Goal: Transaction & Acquisition: Purchase product/service

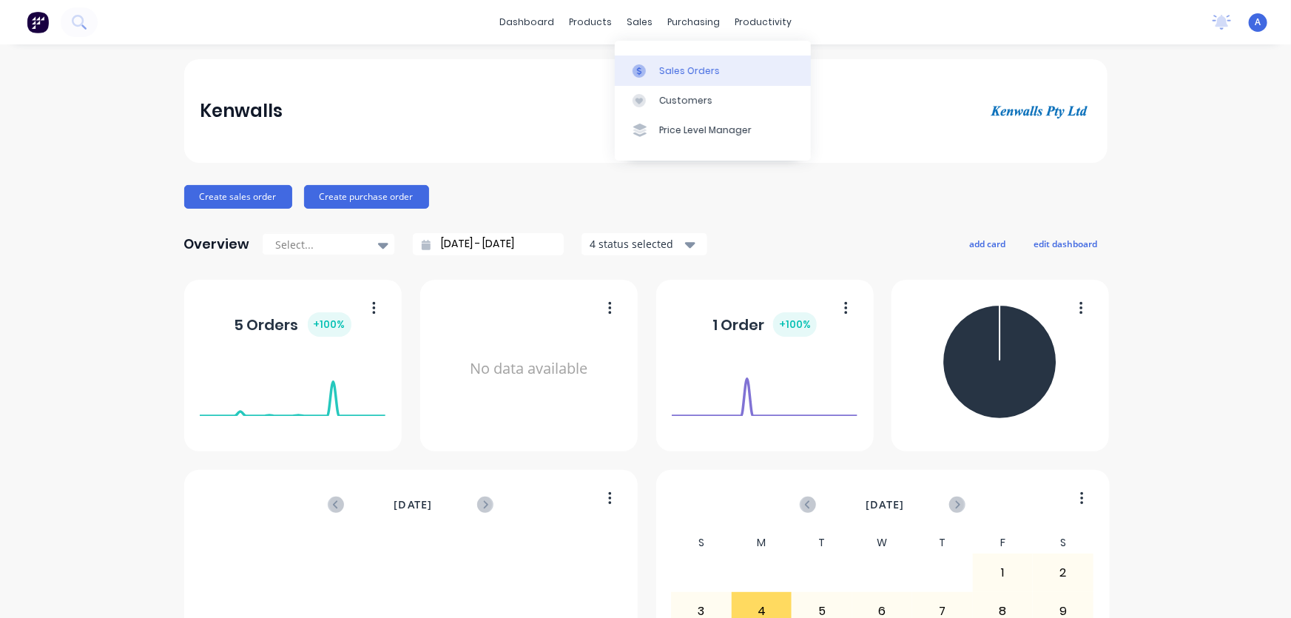
click at [676, 70] on div "Sales Orders" at bounding box center [689, 70] width 61 height 13
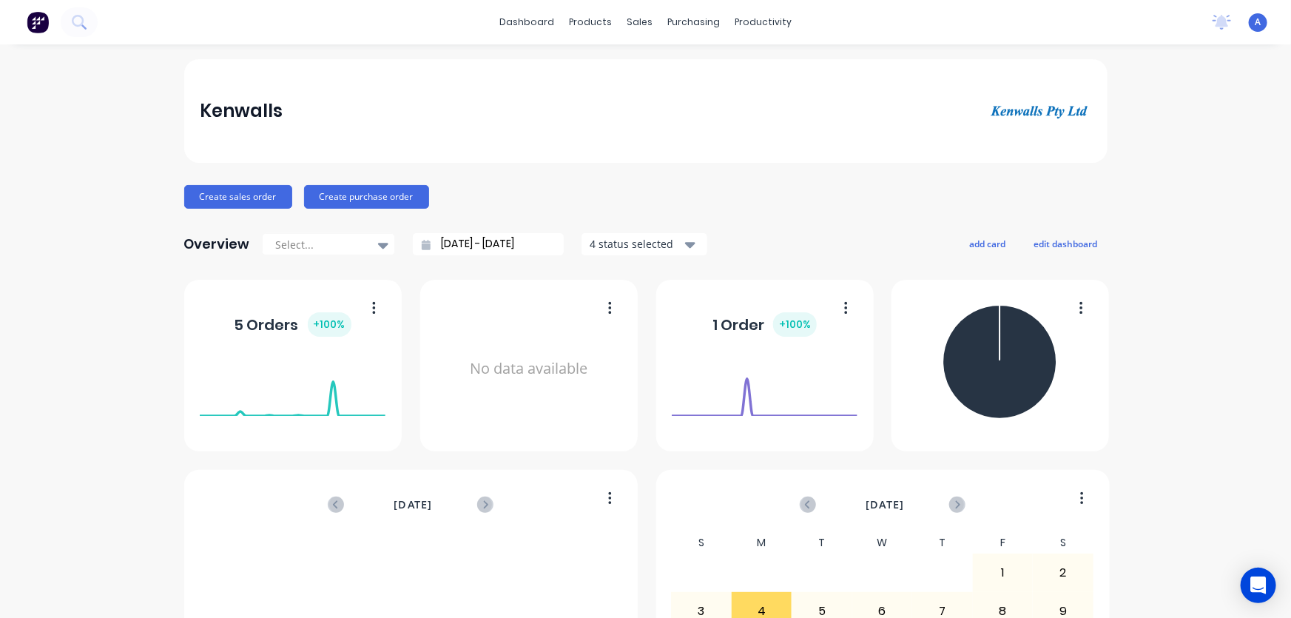
drag, startPoint x: 636, startPoint y: 21, endPoint x: 636, endPoint y: 40, distance: 18.5
click at [636, 22] on div "sales" at bounding box center [639, 22] width 41 height 22
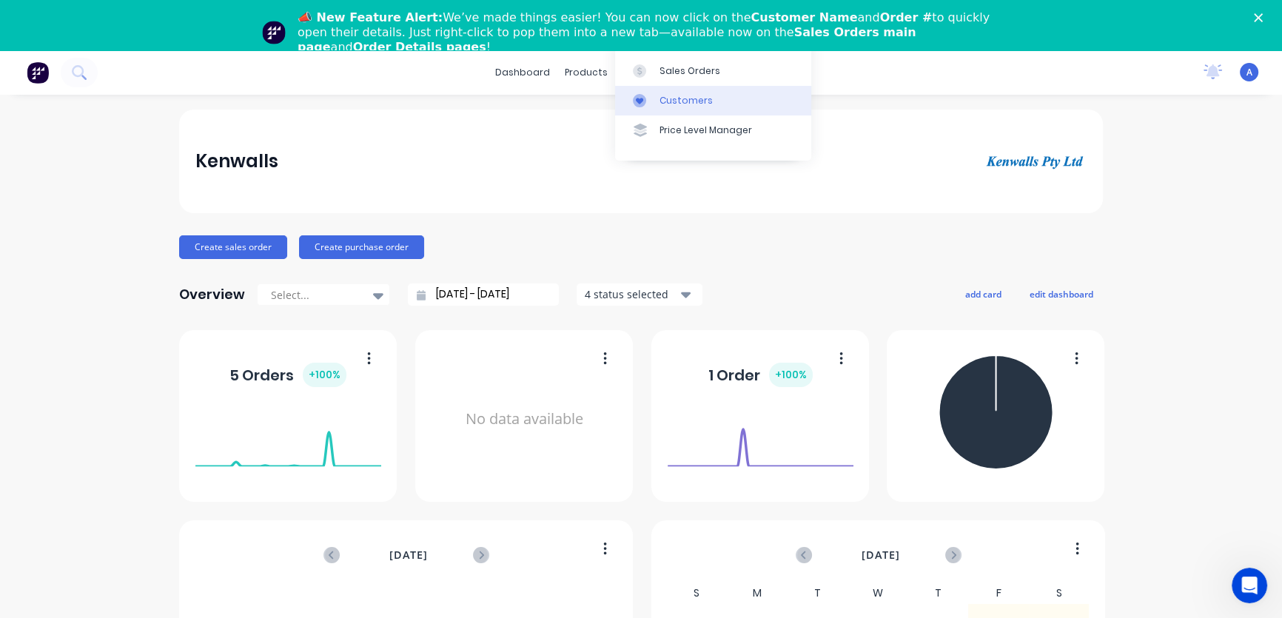
click at [667, 104] on div "Customers" at bounding box center [685, 100] width 53 height 13
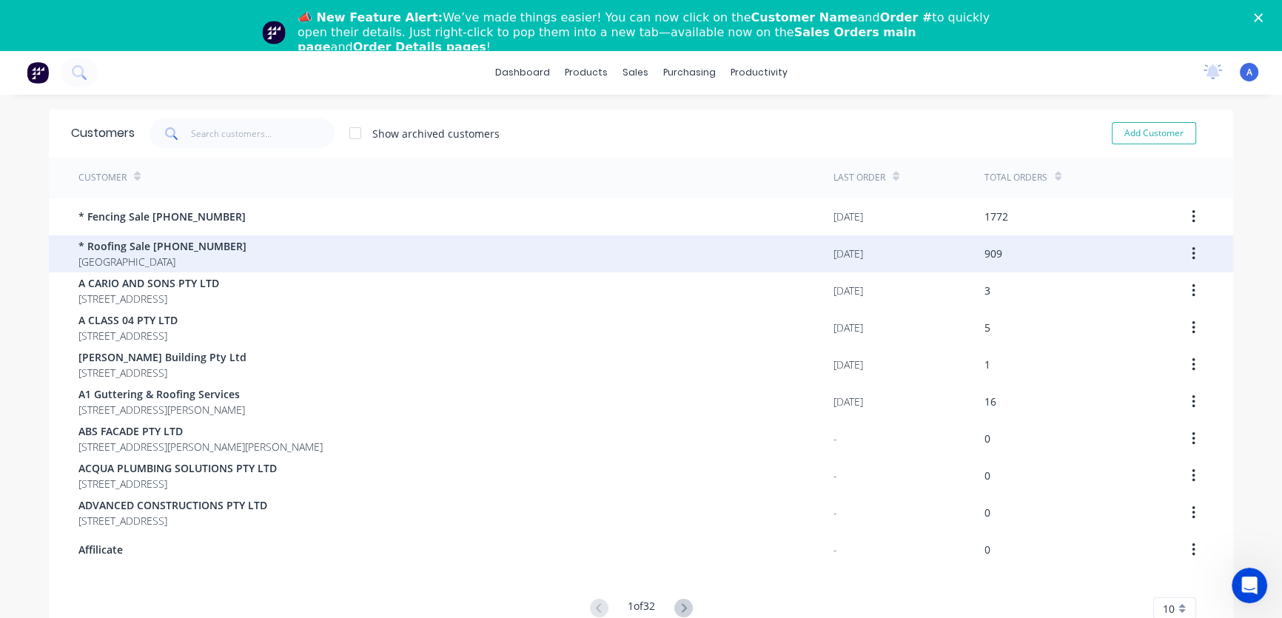
click at [170, 239] on span "* Roofing Sale [PHONE_NUMBER]" at bounding box center [162, 246] width 168 height 16
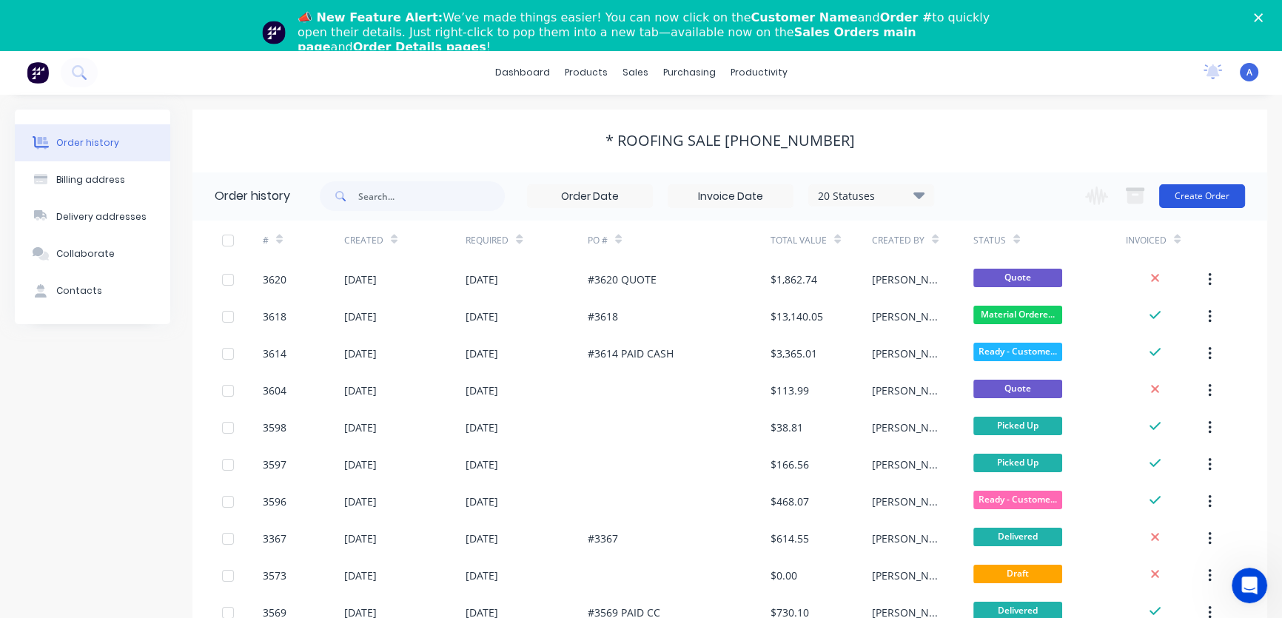
click at [1190, 196] on button "Create Order" at bounding box center [1202, 196] width 86 height 24
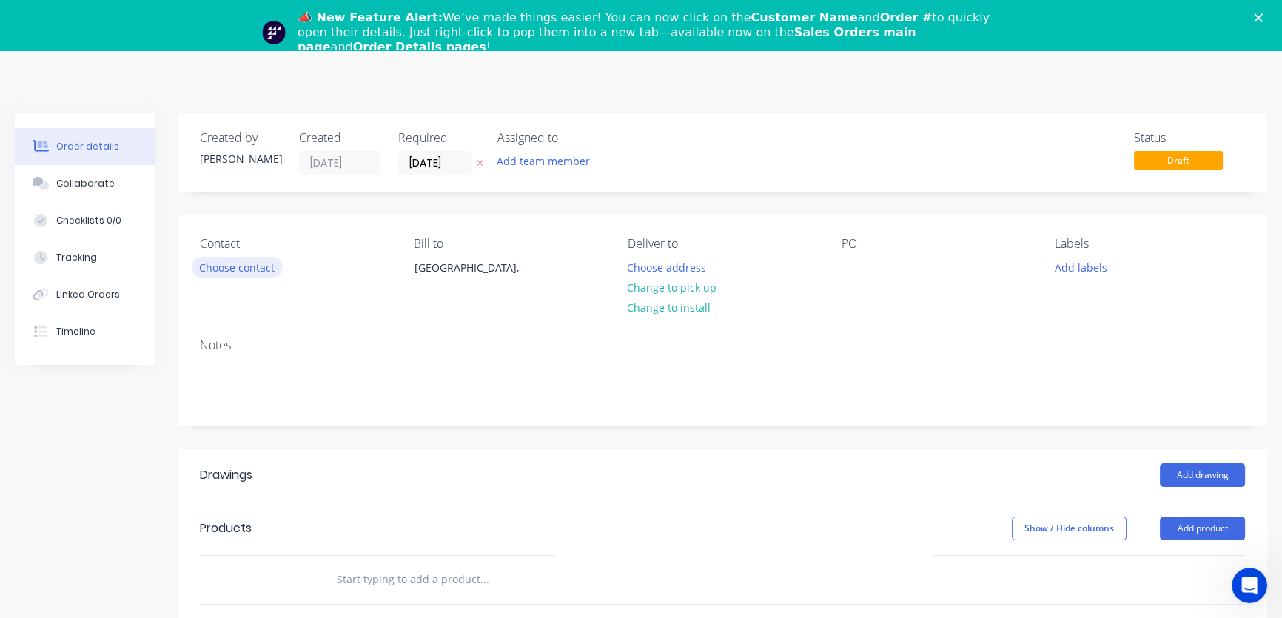
click at [267, 264] on button "Choose contact" at bounding box center [237, 267] width 91 height 20
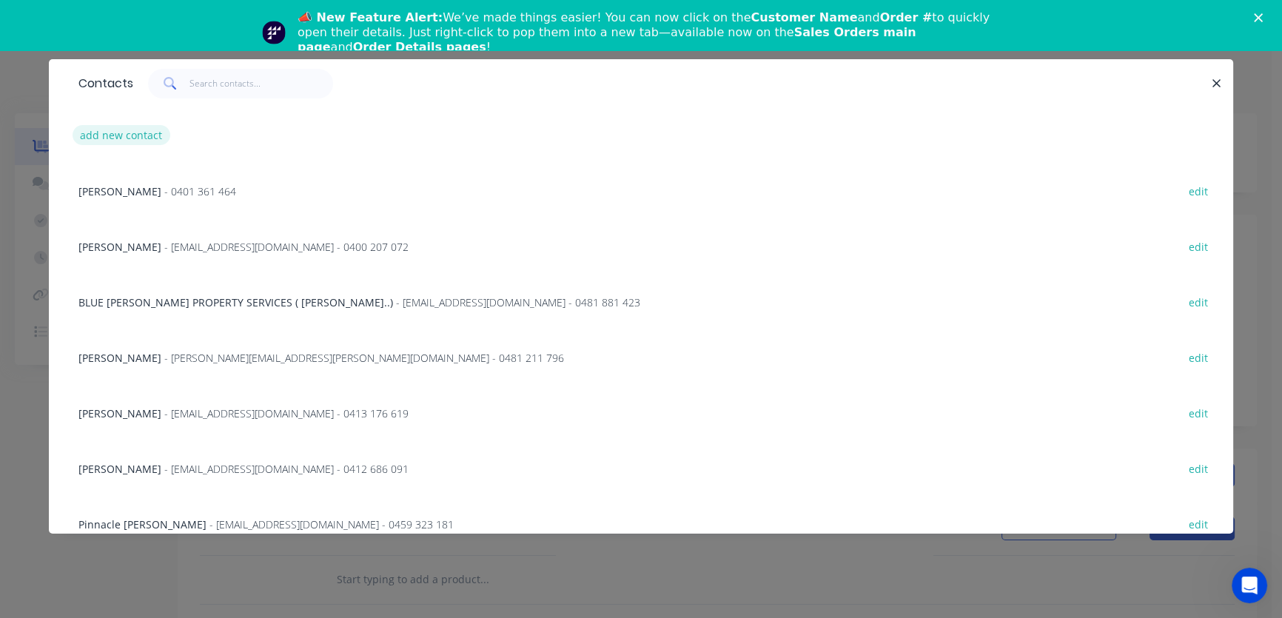
click at [112, 135] on button "add new contact" at bounding box center [122, 135] width 98 height 20
select select "AU"
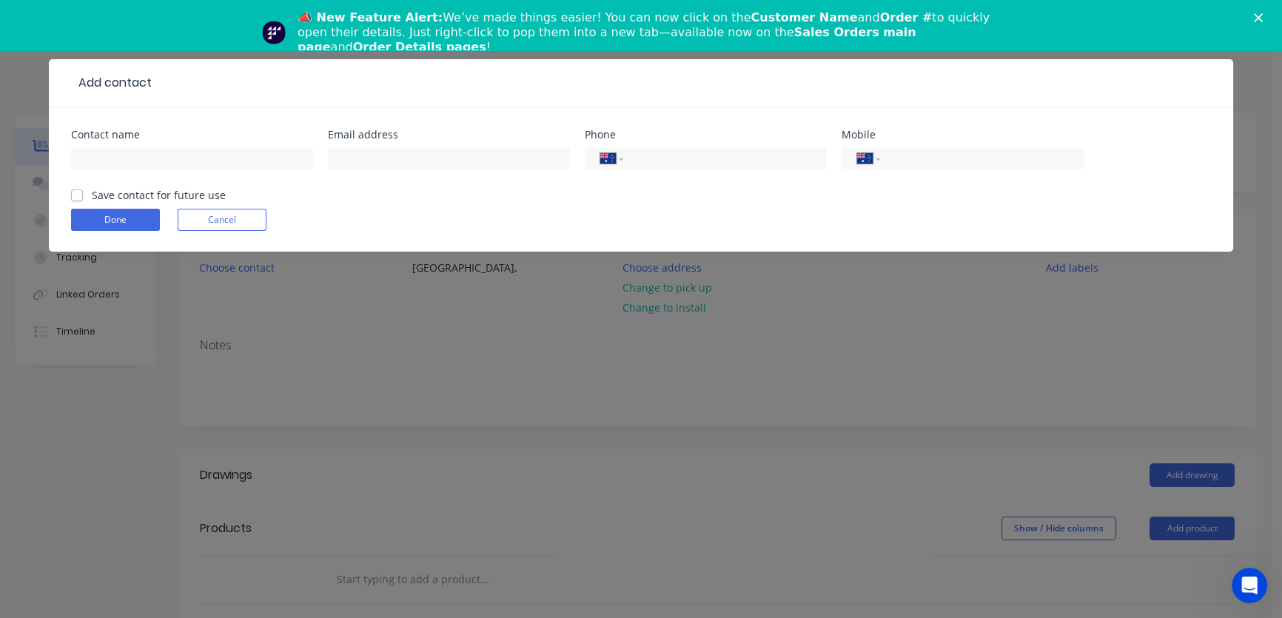
click at [92, 195] on label "Save contact for future use" at bounding box center [159, 195] width 134 height 16
click at [78, 195] on input "Save contact for future use" at bounding box center [77, 194] width 12 height 14
checkbox input "true"
click at [106, 160] on input "text" at bounding box center [192, 158] width 242 height 22
type input "[PERSON_NAME]"
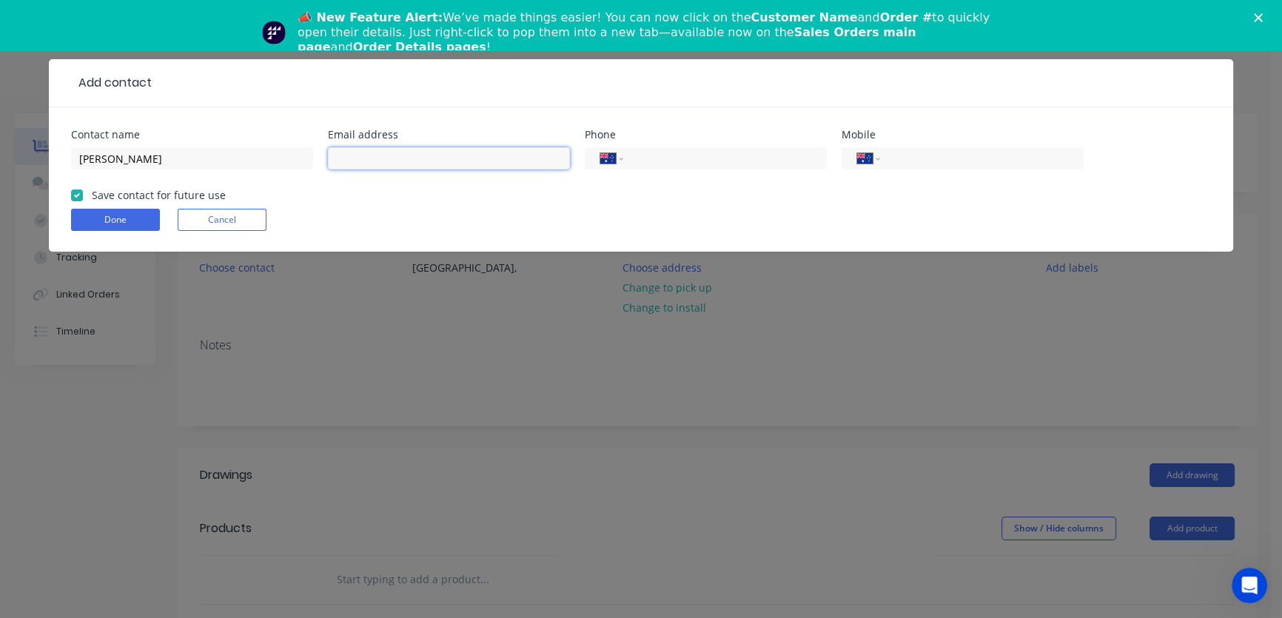
click at [343, 155] on input "text" at bounding box center [449, 158] width 242 height 22
click at [895, 158] on input "tel" at bounding box center [979, 158] width 178 height 17
click at [895, 161] on input "tel" at bounding box center [979, 158] width 178 height 17
click at [887, 161] on div "International [GEOGRAPHIC_DATA] [GEOGRAPHIC_DATA] [GEOGRAPHIC_DATA] [GEOGRAPHIC…" at bounding box center [962, 158] width 242 height 22
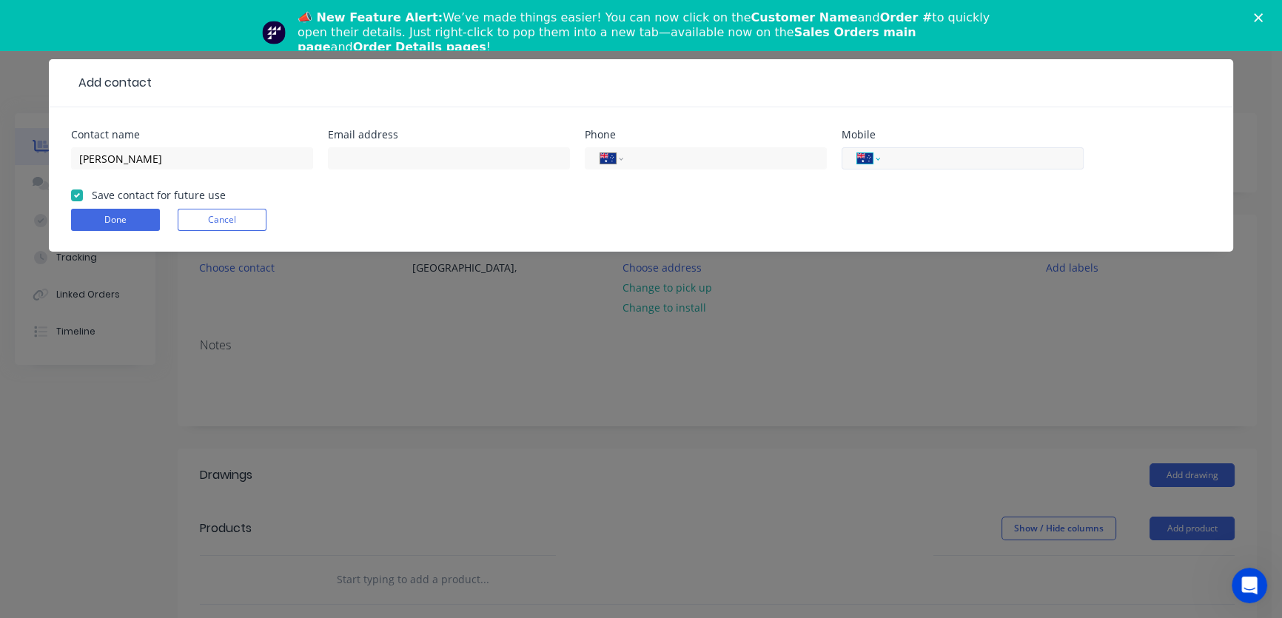
click at [873, 156] on select "International [GEOGRAPHIC_DATA] [GEOGRAPHIC_DATA] [GEOGRAPHIC_DATA] [GEOGRAPHIC…" at bounding box center [868, 158] width 22 height 21
click at [861, 155] on select "International [GEOGRAPHIC_DATA] [GEOGRAPHIC_DATA] [GEOGRAPHIC_DATA] [GEOGRAPHIC…" at bounding box center [868, 158] width 22 height 21
click at [904, 152] on input "tel" at bounding box center [979, 158] width 178 height 17
type input "0414 658 681"
click at [337, 152] on input "text" at bounding box center [449, 158] width 242 height 22
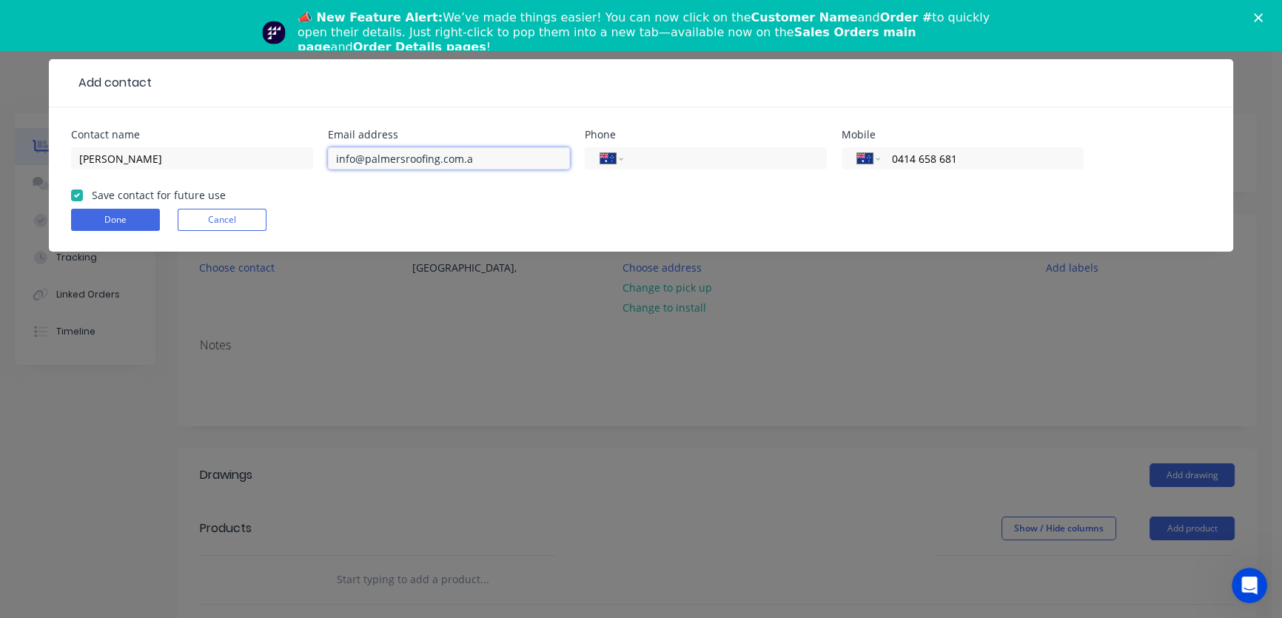
type input "[EMAIL_ADDRESS][DOMAIN_NAME]"
click at [117, 218] on button "Done" at bounding box center [115, 220] width 89 height 22
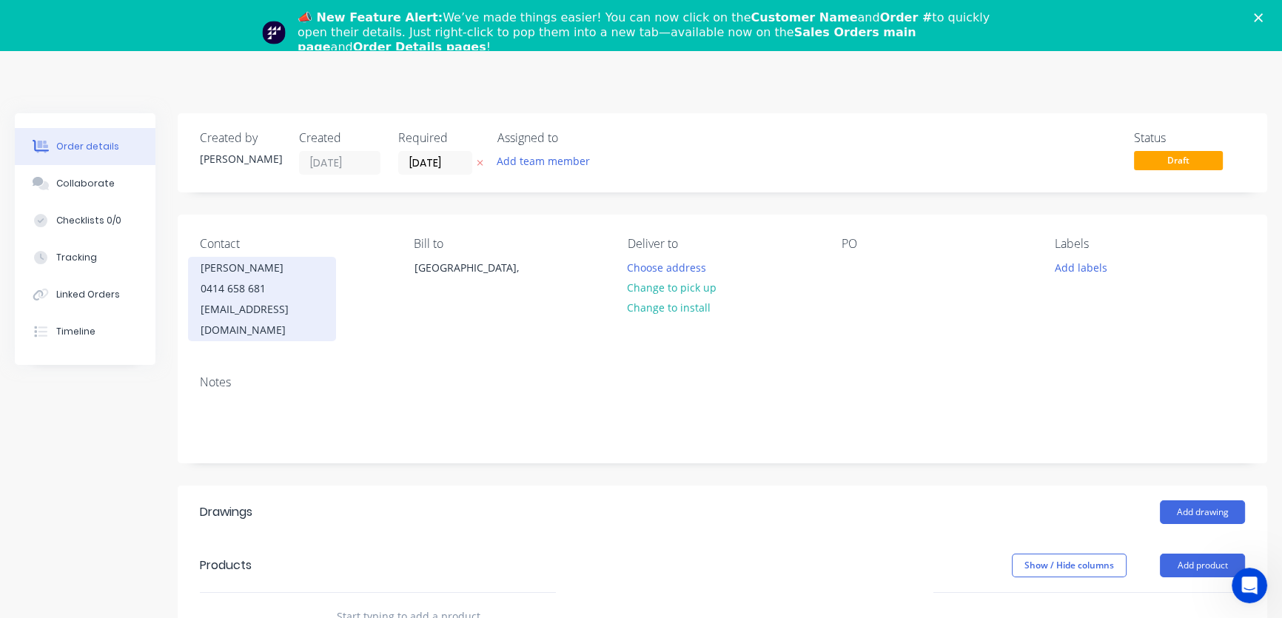
click at [298, 313] on div "[EMAIL_ADDRESS][DOMAIN_NAME]" at bounding box center [262, 319] width 123 height 41
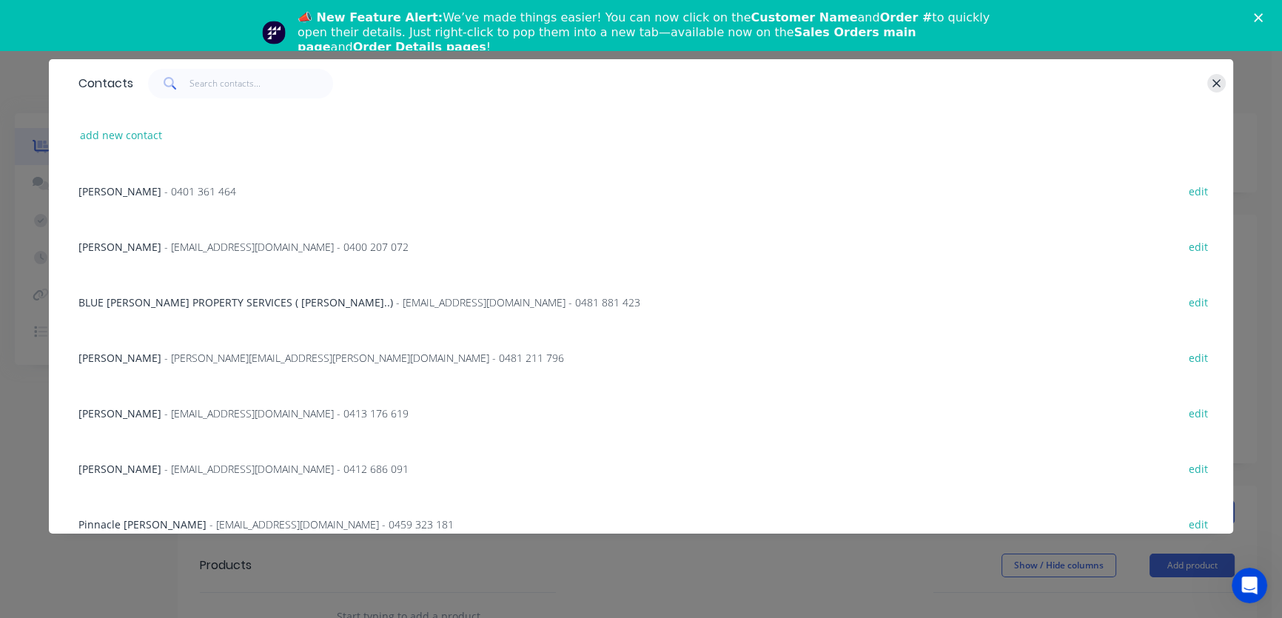
click at [1213, 81] on icon "button" at bounding box center [1216, 83] width 10 height 13
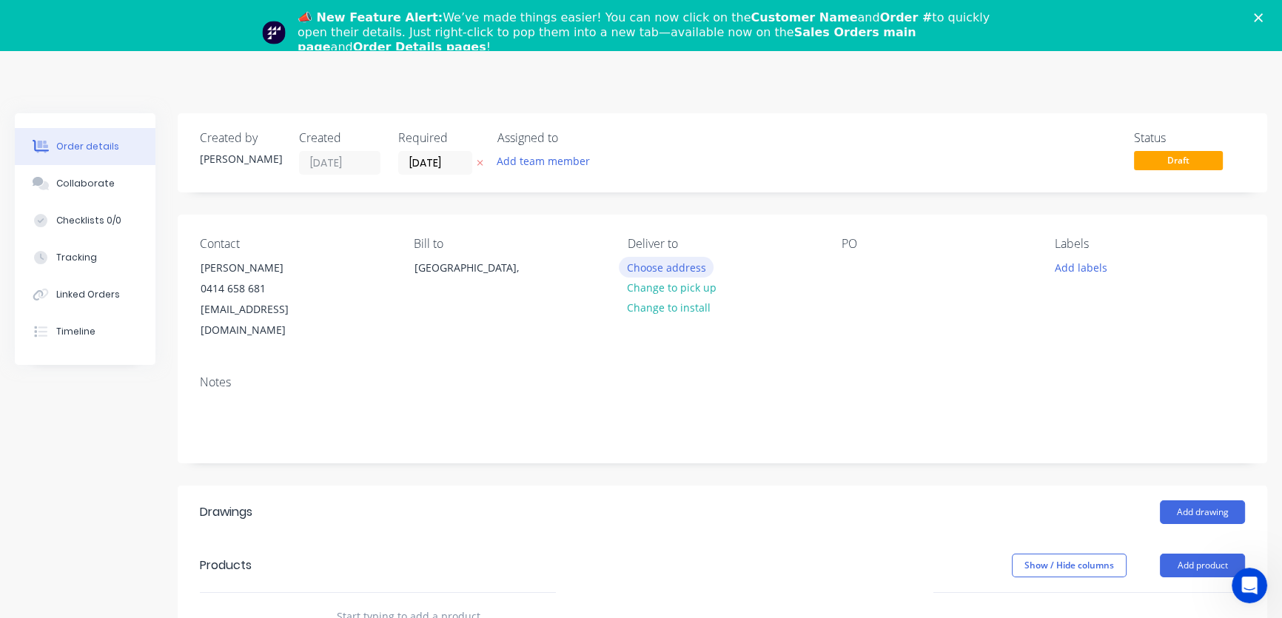
click at [658, 269] on button "Choose address" at bounding box center [666, 267] width 95 height 20
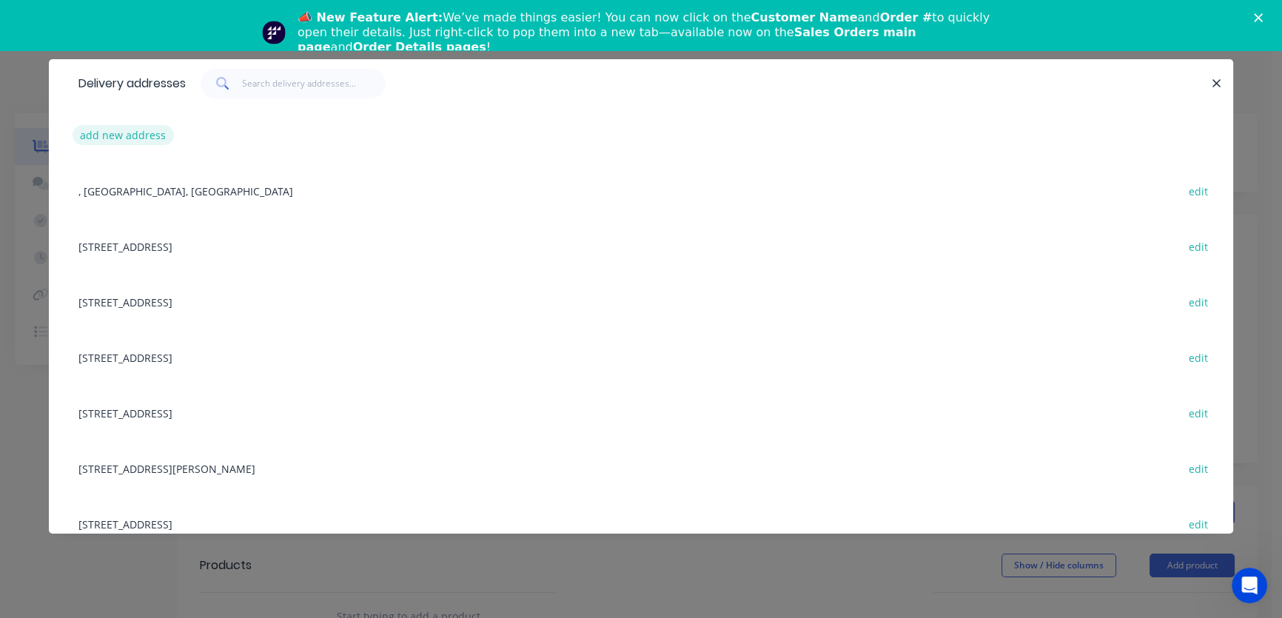
click at [107, 135] on button "add new address" at bounding box center [123, 135] width 101 height 20
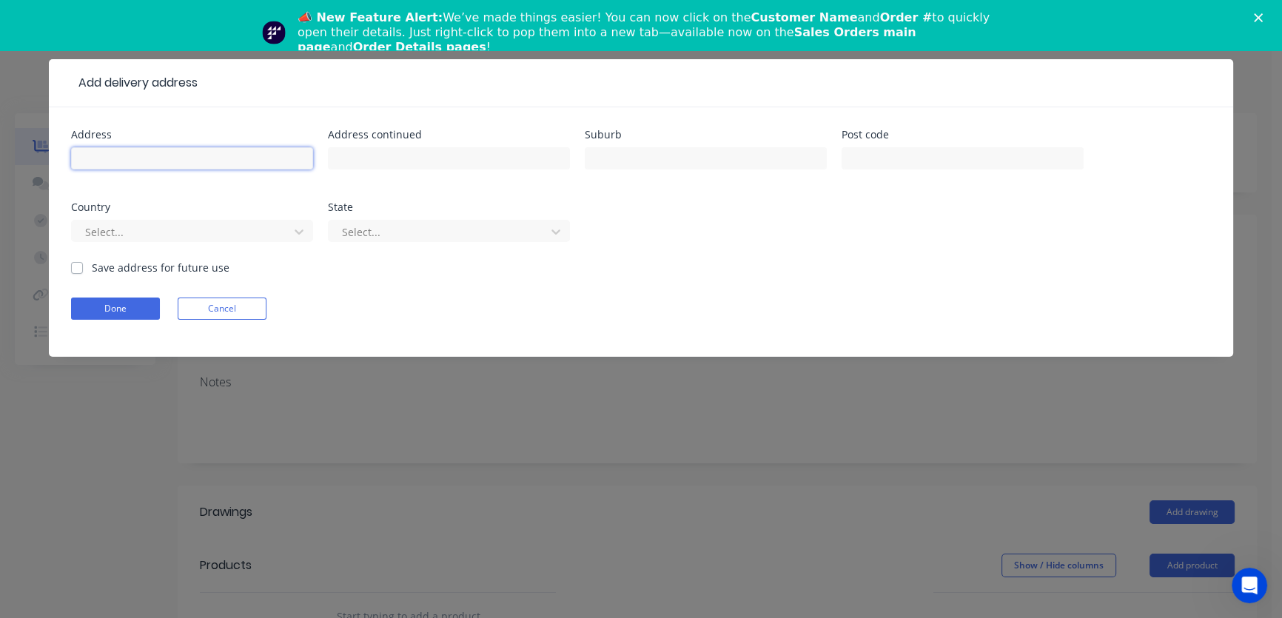
click at [147, 152] on input "text" at bounding box center [192, 158] width 242 height 22
type input "#"
type input "[STREET_ADDRESS]"
click at [360, 148] on input "text" at bounding box center [449, 158] width 242 height 22
type input "[GEOGRAPHIC_DATA]"
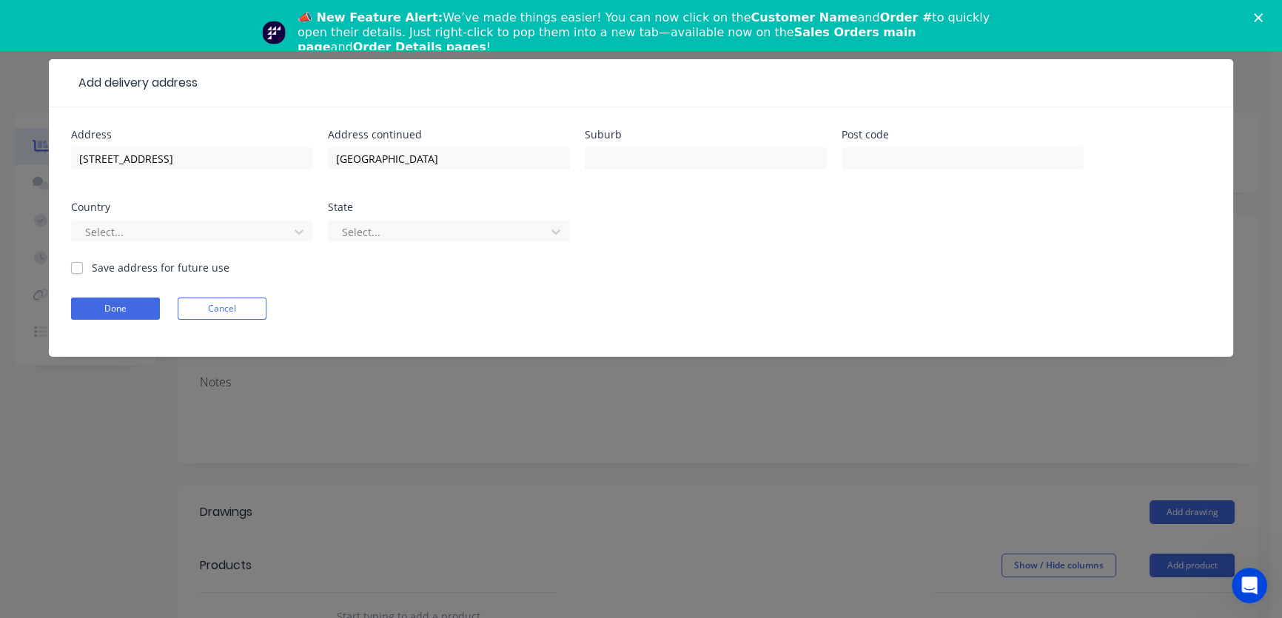
click at [92, 268] on label "Save address for future use" at bounding box center [161, 268] width 138 height 16
click at [74, 268] on input "Save address for future use" at bounding box center [77, 267] width 12 height 14
checkbox input "true"
drag, startPoint x: 112, startPoint y: 315, endPoint x: 120, endPoint y: 310, distance: 9.0
click at [114, 315] on button "Done" at bounding box center [115, 309] width 89 height 22
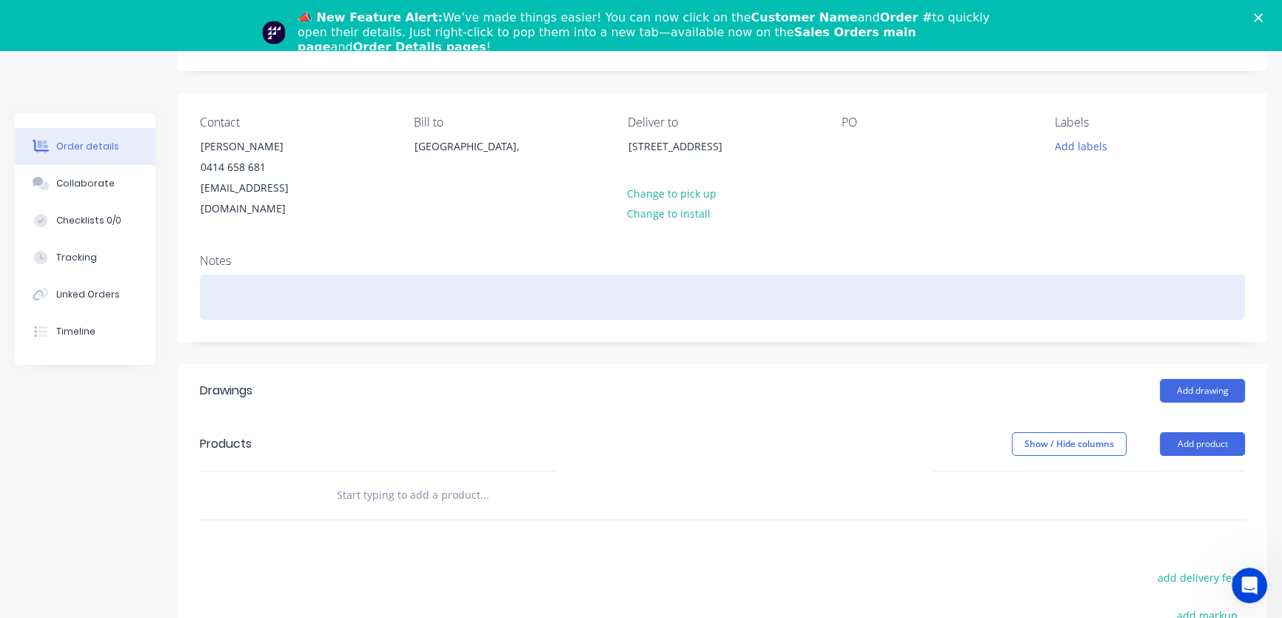
scroll to position [134, 0]
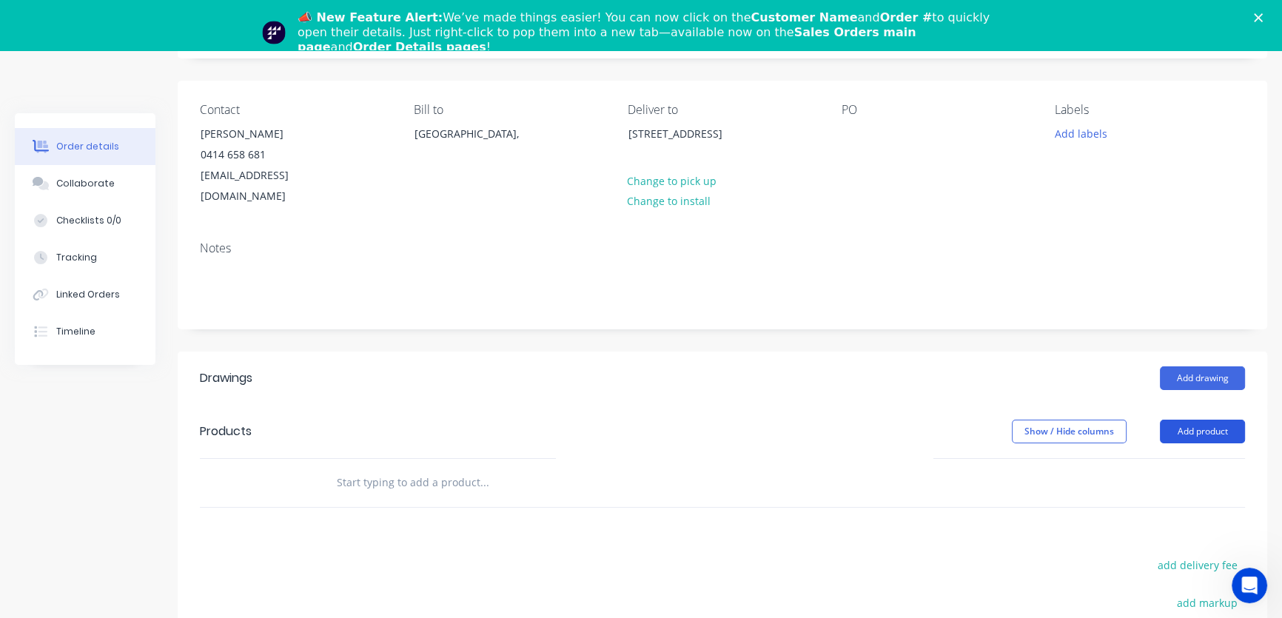
click at [1214, 420] on button "Add product" at bounding box center [1202, 432] width 85 height 24
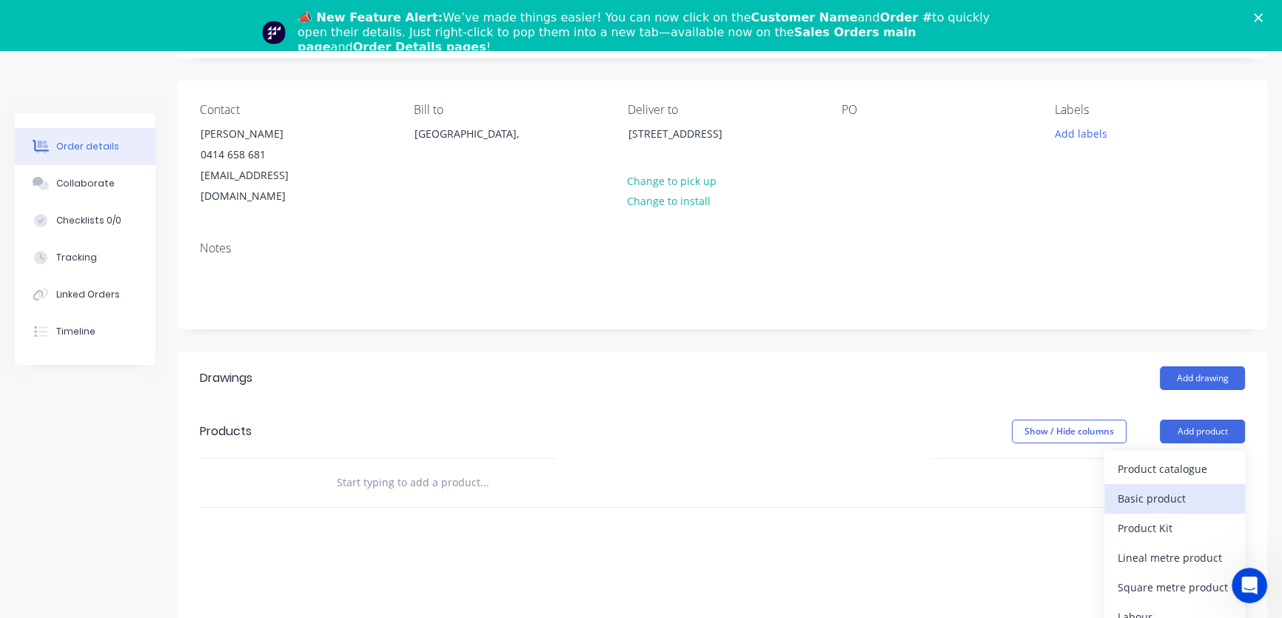
click at [1152, 488] on div "Basic product" at bounding box center [1175, 498] width 114 height 21
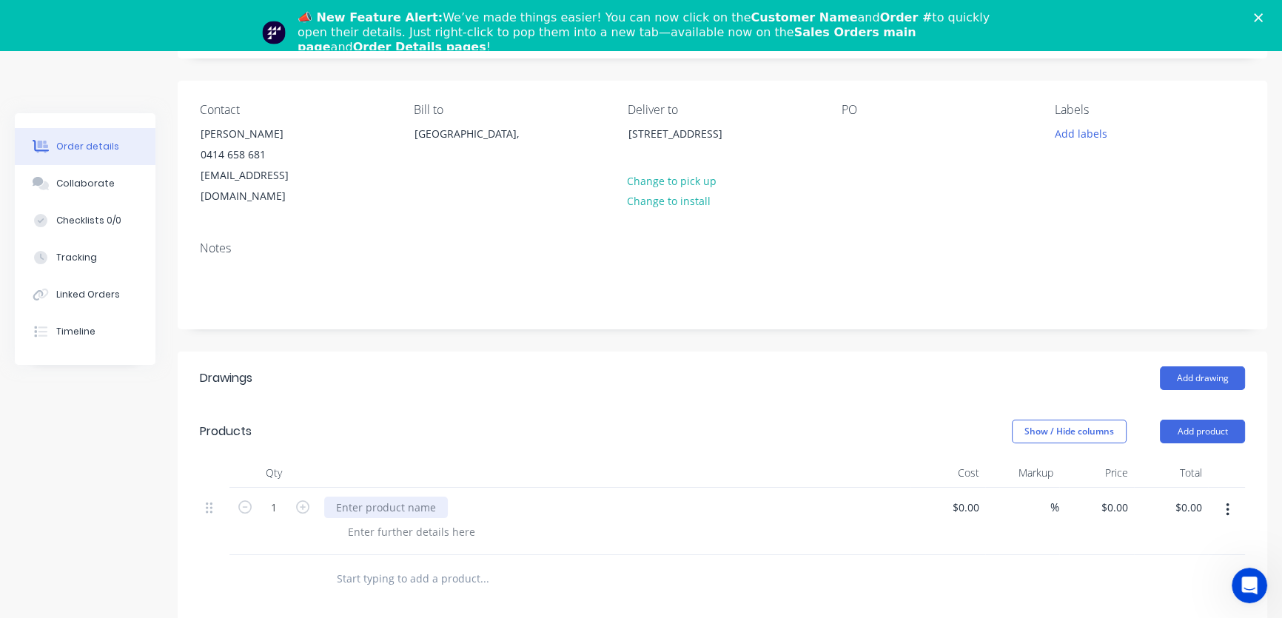
click at [364, 497] on div at bounding box center [386, 507] width 124 height 21
click at [1194, 420] on button "Add product" at bounding box center [1202, 432] width 85 height 24
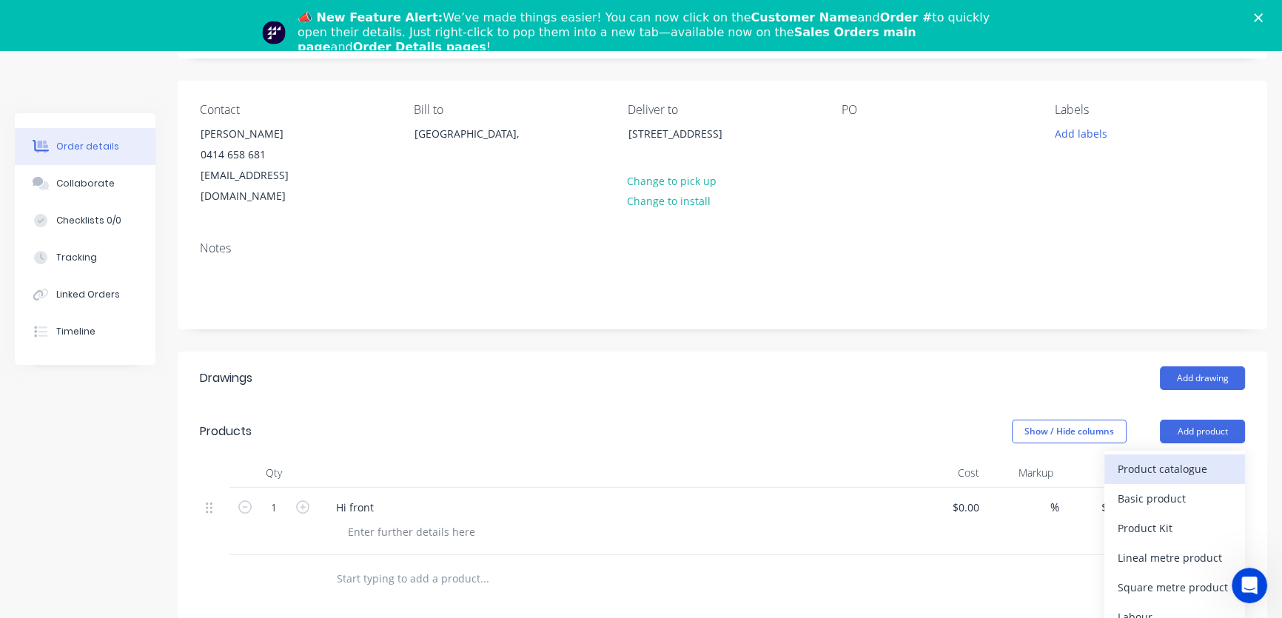
click at [1166, 458] on div "Product catalogue" at bounding box center [1175, 468] width 114 height 21
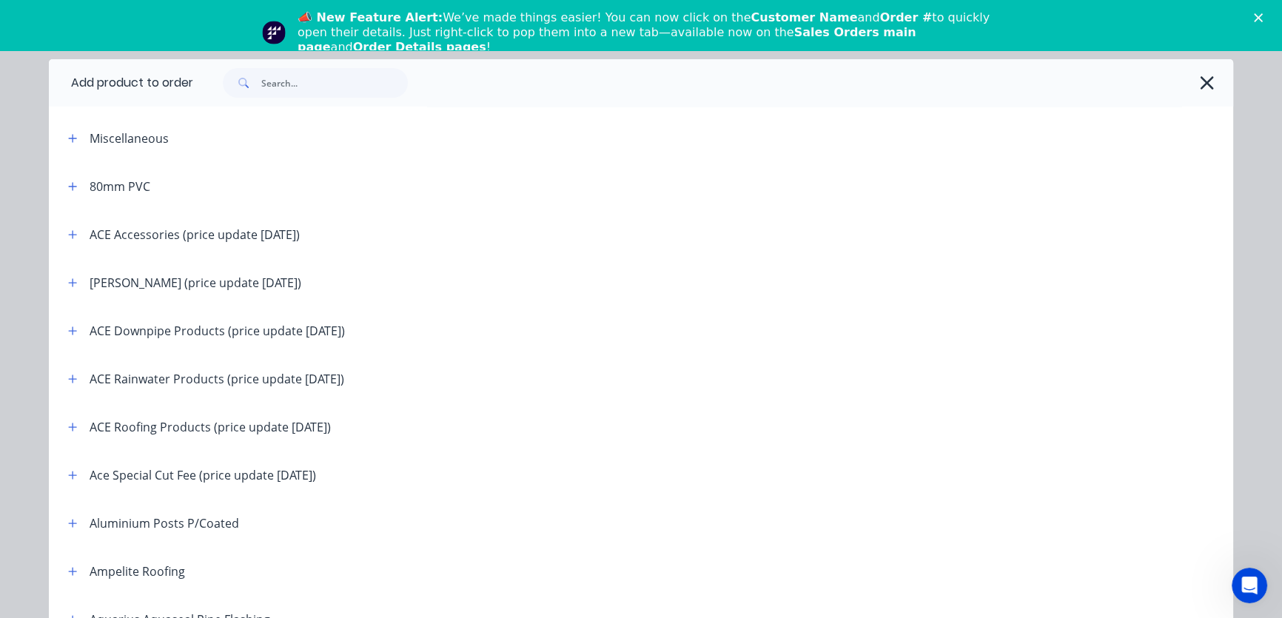
click at [189, 383] on div "ACE Rainwater Products (price update [DATE])" at bounding box center [217, 379] width 255 height 18
click at [70, 377] on icon "button" at bounding box center [73, 378] width 8 height 8
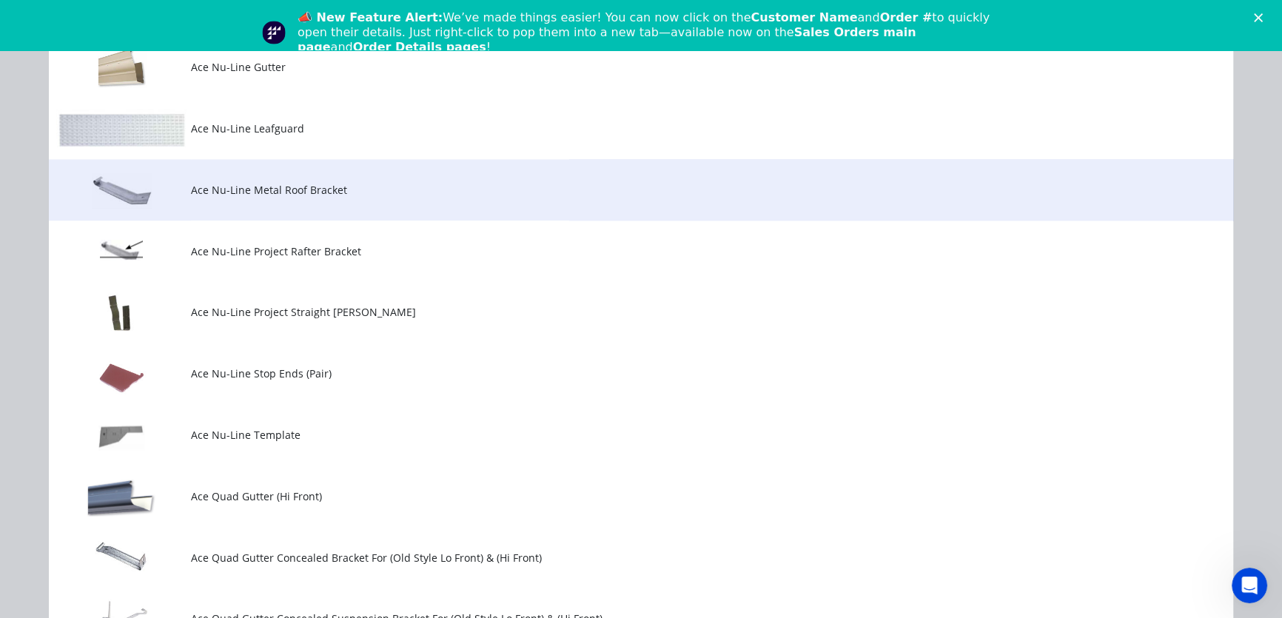
scroll to position [2893, 0]
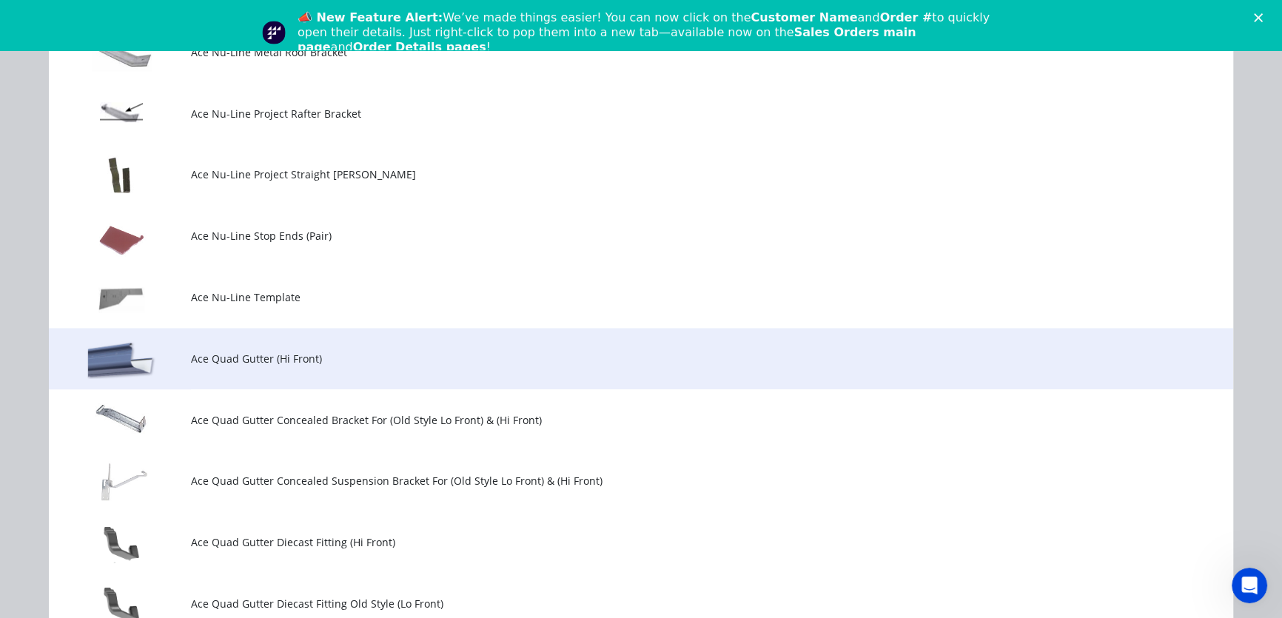
click at [226, 360] on span "Ace Quad Gutter (Hi Front)" at bounding box center [607, 359] width 833 height 16
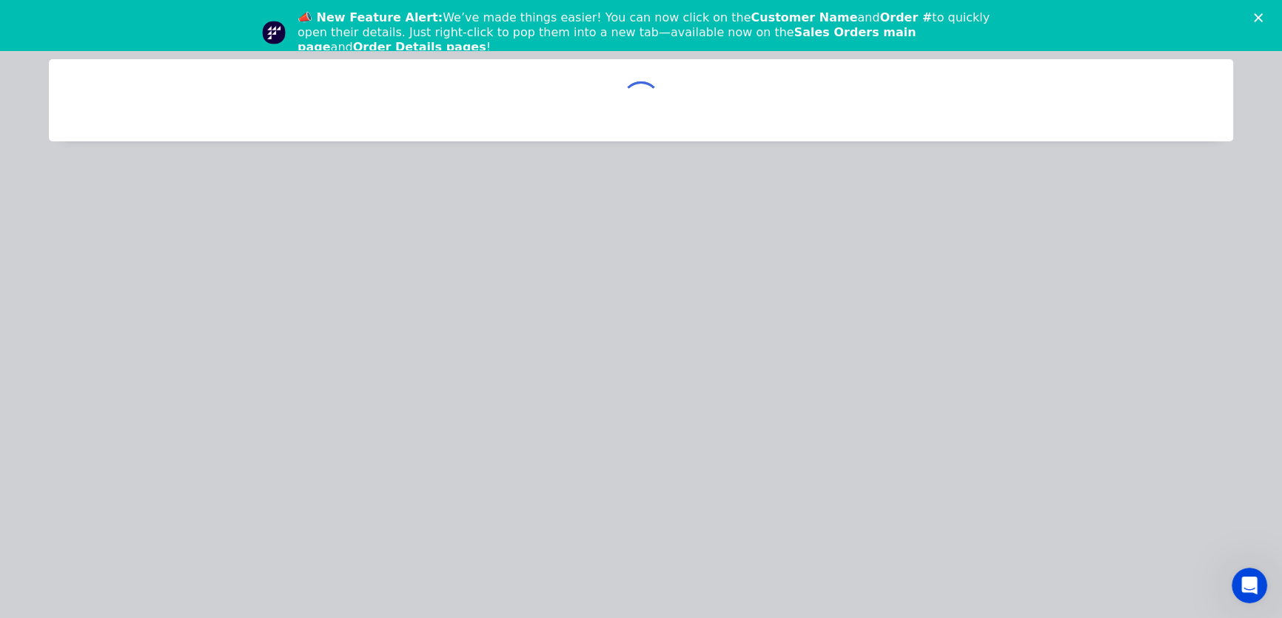
scroll to position [0, 0]
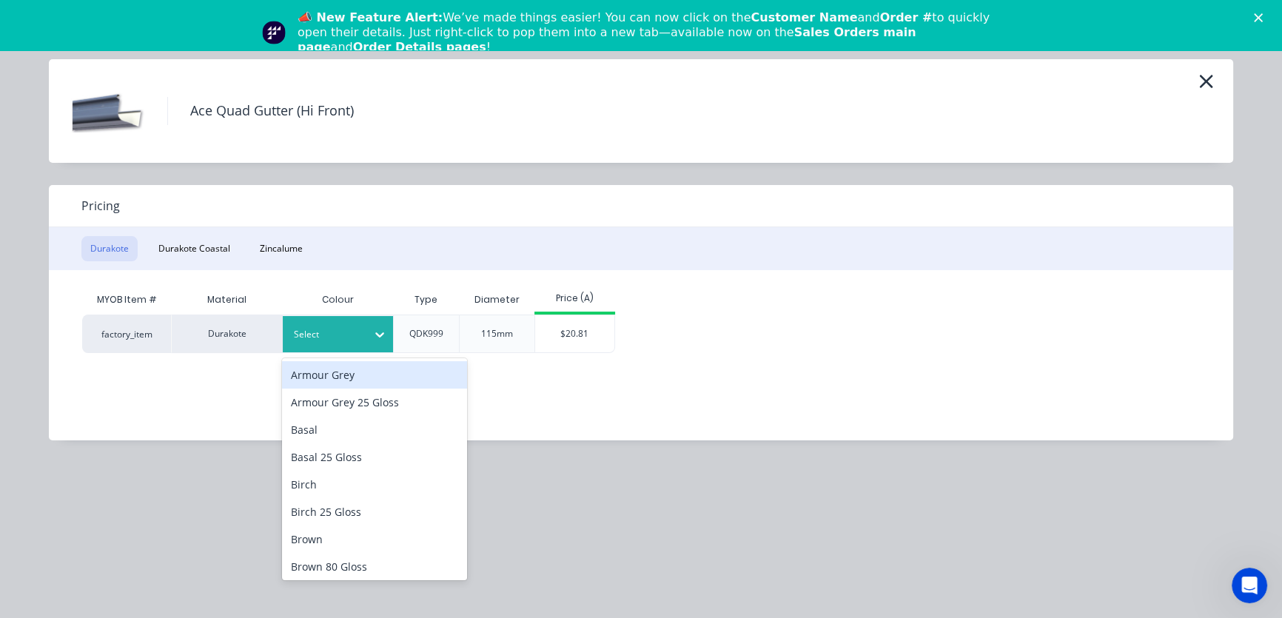
click at [377, 331] on icon at bounding box center [379, 334] width 15 height 15
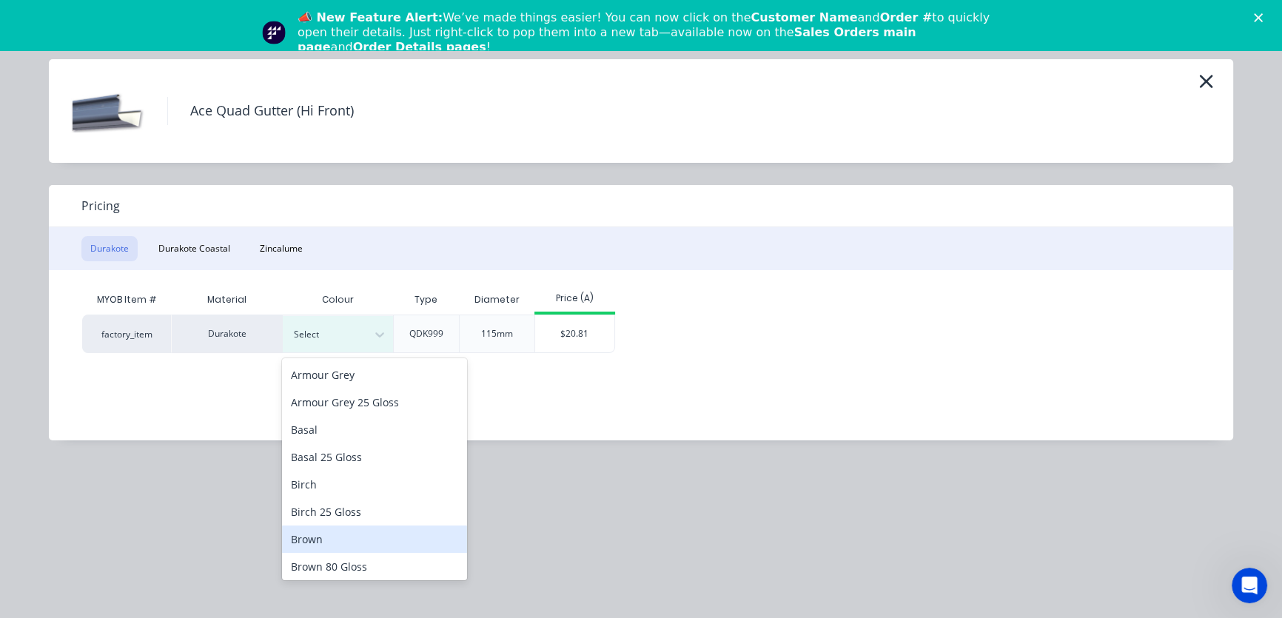
drag, startPoint x: 306, startPoint y: 541, endPoint x: 315, endPoint y: 525, distance: 17.9
click at [308, 536] on div "Brown" at bounding box center [374, 538] width 185 height 27
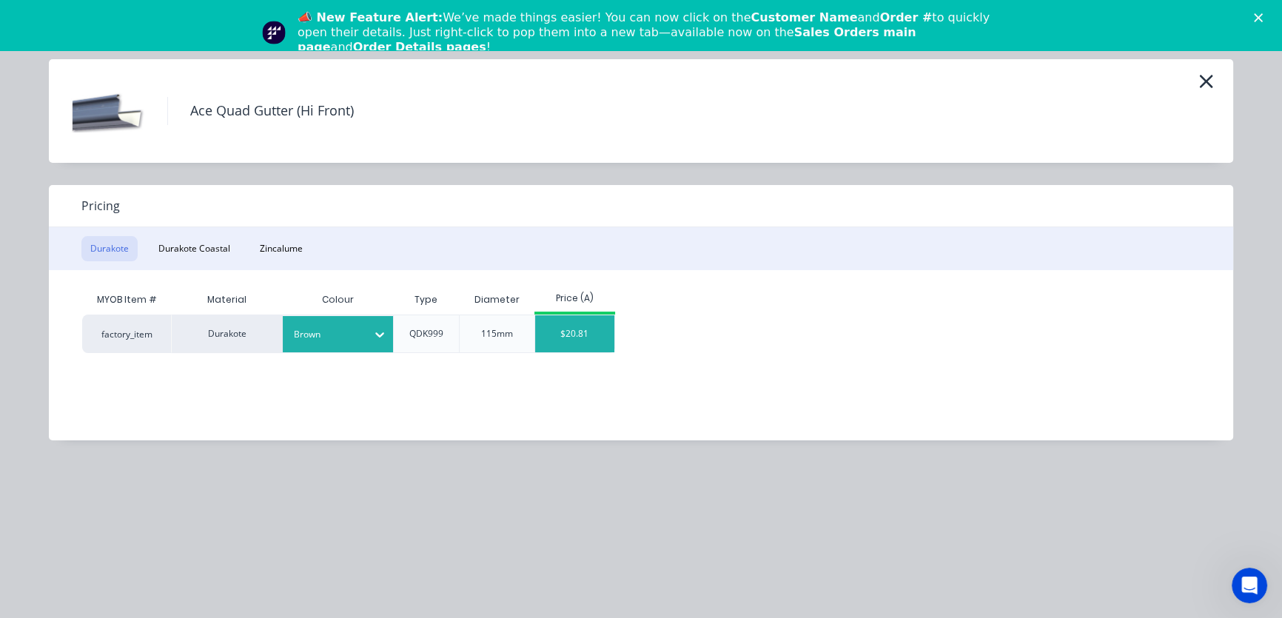
click at [582, 336] on div "$20.81" at bounding box center [574, 333] width 79 height 37
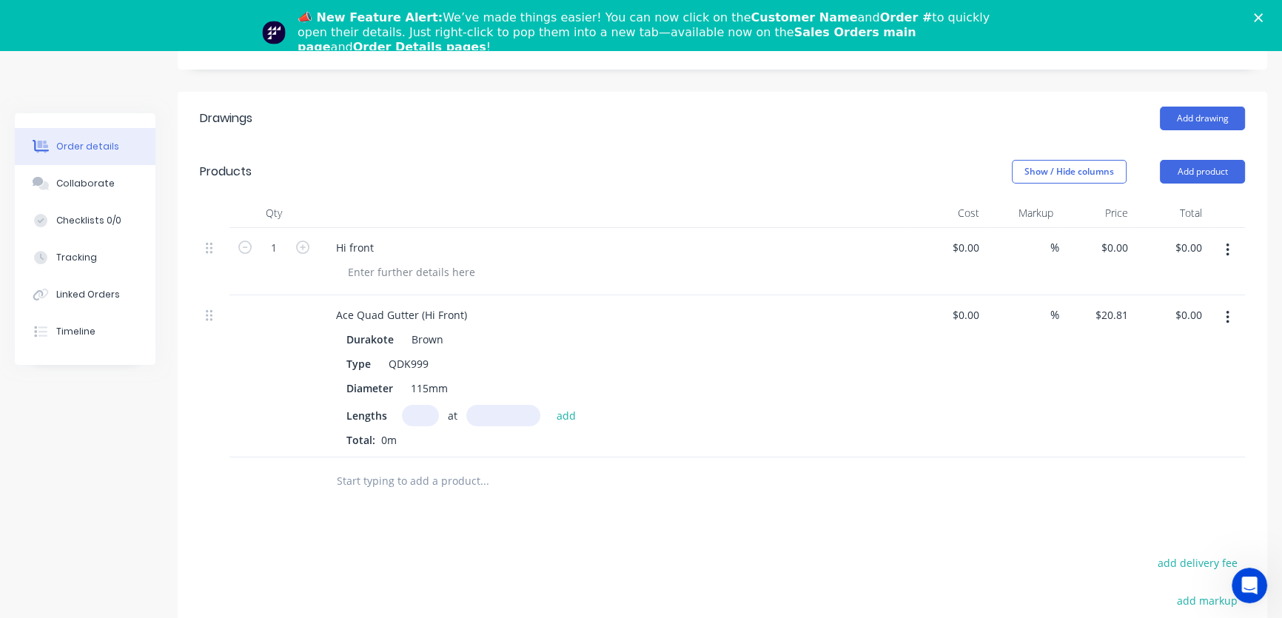
scroll to position [403, 0]
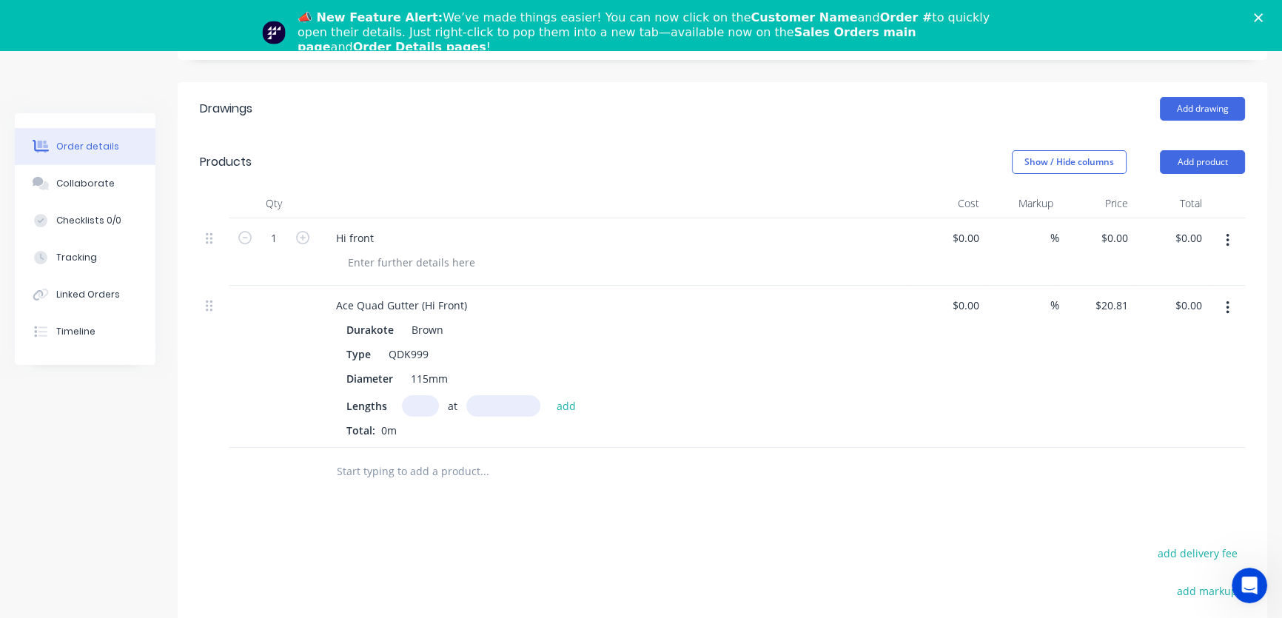
click at [1224, 227] on button "button" at bounding box center [1227, 240] width 35 height 27
click at [1139, 328] on div "Delete" at bounding box center [1175, 338] width 114 height 21
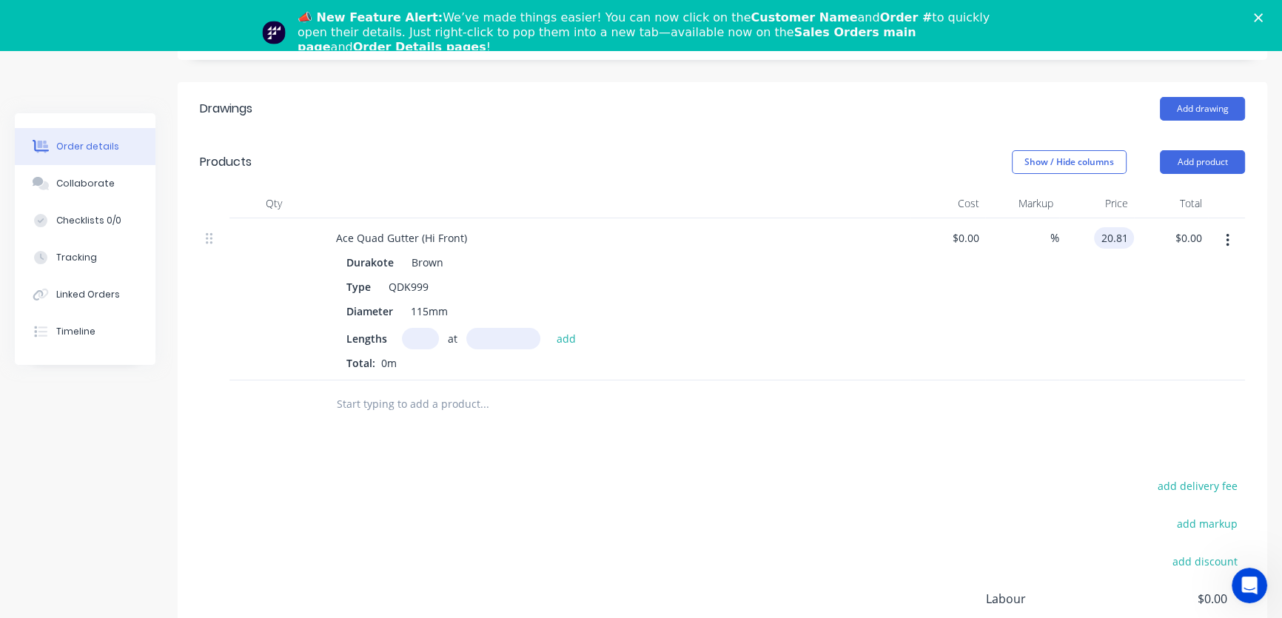
click at [1130, 227] on input "20.81" at bounding box center [1117, 237] width 34 height 21
type input "$23.99"
click at [414, 328] on input "text" at bounding box center [420, 338] width 37 height 21
type input "5"
click at [485, 328] on input "text" at bounding box center [503, 338] width 74 height 21
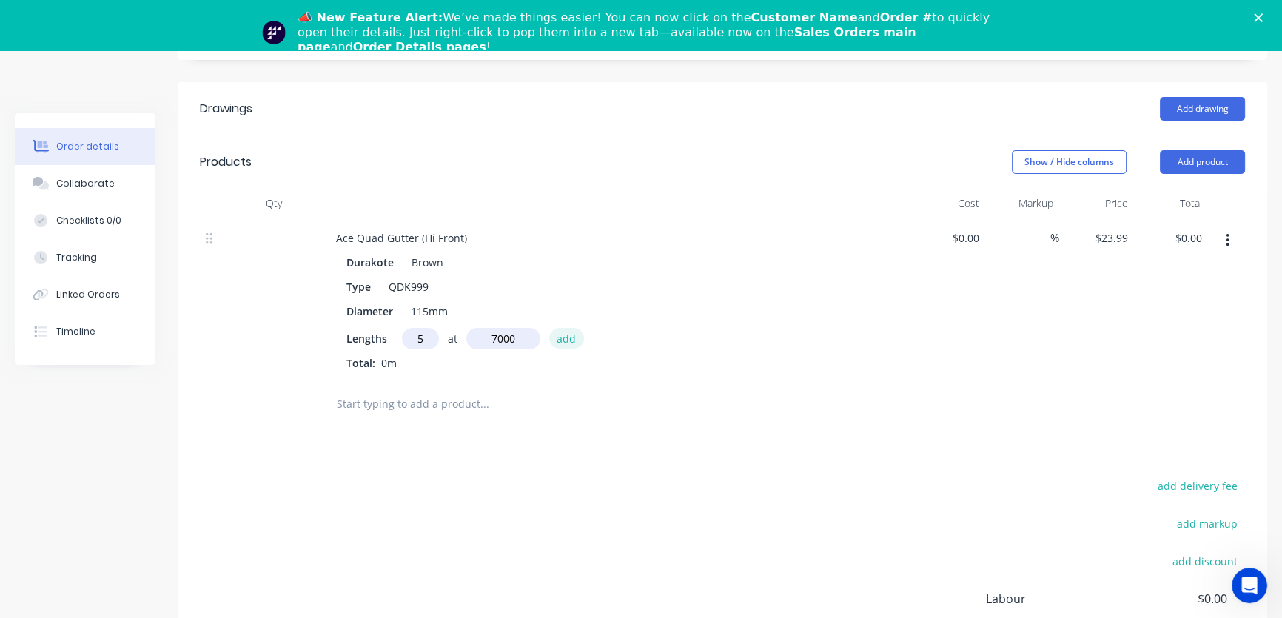
type input "7000mm"
click at [563, 328] on button "add" at bounding box center [566, 338] width 35 height 20
type input "$839.65"
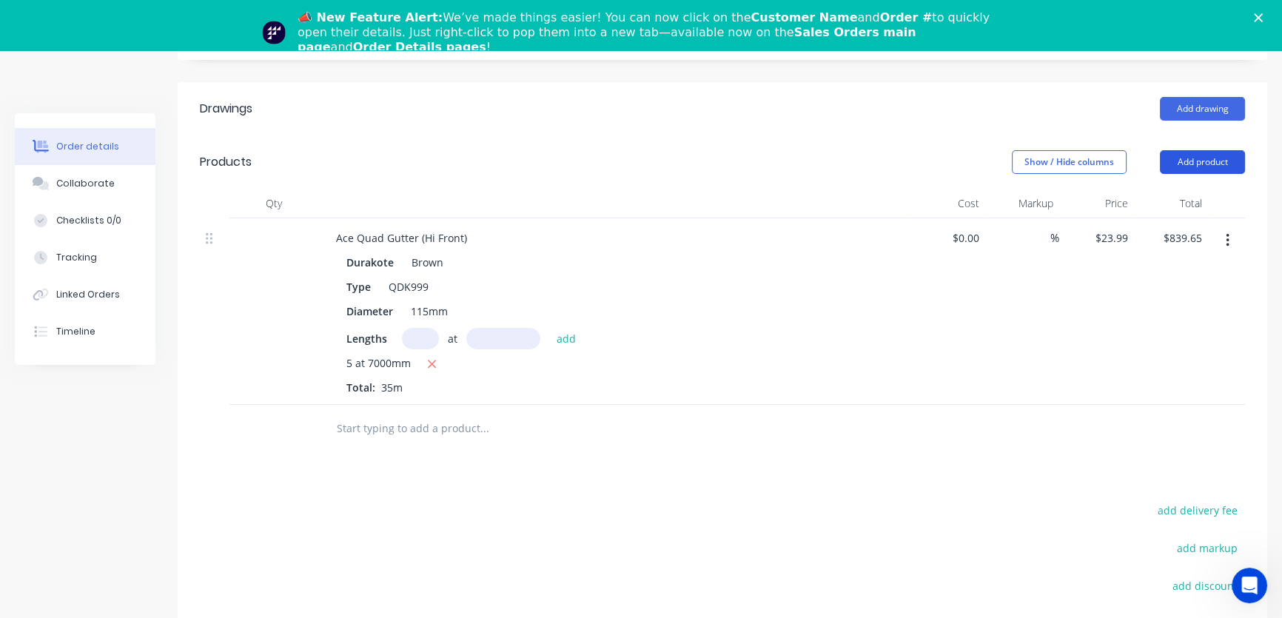
click at [1209, 150] on button "Add product" at bounding box center [1202, 162] width 85 height 24
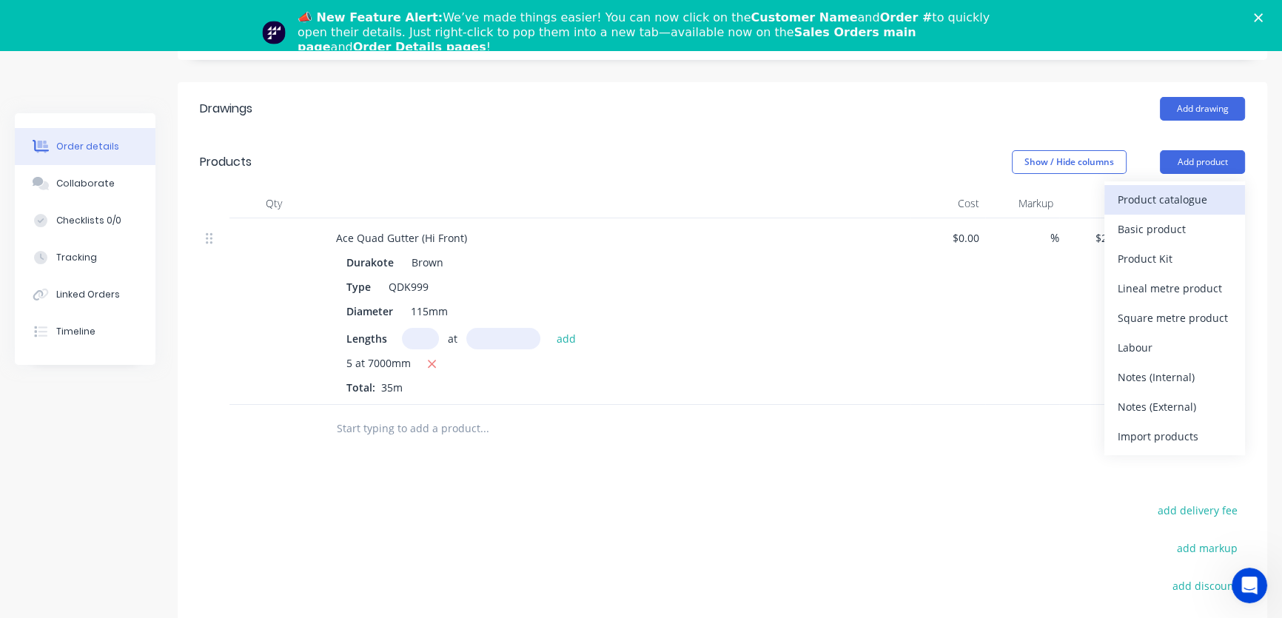
click at [1177, 189] on div "Product catalogue" at bounding box center [1175, 199] width 114 height 21
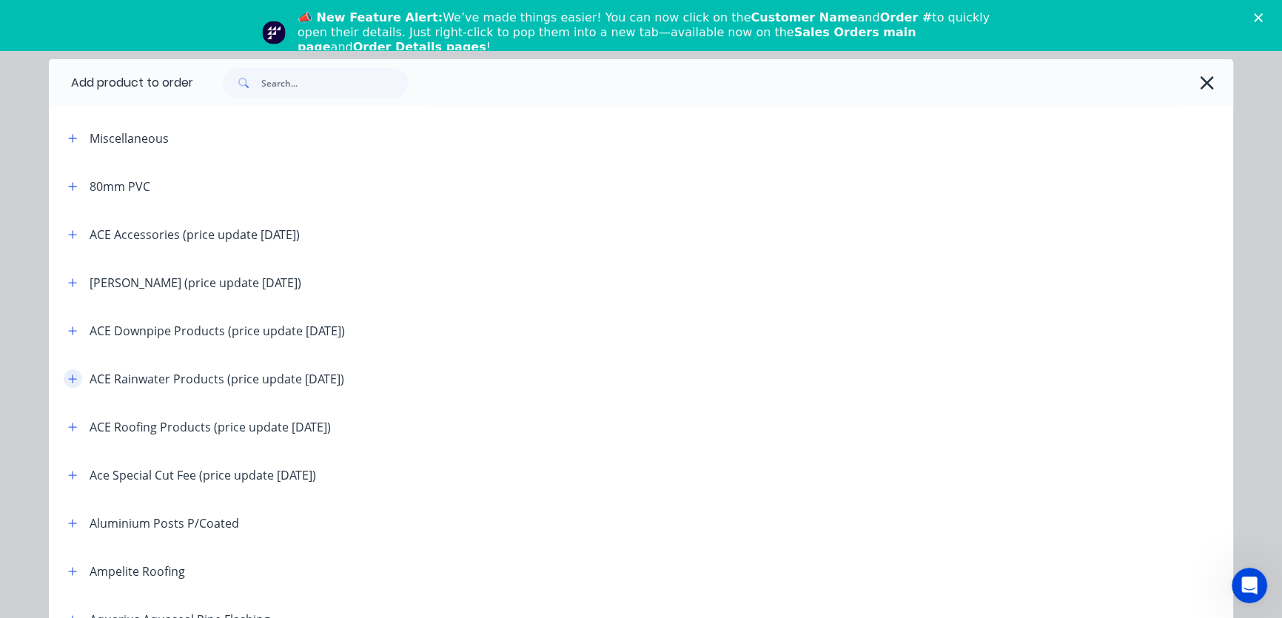
click at [68, 380] on icon "button" at bounding box center [72, 379] width 9 height 10
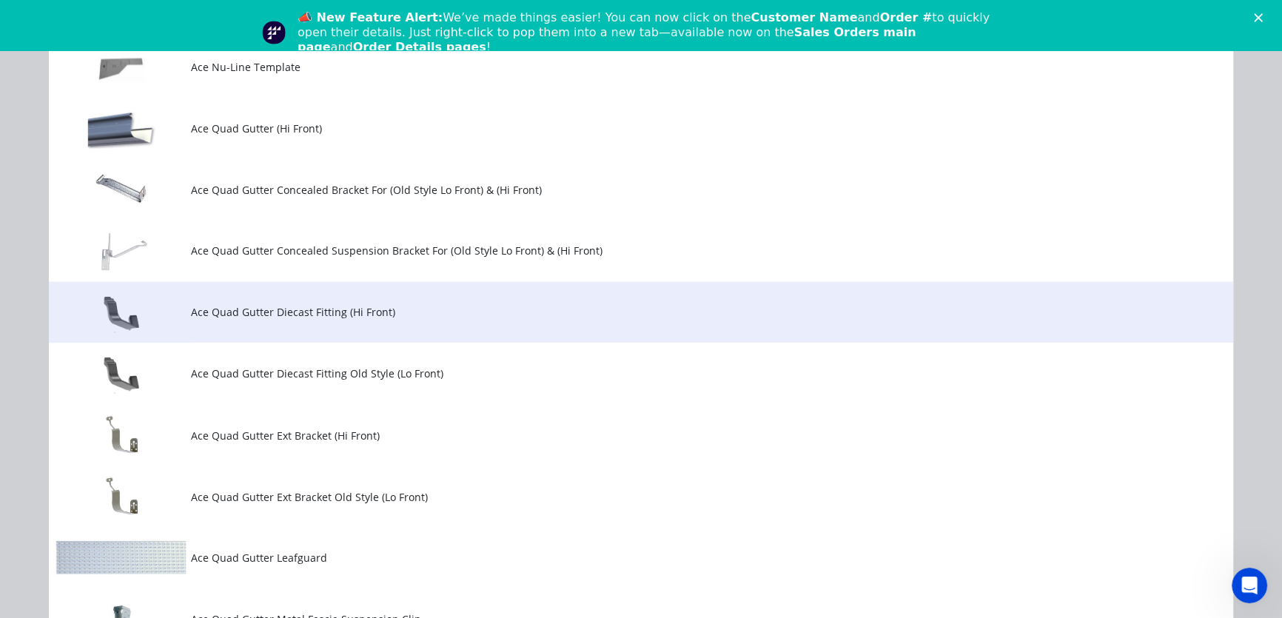
scroll to position [3162, 0]
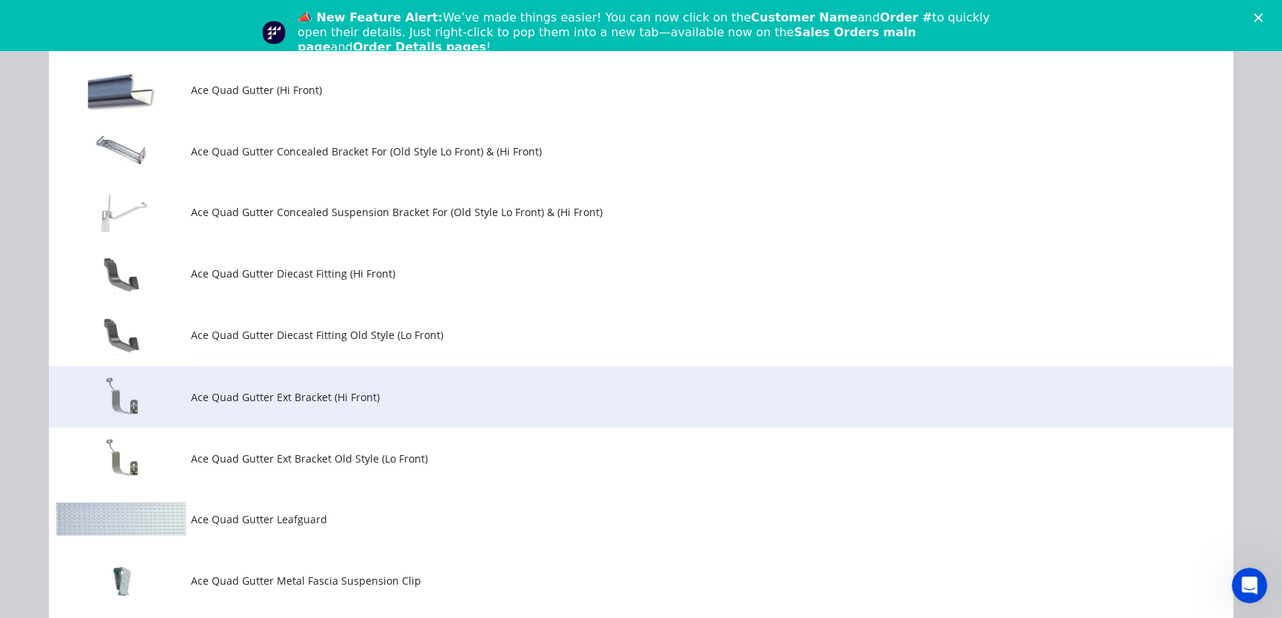
click at [172, 400] on td at bounding box center [120, 396] width 142 height 61
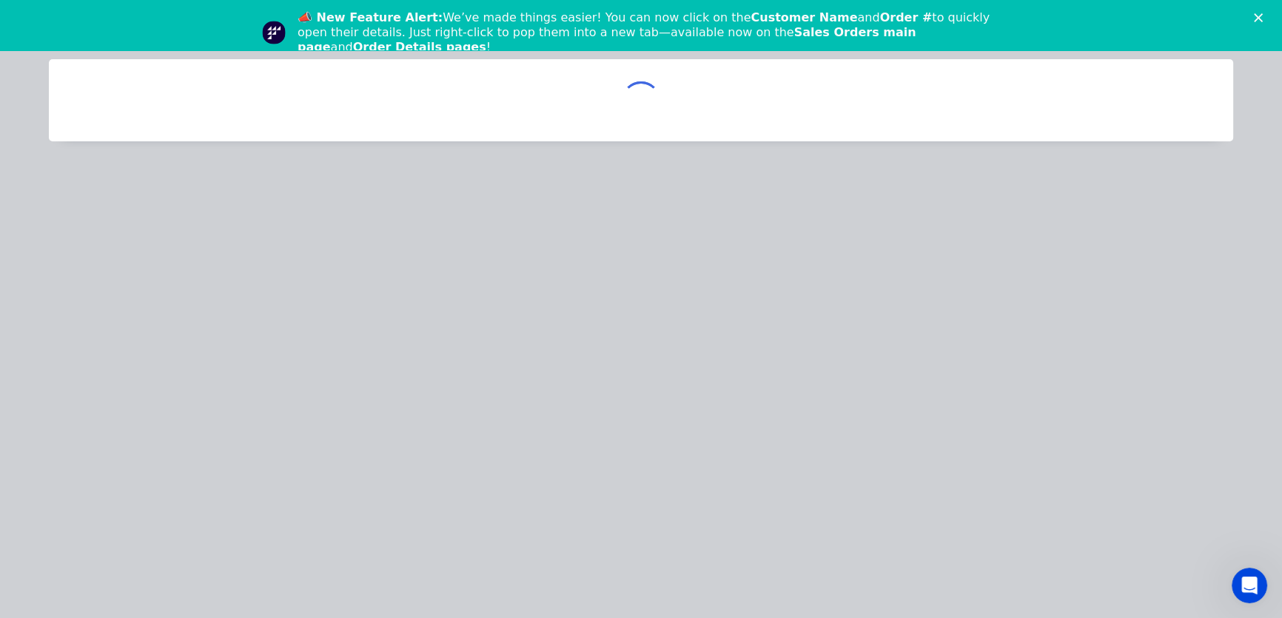
scroll to position [0, 0]
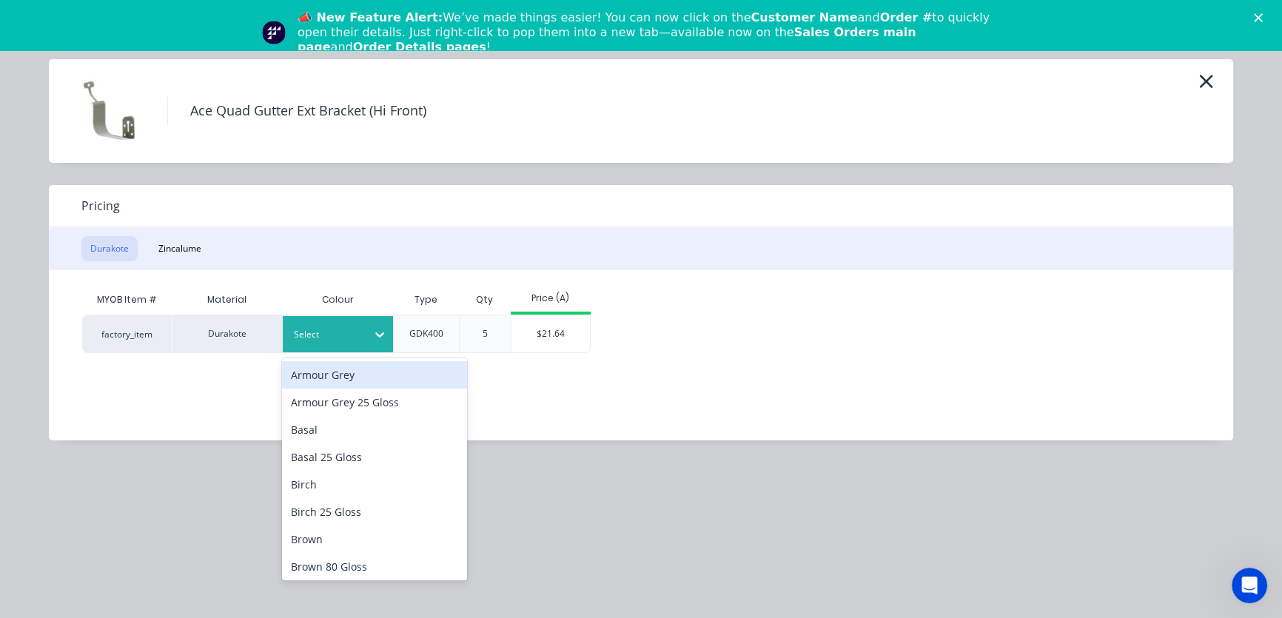
click at [378, 332] on icon at bounding box center [379, 334] width 15 height 15
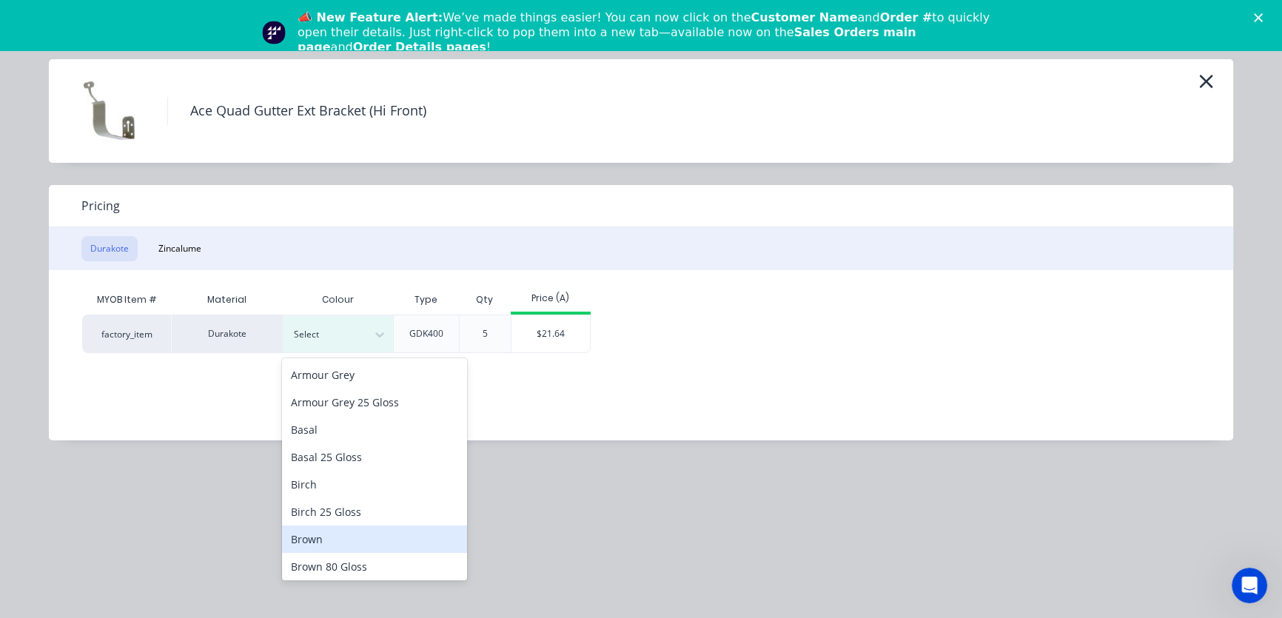
click at [309, 540] on div "Brown" at bounding box center [374, 538] width 185 height 27
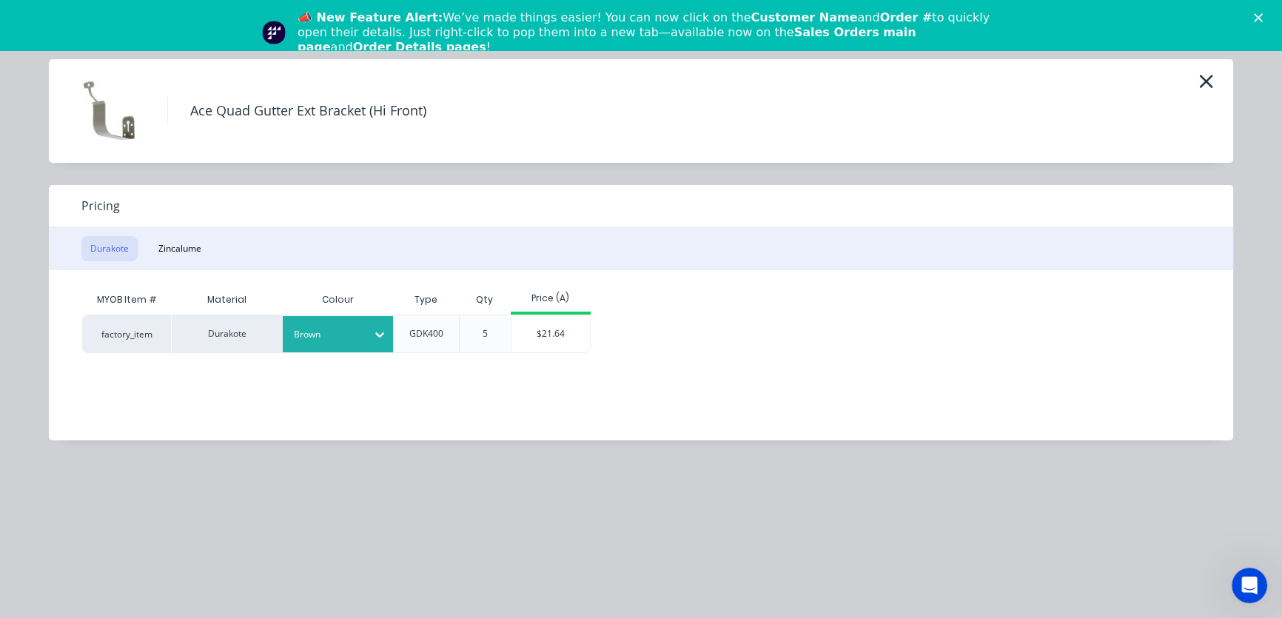
click at [494, 337] on div "5" at bounding box center [485, 333] width 29 height 37
click at [540, 337] on div "$21.64" at bounding box center [550, 333] width 79 height 37
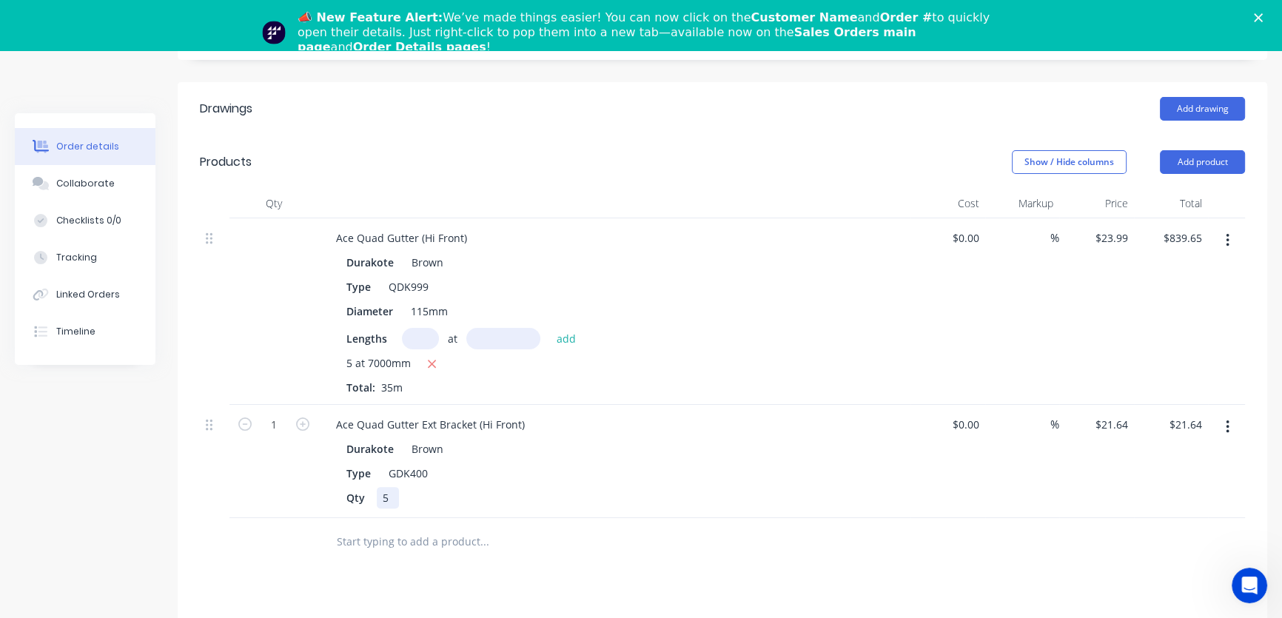
click at [397, 487] on div "5" at bounding box center [388, 497] width 22 height 21
click at [1139, 405] on div "$21.64 $21.64" at bounding box center [1171, 461] width 75 height 113
drag, startPoint x: 1132, startPoint y: 400, endPoint x: 1122, endPoint y: 402, distance: 10.6
click at [1122, 414] on input "21.64" at bounding box center [1117, 424] width 34 height 21
click at [1140, 405] on div "$21.64 $21.64" at bounding box center [1171, 461] width 75 height 113
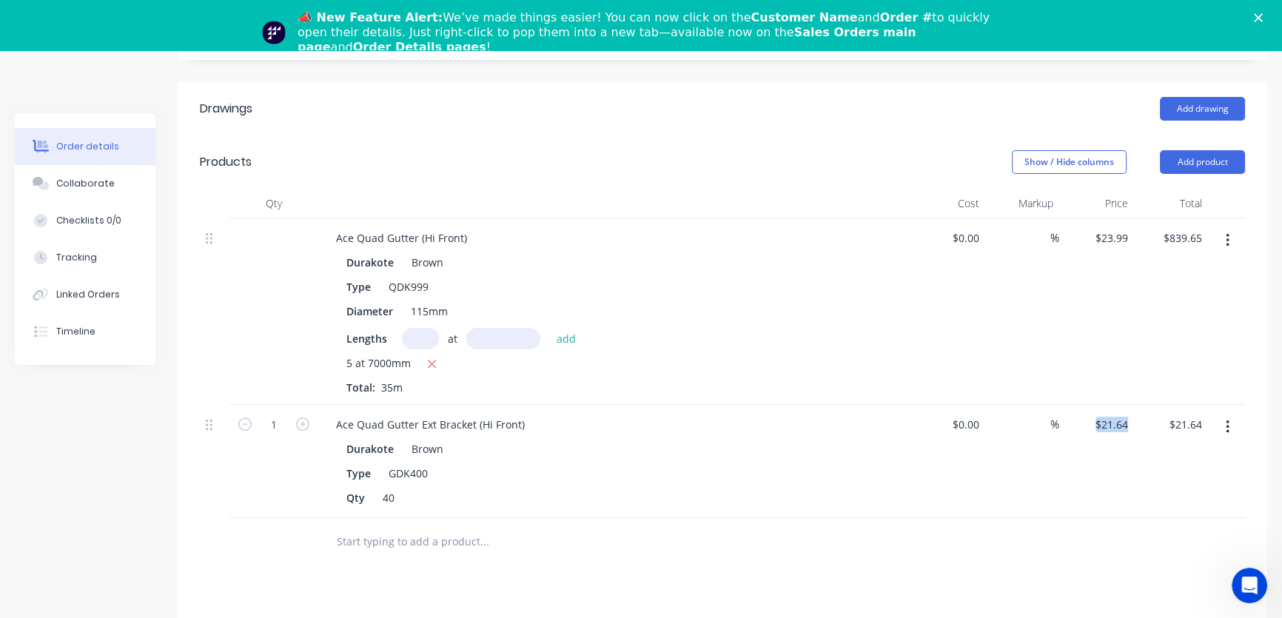
drag, startPoint x: 1139, startPoint y: 397, endPoint x: 1086, endPoint y: 407, distance: 54.1
click at [1086, 407] on div "1 Ace Quad Gutter Ext Bracket (Hi Front) Durakote Brown Type GDK400 Qty 40 $0.0…" at bounding box center [722, 461] width 1045 height 113
drag, startPoint x: 1118, startPoint y: 400, endPoint x: 1117, endPoint y: 430, distance: 30.4
drag, startPoint x: 1117, startPoint y: 430, endPoint x: 1129, endPoint y: 423, distance: 14.6
click at [1129, 425] on div "$21.64 $21.64" at bounding box center [1096, 461] width 75 height 113
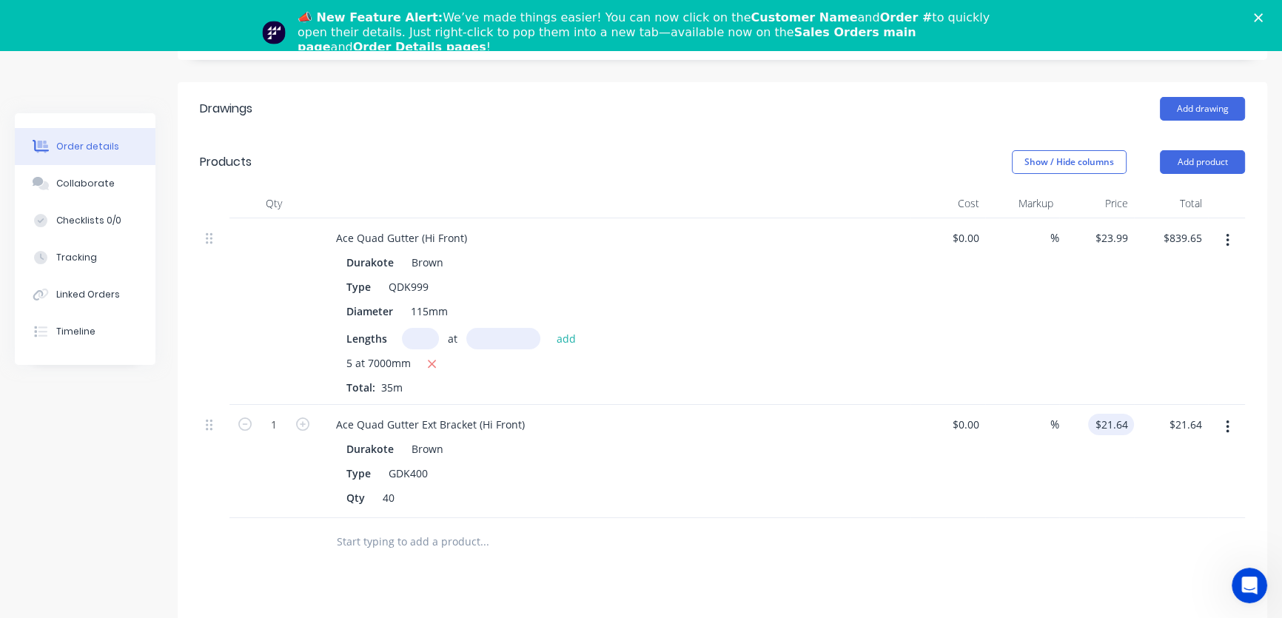
type input "21.64"
type input "$5.19"
drag, startPoint x: 1132, startPoint y: 457, endPoint x: 1178, endPoint y: 282, distance: 180.8
click at [1177, 286] on div "$839.65 $839.65" at bounding box center [1171, 311] width 75 height 186
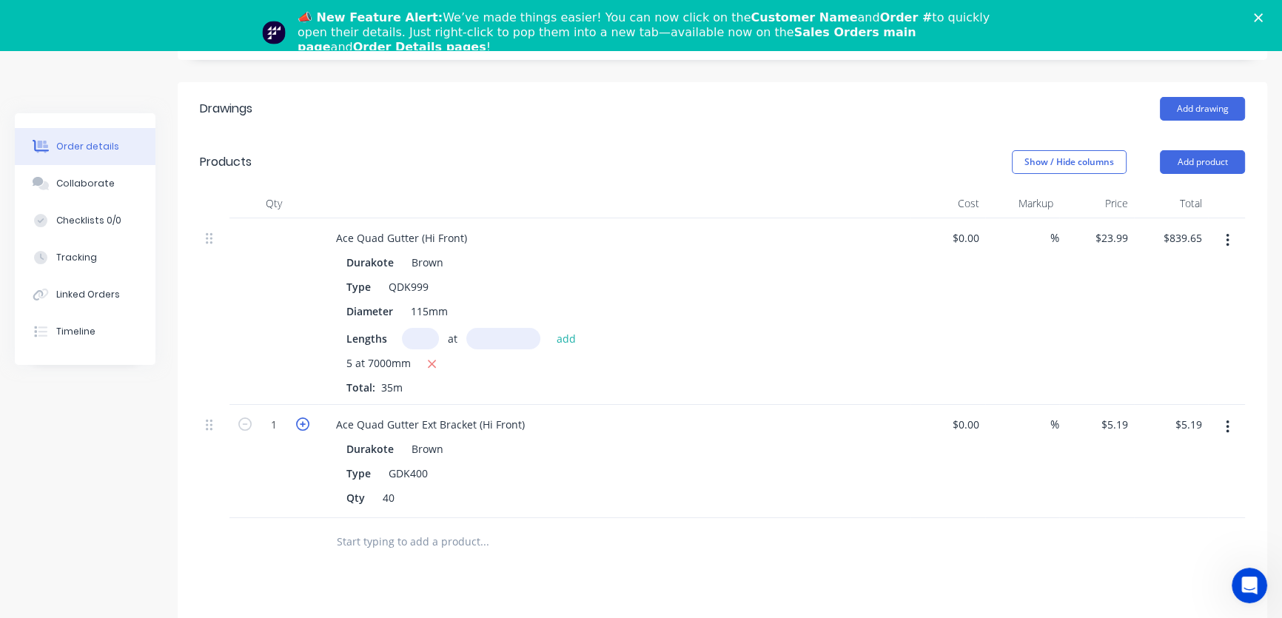
click at [302, 417] on icon "button" at bounding box center [302, 423] width 13 height 13
type input "2"
type input "$10.38"
click at [301, 417] on icon "button" at bounding box center [302, 423] width 13 height 13
type input "3"
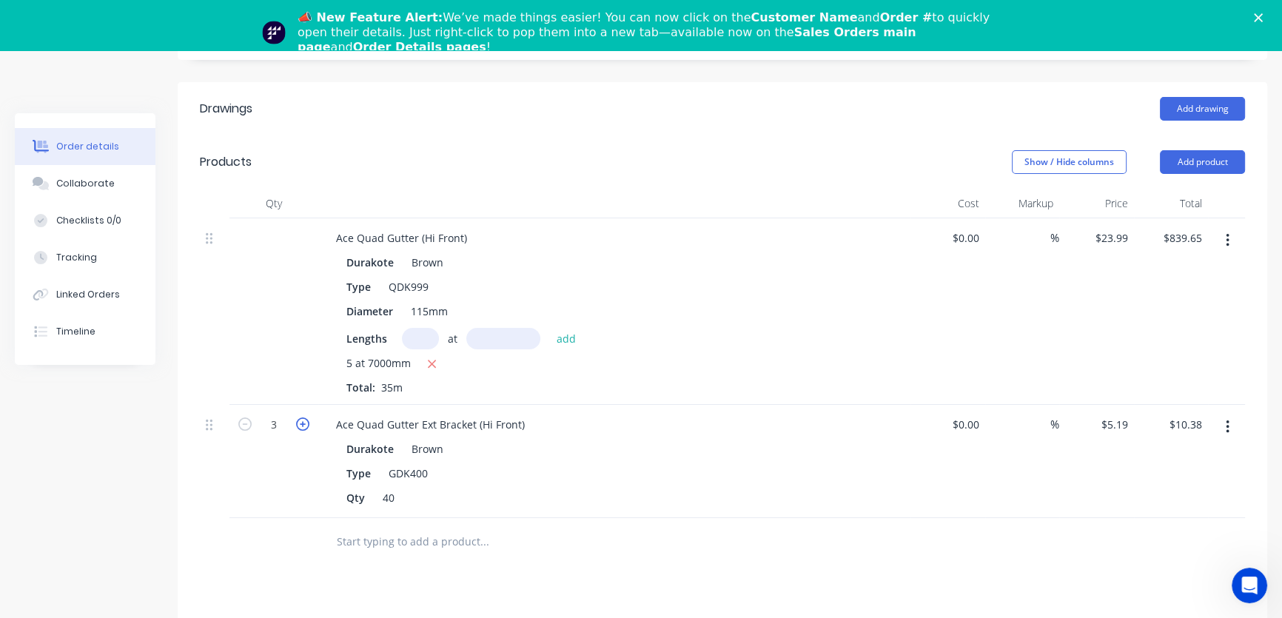
type input "$15.57"
click at [301, 417] on icon "button" at bounding box center [302, 423] width 13 height 13
type input "4"
type input "$20.76"
click at [301, 417] on icon "button" at bounding box center [302, 423] width 13 height 13
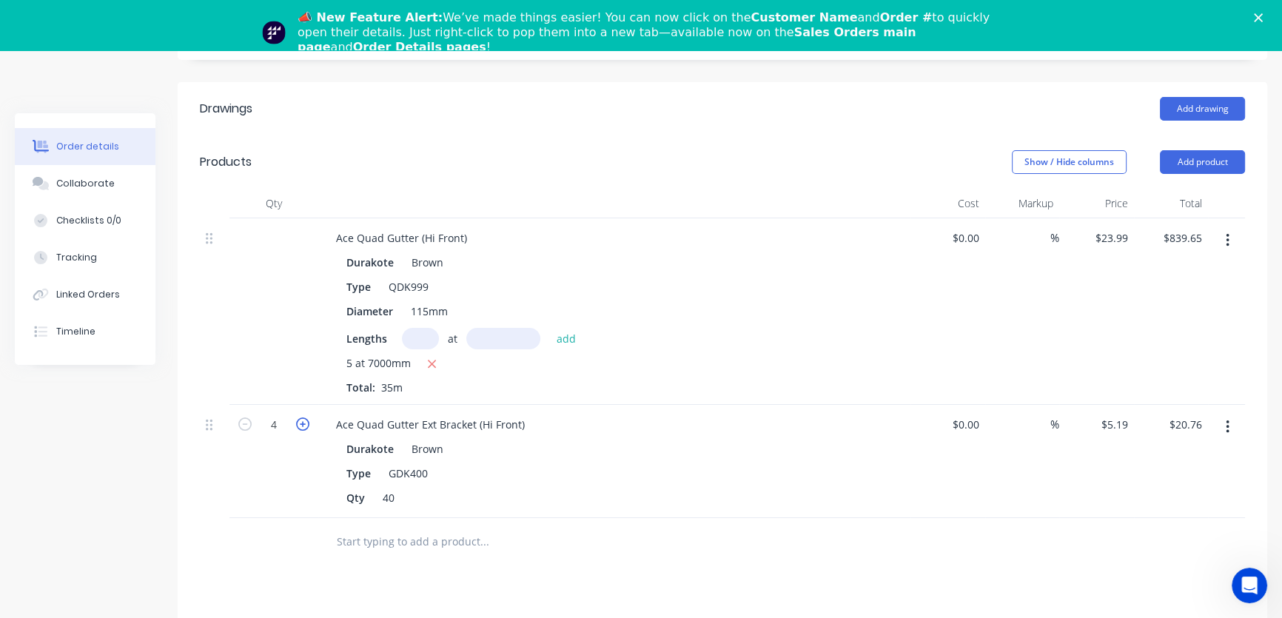
type input "5"
type input "$25.95"
click at [301, 417] on icon "button" at bounding box center [302, 423] width 13 height 13
type input "6"
type input "$31.14"
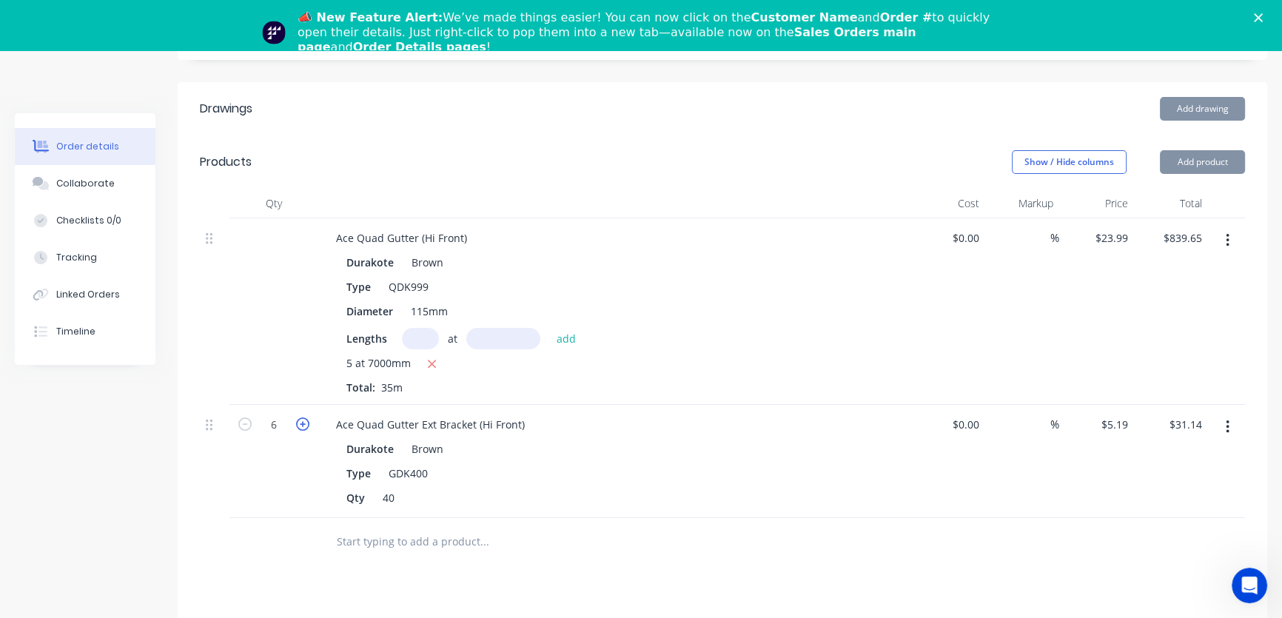
click at [301, 417] on icon "button" at bounding box center [302, 423] width 13 height 13
type input "7"
type input "$36.33"
click at [301, 417] on icon "button" at bounding box center [302, 423] width 13 height 13
type input "8"
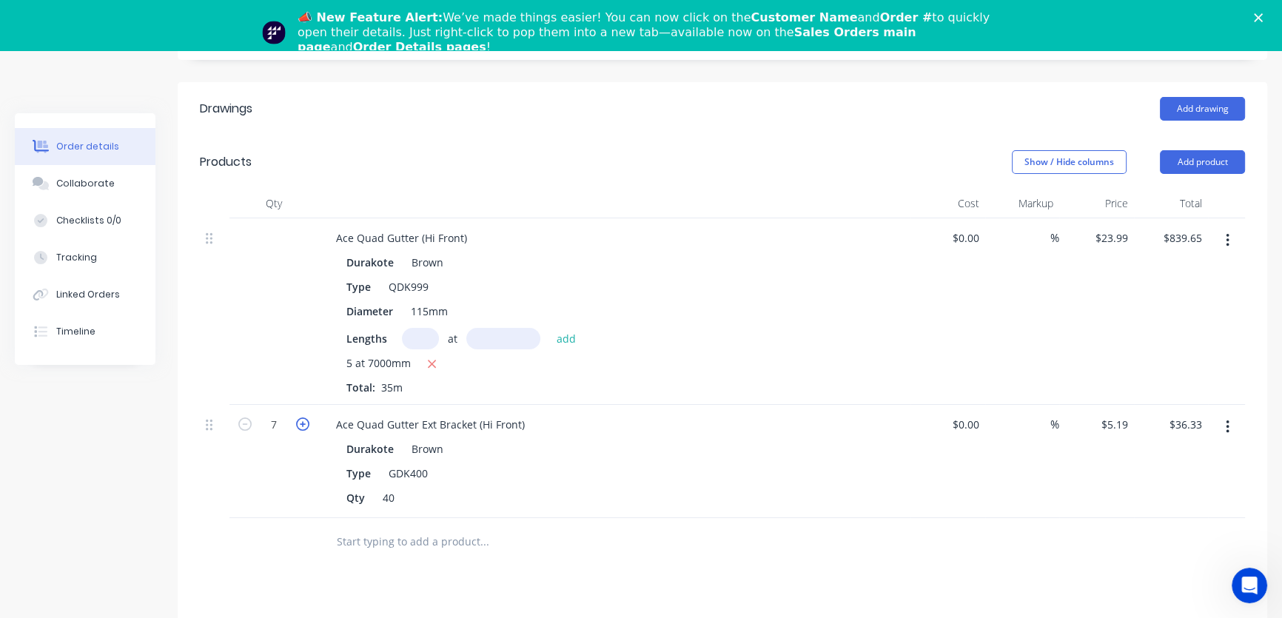
type input "$41.52"
click at [301, 417] on icon "button" at bounding box center [302, 423] width 13 height 13
type input "9"
type input "$46.71"
click at [301, 417] on icon "button" at bounding box center [302, 423] width 13 height 13
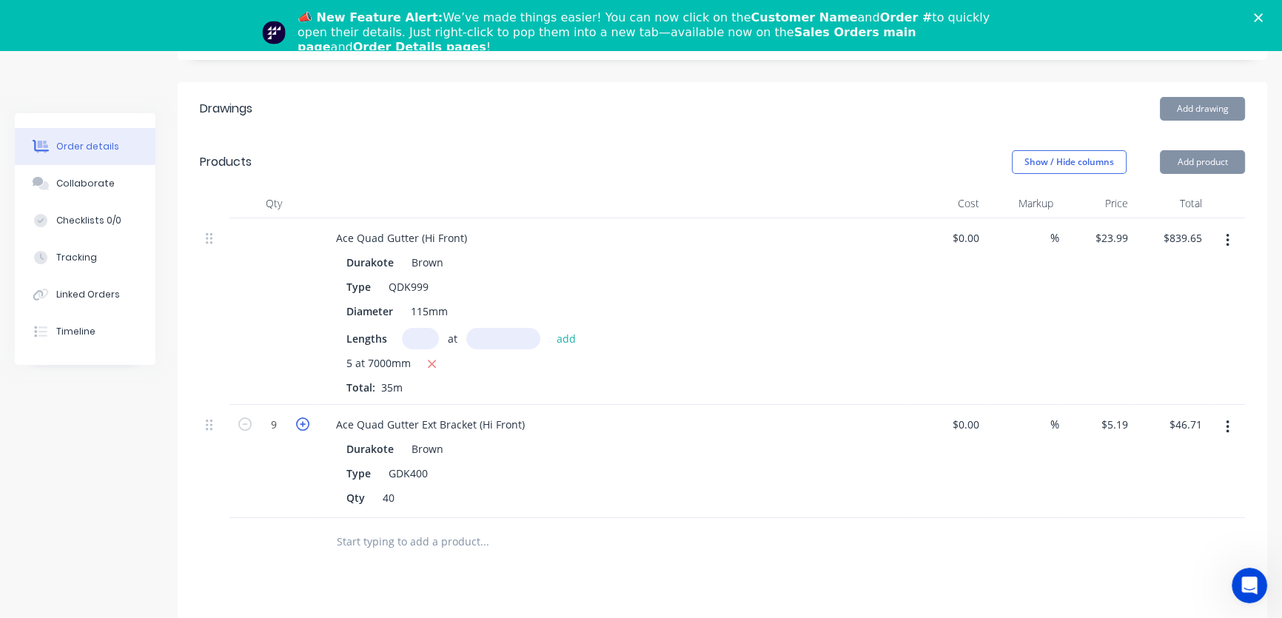
type input "10"
type input "$51.90"
click at [301, 417] on icon "button" at bounding box center [302, 423] width 13 height 13
type input "11"
type input "$57.09"
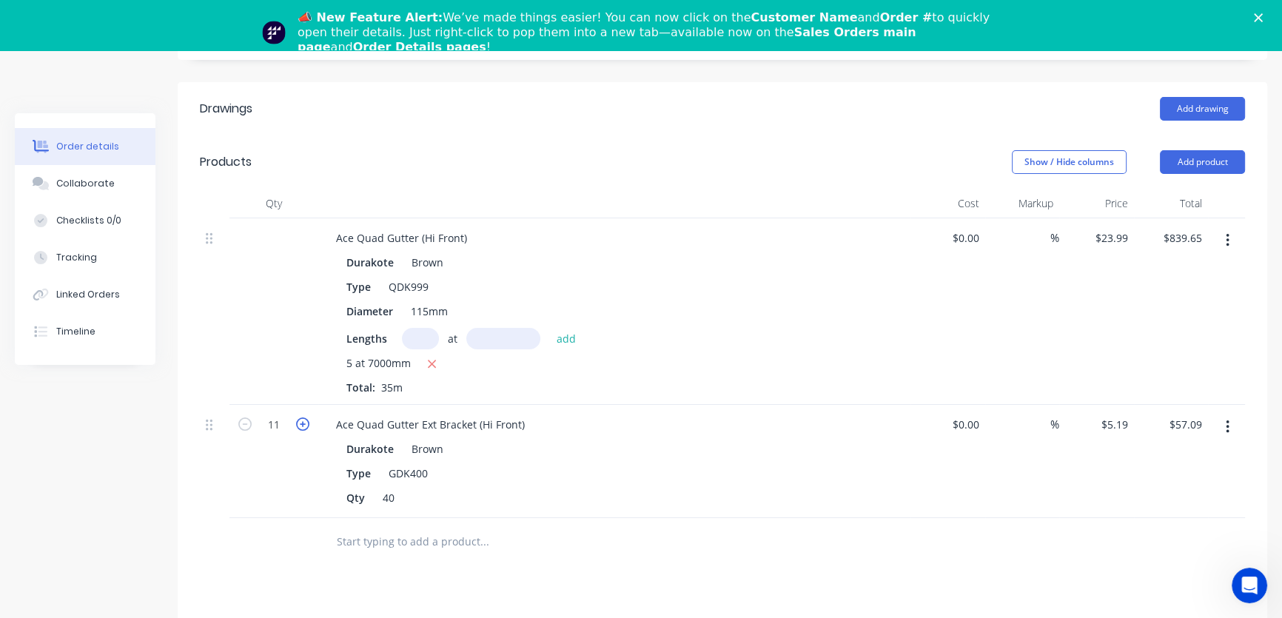
click at [301, 417] on icon "button" at bounding box center [302, 423] width 13 height 13
type input "12"
type input "$62.28"
click at [301, 417] on icon "button" at bounding box center [302, 423] width 13 height 13
type input "13"
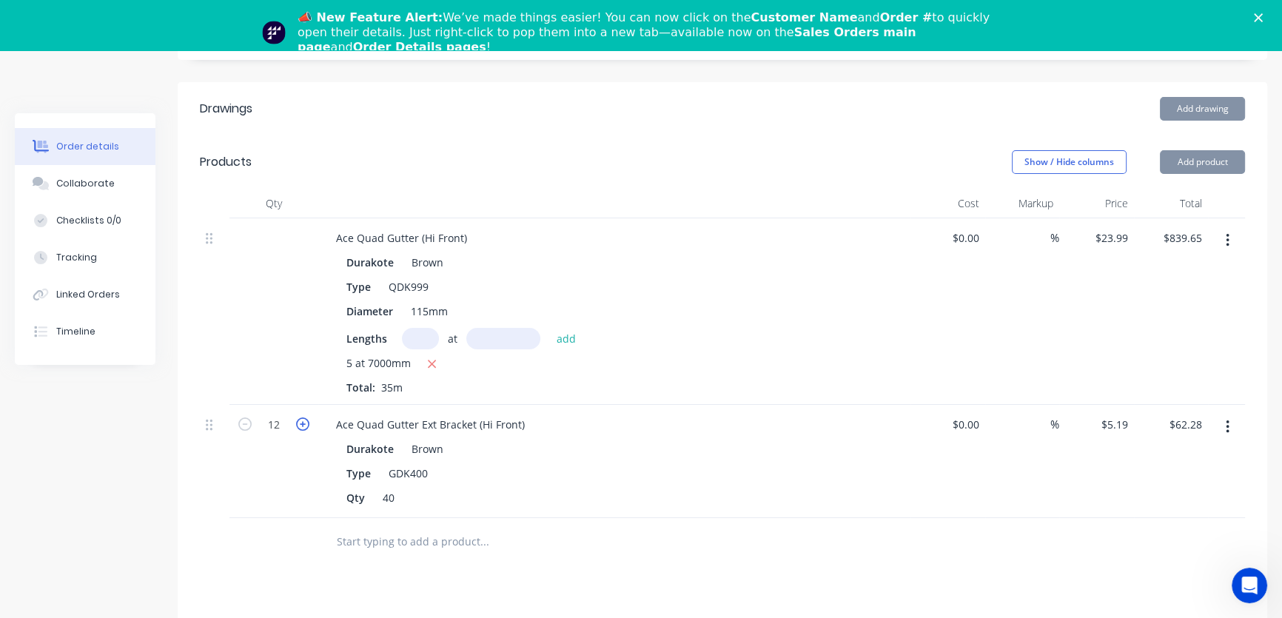
type input "$67.47"
click at [301, 417] on icon "button" at bounding box center [302, 423] width 13 height 13
type input "14"
type input "$72.66"
click at [301, 417] on icon "button" at bounding box center [302, 423] width 13 height 13
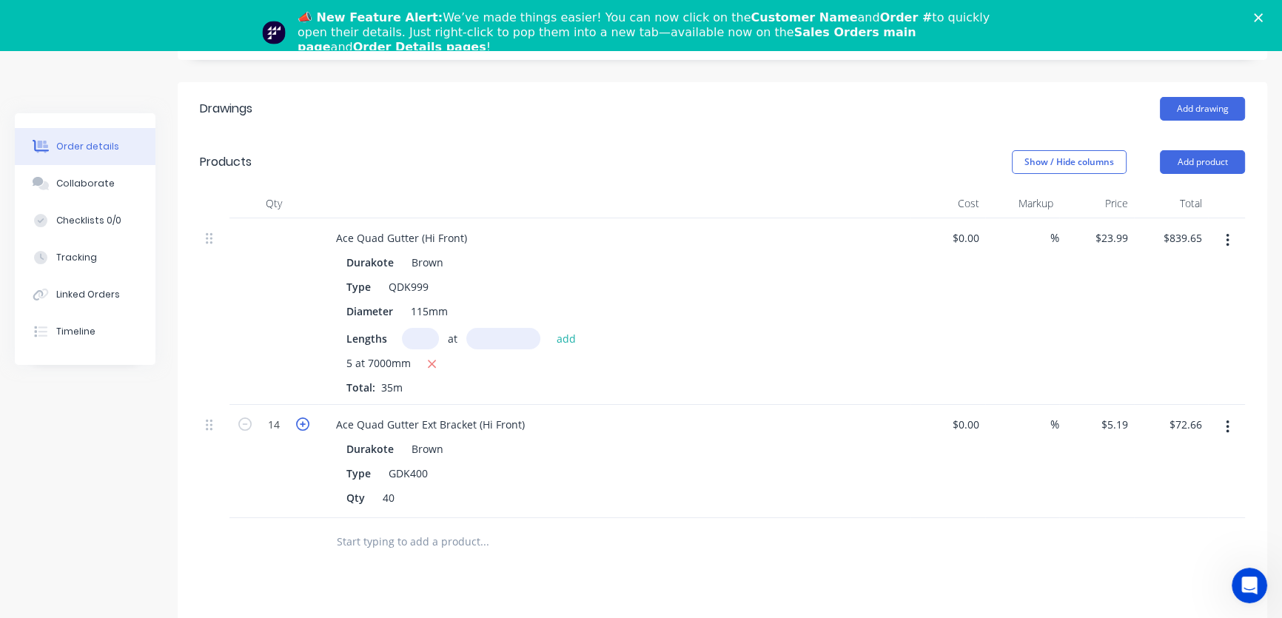
type input "15"
type input "$77.85"
click at [301, 417] on icon "button" at bounding box center [302, 423] width 13 height 13
type input "16"
type input "$83.04"
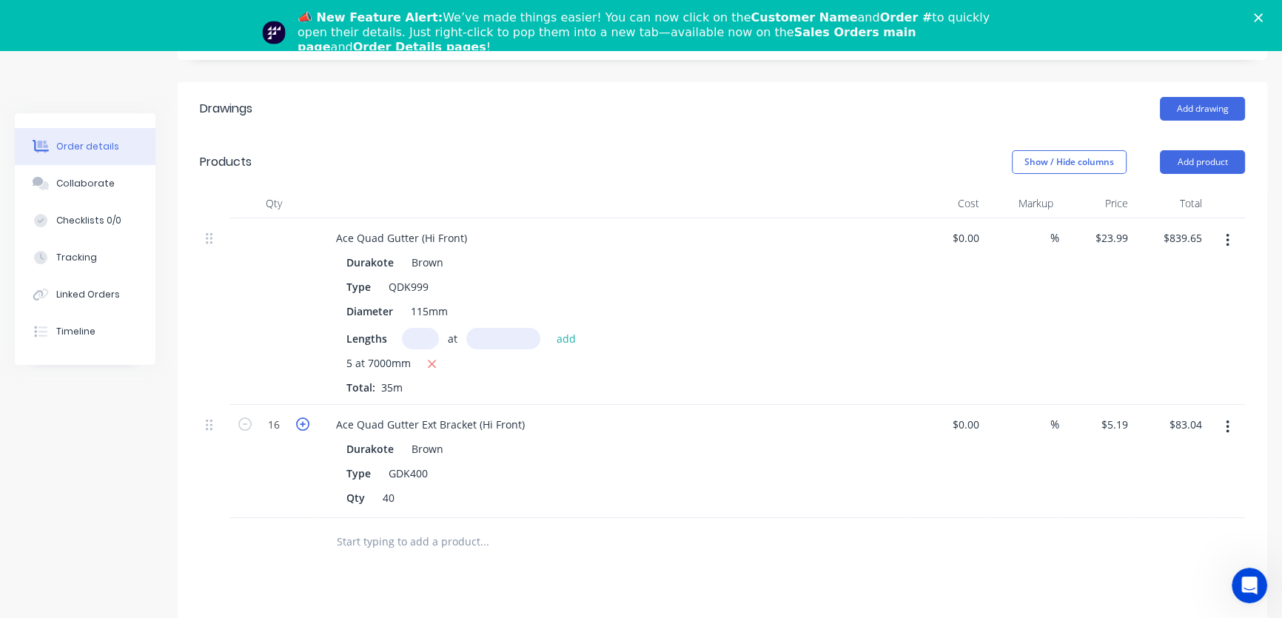
click at [301, 417] on icon "button" at bounding box center [302, 423] width 13 height 13
type input "17"
type input "$88.23"
click at [301, 417] on icon "button" at bounding box center [302, 423] width 13 height 13
type input "18"
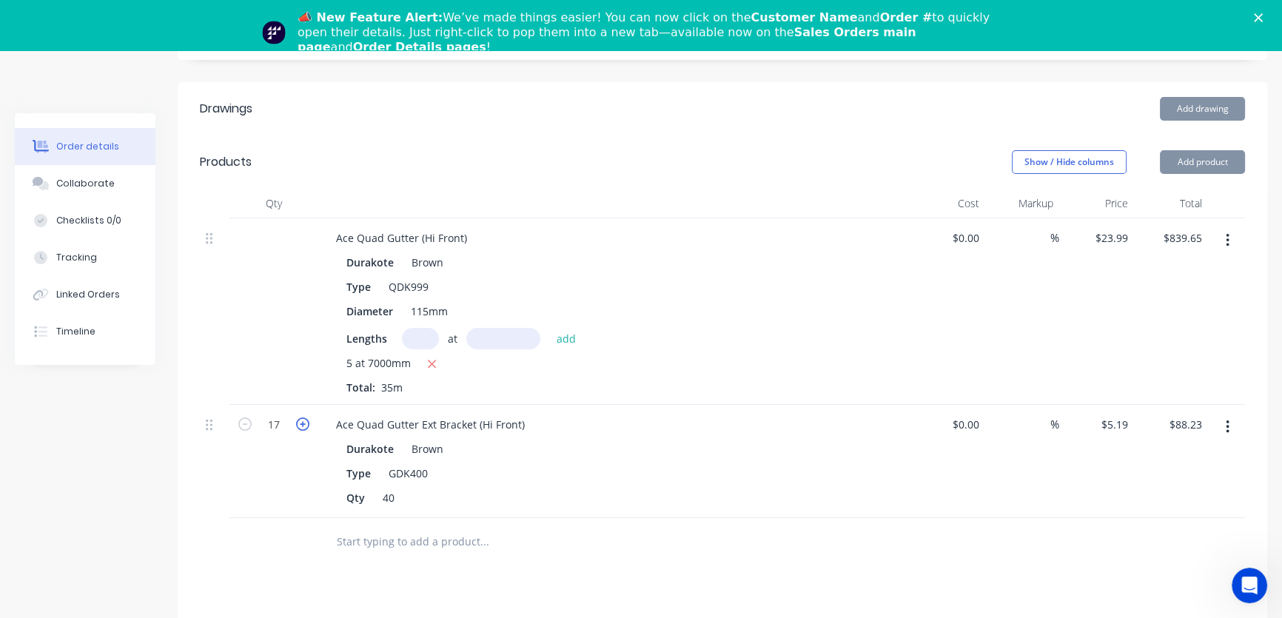
type input "$93.42"
click at [301, 417] on icon "button" at bounding box center [302, 423] width 13 height 13
type input "19"
type input "$98.61"
click at [301, 417] on icon "button" at bounding box center [302, 423] width 13 height 13
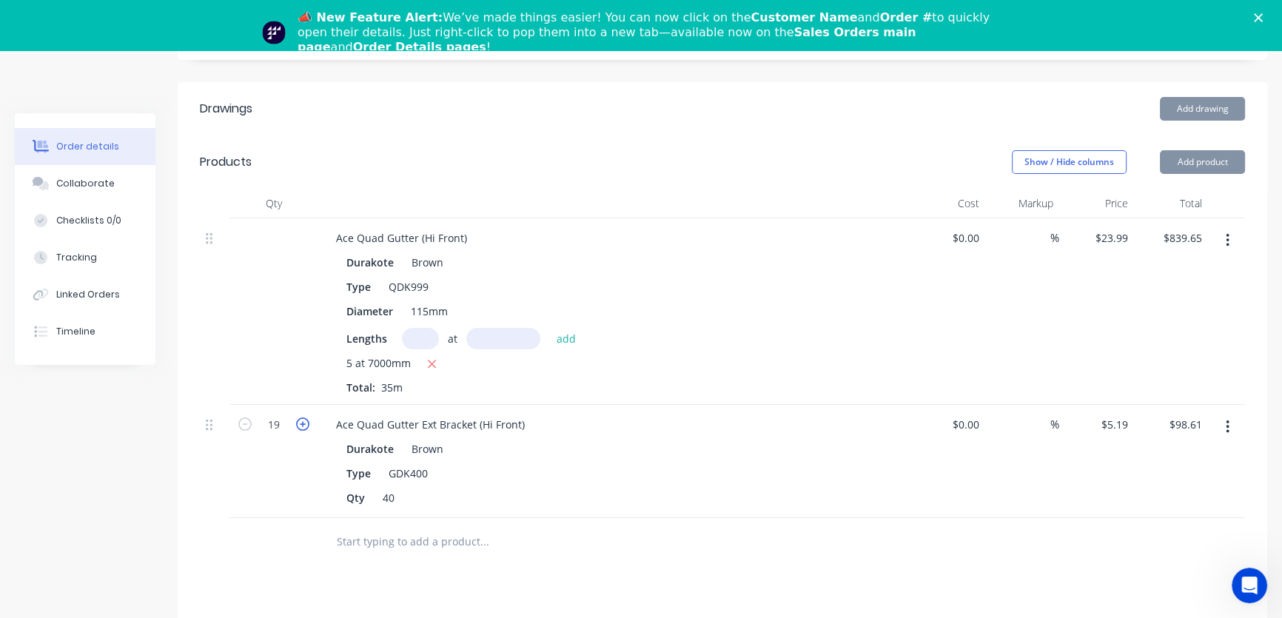
type input "20"
type input "$103.80"
click at [301, 417] on icon "button" at bounding box center [302, 423] width 13 height 13
type input "21"
type input "$108.99"
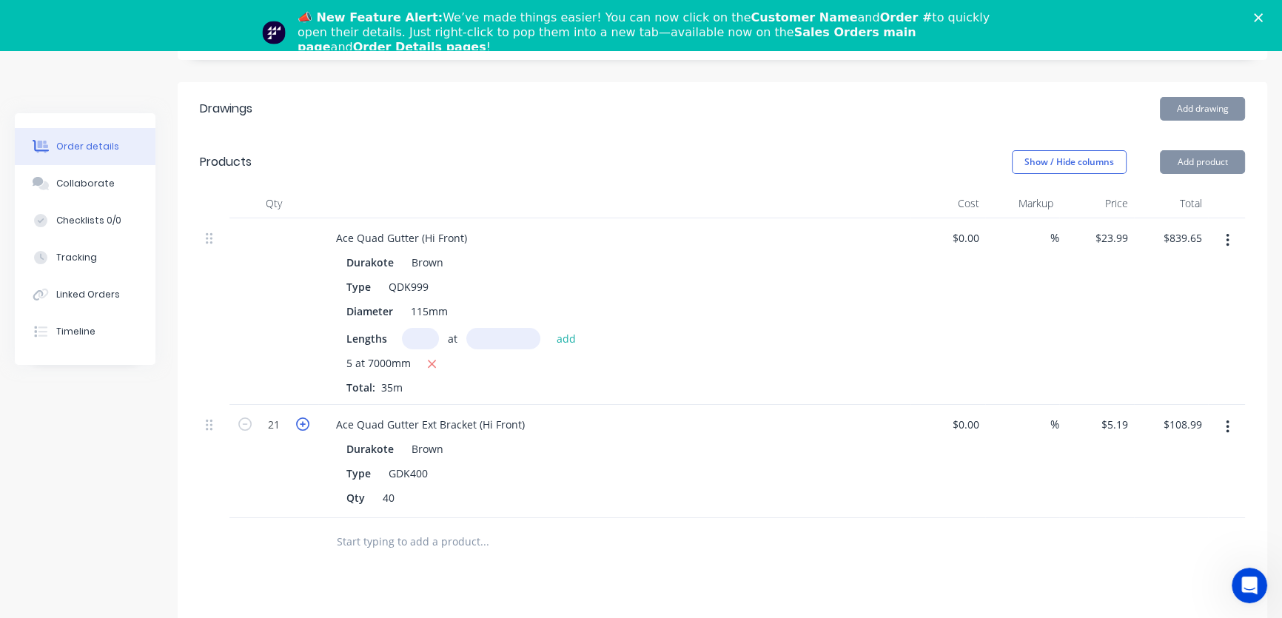
click at [301, 417] on icon "button" at bounding box center [302, 423] width 13 height 13
type input "22"
type input "$114.18"
click at [301, 417] on icon "button" at bounding box center [302, 423] width 13 height 13
type input "23"
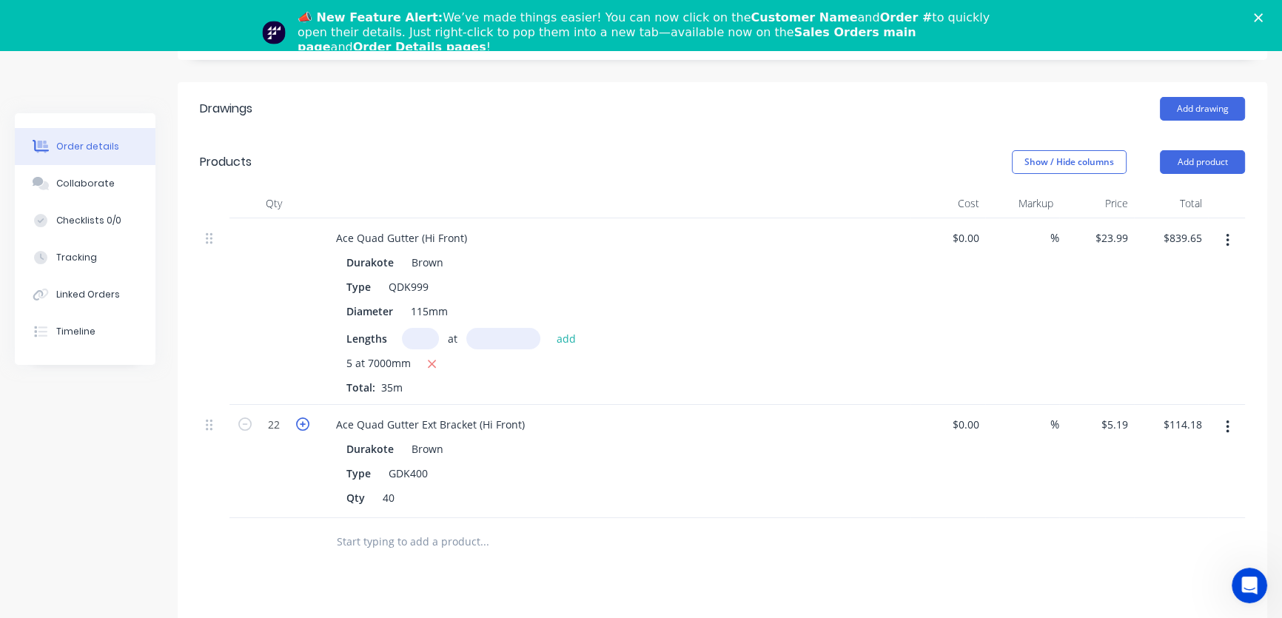
type input "$119.37"
click at [301, 417] on icon "button" at bounding box center [302, 423] width 13 height 13
type input "24"
type input "$124.56"
click at [301, 417] on icon "button" at bounding box center [302, 423] width 13 height 13
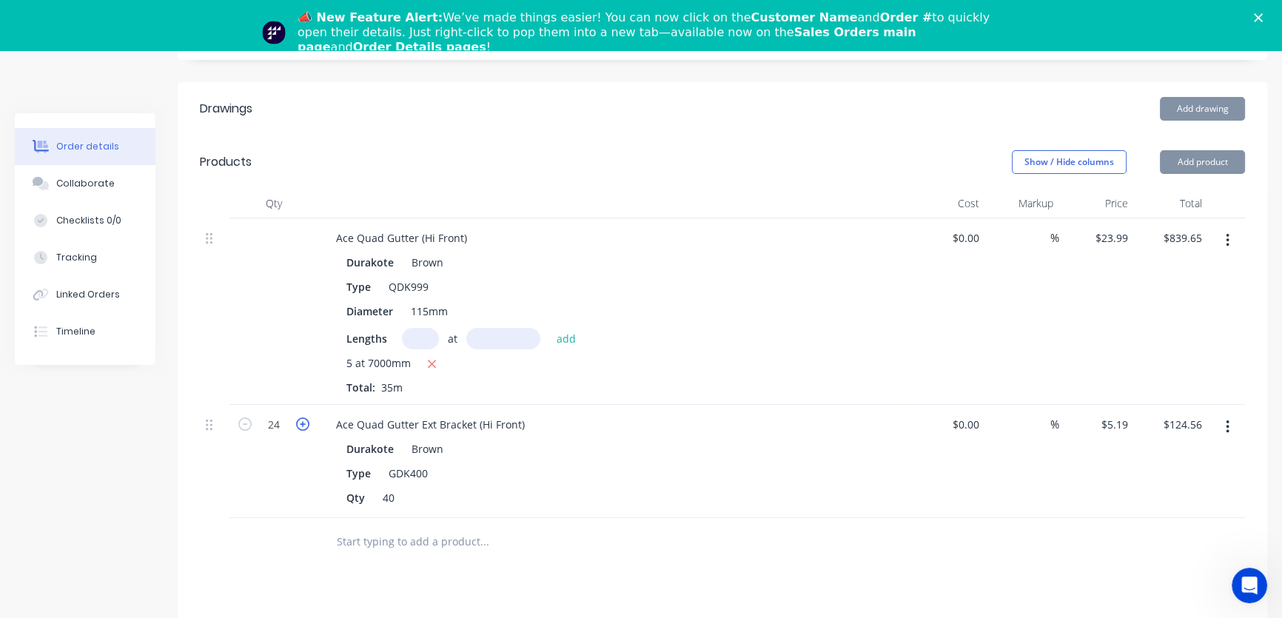
type input "25"
type input "$129.75"
click at [301, 417] on icon "button" at bounding box center [302, 423] width 13 height 13
type input "26"
type input "$134.94"
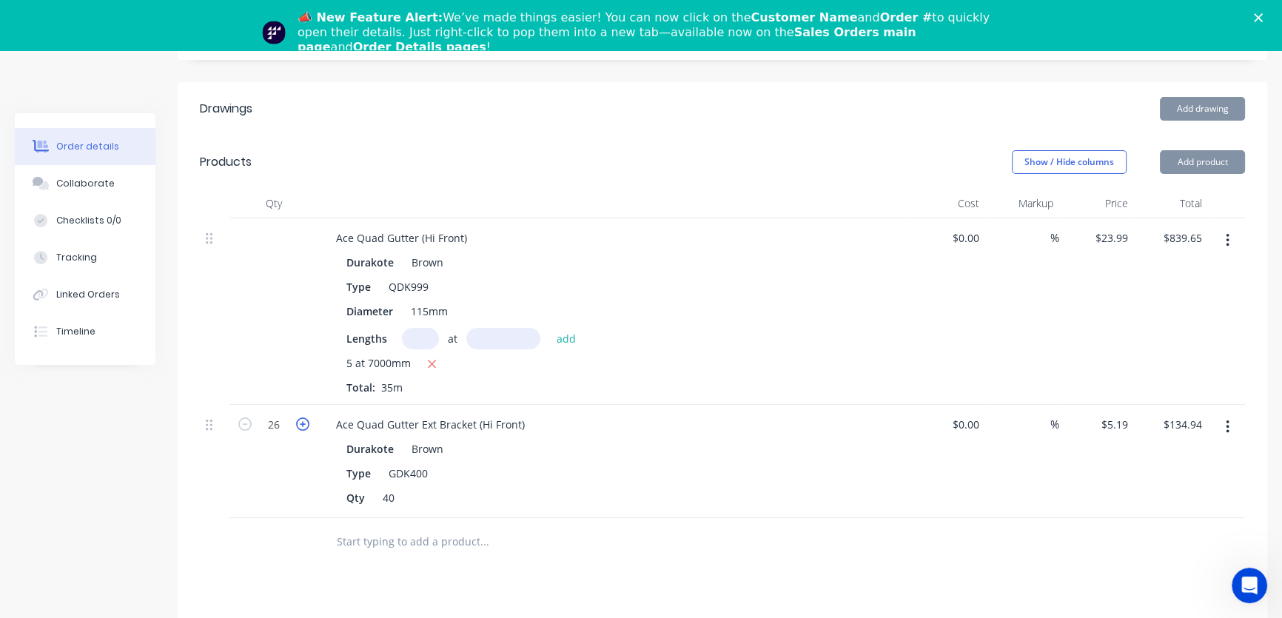
click at [301, 417] on icon "button" at bounding box center [302, 423] width 13 height 13
type input "27"
type input "$140.13"
click at [301, 417] on icon "button" at bounding box center [302, 423] width 13 height 13
type input "28"
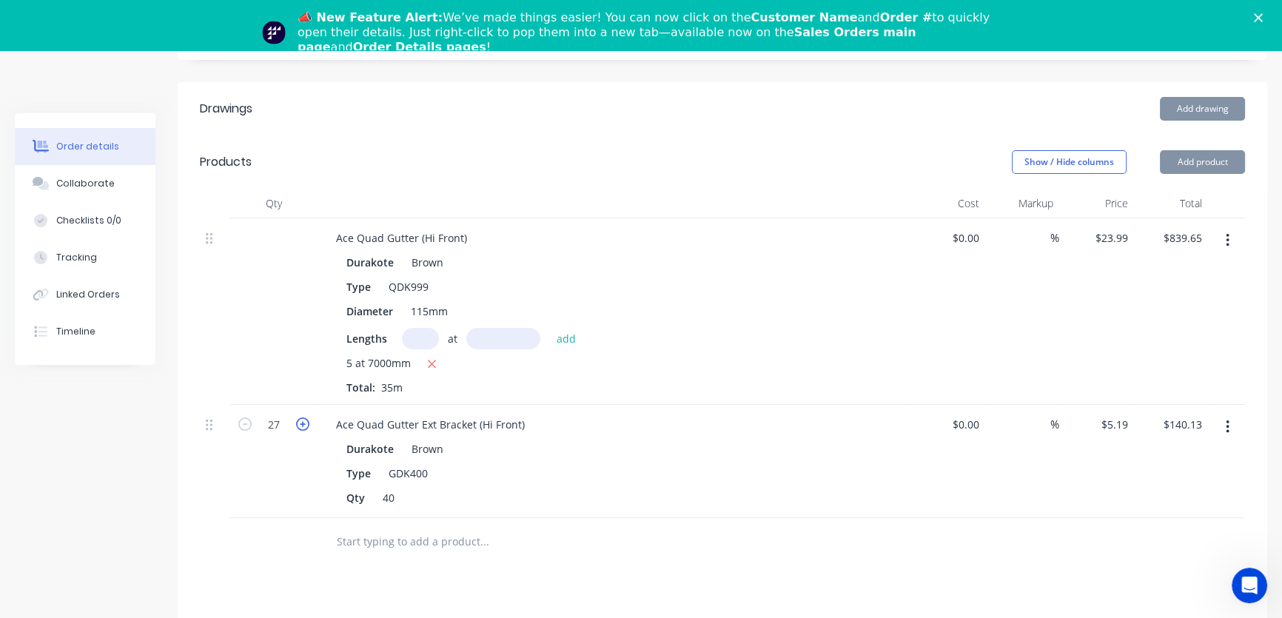
type input "$145.32"
click at [301, 417] on icon "button" at bounding box center [302, 423] width 13 height 13
type input "29"
type input "$150.51"
click at [301, 417] on icon "button" at bounding box center [302, 423] width 13 height 13
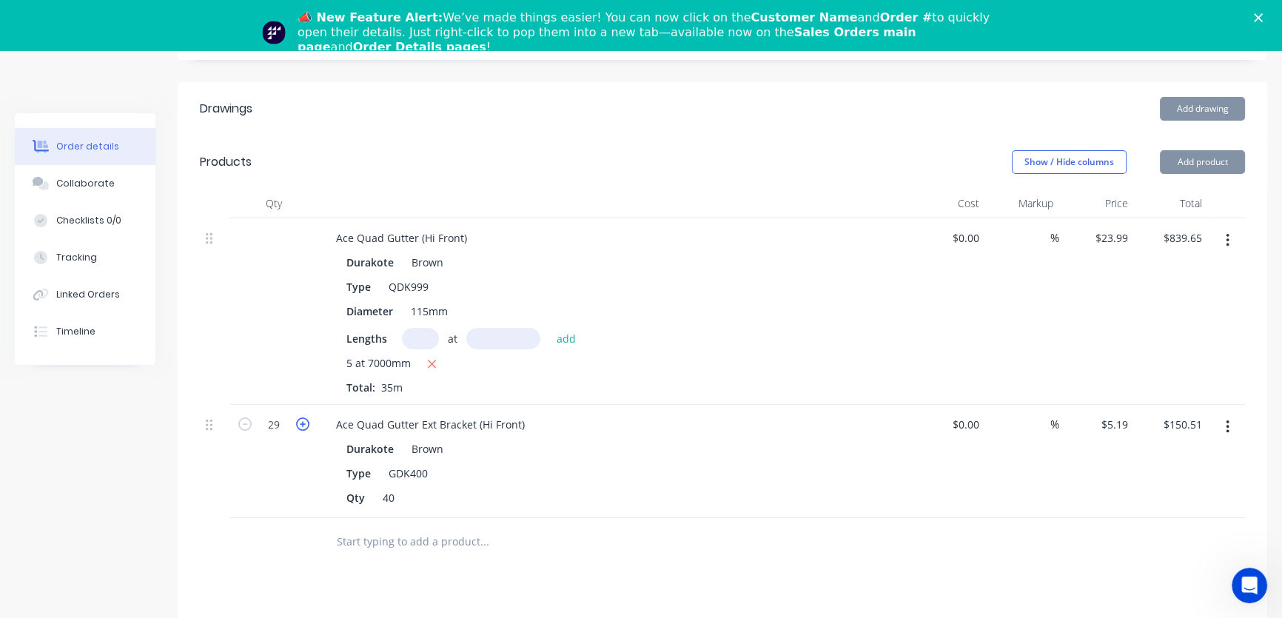
type input "30"
type input "$155.70"
click at [301, 417] on icon "button" at bounding box center [302, 423] width 13 height 13
type input "31"
type input "$160.89"
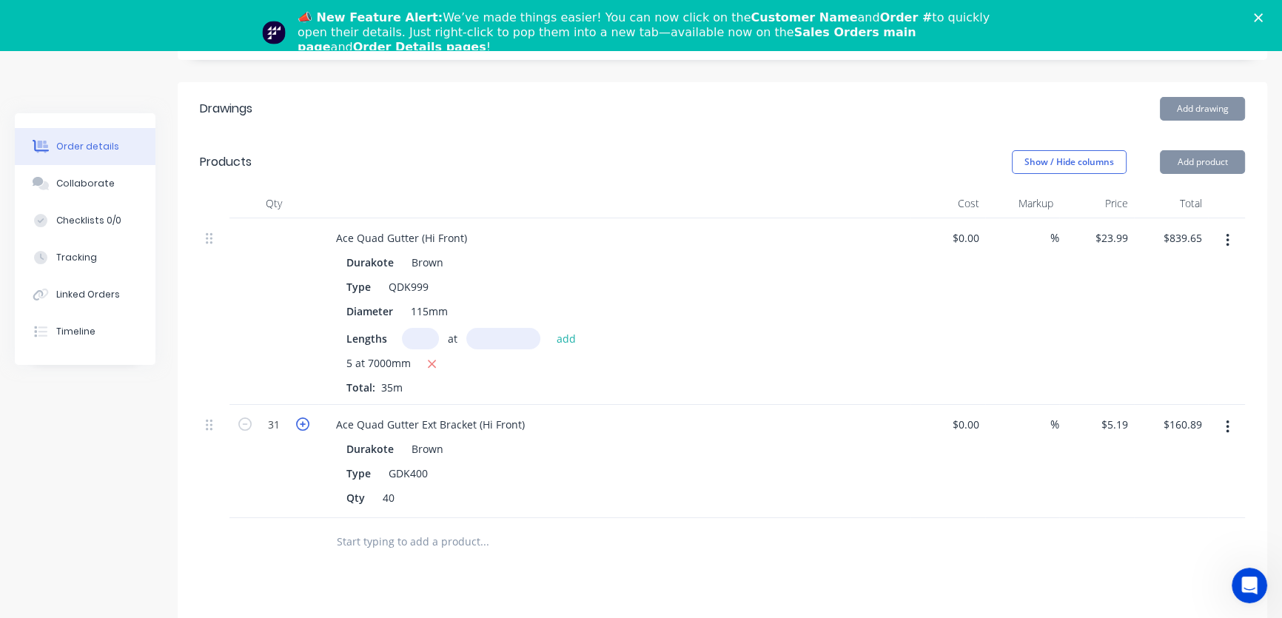
click at [301, 417] on icon "button" at bounding box center [302, 423] width 13 height 13
type input "32"
type input "$166.08"
click at [301, 417] on icon "button" at bounding box center [302, 423] width 13 height 13
type input "33"
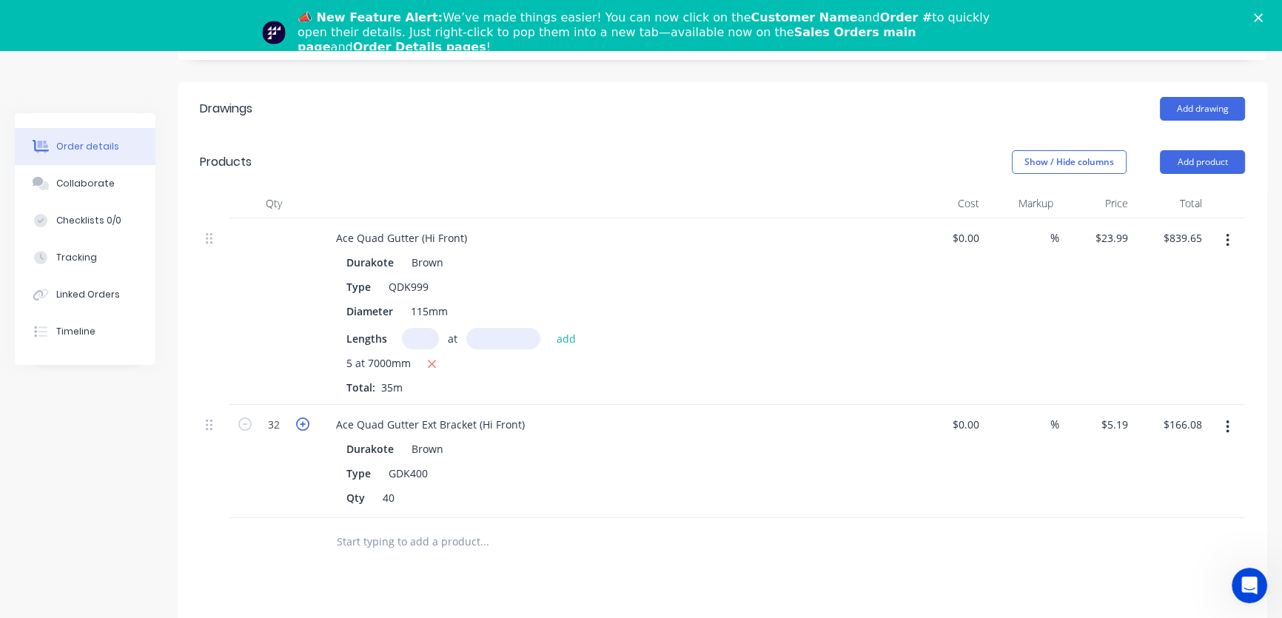
type input "$171.27"
click at [301, 417] on icon "button" at bounding box center [302, 423] width 13 height 13
type input "34"
type input "$176.46"
click at [301, 417] on icon "button" at bounding box center [302, 423] width 13 height 13
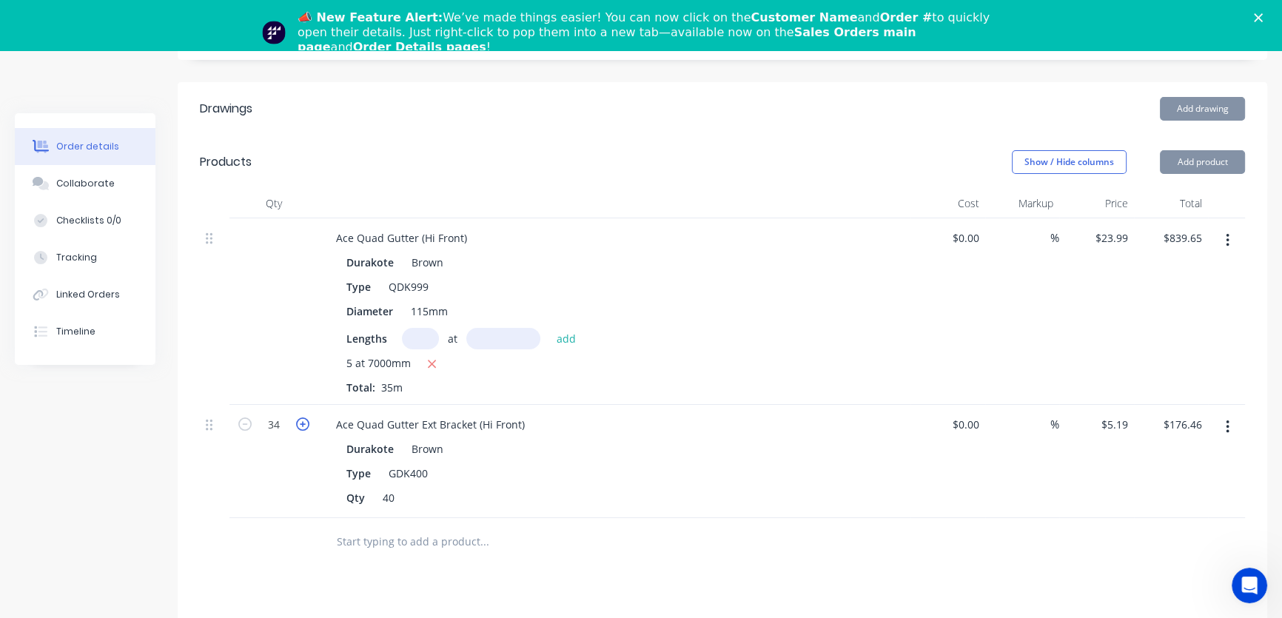
type input "35"
type input "$181.65"
click at [301, 417] on icon "button" at bounding box center [302, 423] width 13 height 13
type input "36"
type input "$186.84"
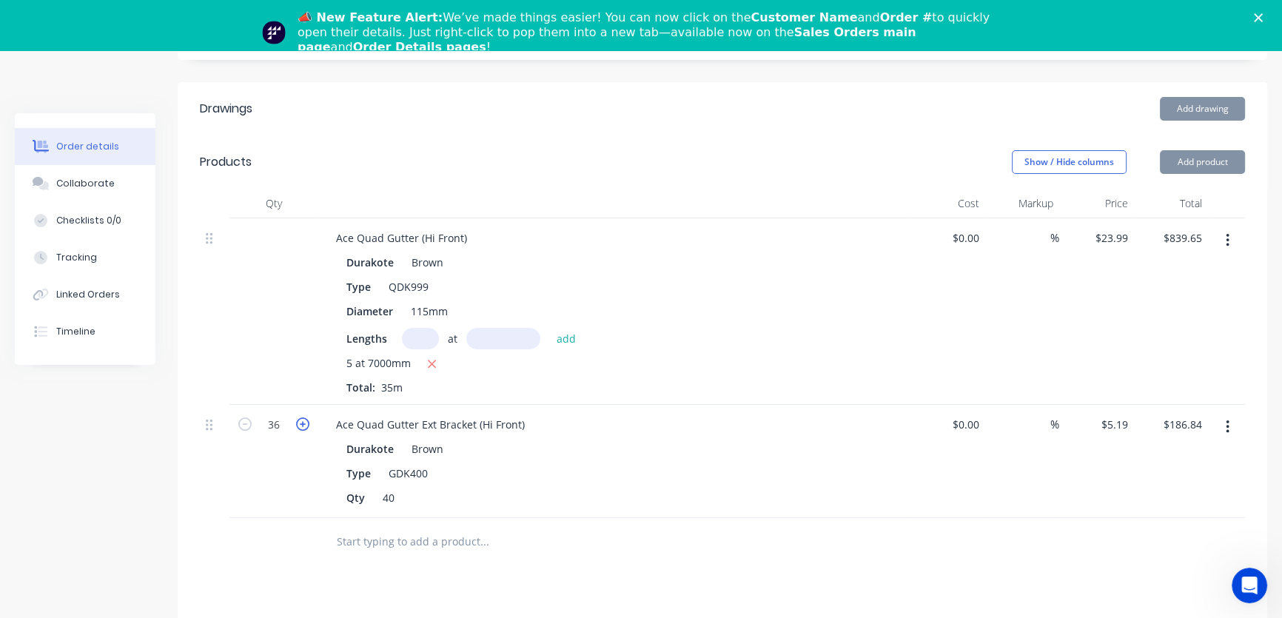
click at [300, 417] on icon "button" at bounding box center [302, 423] width 13 height 13
type input "37"
type input "$192.03"
click at [300, 417] on icon "button" at bounding box center [302, 423] width 13 height 13
type input "38"
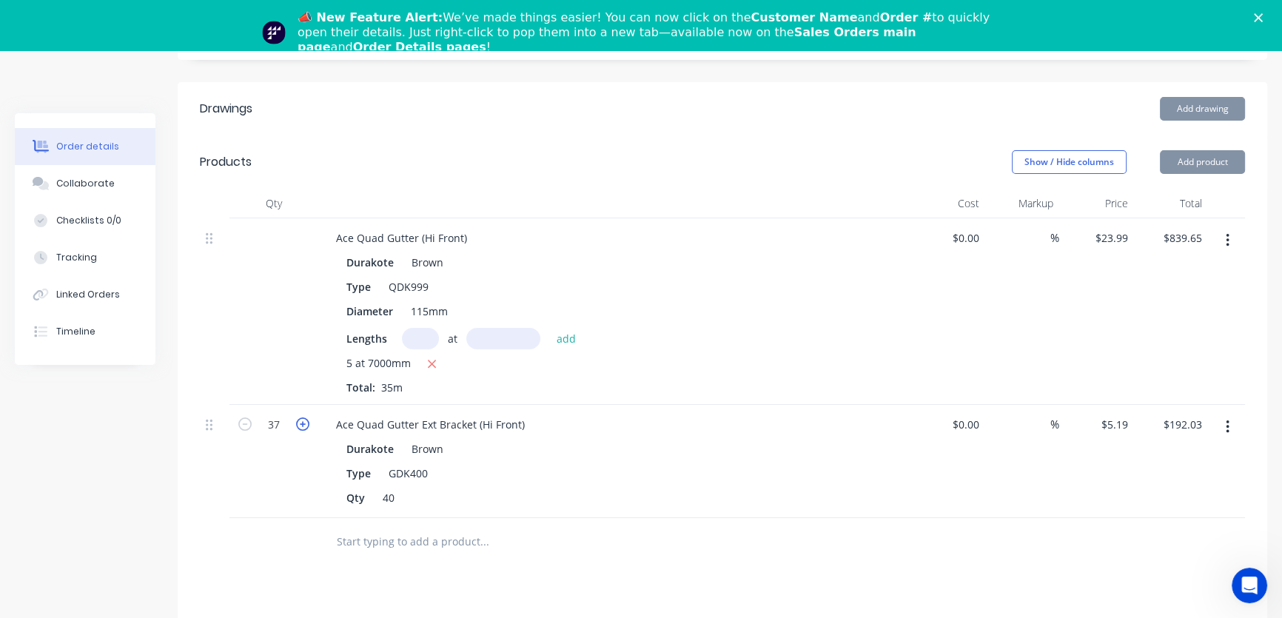
type input "$197.22"
click at [300, 417] on icon "button" at bounding box center [302, 423] width 13 height 13
type input "39"
type input "$202.41"
click at [300, 417] on icon "button" at bounding box center [302, 423] width 13 height 13
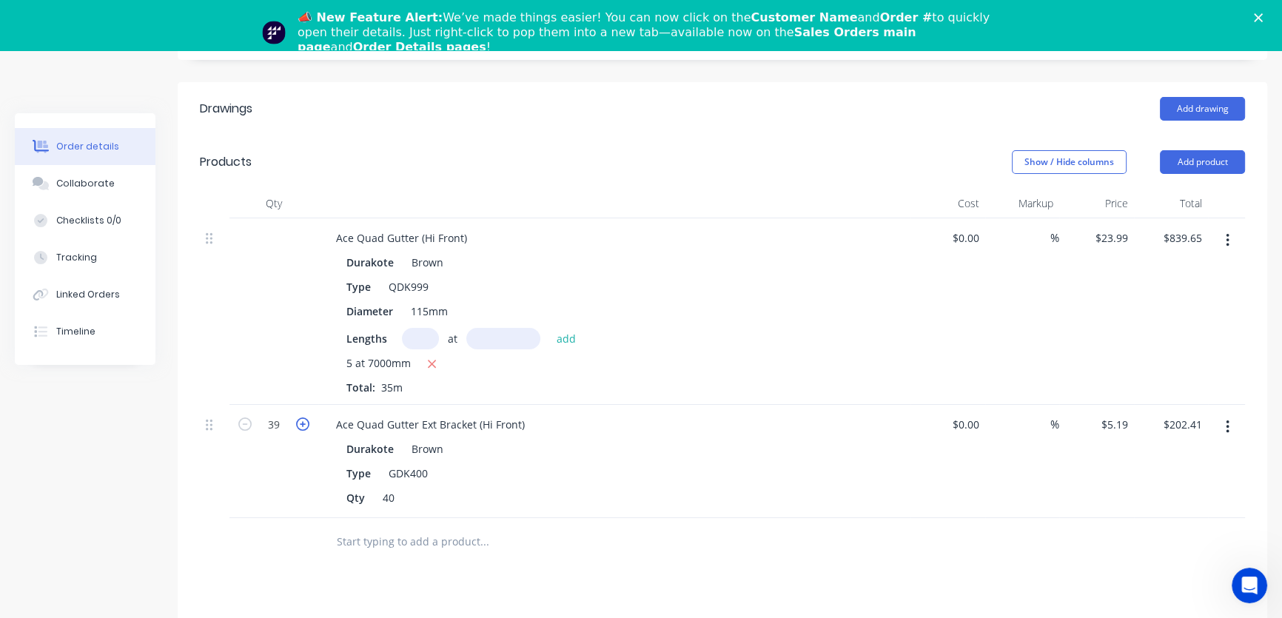
type input "40"
type input "$207.60"
click at [1221, 150] on button "Add product" at bounding box center [1202, 162] width 85 height 24
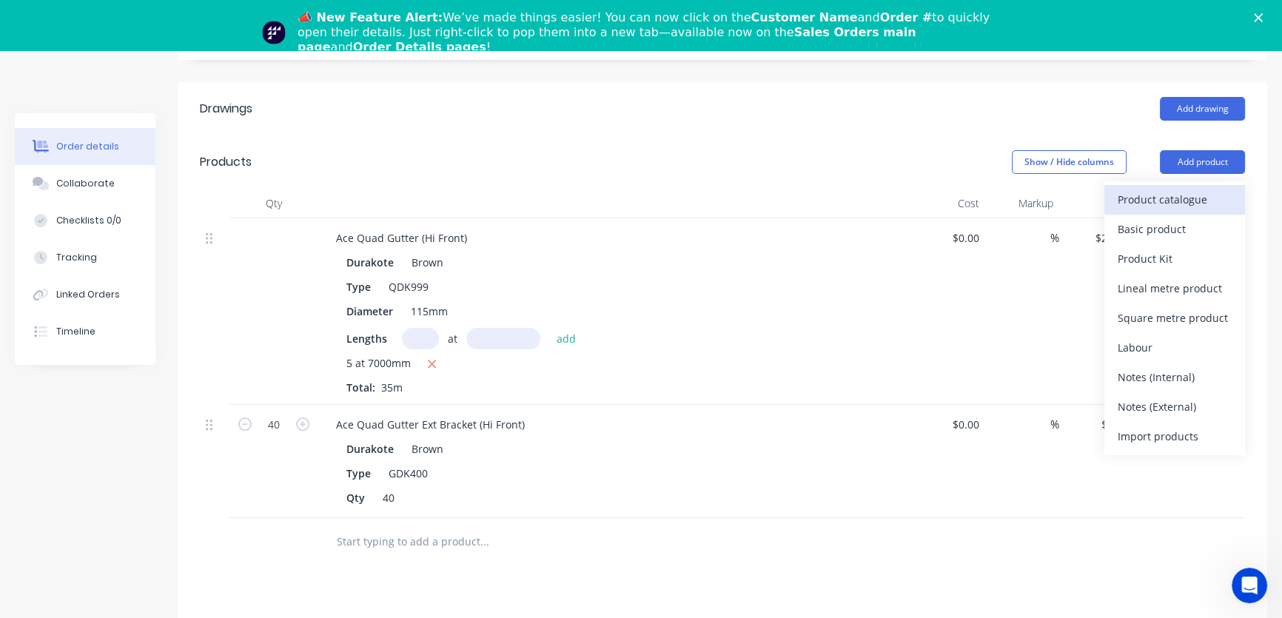
click at [1181, 189] on div "Product catalogue" at bounding box center [1175, 199] width 114 height 21
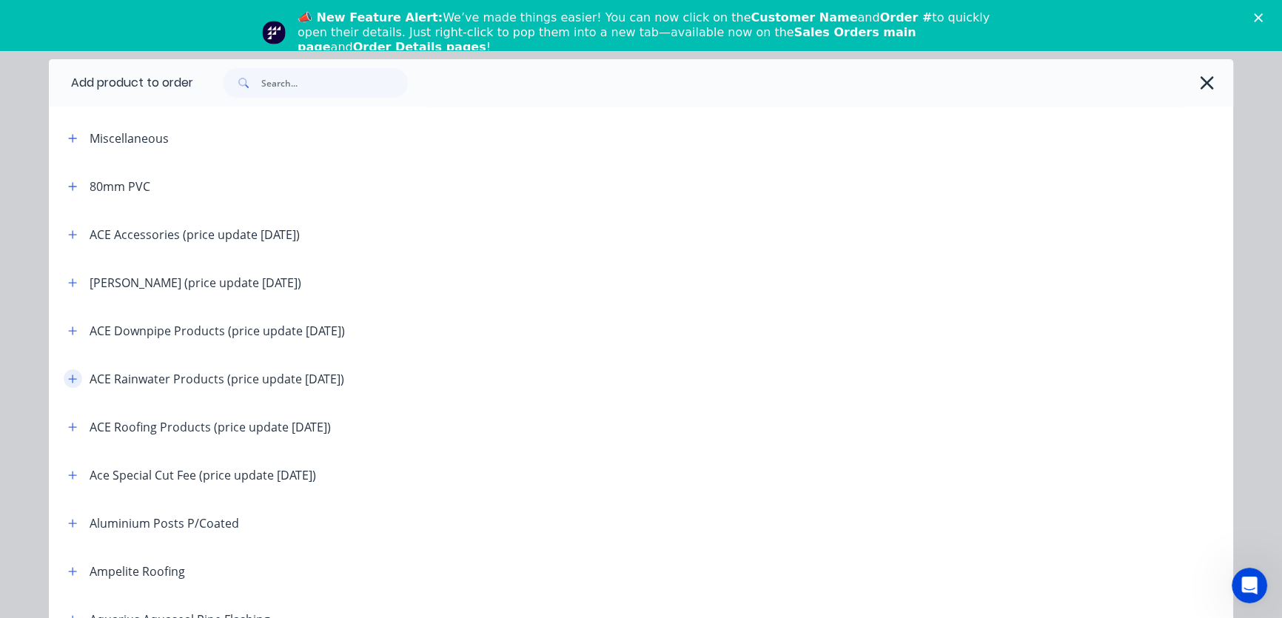
click at [68, 379] on icon "button" at bounding box center [72, 379] width 9 height 10
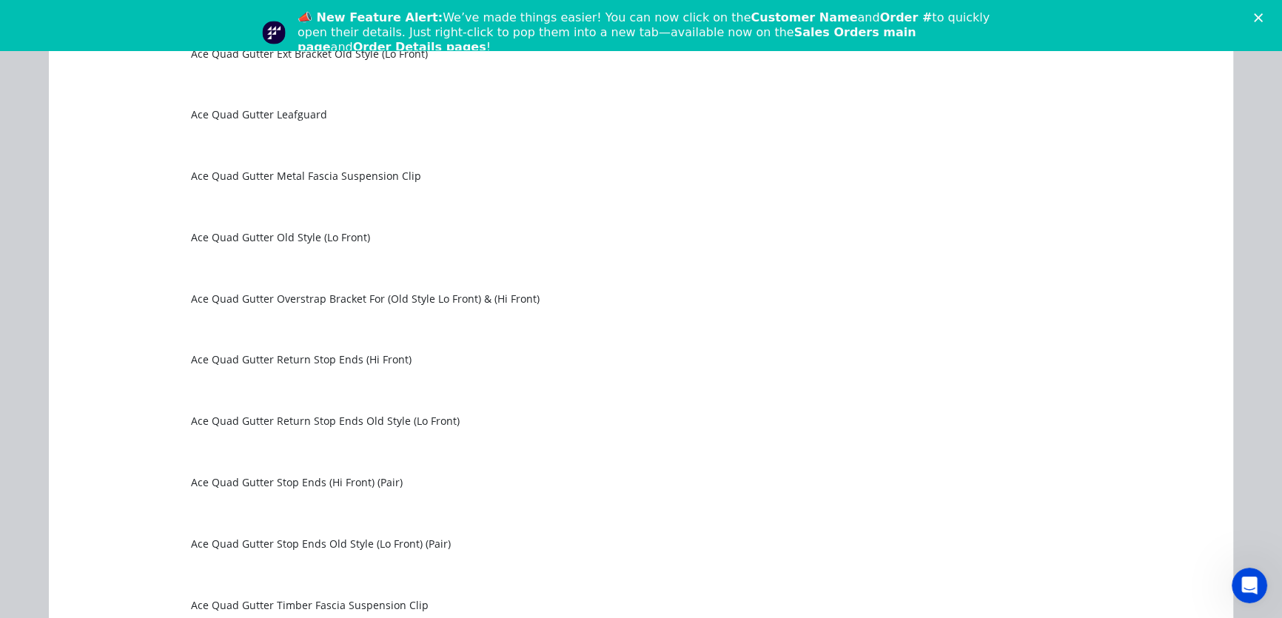
scroll to position [3633, 0]
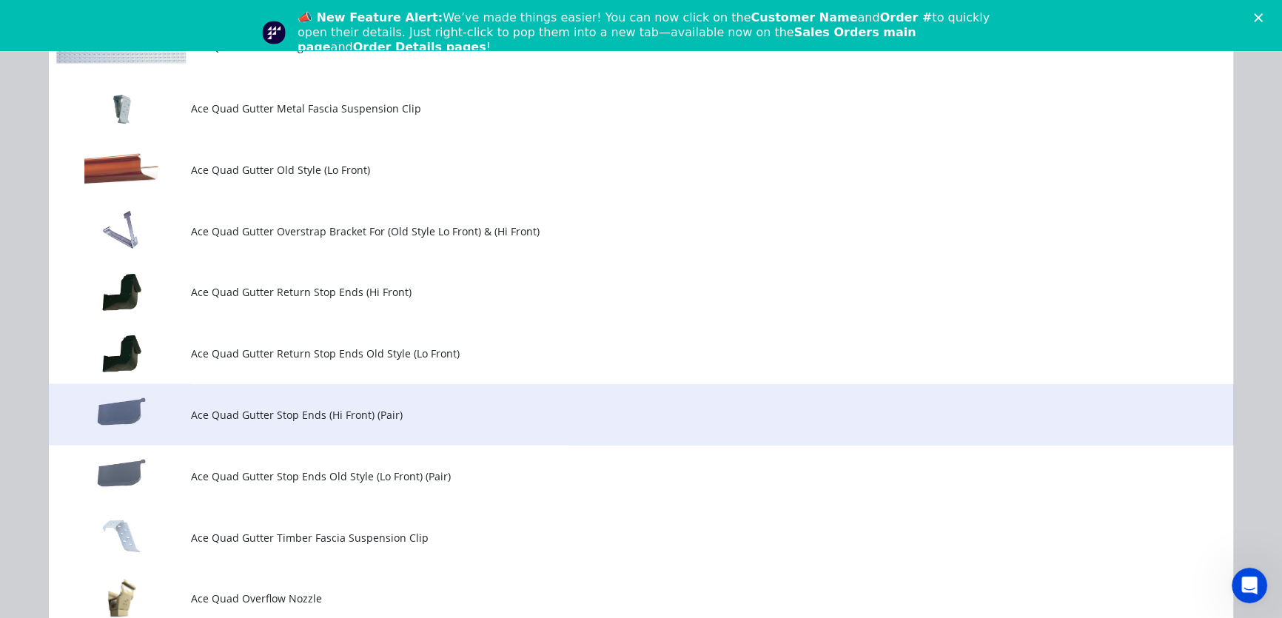
click at [246, 415] on span "Ace Quad Gutter Stop Ends (Hi Front) (Pair)" at bounding box center [607, 415] width 833 height 16
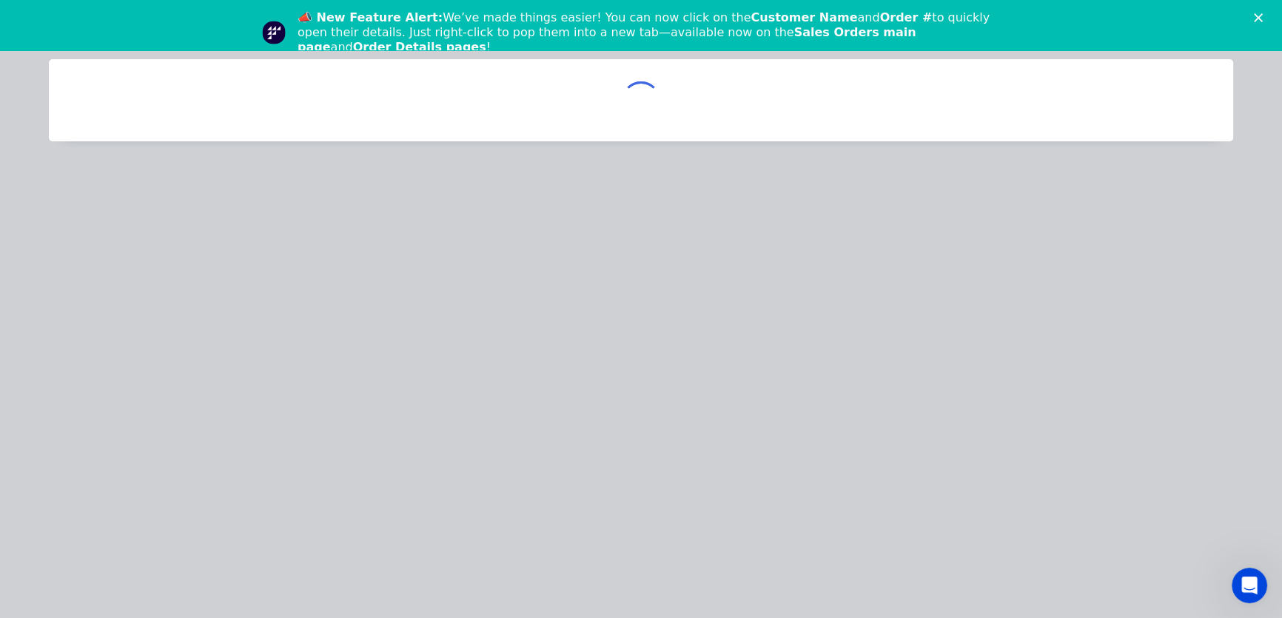
scroll to position [0, 0]
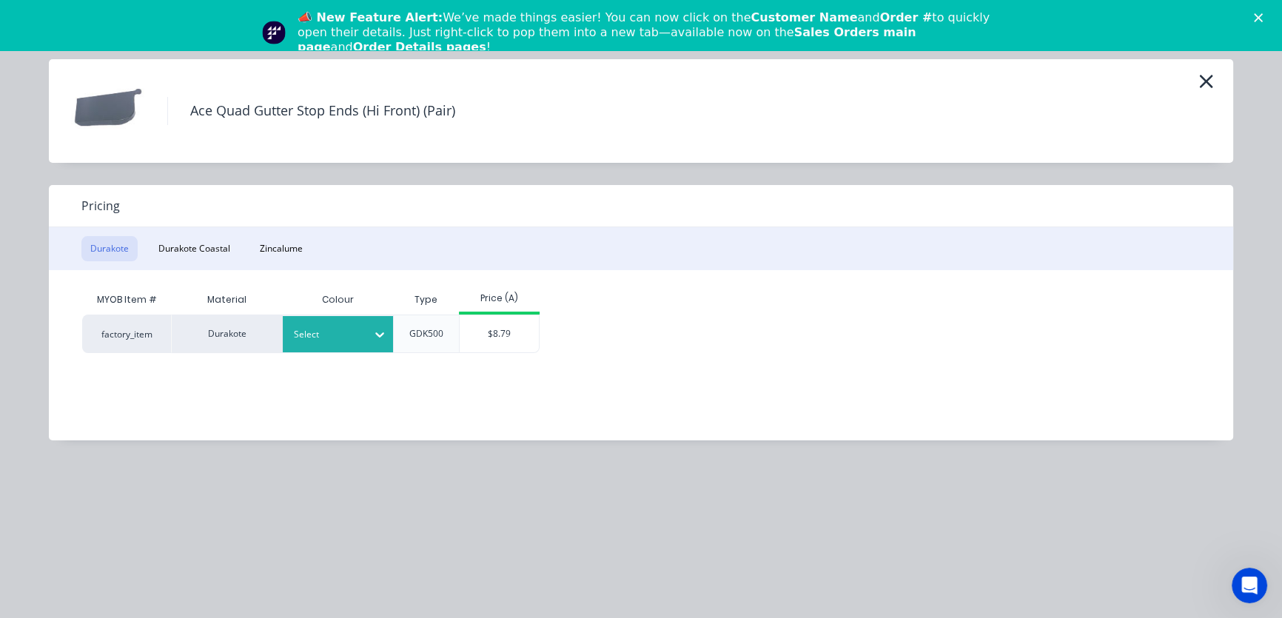
click at [380, 332] on icon at bounding box center [379, 334] width 15 height 15
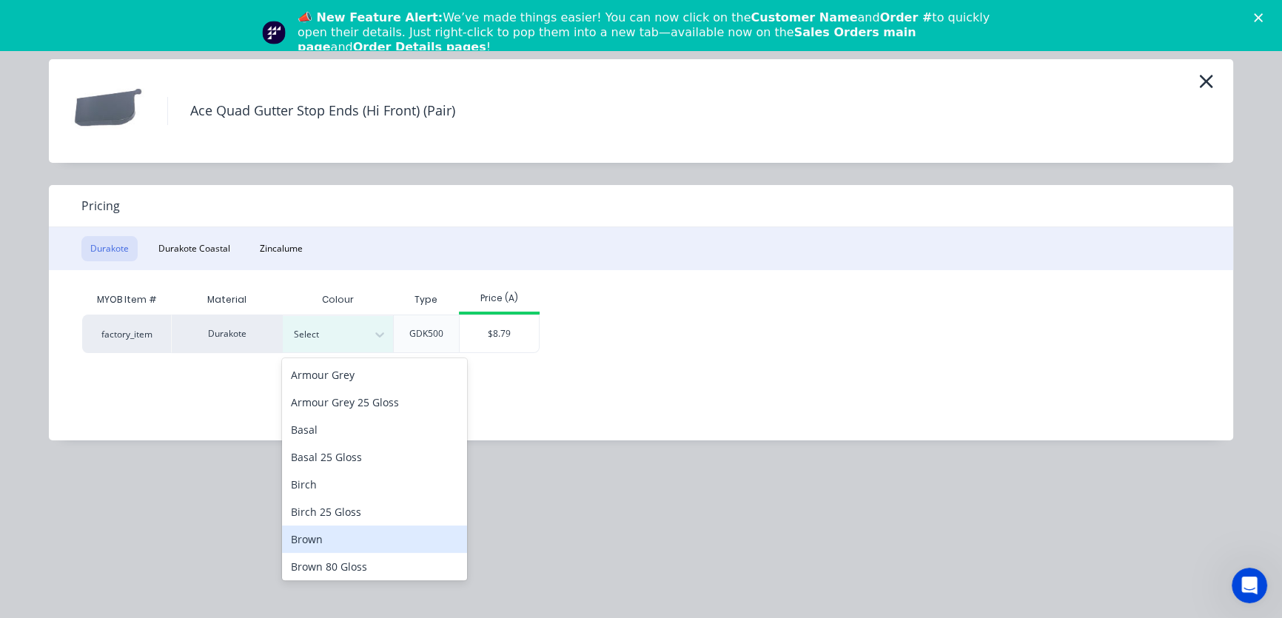
click at [312, 541] on div "Brown" at bounding box center [374, 538] width 185 height 27
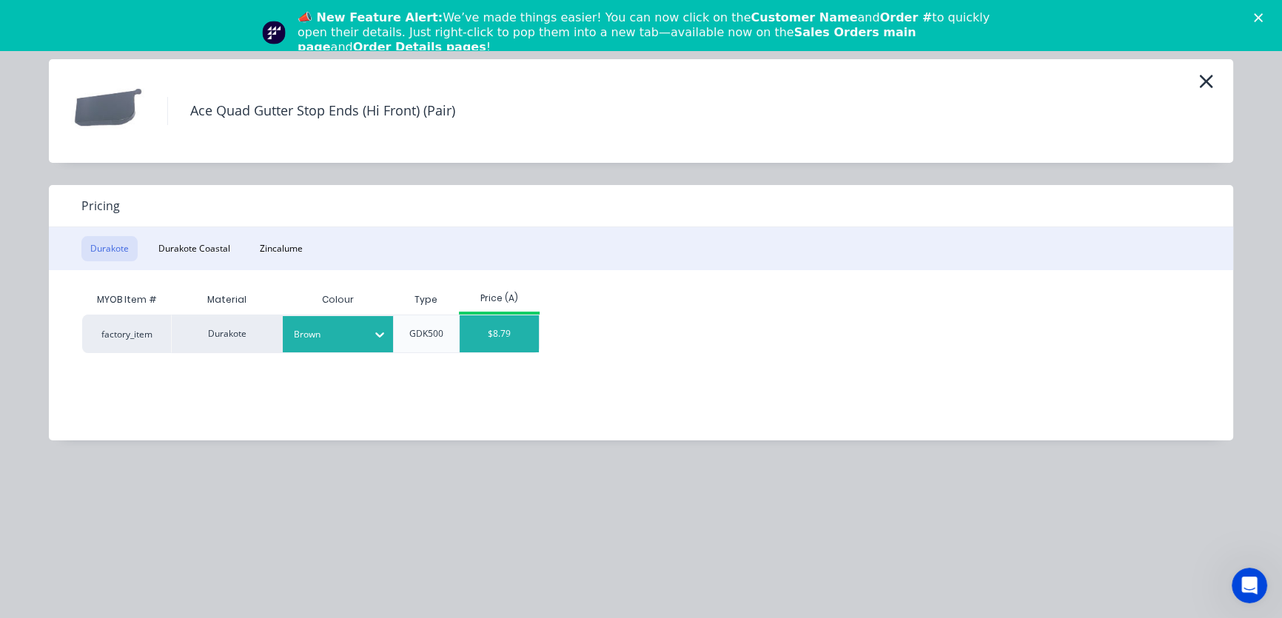
click at [508, 335] on div "$8.79" at bounding box center [499, 333] width 79 height 37
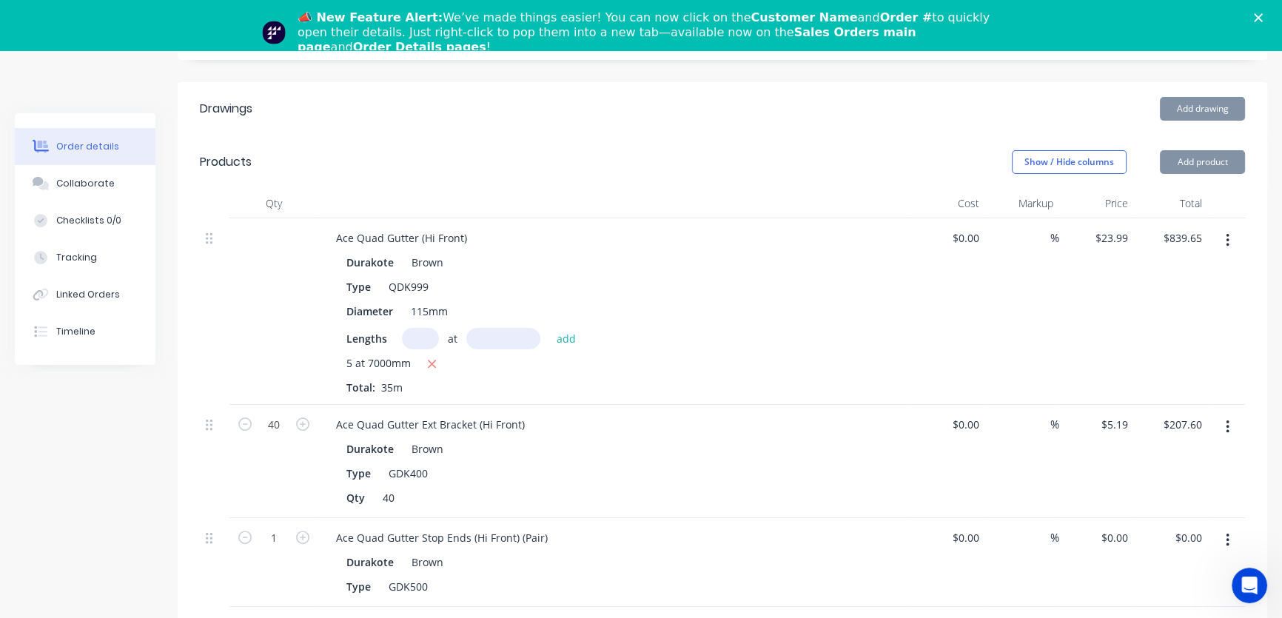
type input "$8.79"
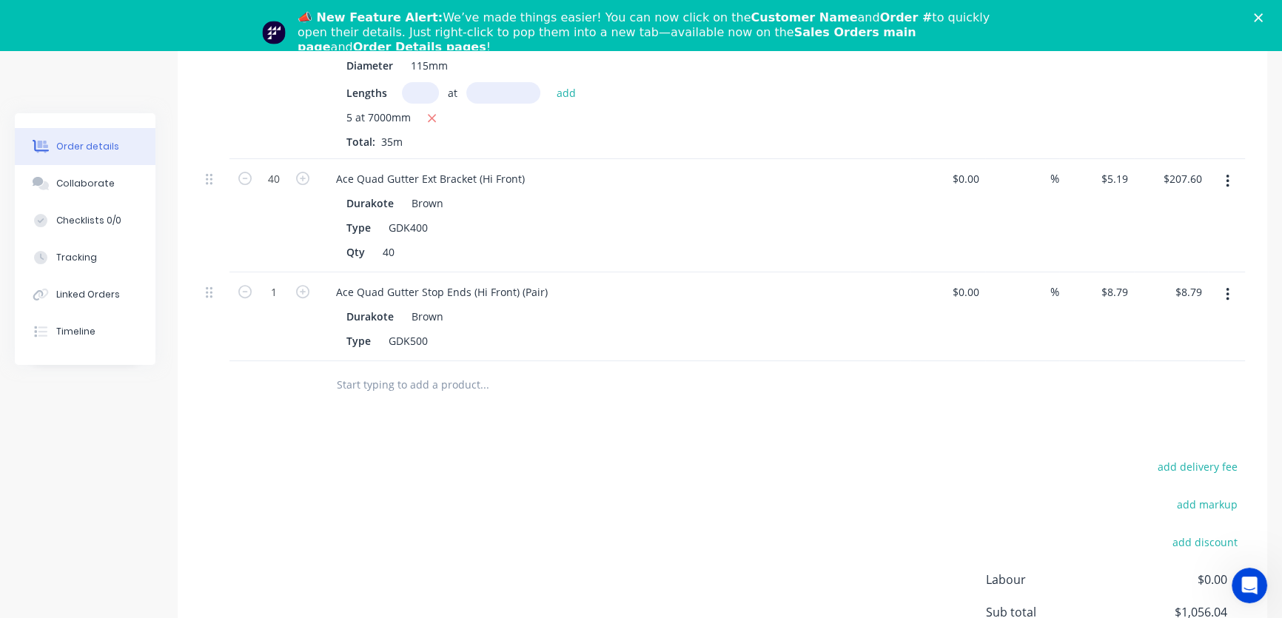
scroll to position [605, 0]
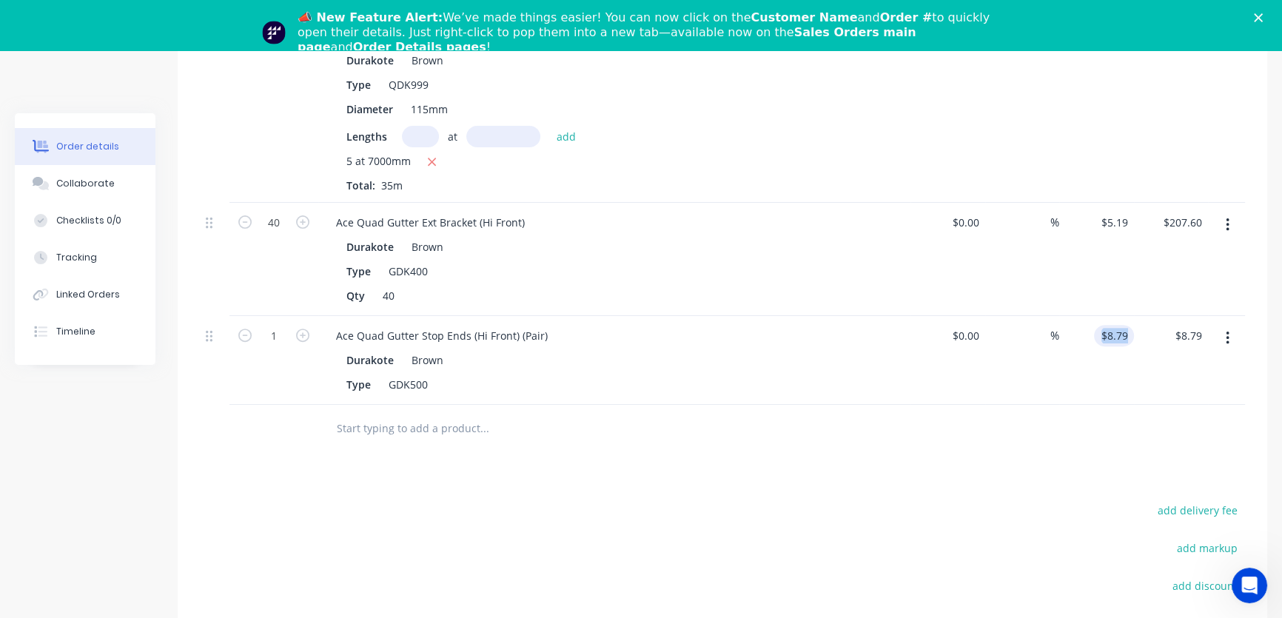
drag, startPoint x: 1134, startPoint y: 309, endPoint x: 1109, endPoint y: 321, distance: 27.8
click at [1109, 321] on div "1 Ace Quad Gutter Stop Ends (Hi Front) (Pair) Durakote Brown Type GDK500 $0.00 …" at bounding box center [722, 360] width 1045 height 89
type input "8.79"
click at [1129, 325] on input "8.79" at bounding box center [1120, 335] width 28 height 21
type input "$10.55"
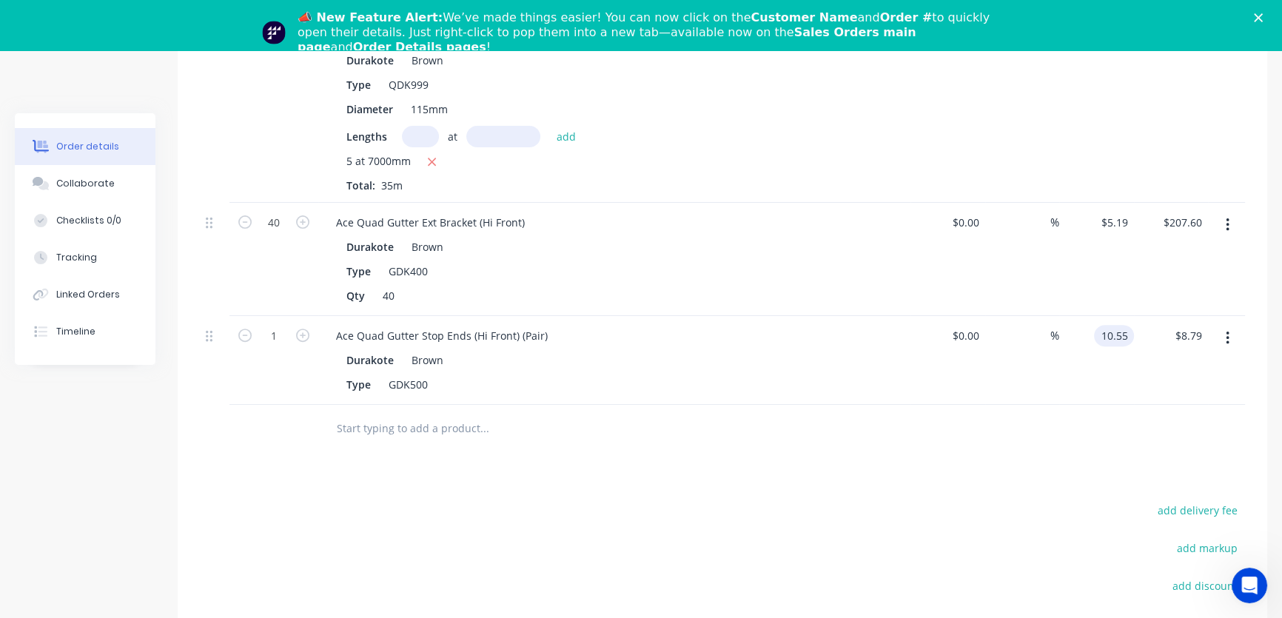
type input "$10.55"
click at [303, 329] on icon "button" at bounding box center [302, 335] width 13 height 13
type input "2"
type input "$21.10"
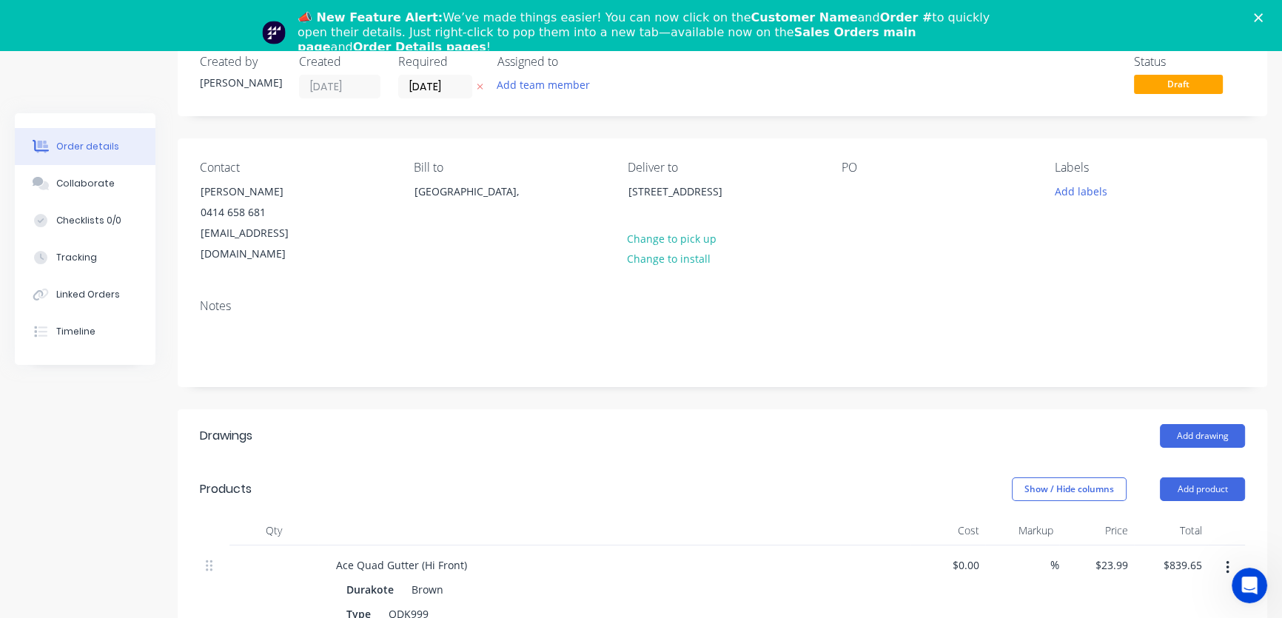
scroll to position [134, 0]
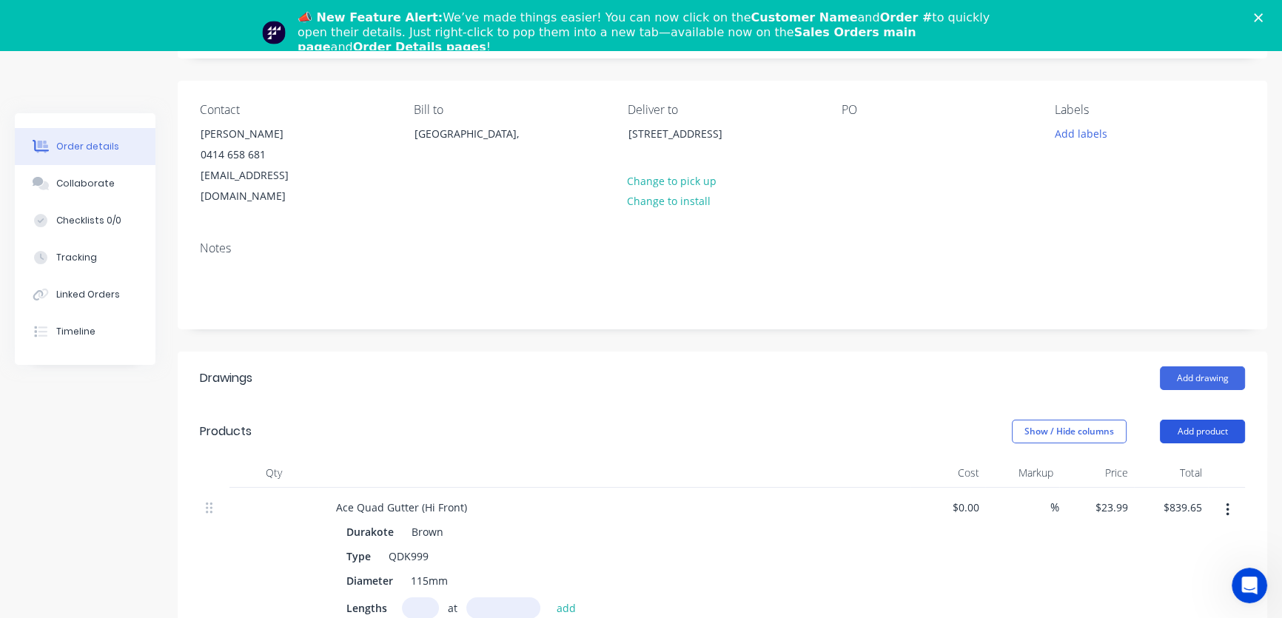
click at [1194, 420] on button "Add product" at bounding box center [1202, 432] width 85 height 24
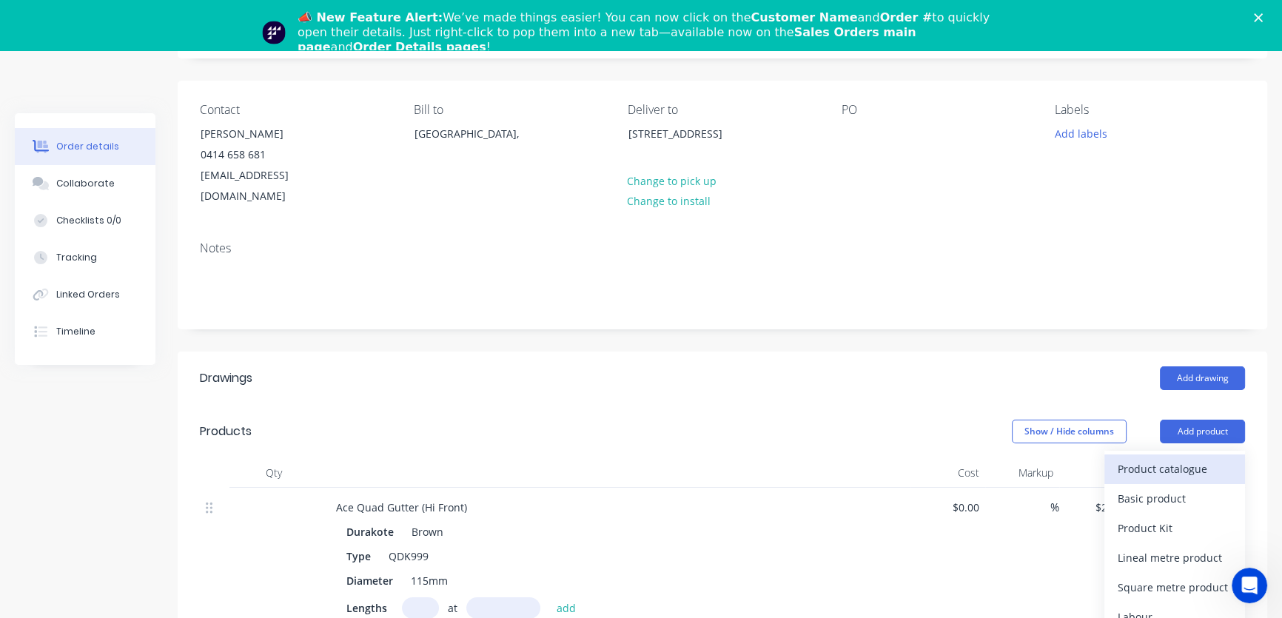
click at [1185, 458] on div "Product catalogue" at bounding box center [1175, 468] width 114 height 21
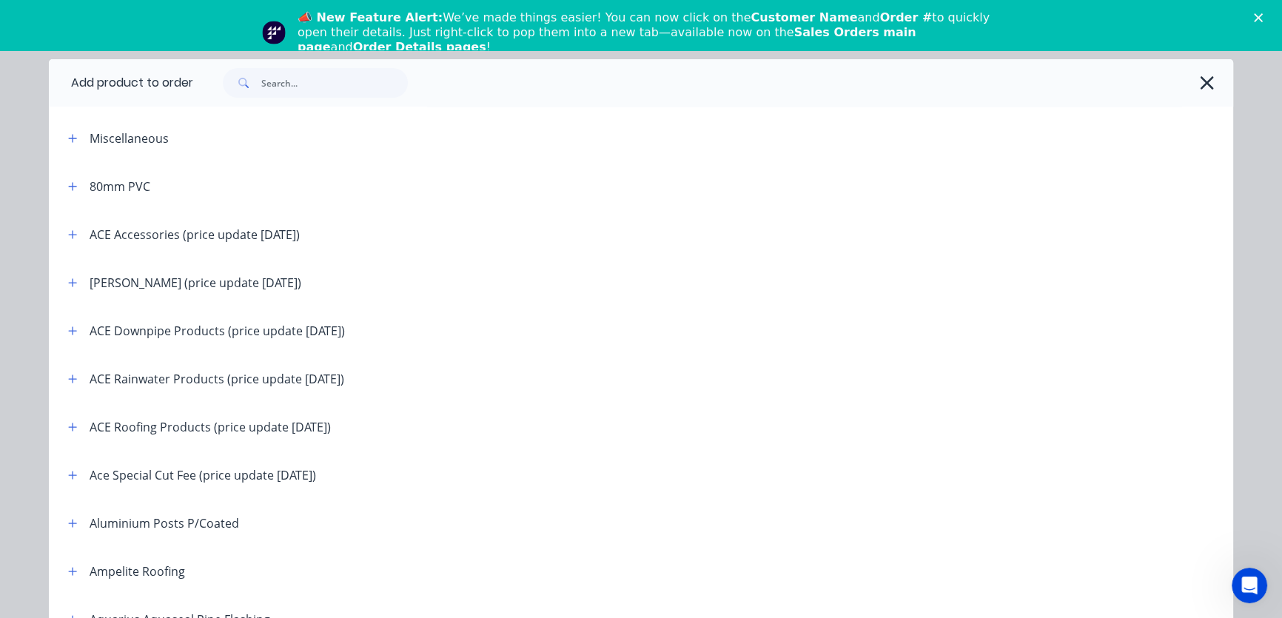
drag, startPoint x: 67, startPoint y: 377, endPoint x: 75, endPoint y: 383, distance: 10.7
click at [69, 377] on icon "button" at bounding box center [73, 378] width 8 height 8
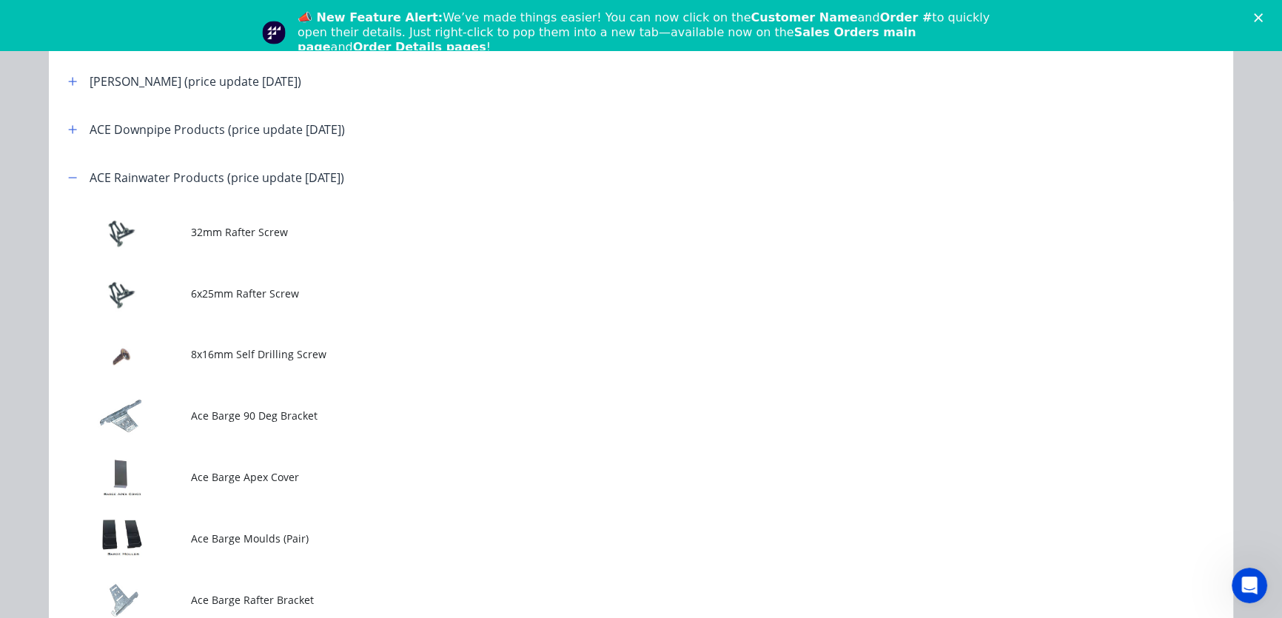
scroll to position [0, 0]
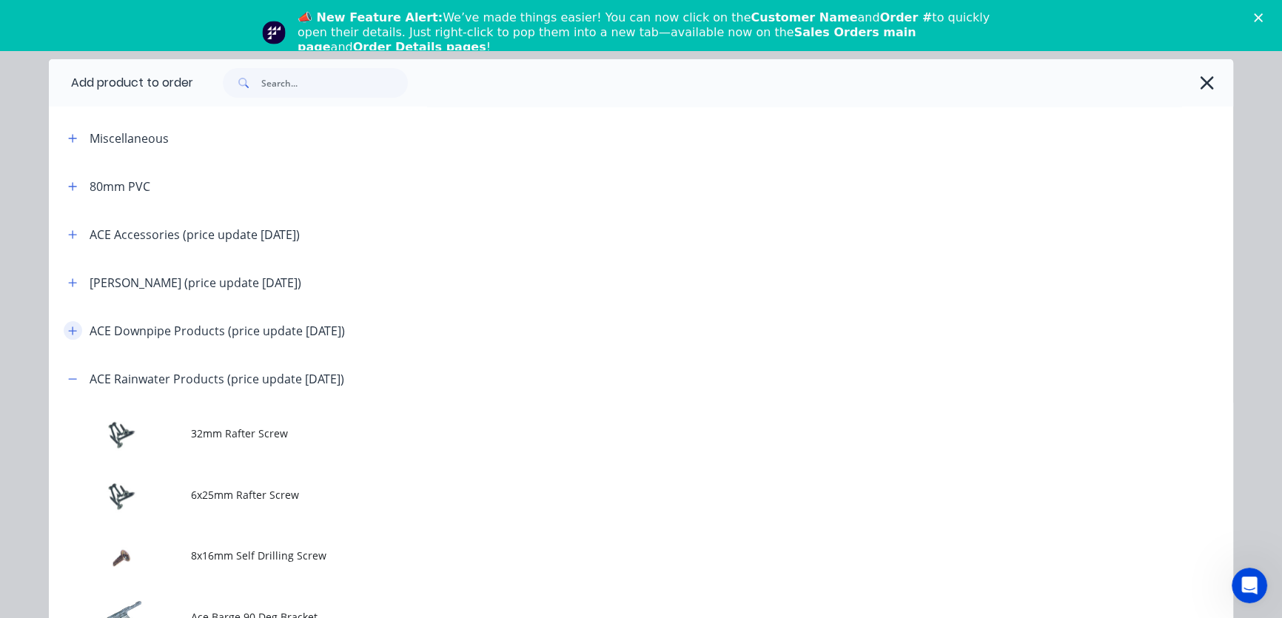
drag, startPoint x: 64, startPoint y: 330, endPoint x: 71, endPoint y: 335, distance: 8.6
click at [68, 332] on icon "button" at bounding box center [72, 331] width 9 height 10
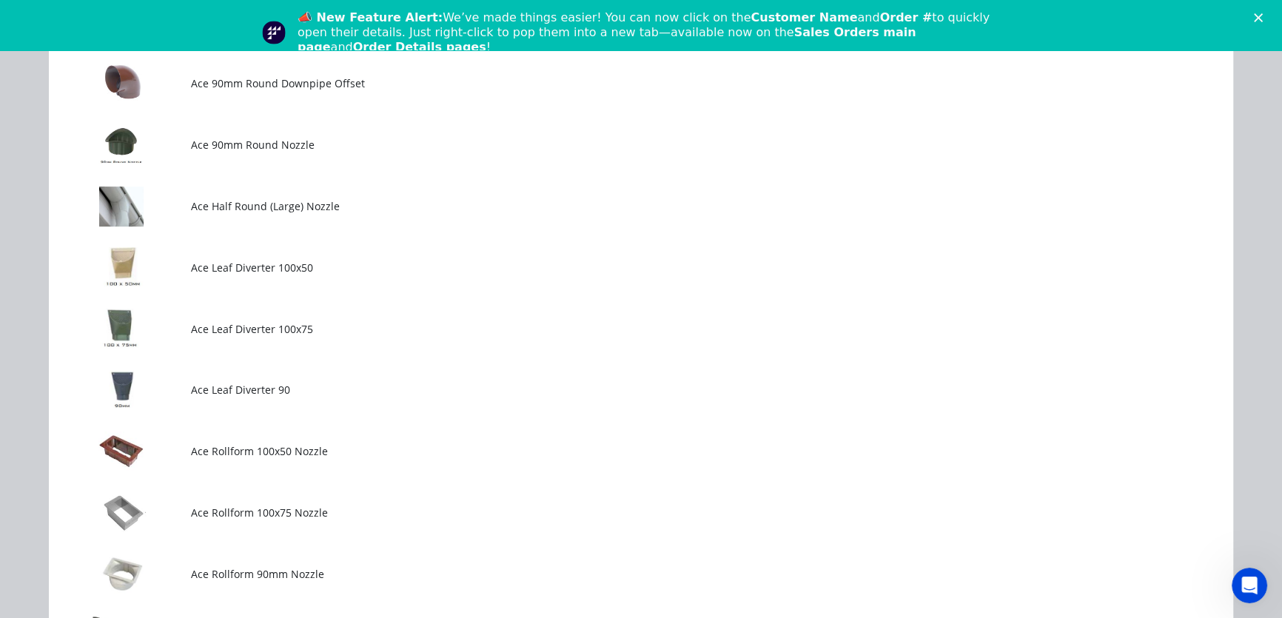
scroll to position [807, 0]
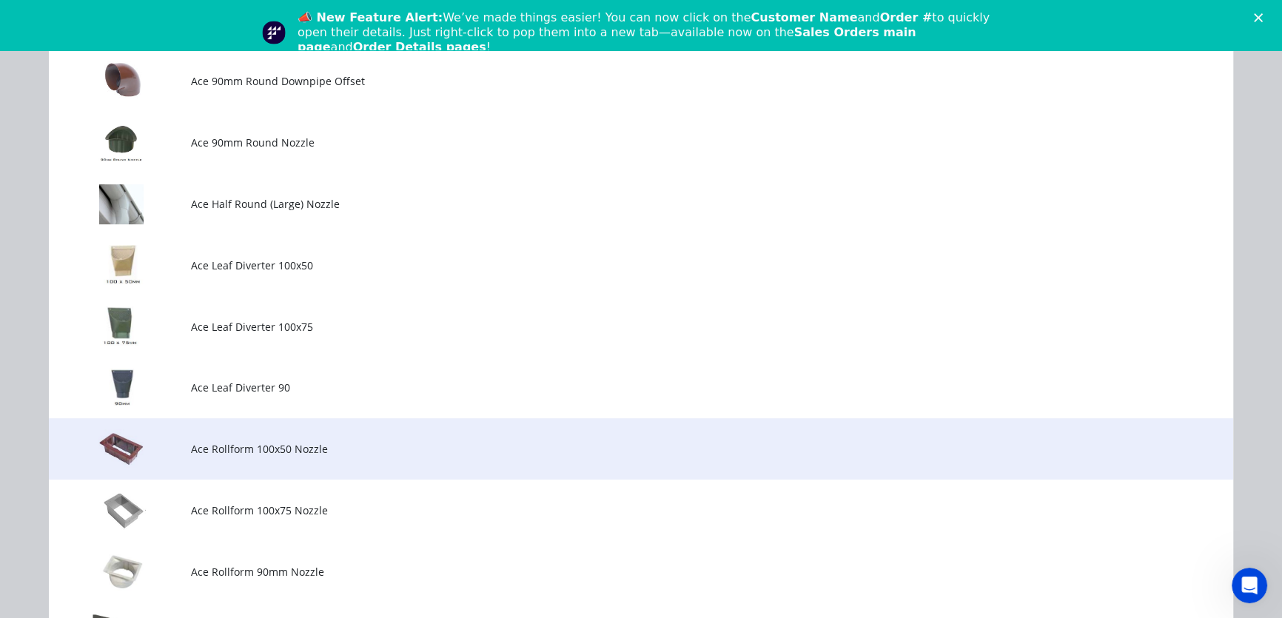
click at [238, 446] on span "Ace Rollform 100x50 Nozzle" at bounding box center [607, 449] width 833 height 16
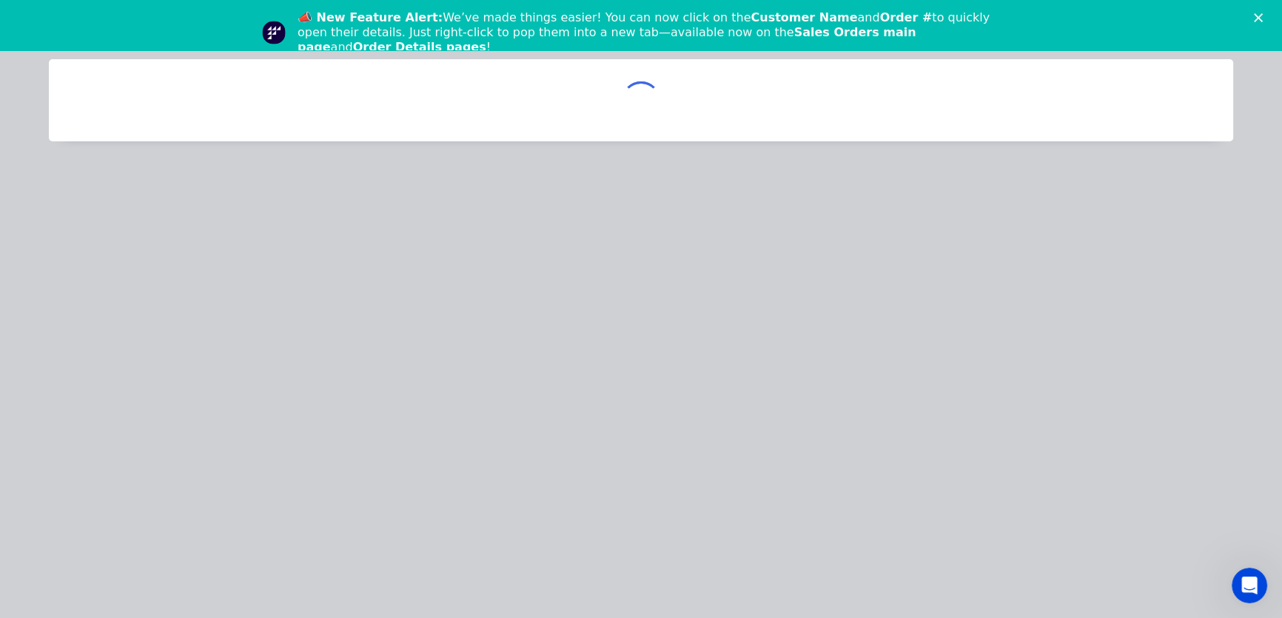
scroll to position [0, 0]
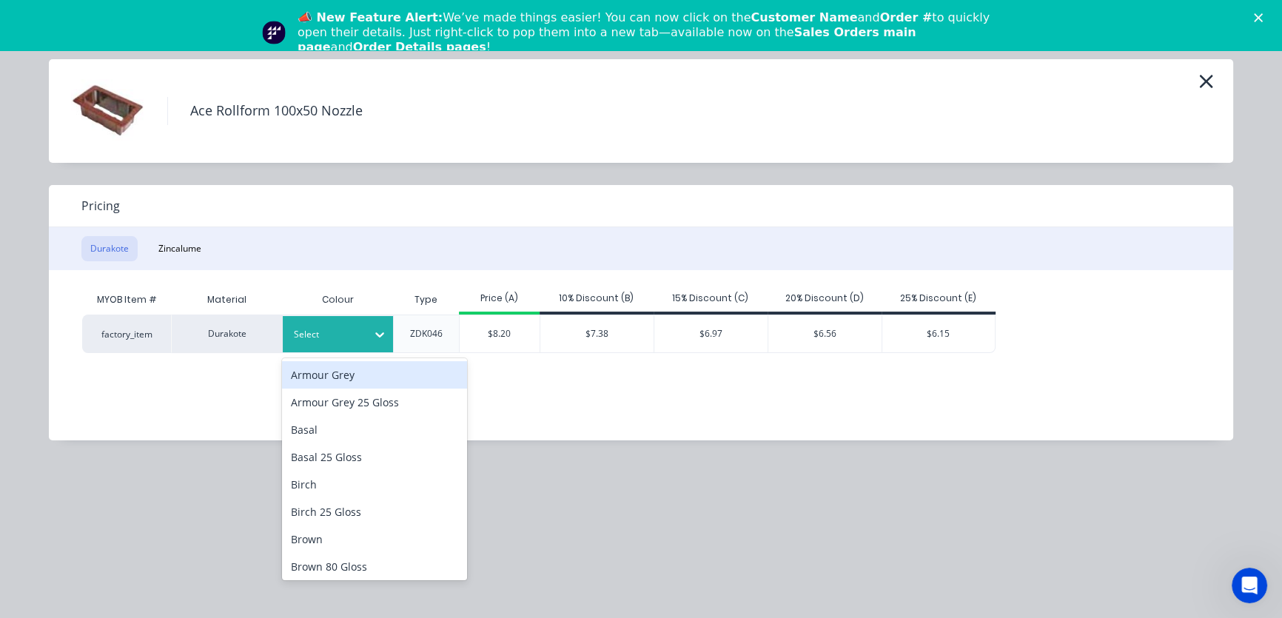
click at [383, 330] on icon at bounding box center [379, 334] width 15 height 15
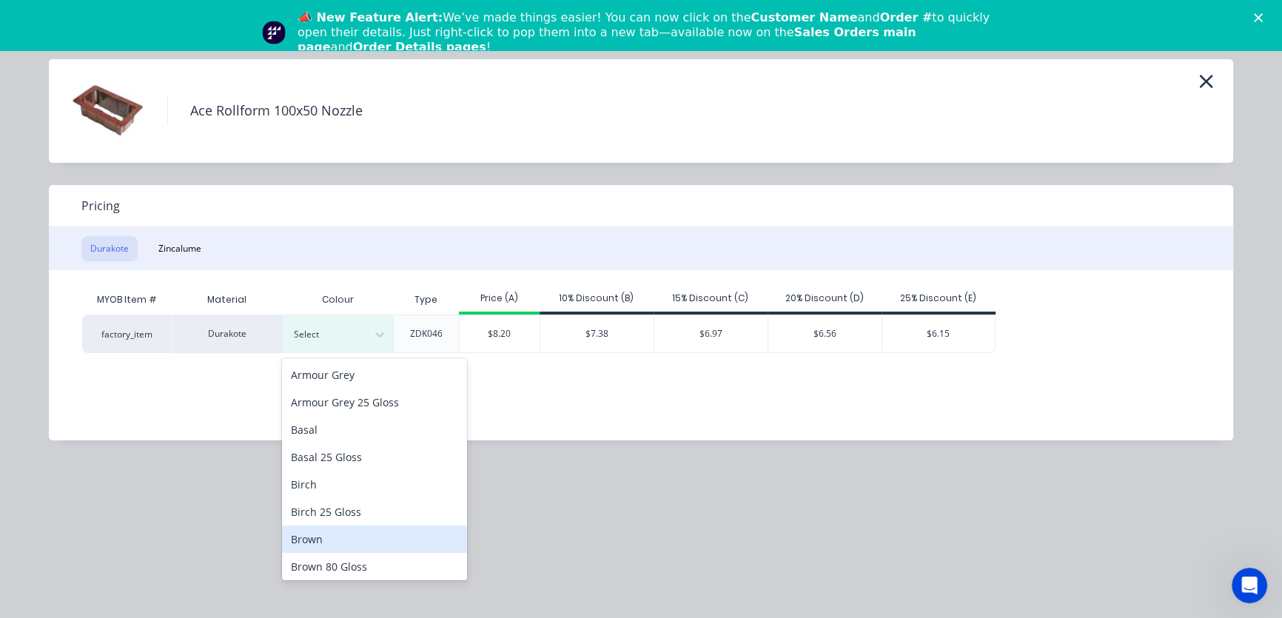
click at [317, 540] on div "Brown" at bounding box center [374, 538] width 185 height 27
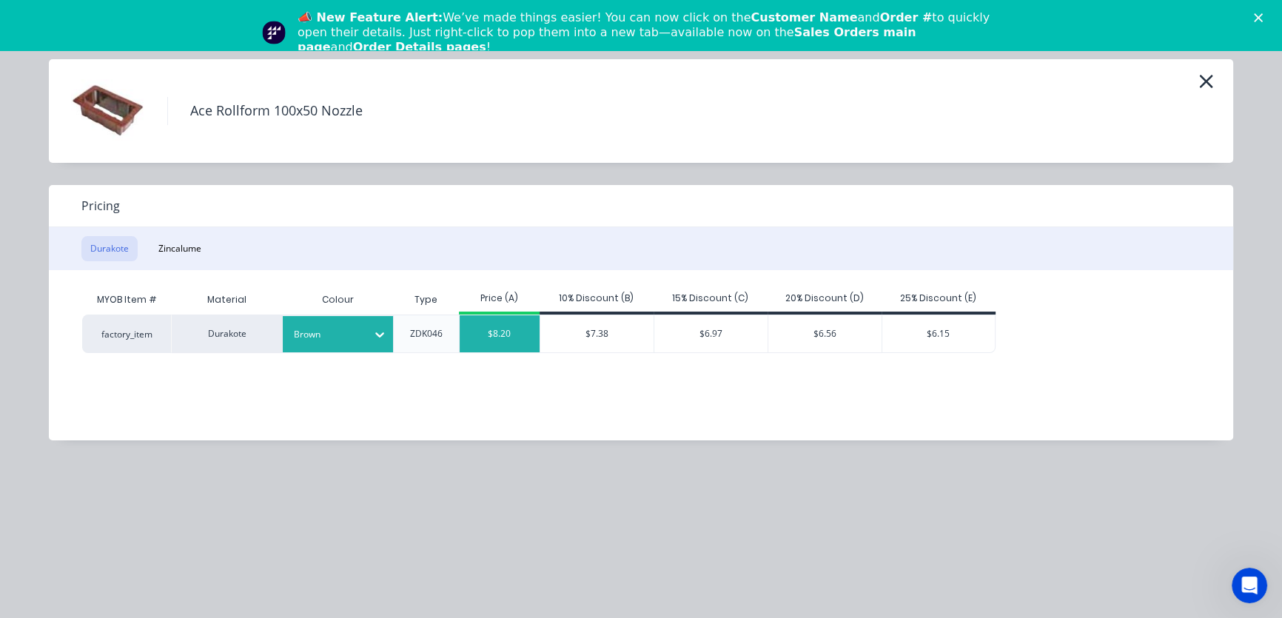
click at [506, 329] on div "$8.20" at bounding box center [500, 333] width 80 height 37
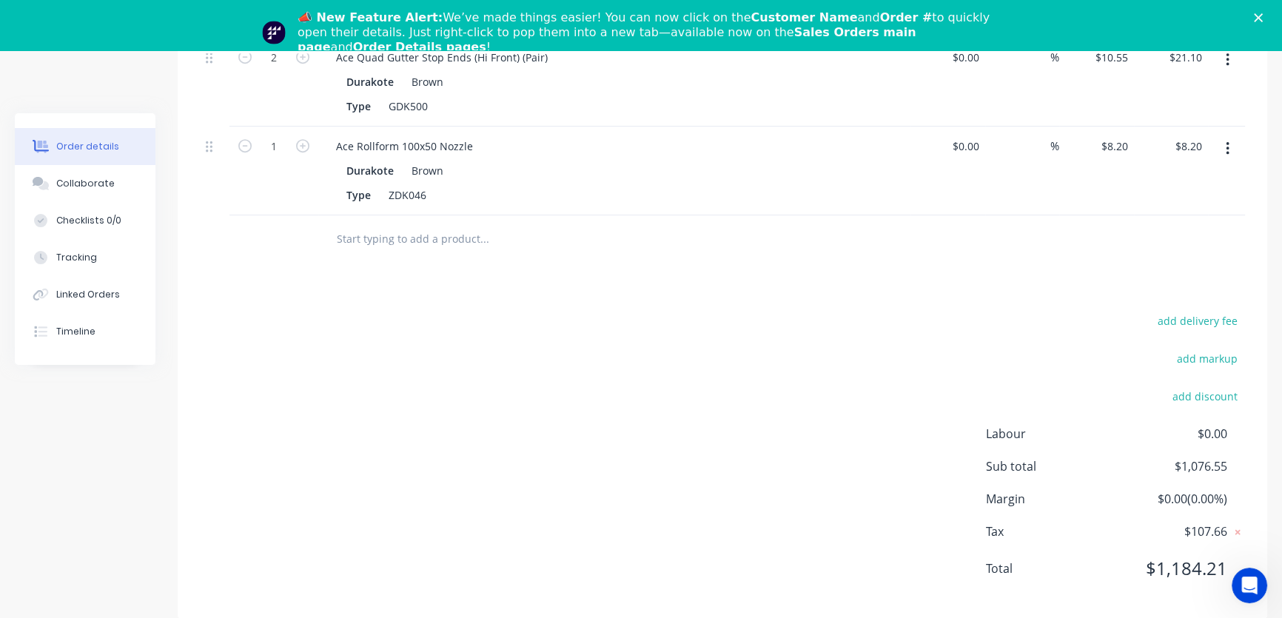
scroll to position [614, 0]
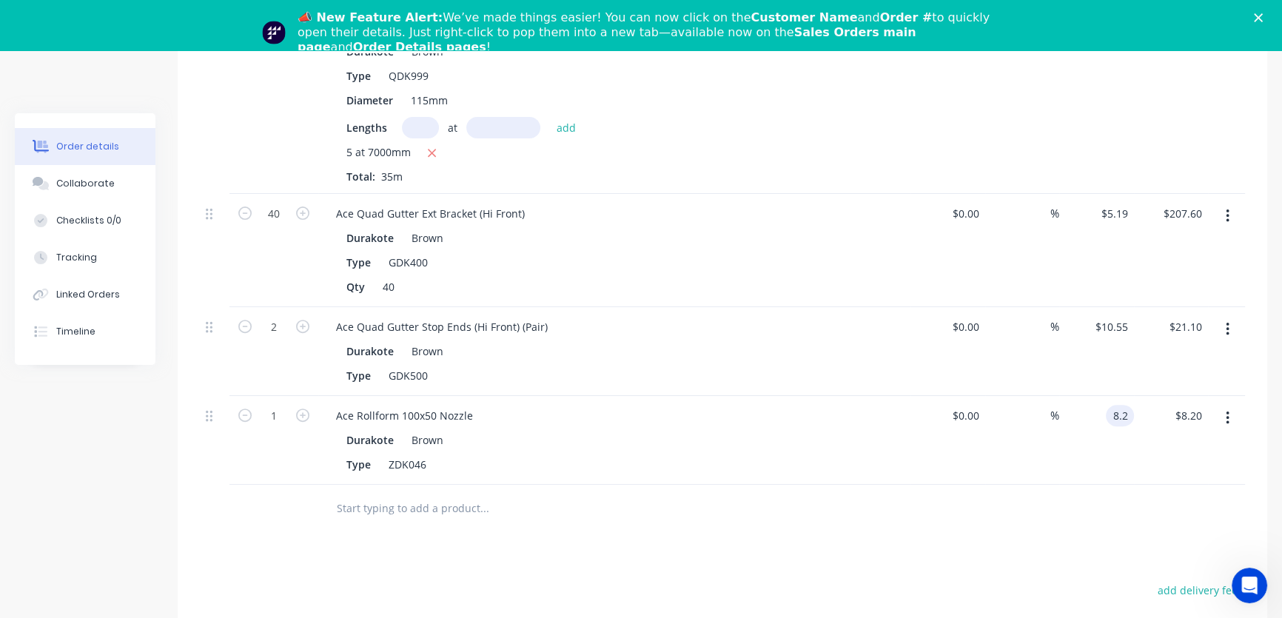
click at [1126, 405] on input "8.2" at bounding box center [1123, 415] width 22 height 21
type input "$10.39"
click at [298, 409] on icon "button" at bounding box center [302, 415] width 13 height 13
type input "2"
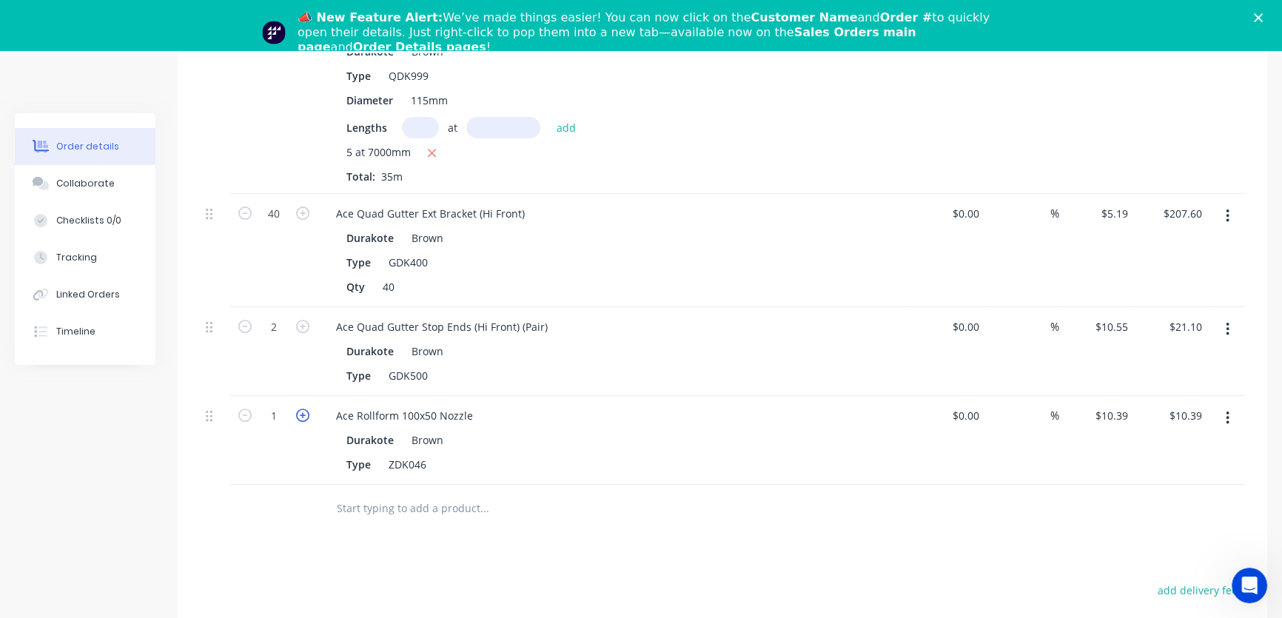
type input "$20.78"
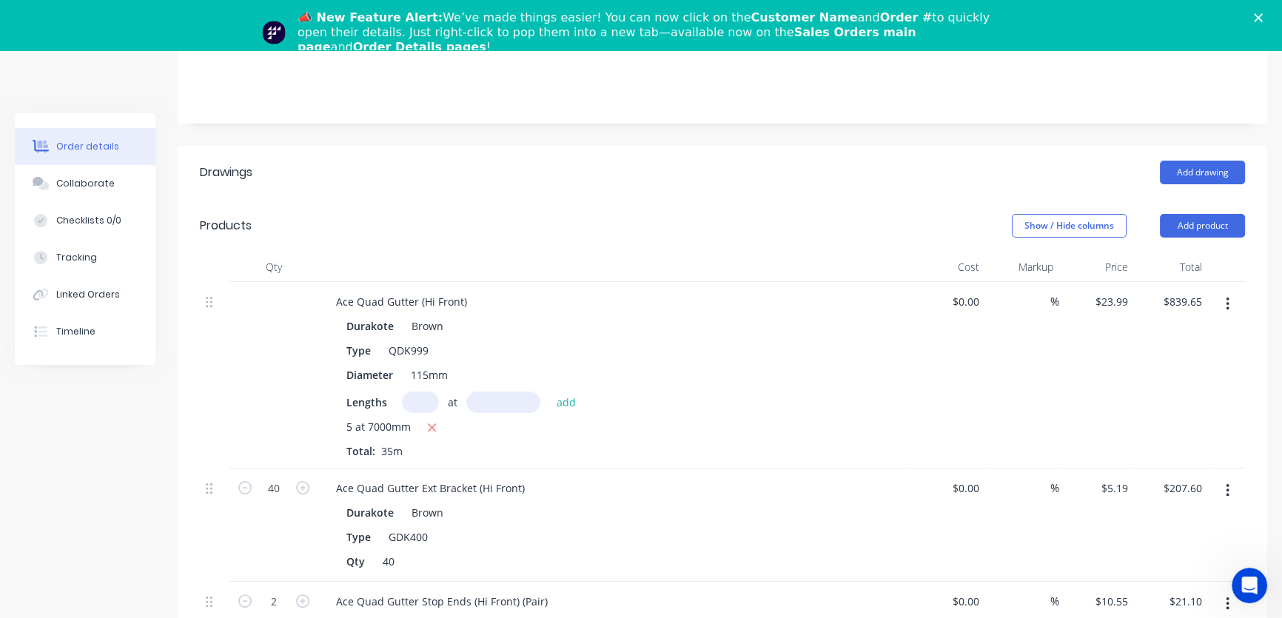
scroll to position [211, 0]
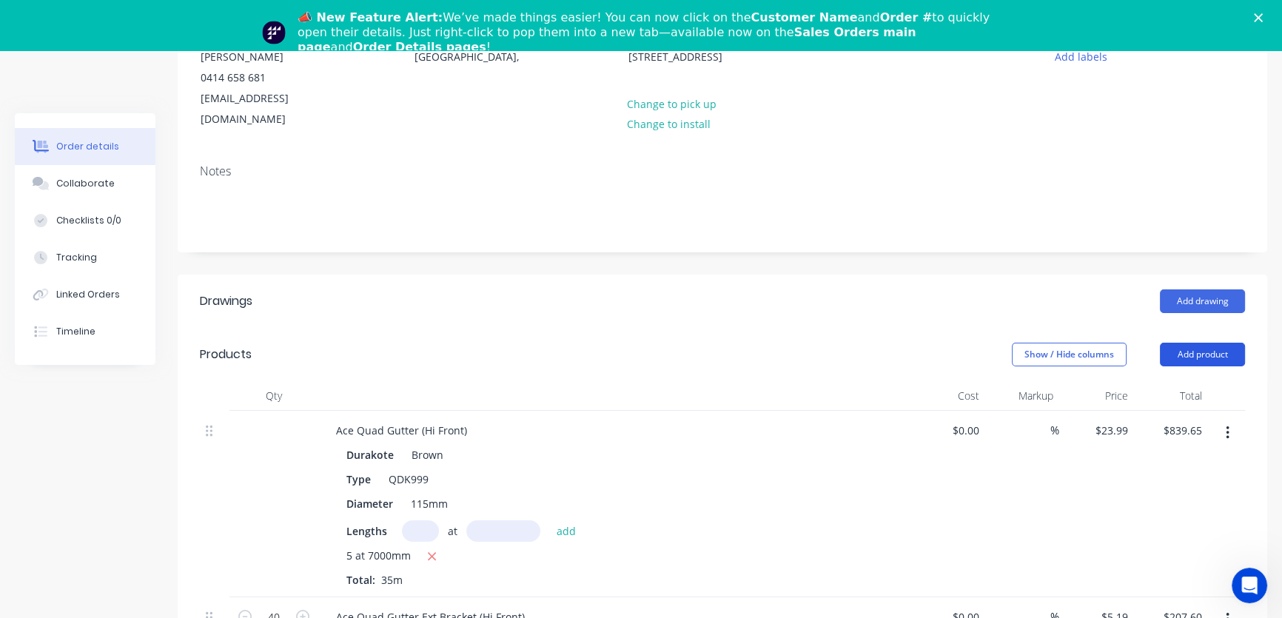
click at [1222, 343] on button "Add product" at bounding box center [1202, 355] width 85 height 24
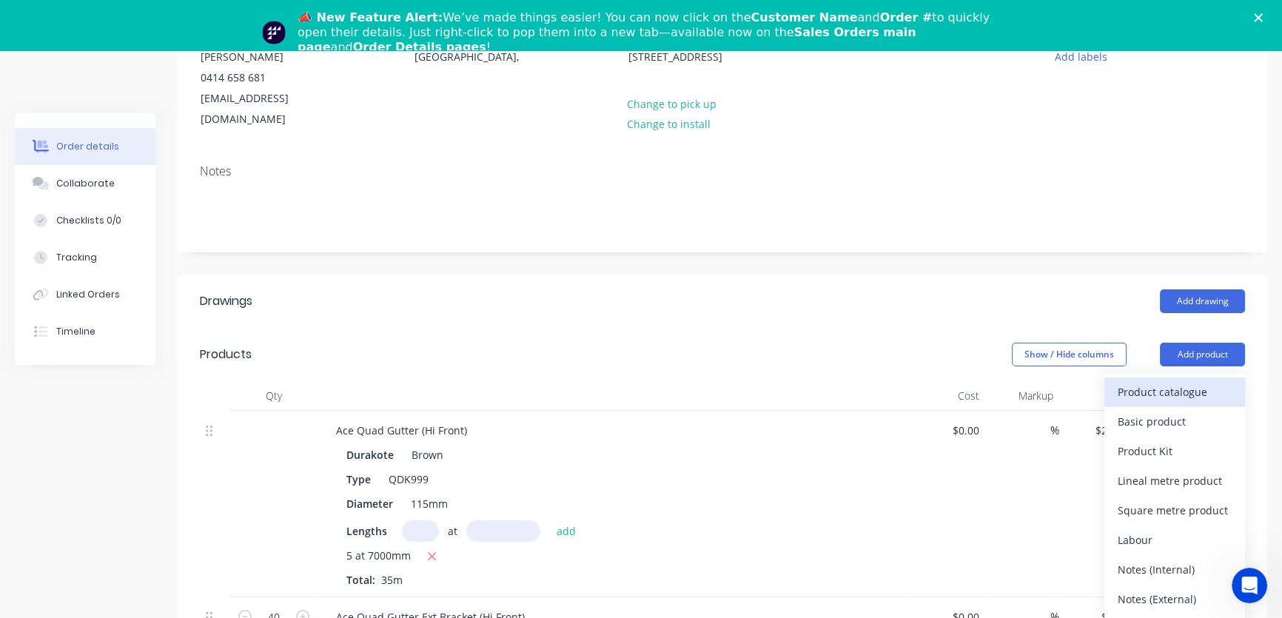
click at [1181, 381] on div "Product catalogue" at bounding box center [1175, 391] width 114 height 21
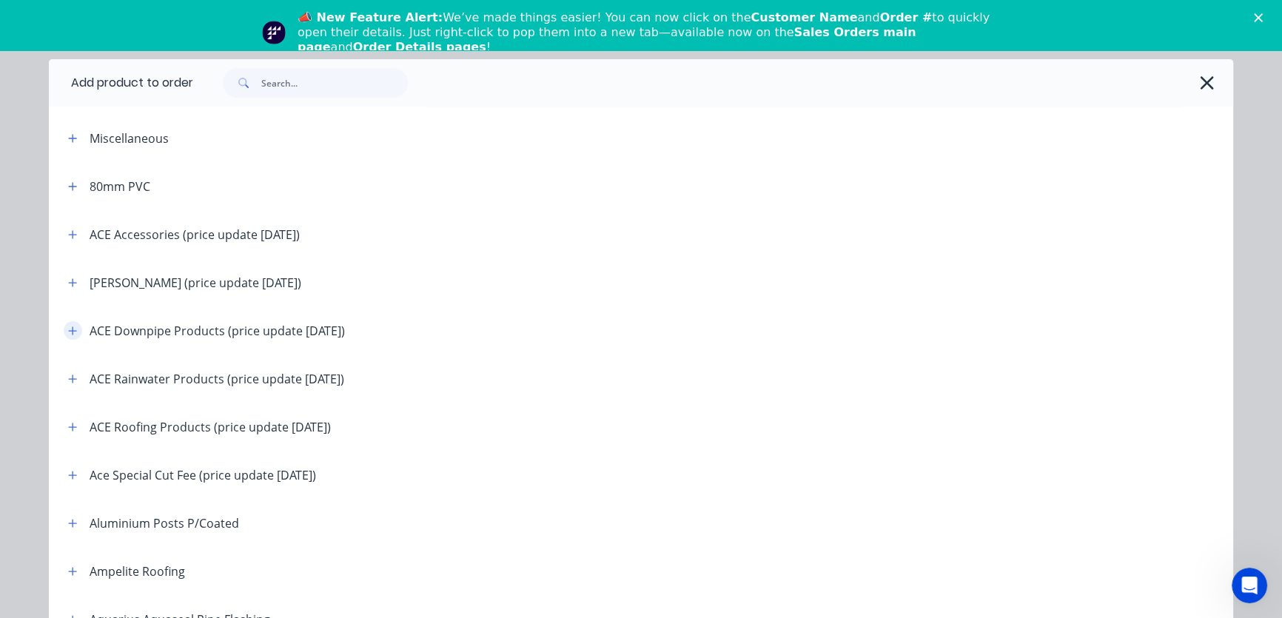
click at [68, 335] on icon "button" at bounding box center [72, 331] width 9 height 10
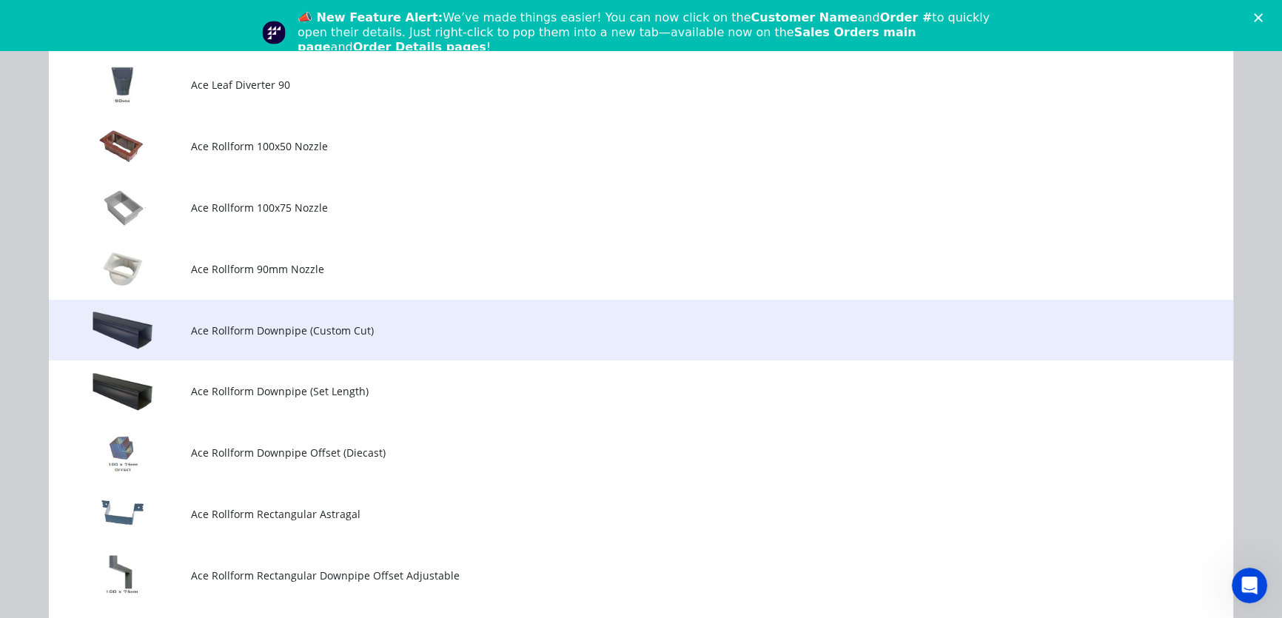
scroll to position [1076, 0]
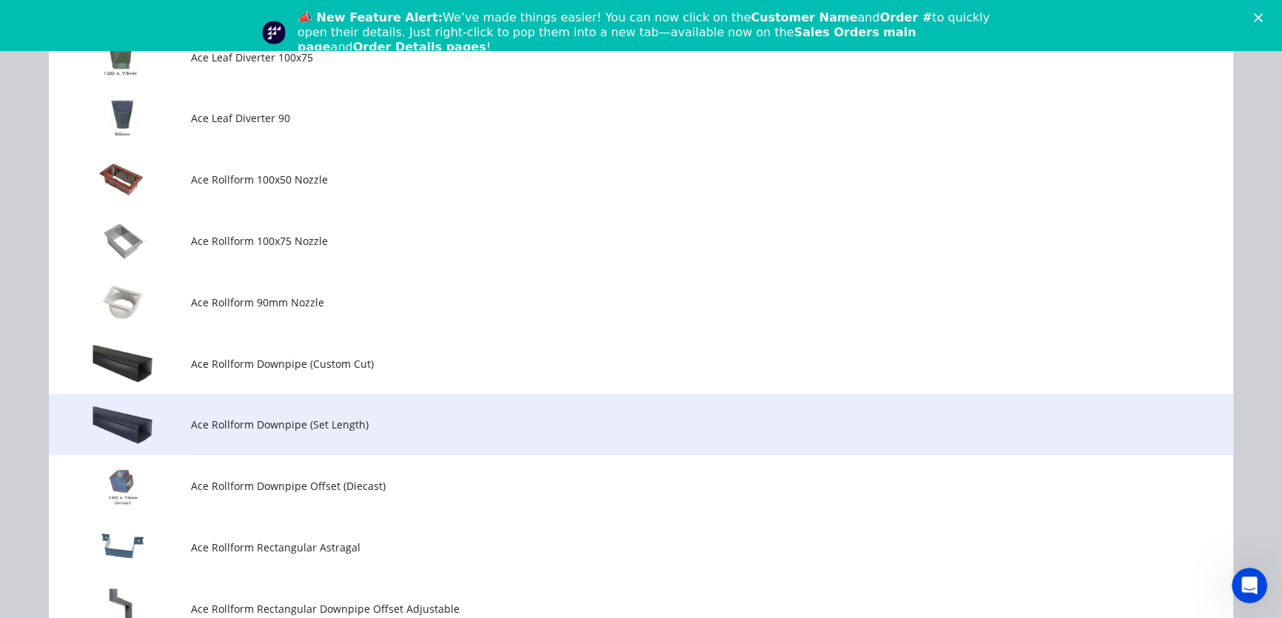
click at [228, 422] on span "Ace Rollform Downpipe (Set Length)" at bounding box center [607, 425] width 833 height 16
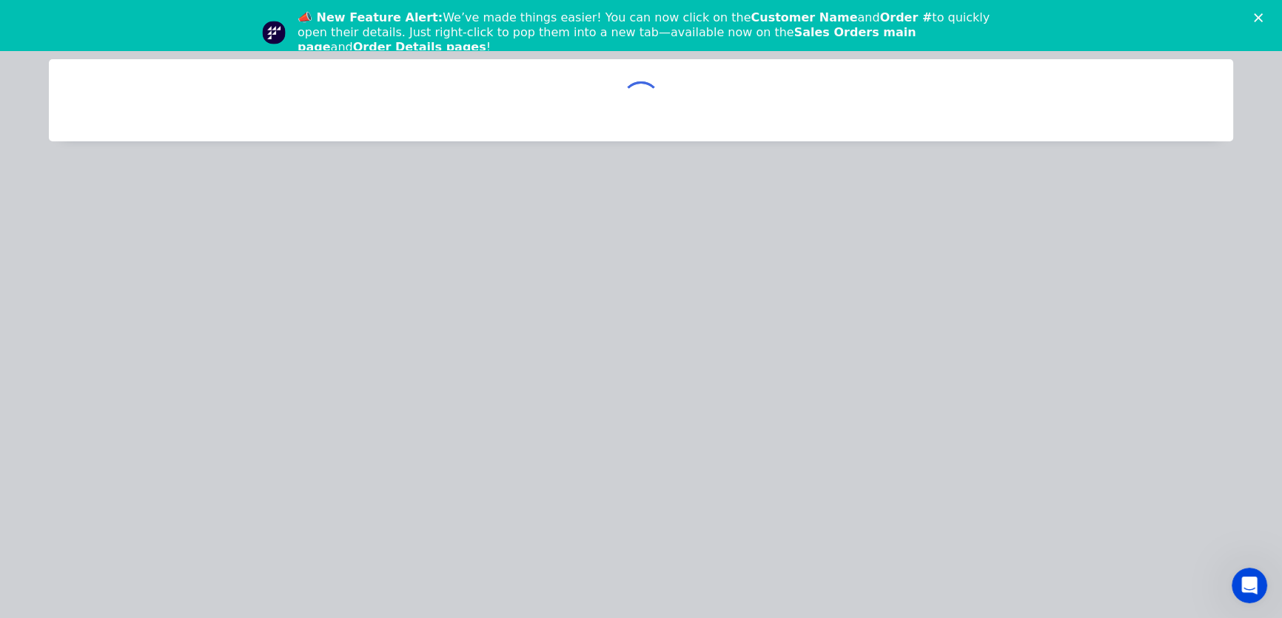
scroll to position [0, 0]
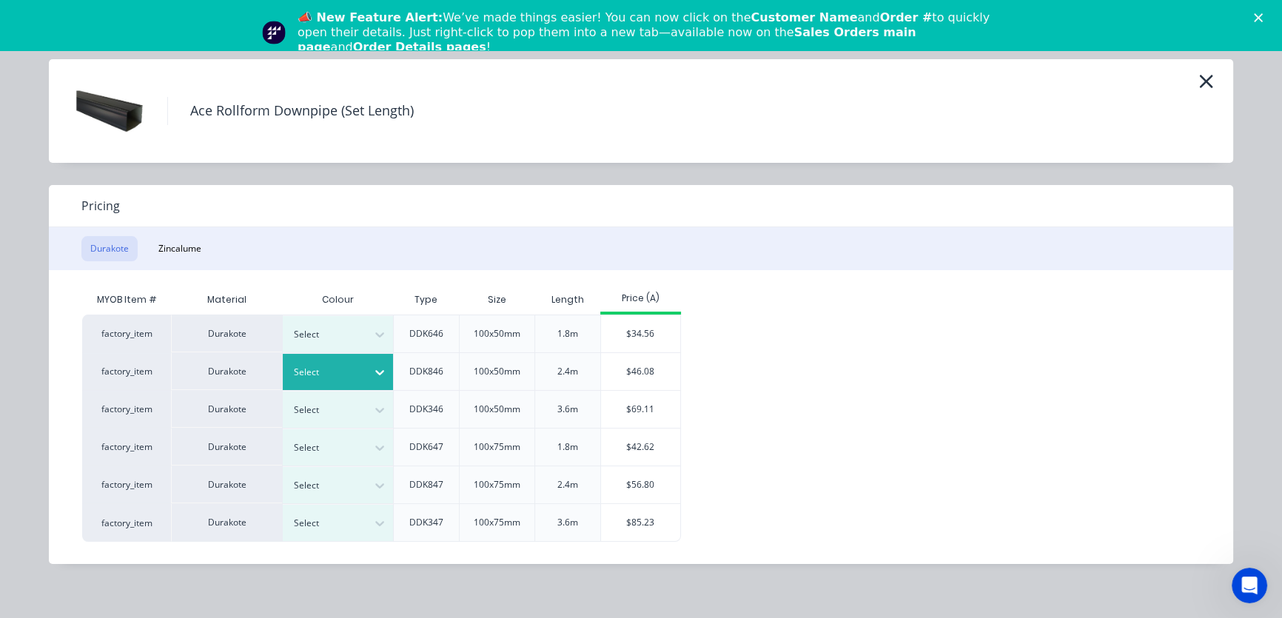
click at [381, 369] on icon at bounding box center [379, 372] width 15 height 15
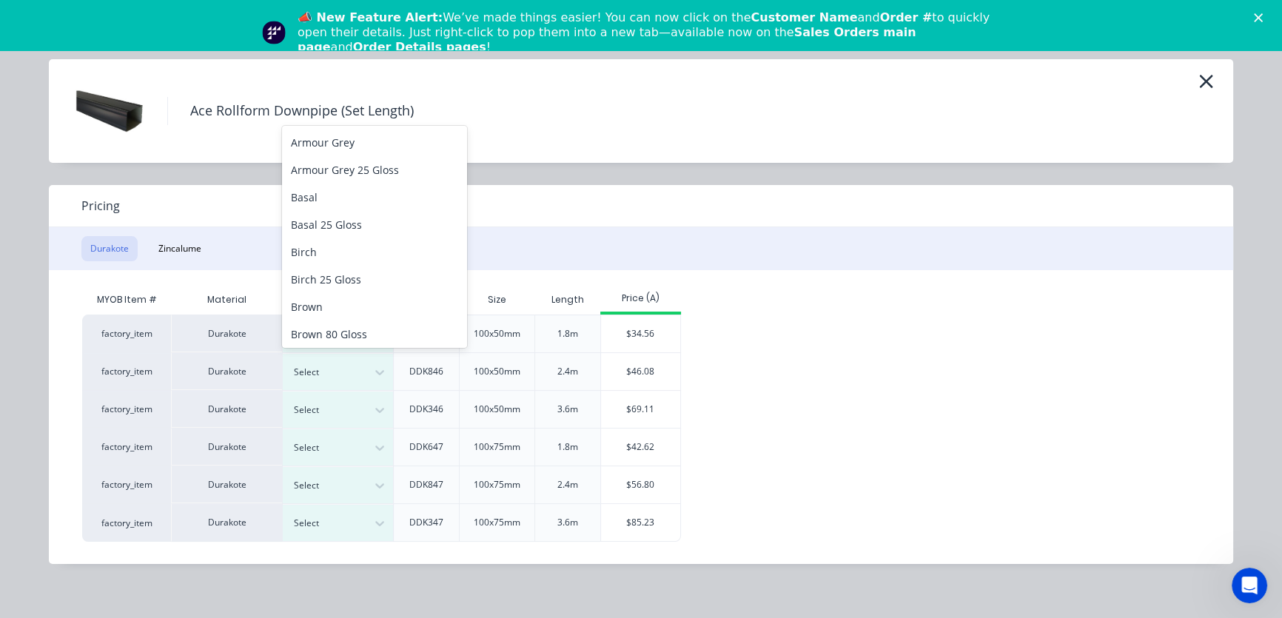
scroll to position [36, 0]
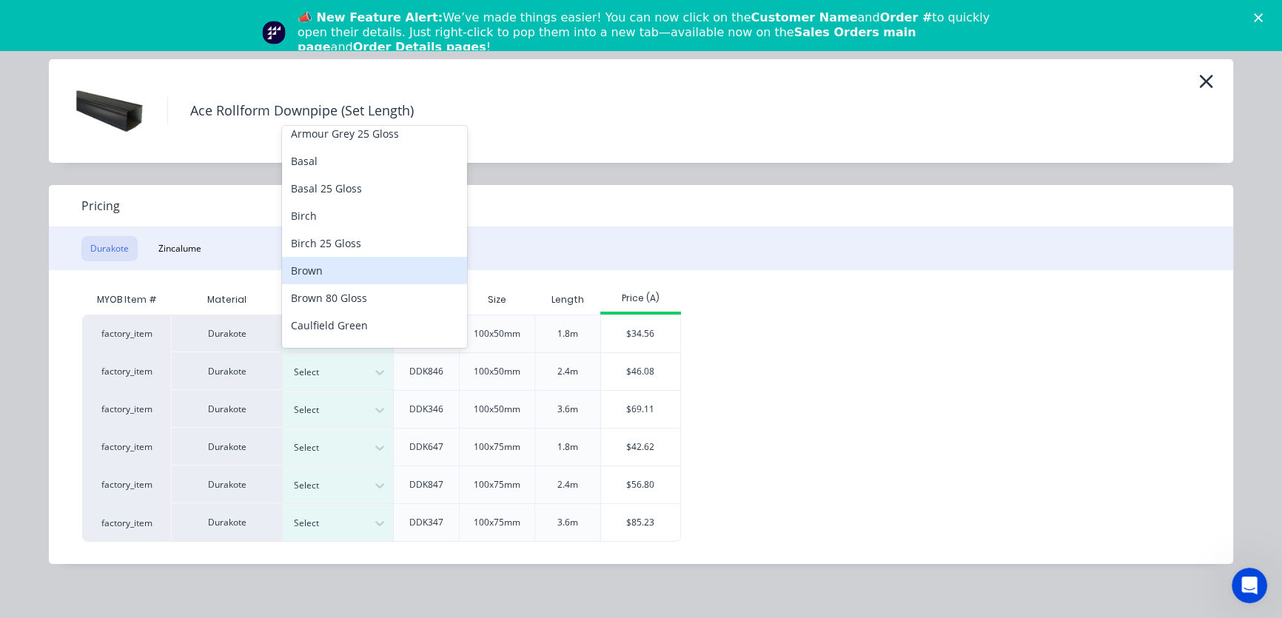
click at [336, 274] on div "Brown" at bounding box center [374, 270] width 185 height 27
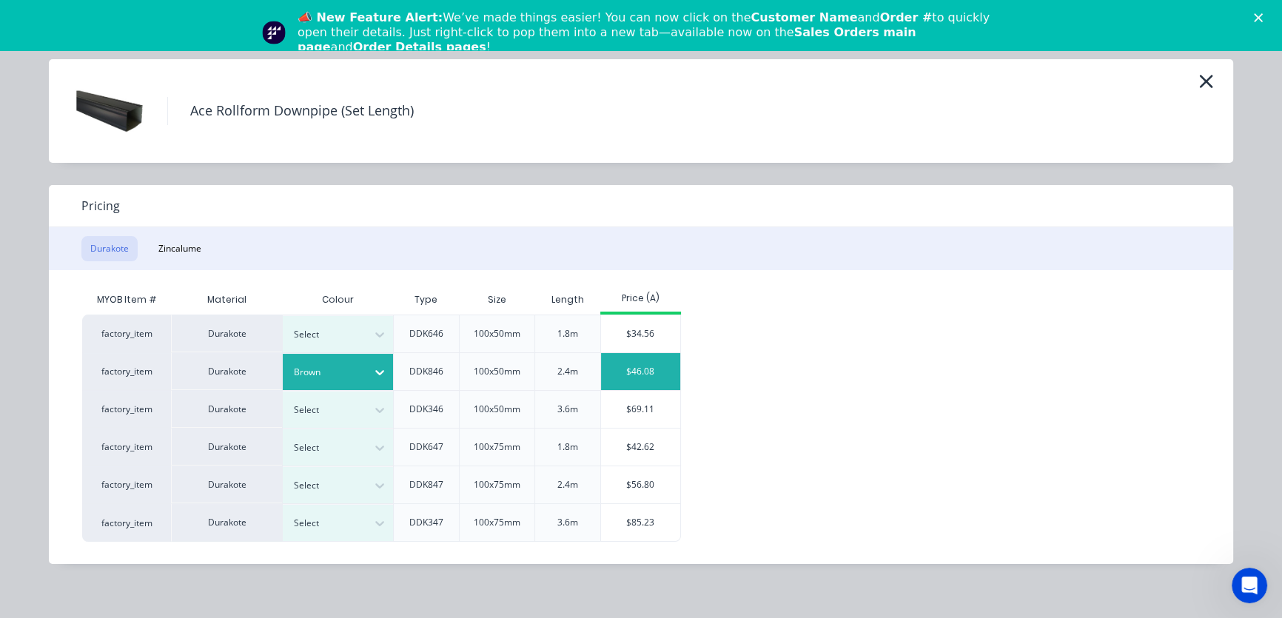
click at [625, 374] on div "$46.08" at bounding box center [640, 371] width 79 height 37
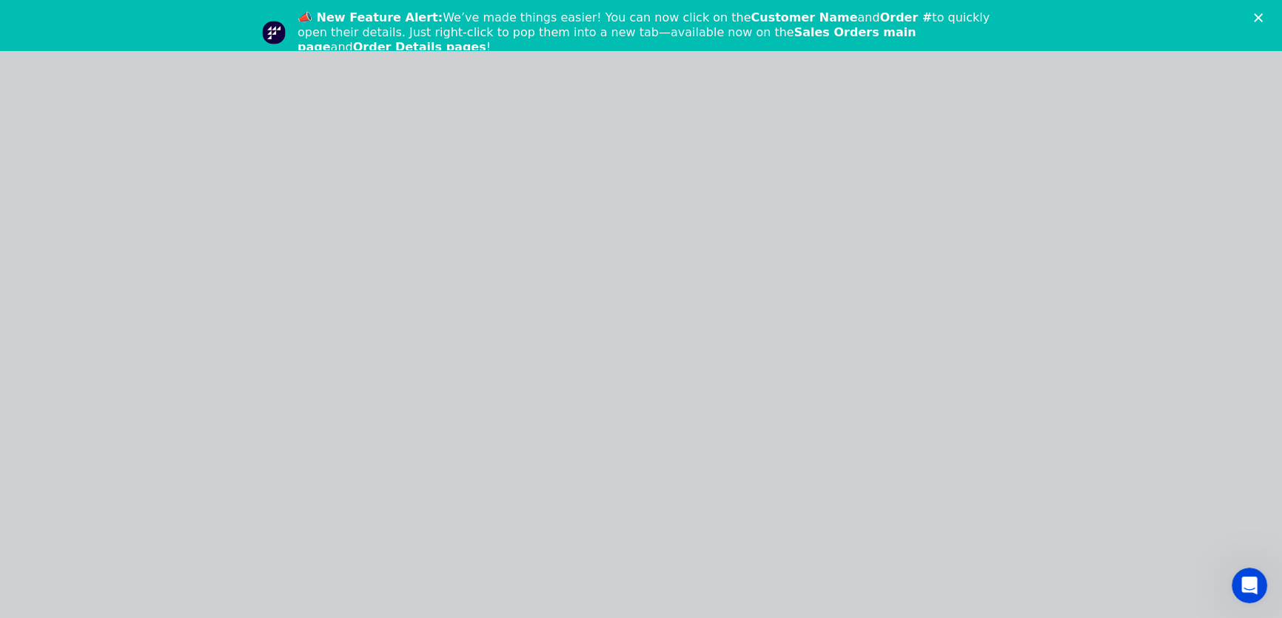
type input "$46.08"
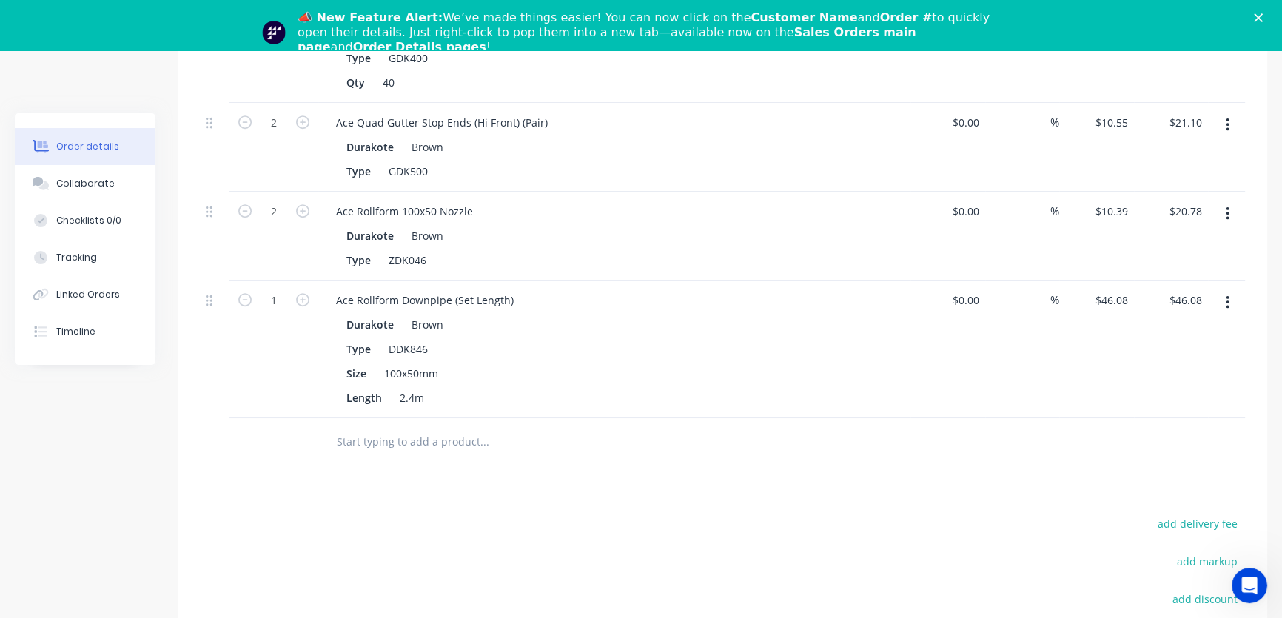
scroll to position [753, 0]
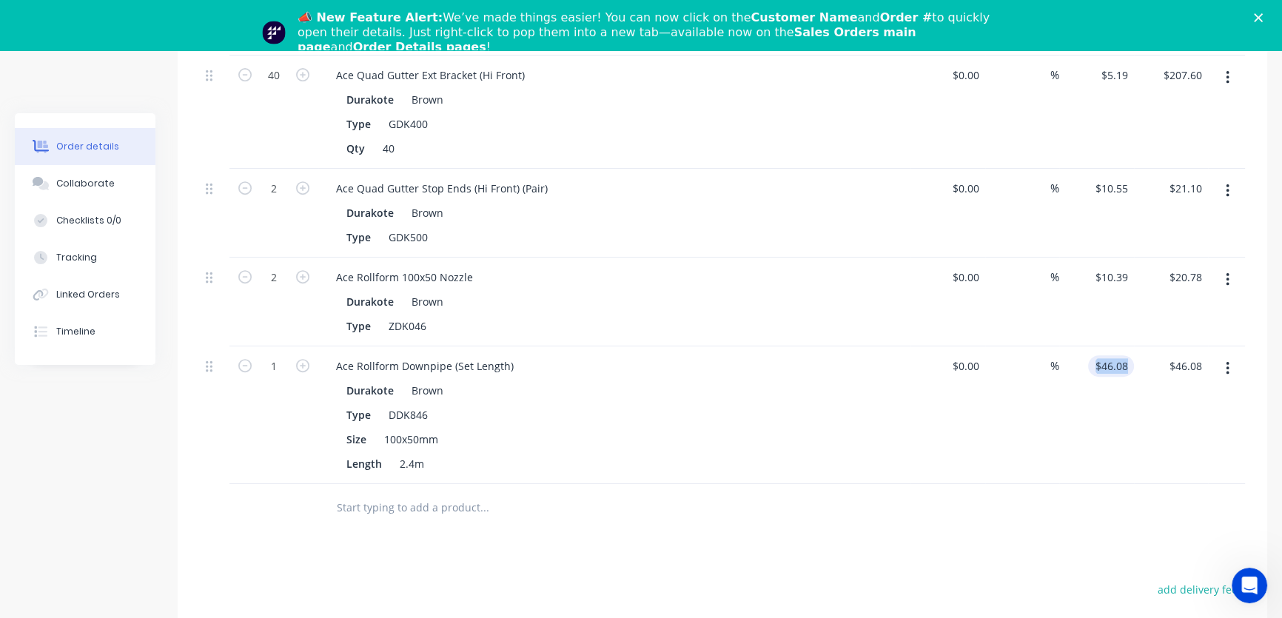
drag, startPoint x: 1142, startPoint y: 342, endPoint x: 1105, endPoint y: 351, distance: 38.1
click at [1105, 351] on div "1 Ace Rollform Downpipe (Set Length) Durakote Brown Type DDK846 Size 100x50mm L…" at bounding box center [722, 415] width 1045 height 138
type input "$53.13"
click at [303, 359] on icon "button" at bounding box center [302, 365] width 13 height 13
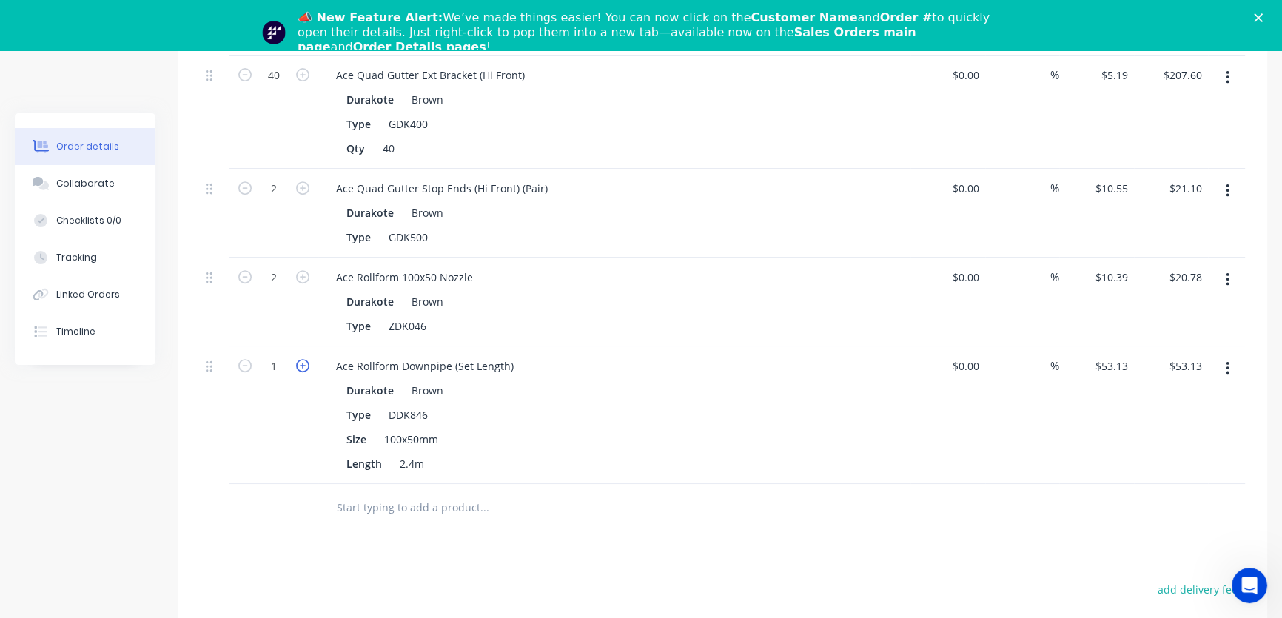
type input "2"
type input "$106.26"
click at [303, 359] on icon "button" at bounding box center [302, 365] width 13 height 13
type input "3"
type input "$159.39"
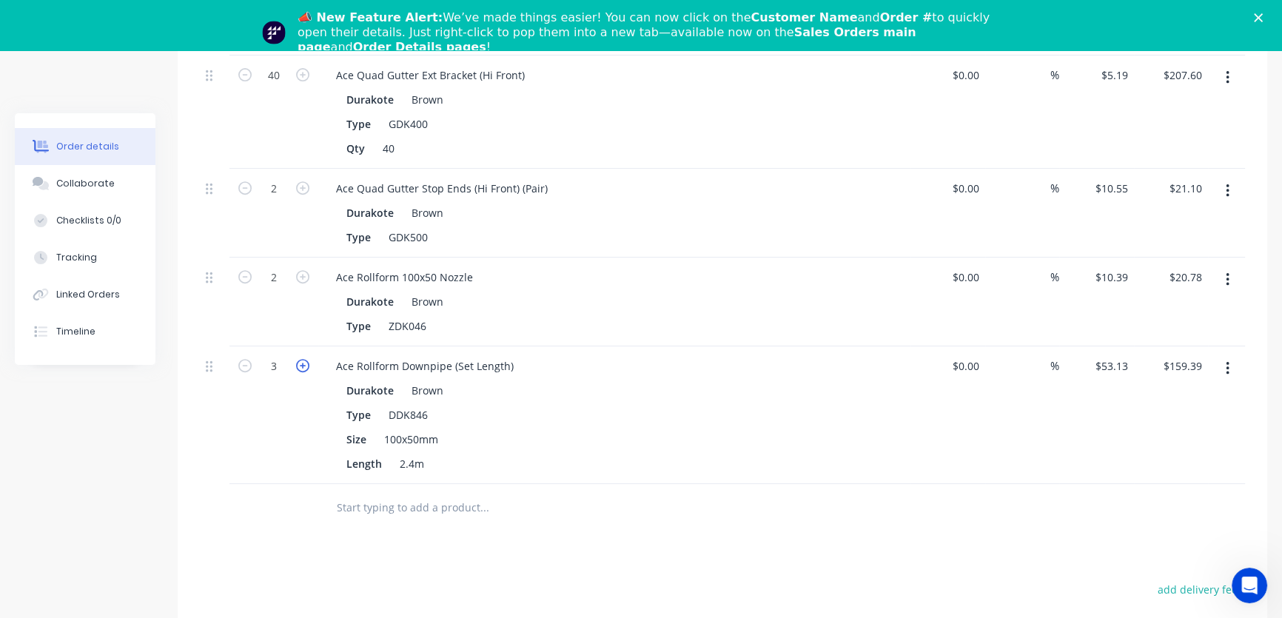
click at [303, 359] on icon "button" at bounding box center [302, 365] width 13 height 13
type input "4"
type input "$212.52"
click at [303, 359] on icon "button" at bounding box center [302, 365] width 13 height 13
type input "5"
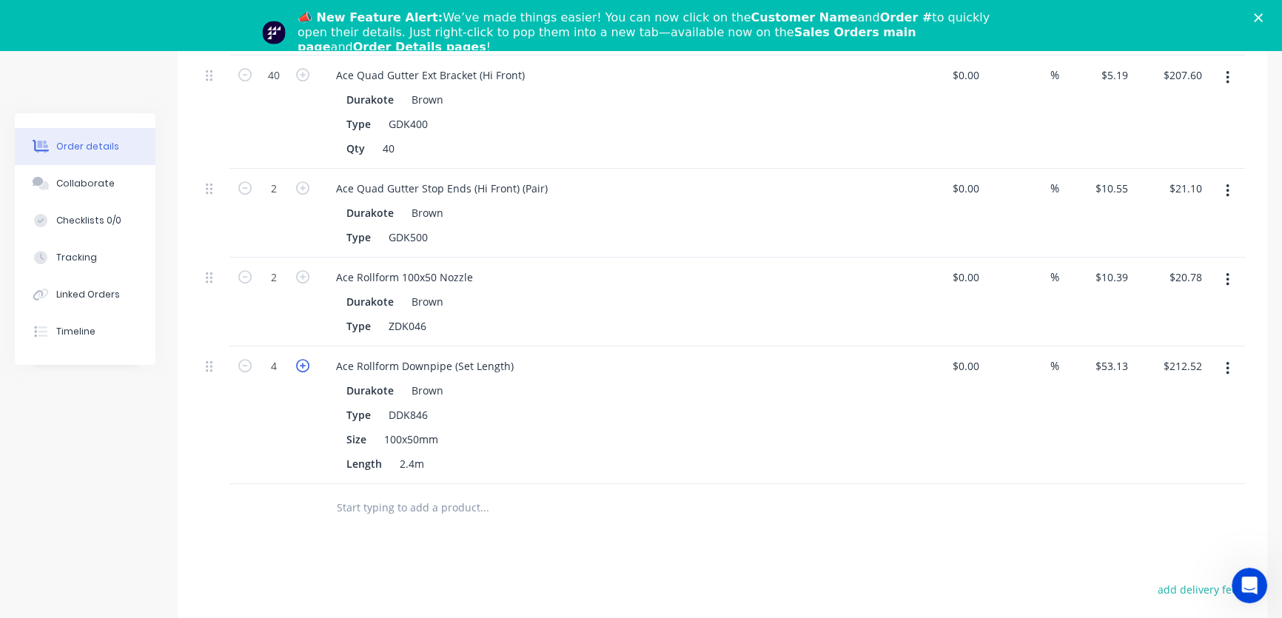
type input "$265.65"
click at [303, 359] on icon "button" at bounding box center [302, 365] width 13 height 13
type input "6"
type input "$318.78"
click at [303, 359] on icon "button" at bounding box center [302, 365] width 13 height 13
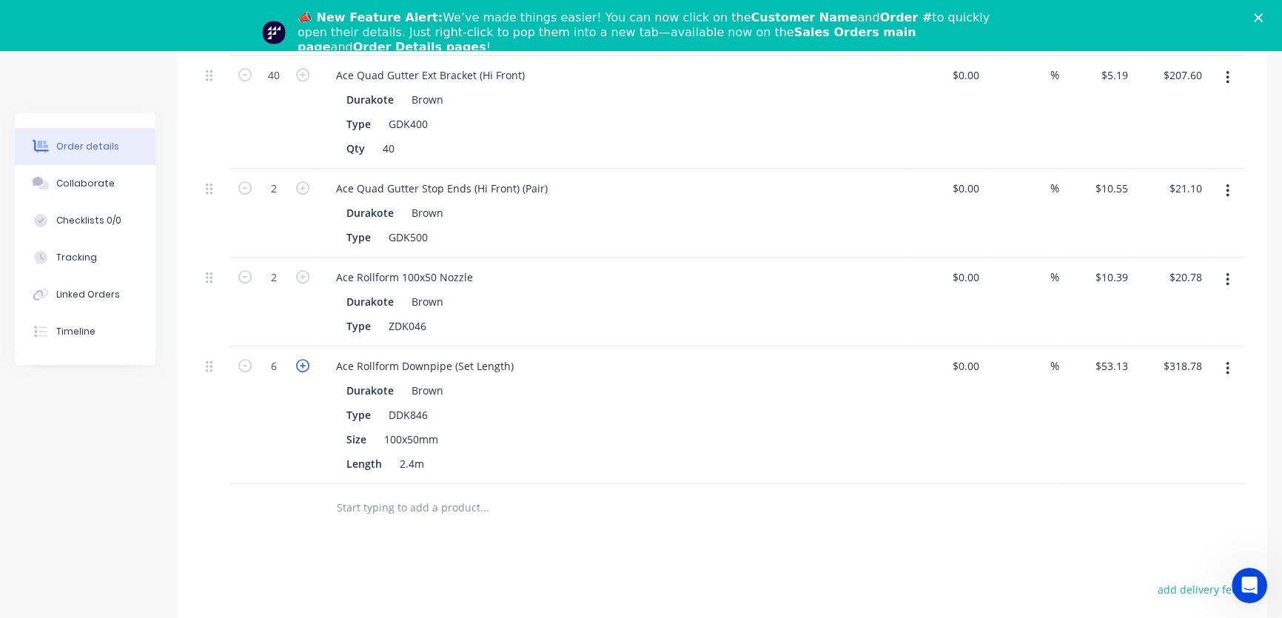
type input "7"
type input "$371.91"
click at [303, 359] on icon "button" at bounding box center [302, 365] width 13 height 13
type input "8"
type input "$425.04"
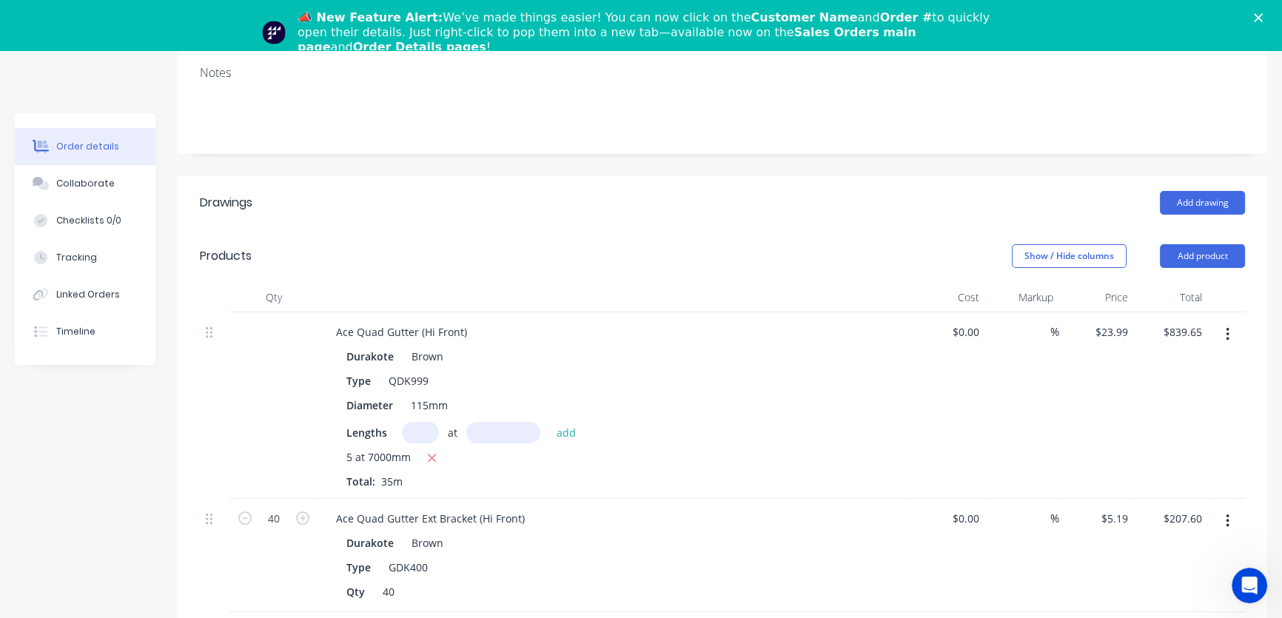
scroll to position [281, 0]
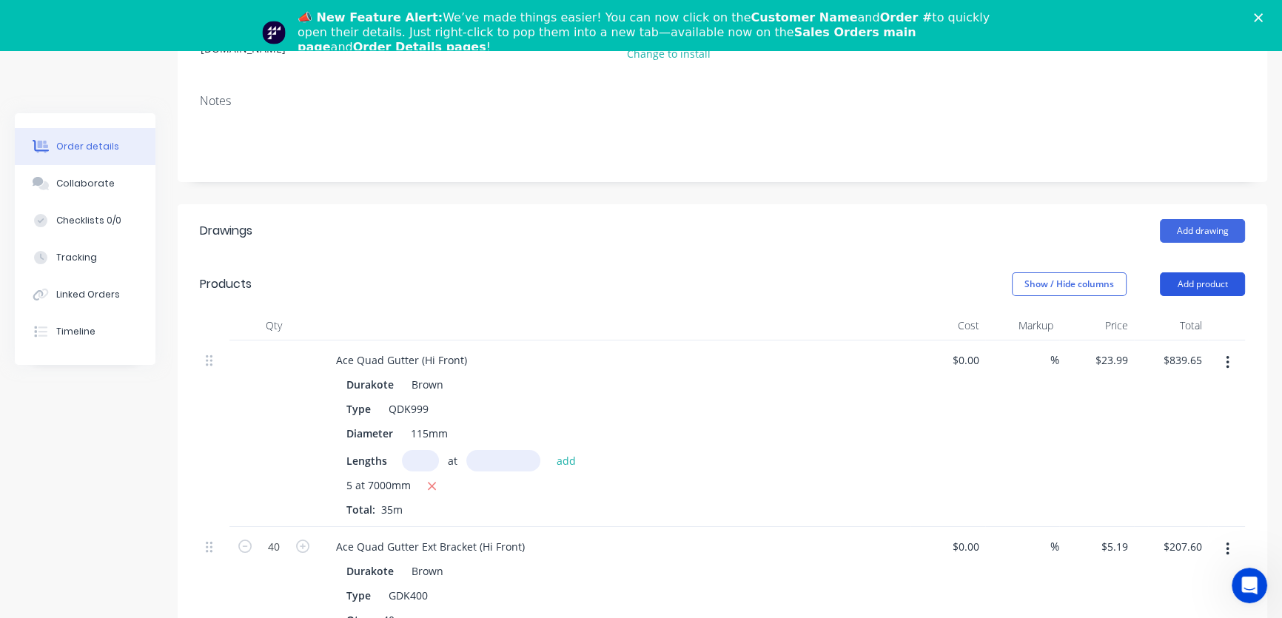
click at [1191, 272] on button "Add product" at bounding box center [1202, 284] width 85 height 24
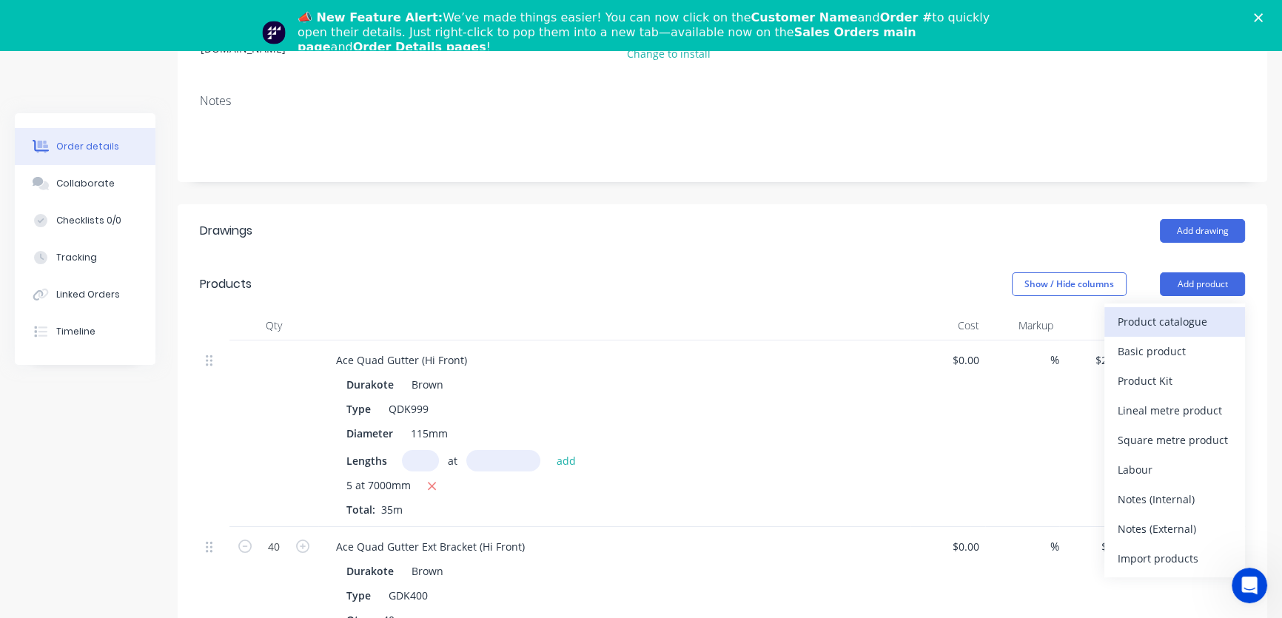
click at [1170, 311] on div "Product catalogue" at bounding box center [1175, 321] width 114 height 21
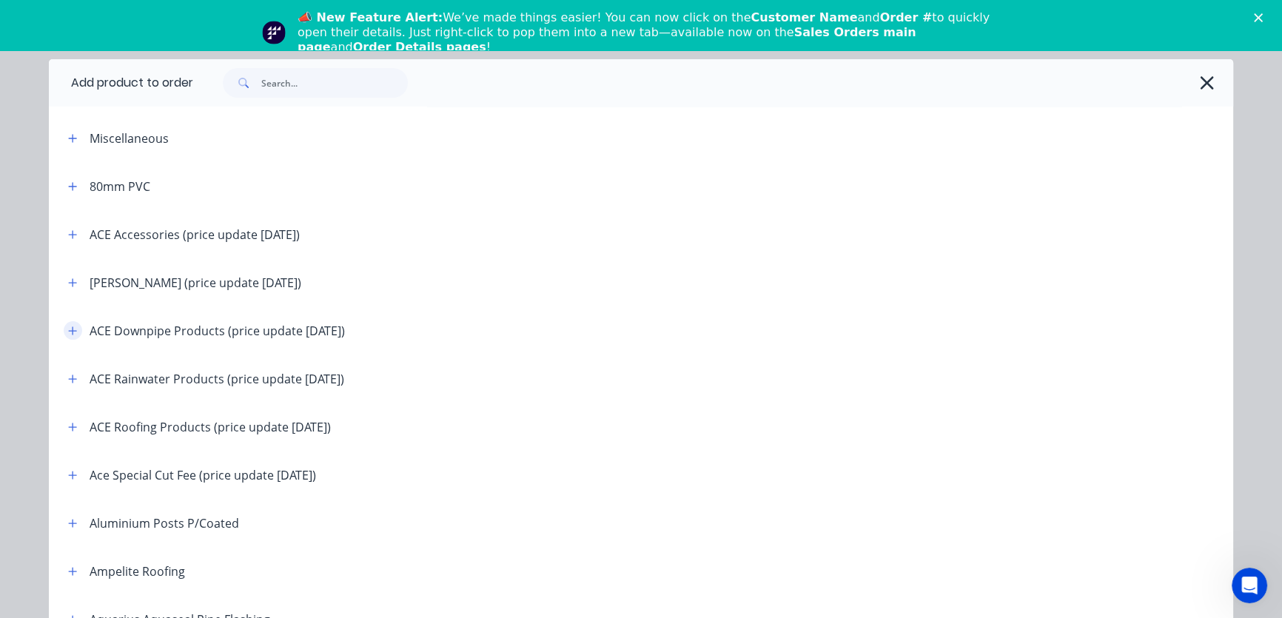
click at [68, 331] on icon "button" at bounding box center [72, 331] width 9 height 10
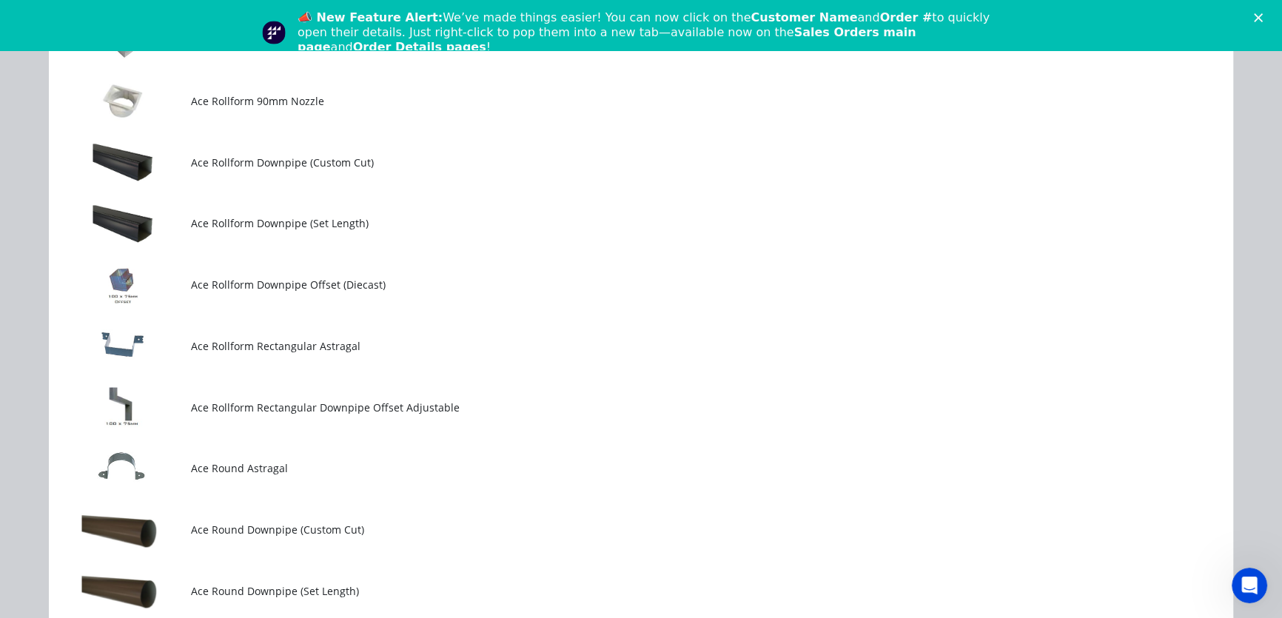
scroll to position [1278, 0]
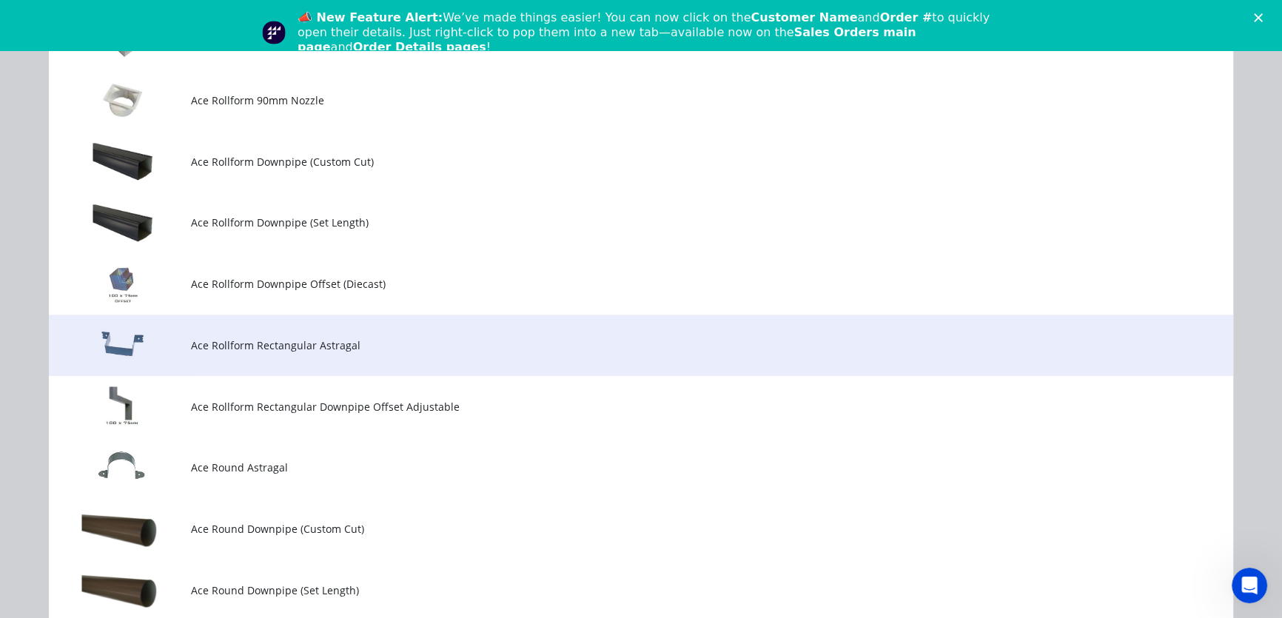
click at [258, 352] on span "Ace Rollform Rectangular Astragal" at bounding box center [607, 345] width 833 height 16
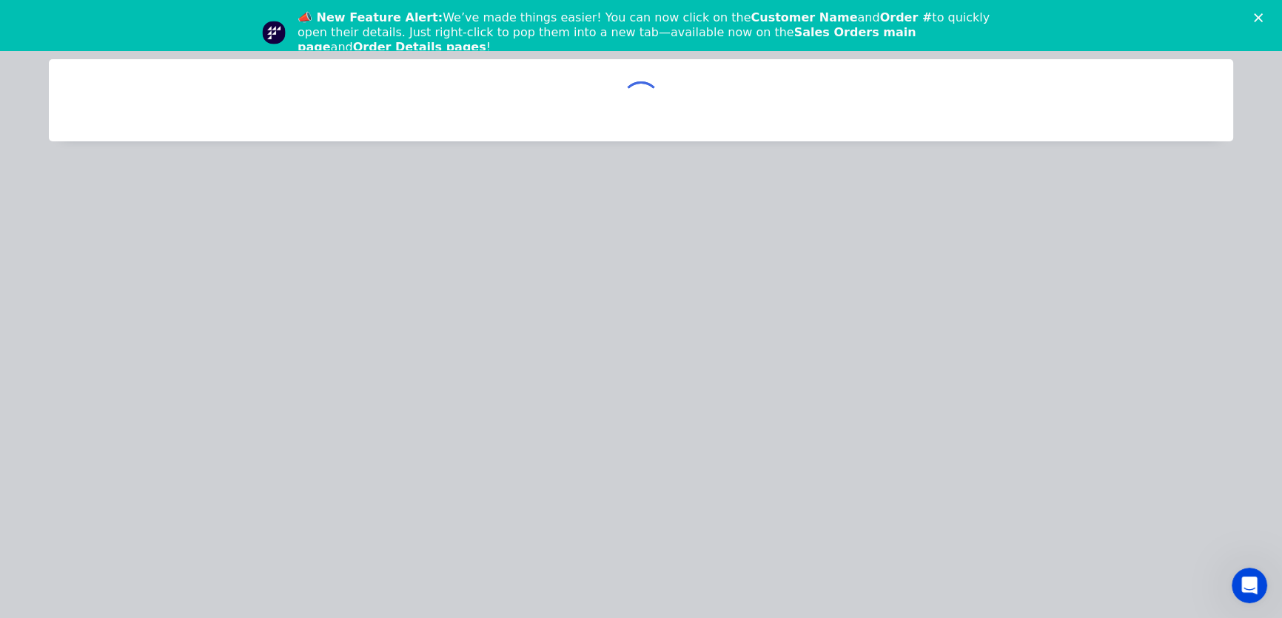
scroll to position [0, 0]
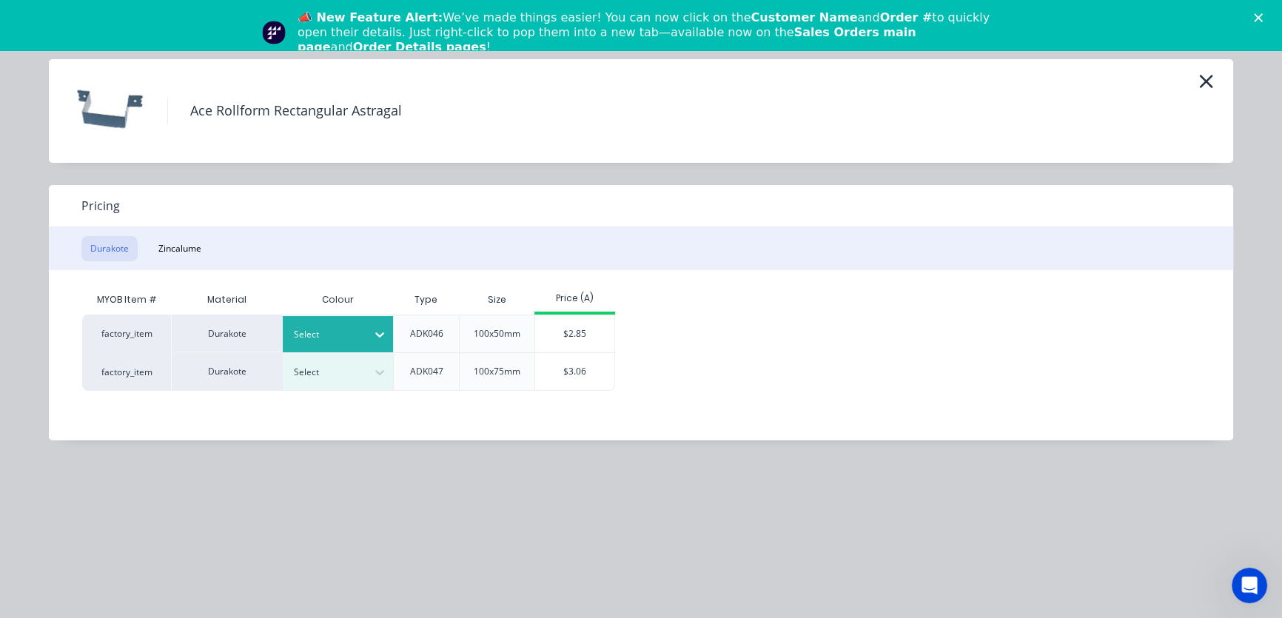
click at [378, 338] on icon at bounding box center [379, 334] width 15 height 15
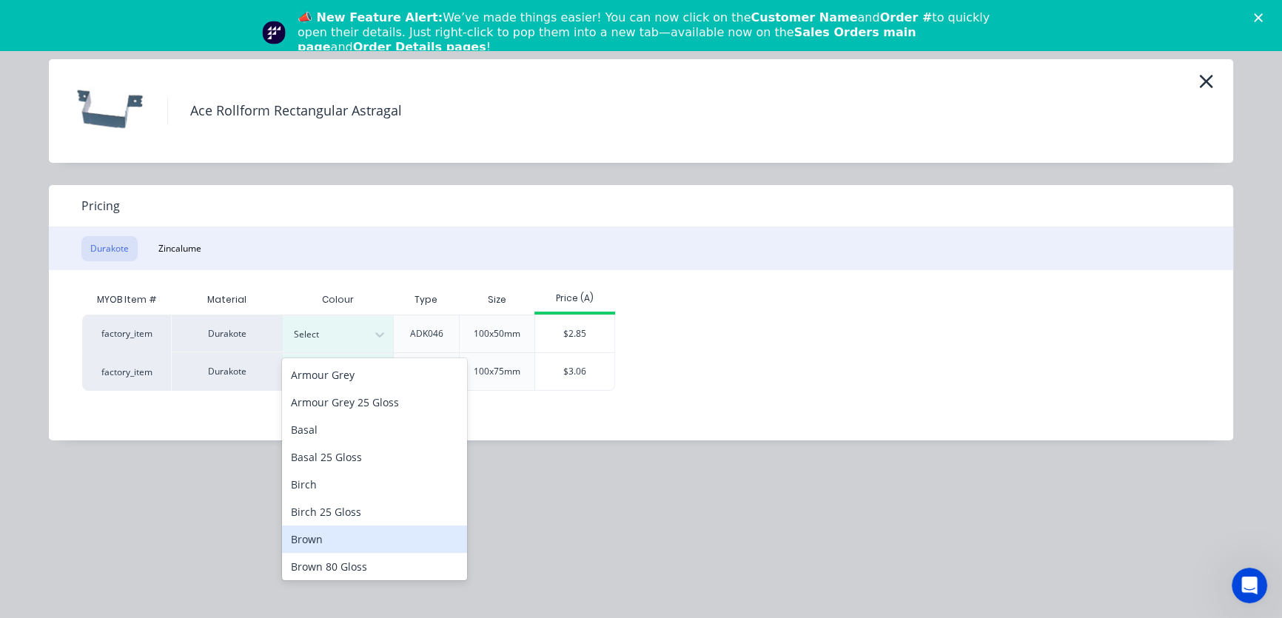
drag, startPoint x: 308, startPoint y: 541, endPoint x: 314, endPoint y: 533, distance: 10.1
click at [309, 541] on div "Brown" at bounding box center [374, 538] width 185 height 27
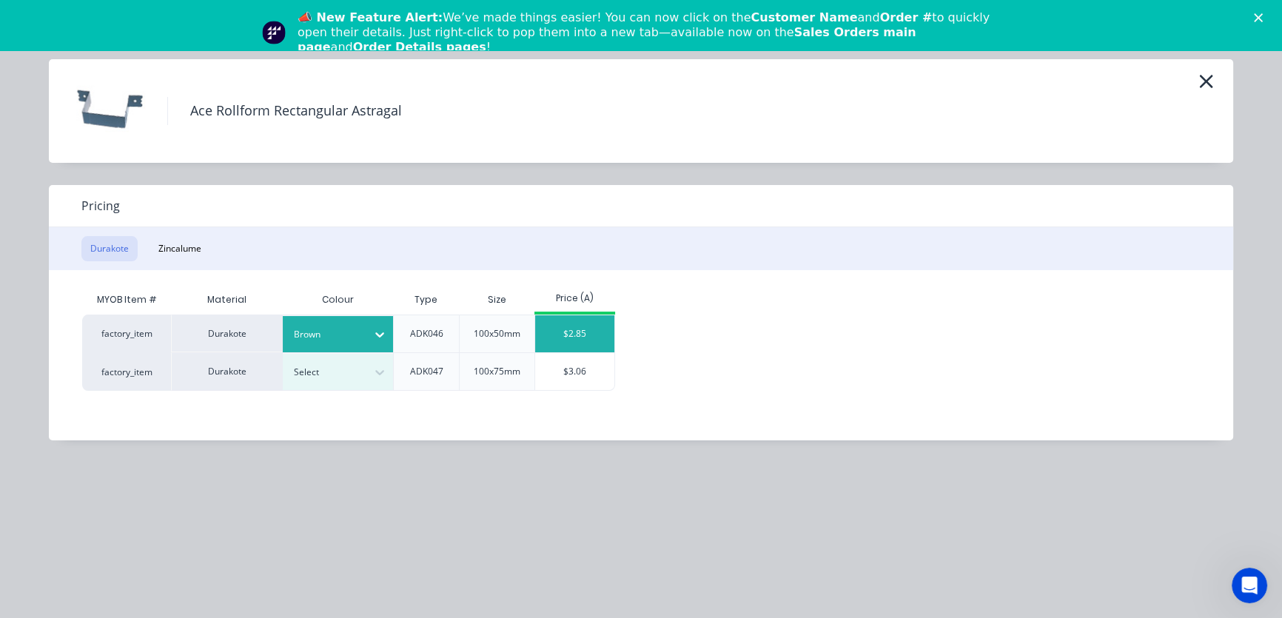
click at [579, 334] on div "$2.85" at bounding box center [574, 333] width 79 height 37
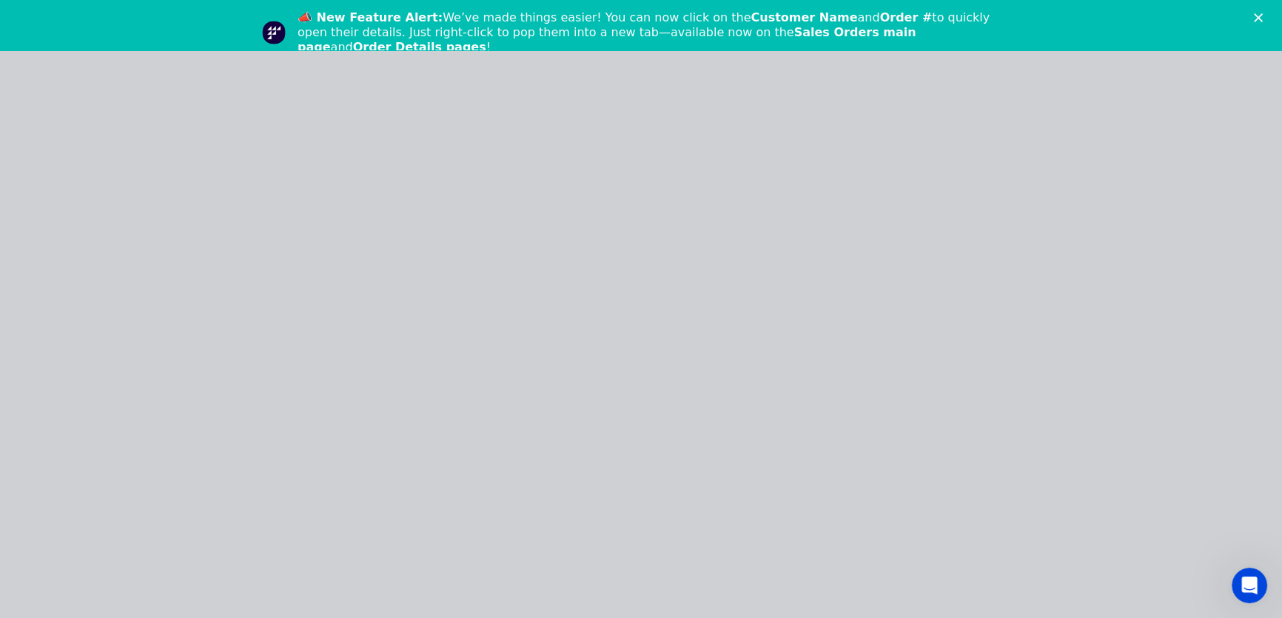
type input "$2.85"
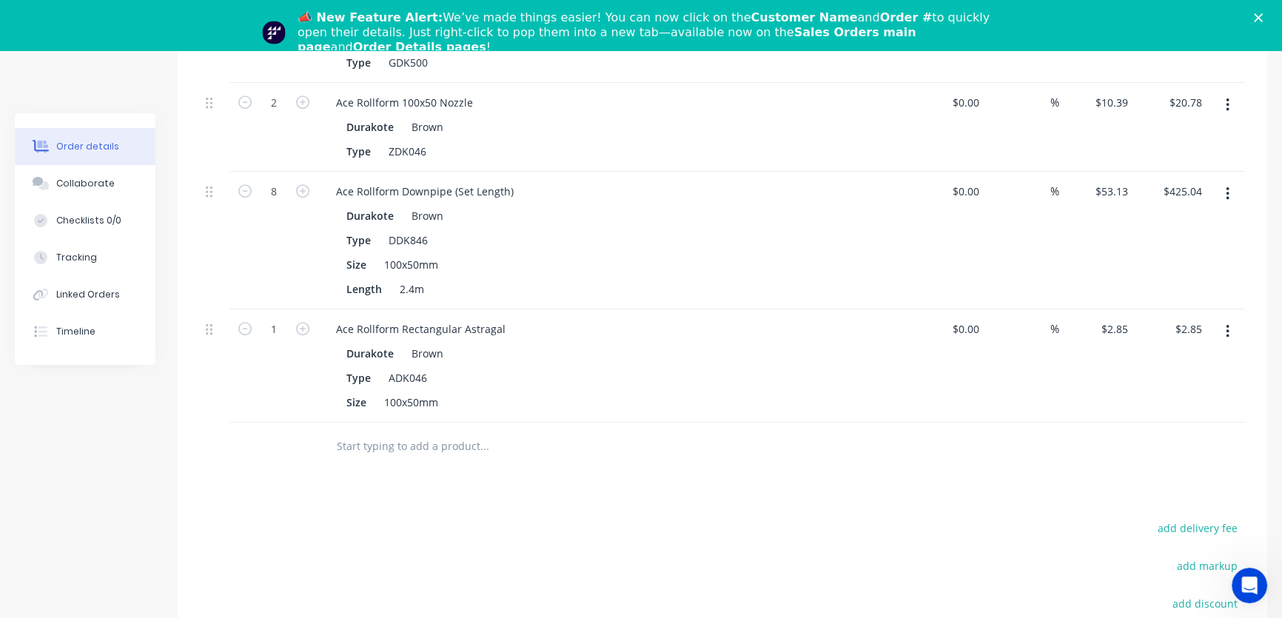
scroll to position [955, 0]
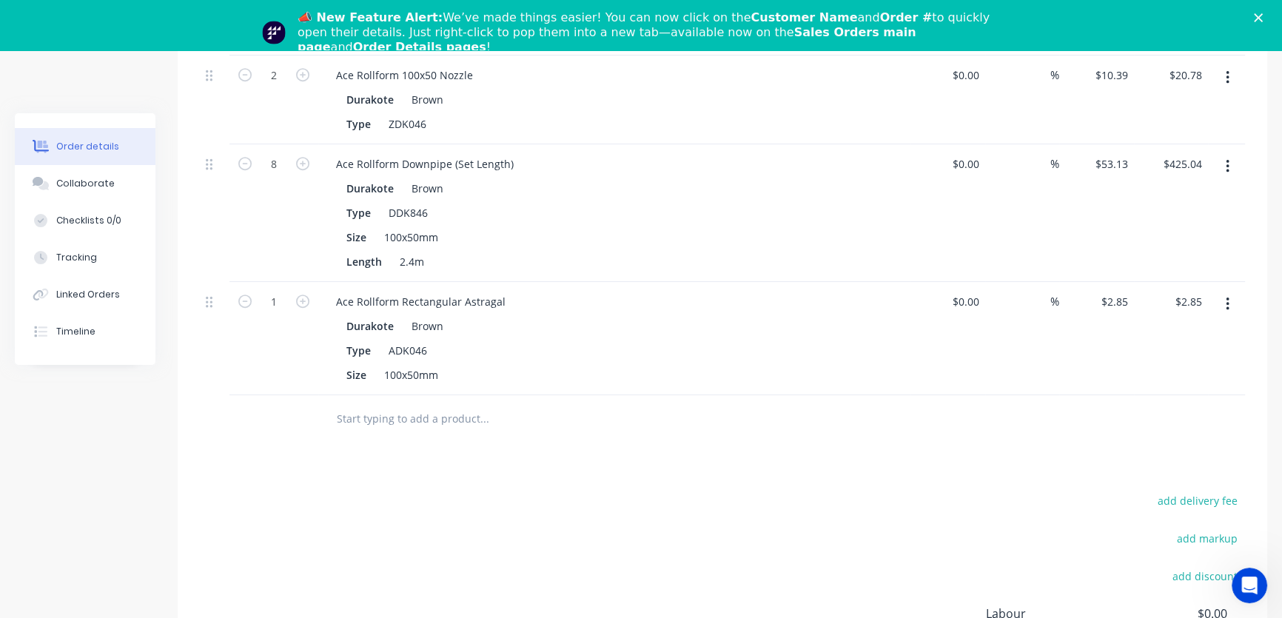
click at [1135, 282] on div "$2.85 $2.85" at bounding box center [1171, 338] width 75 height 113
click at [1130, 291] on input "$2.85" at bounding box center [1117, 301] width 34 height 21
type input "3.43"
click at [302, 295] on icon "button" at bounding box center [302, 301] width 13 height 13
type input "2"
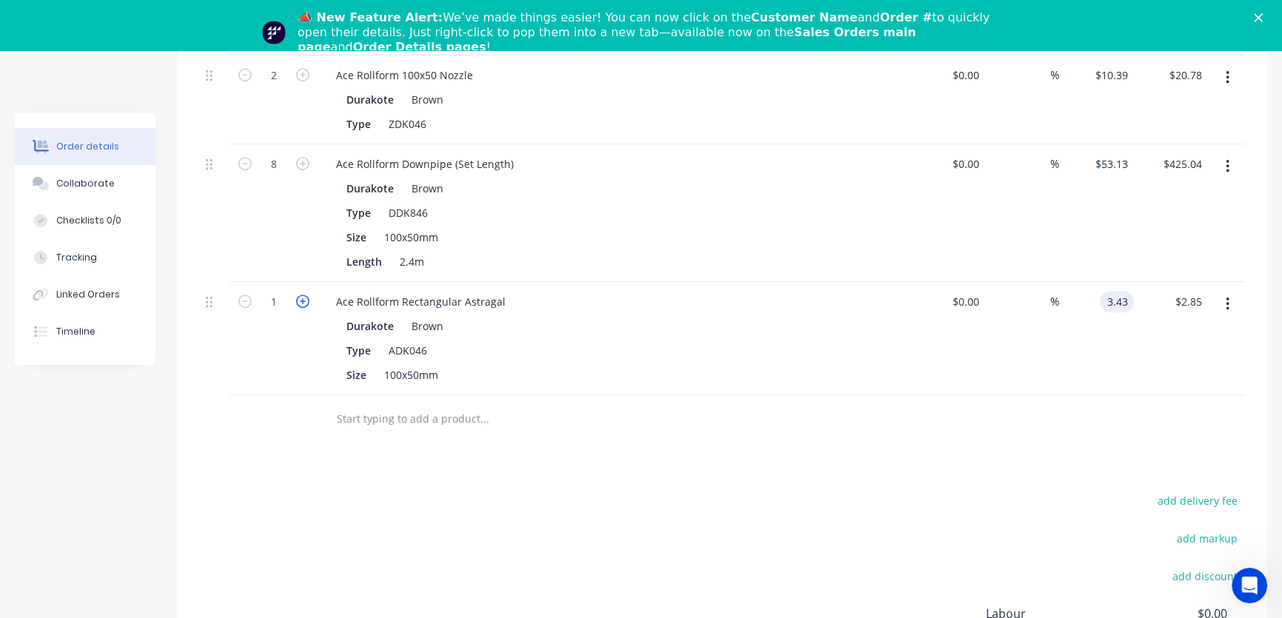
type input "$3.43"
click at [302, 295] on icon "button" at bounding box center [302, 301] width 13 height 13
type input "3"
type input "$6.86"
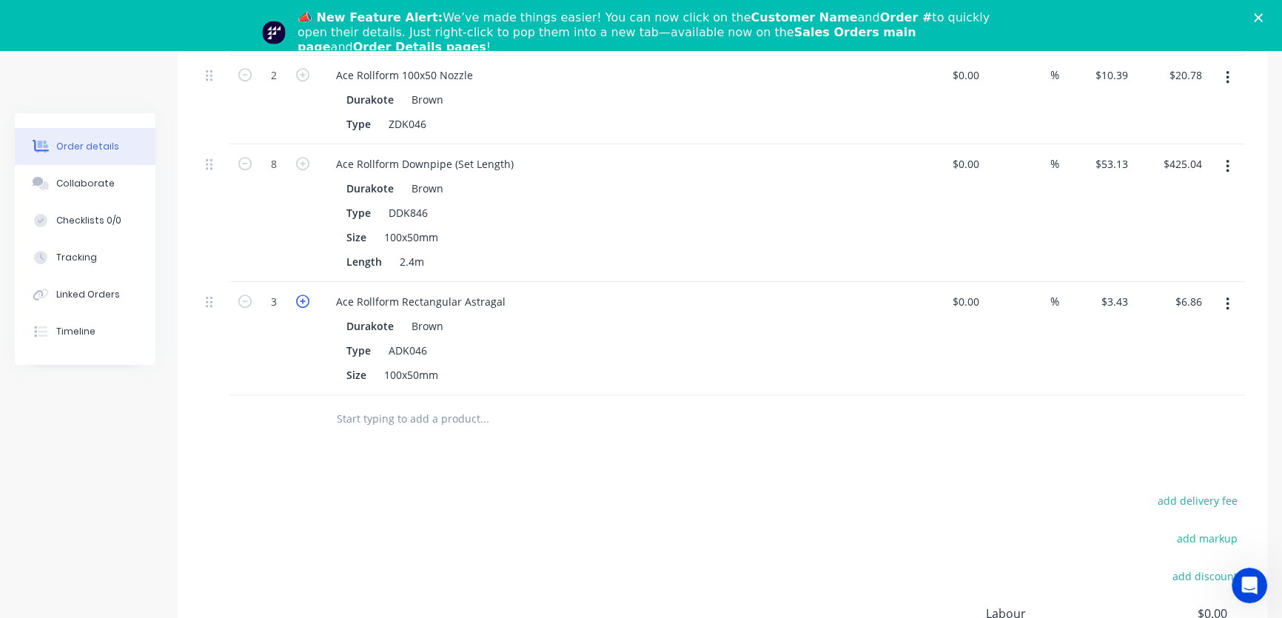
click at [301, 295] on icon "button" at bounding box center [302, 301] width 13 height 13
type input "4"
type input "$10.29"
click at [301, 295] on icon "button" at bounding box center [302, 301] width 13 height 13
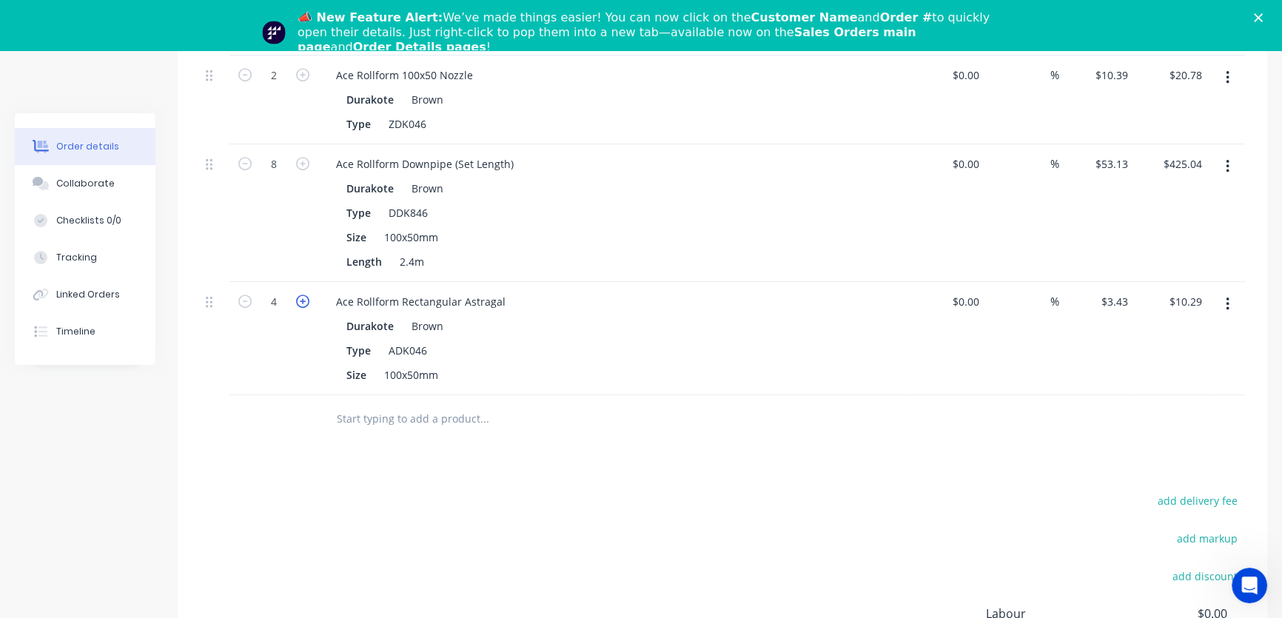
type input "6"
type input "$20.58"
click at [301, 295] on icon "button" at bounding box center [302, 301] width 13 height 13
type input "7"
type input "$24.01"
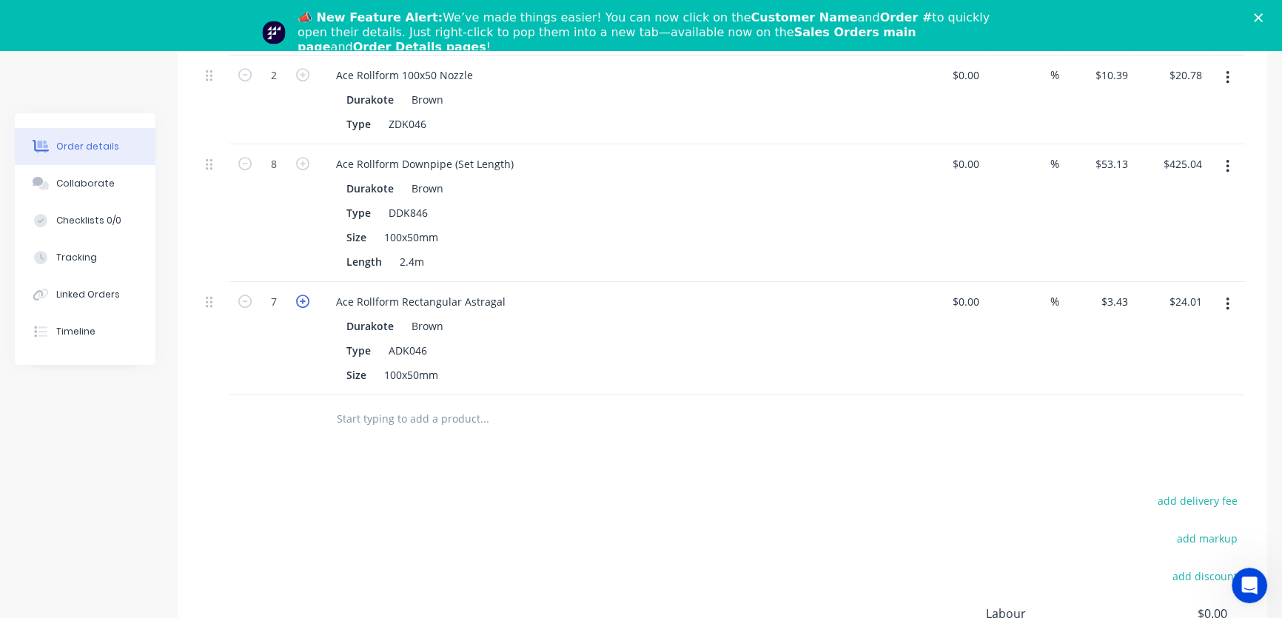
click at [301, 295] on icon "button" at bounding box center [302, 301] width 13 height 13
type input "8"
type input "$27.44"
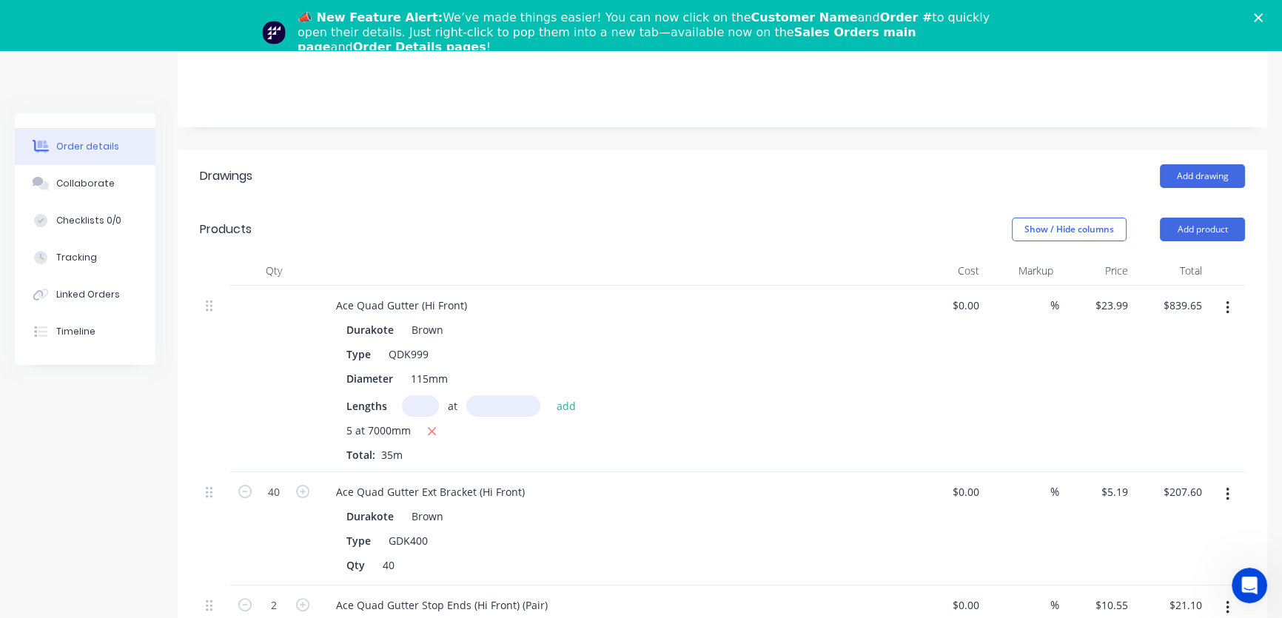
scroll to position [147, 0]
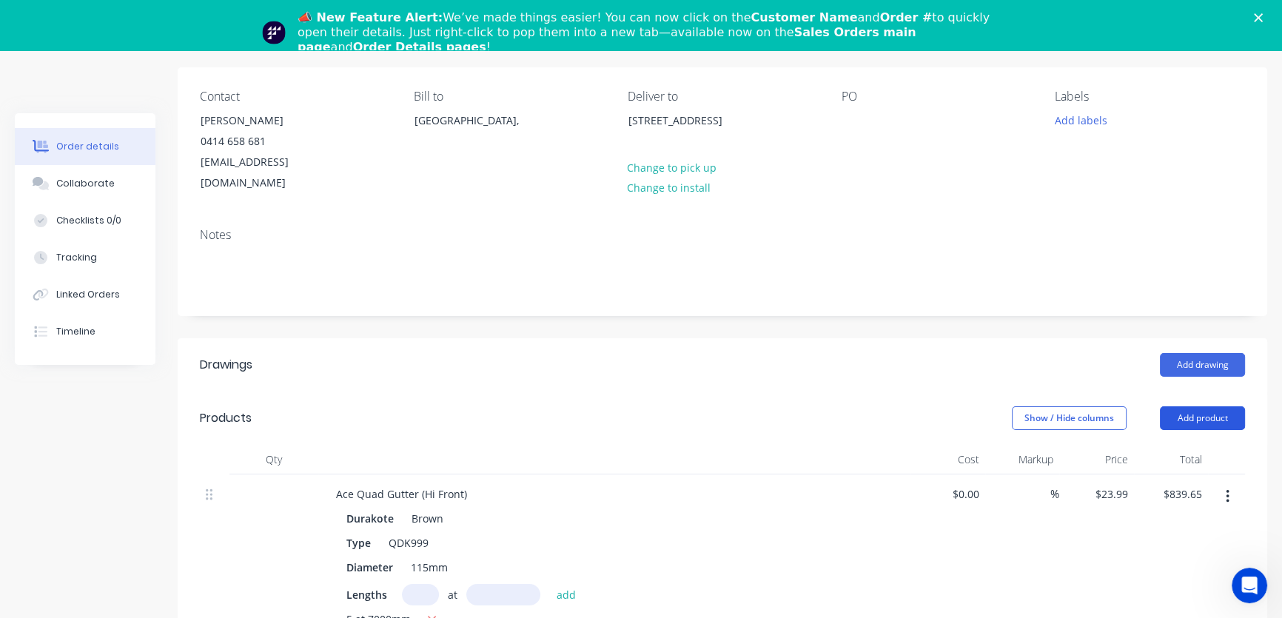
click at [1207, 406] on button "Add product" at bounding box center [1202, 418] width 85 height 24
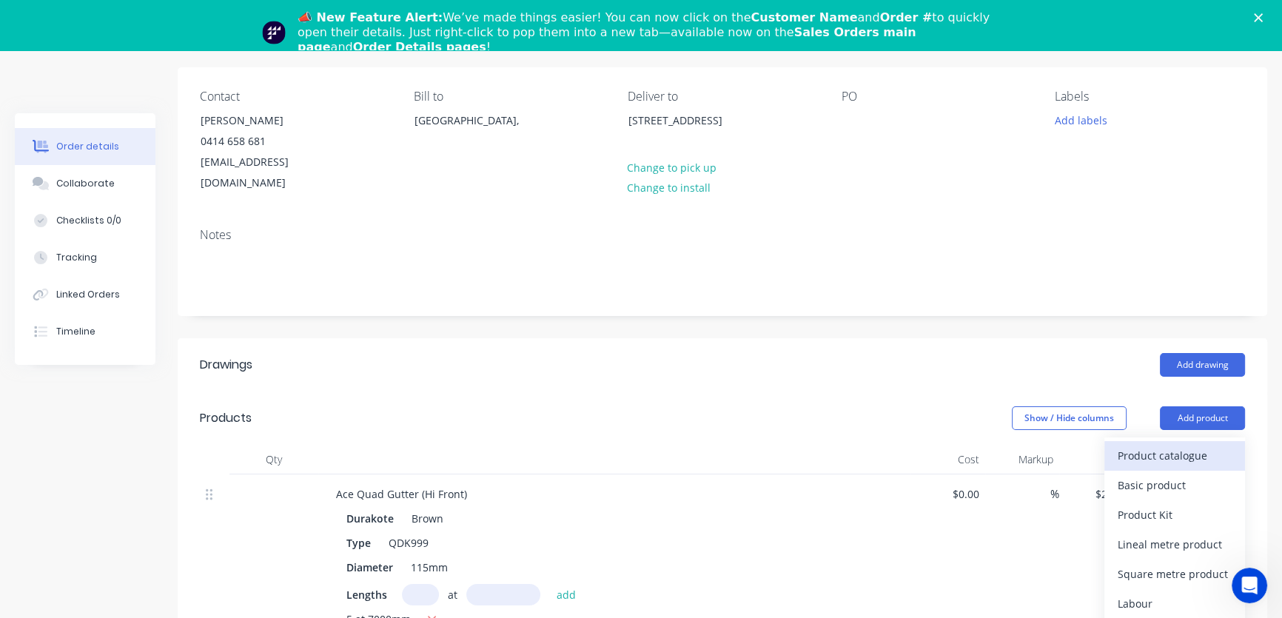
click at [1181, 445] on div "Product catalogue" at bounding box center [1175, 455] width 114 height 21
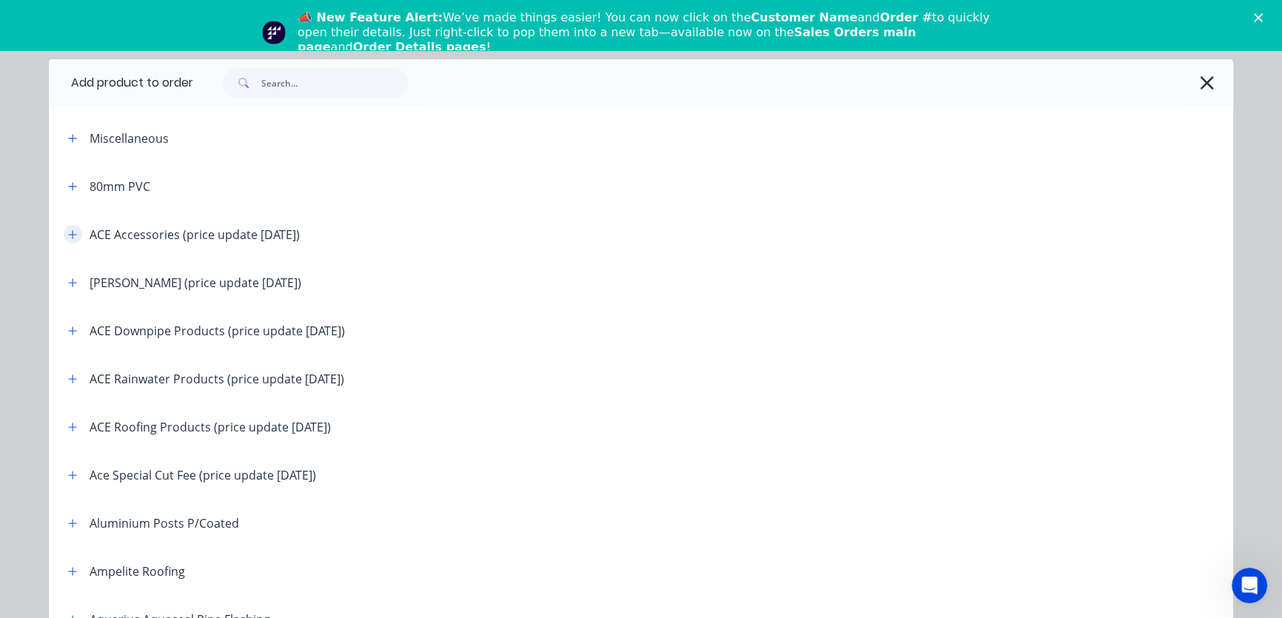
click at [68, 234] on icon "button" at bounding box center [72, 234] width 9 height 10
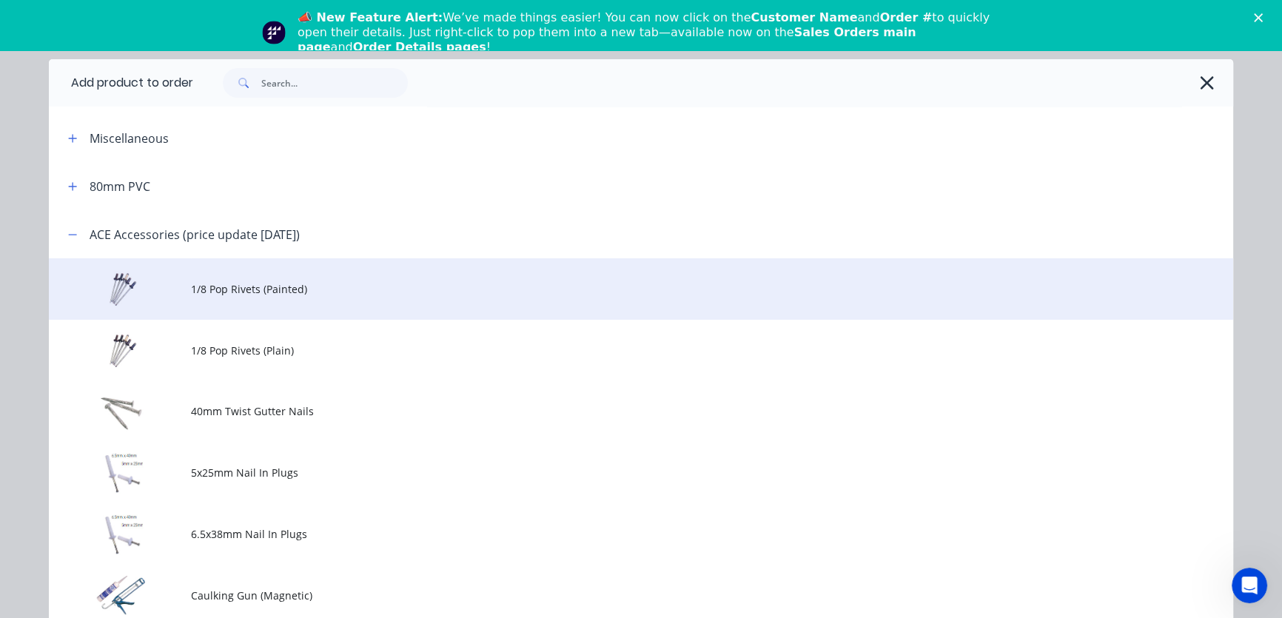
click at [196, 290] on span "1/8 Pop Rivets (Painted)" at bounding box center [607, 289] width 833 height 16
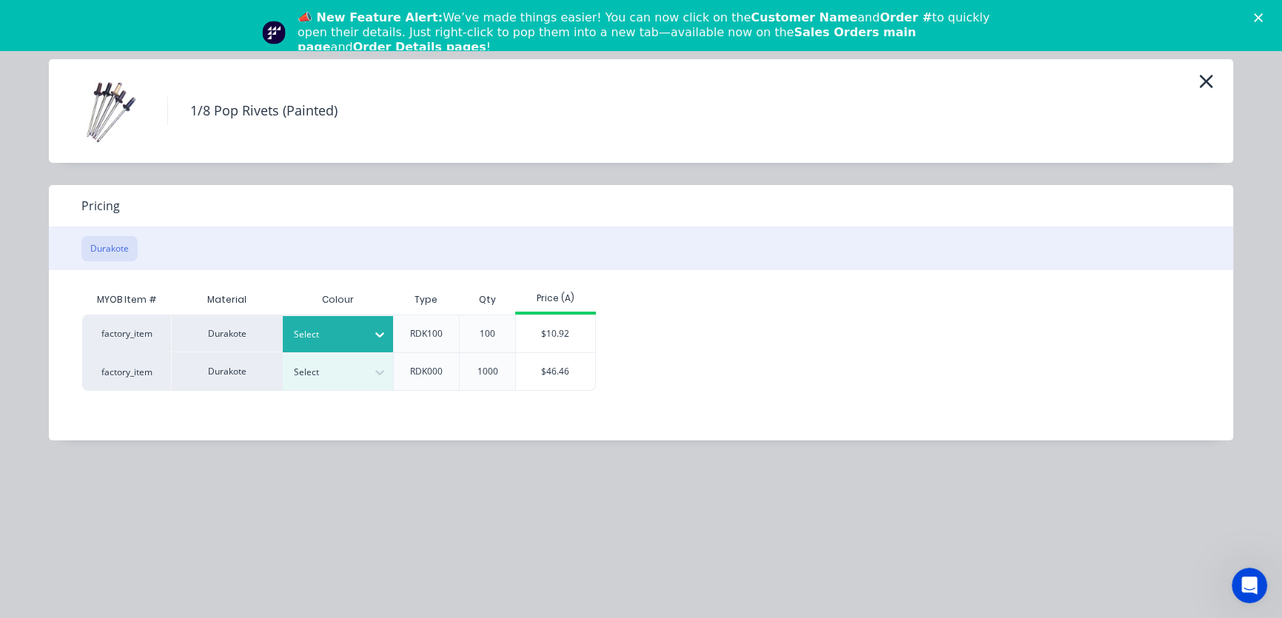
click at [380, 331] on icon at bounding box center [379, 334] width 15 height 15
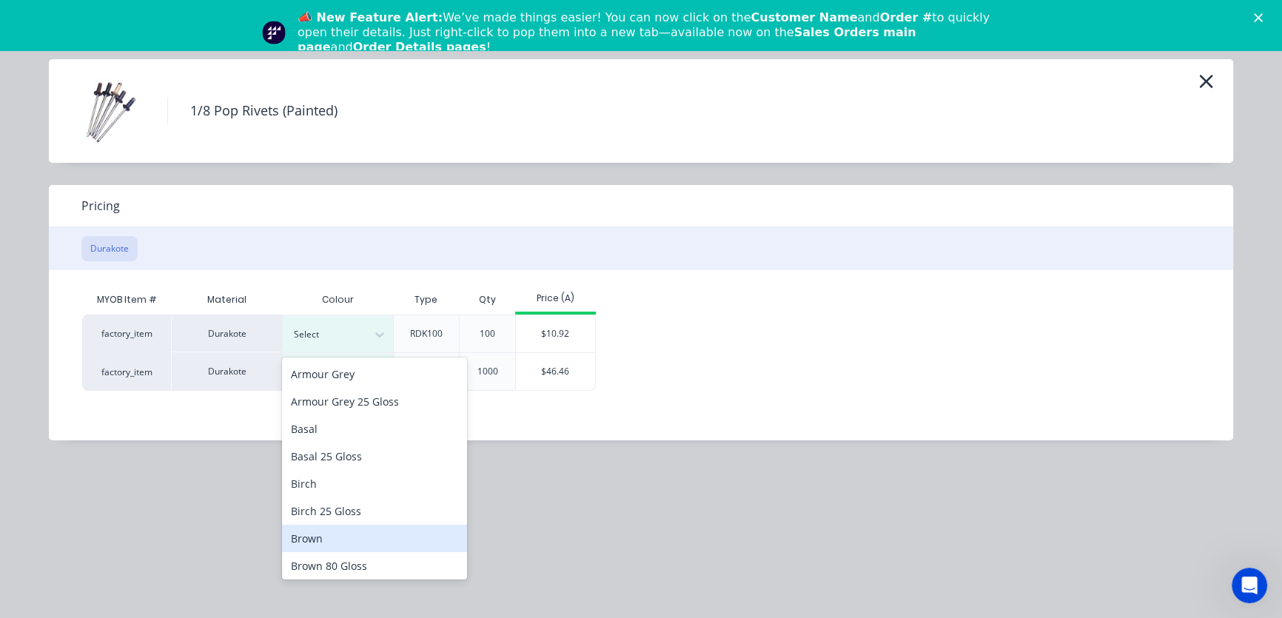
click at [315, 542] on div "Brown" at bounding box center [374, 538] width 185 height 27
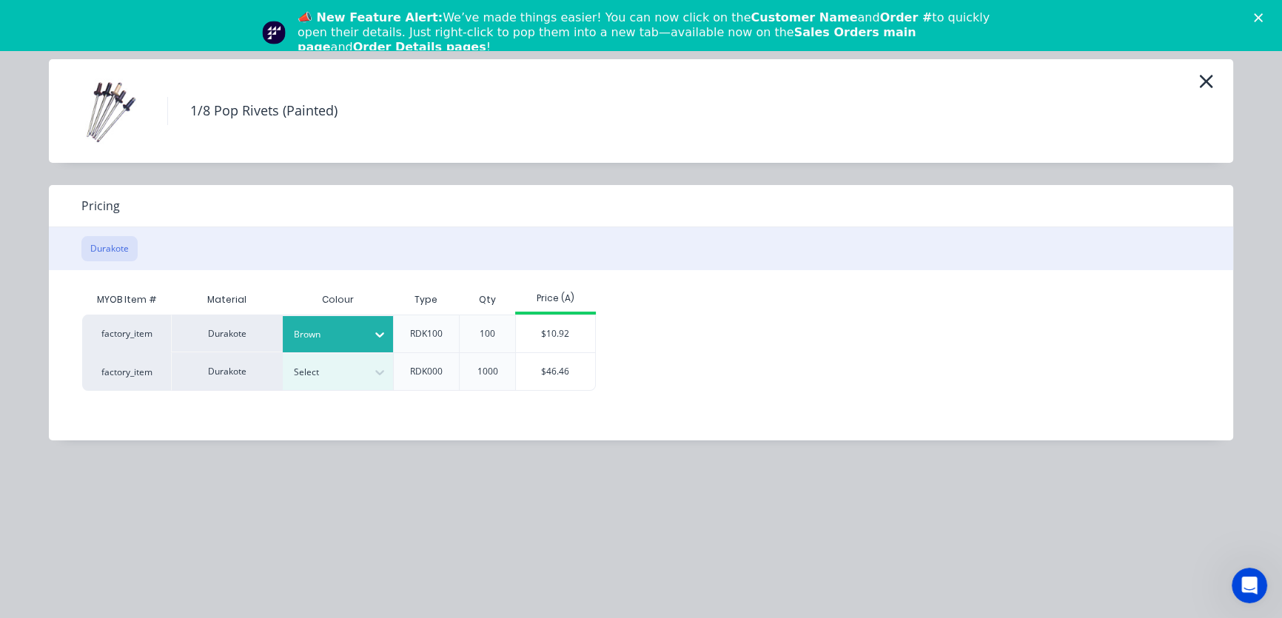
click at [551, 326] on div "$10.92" at bounding box center [555, 333] width 79 height 37
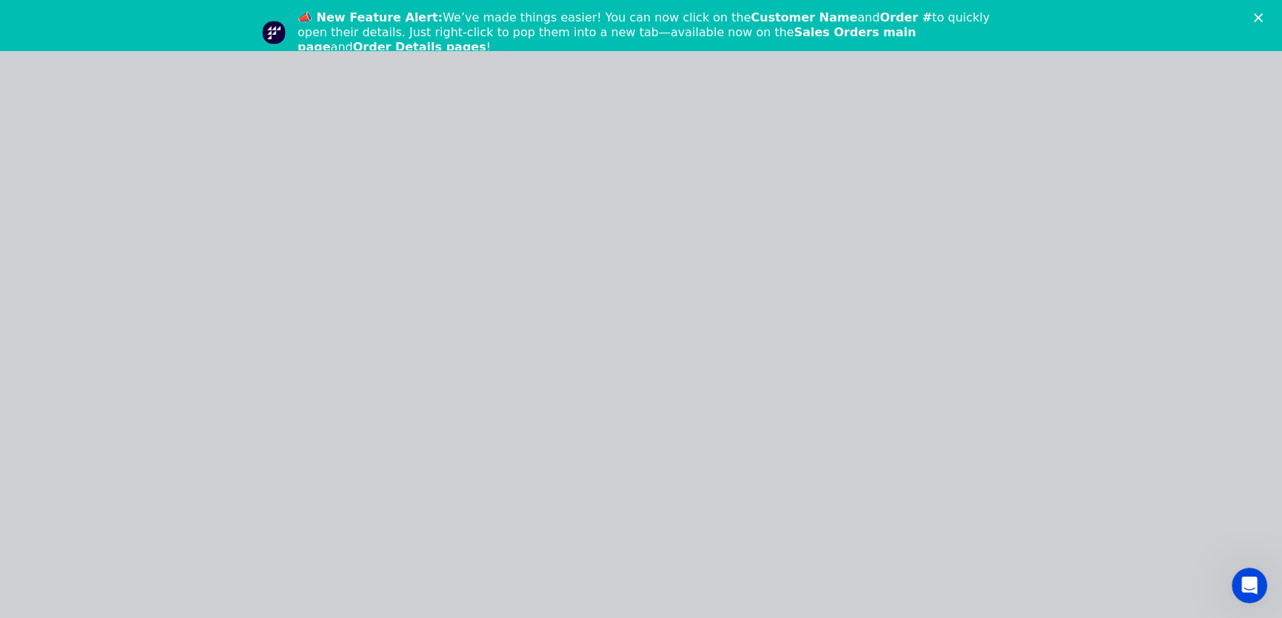
type input "$10.92"
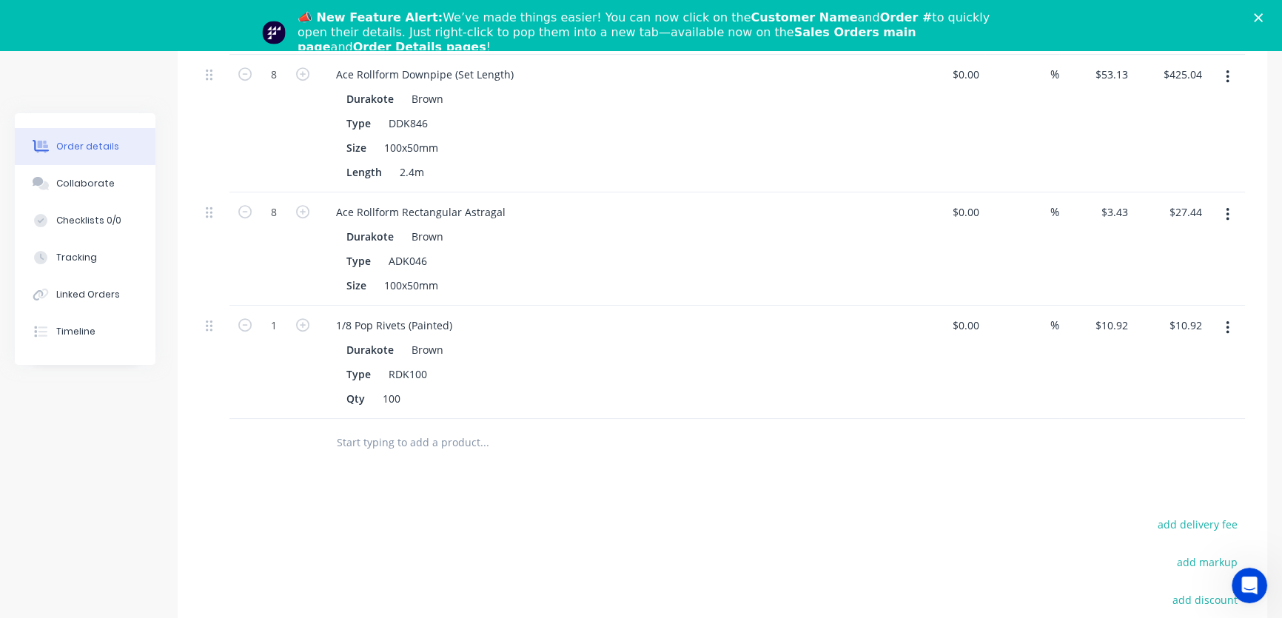
scroll to position [1021, 0]
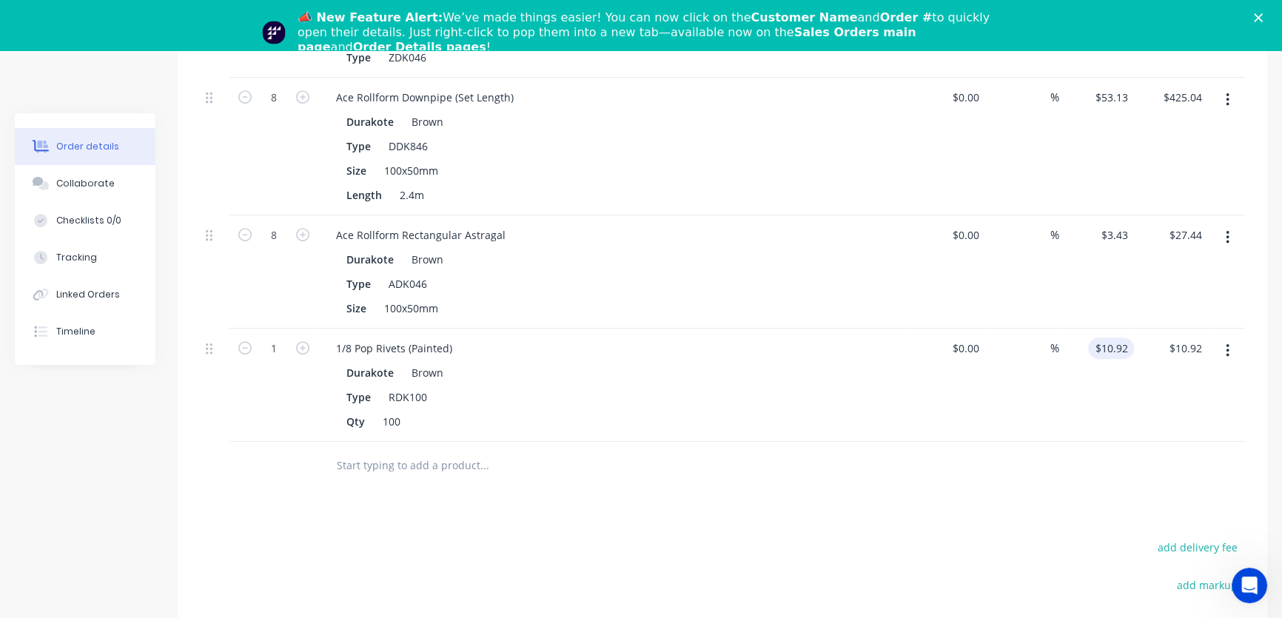
type input "10.92"
click at [438, 451] on input "text" at bounding box center [484, 466] width 296 height 30
type input "$8.00"
type input "*"
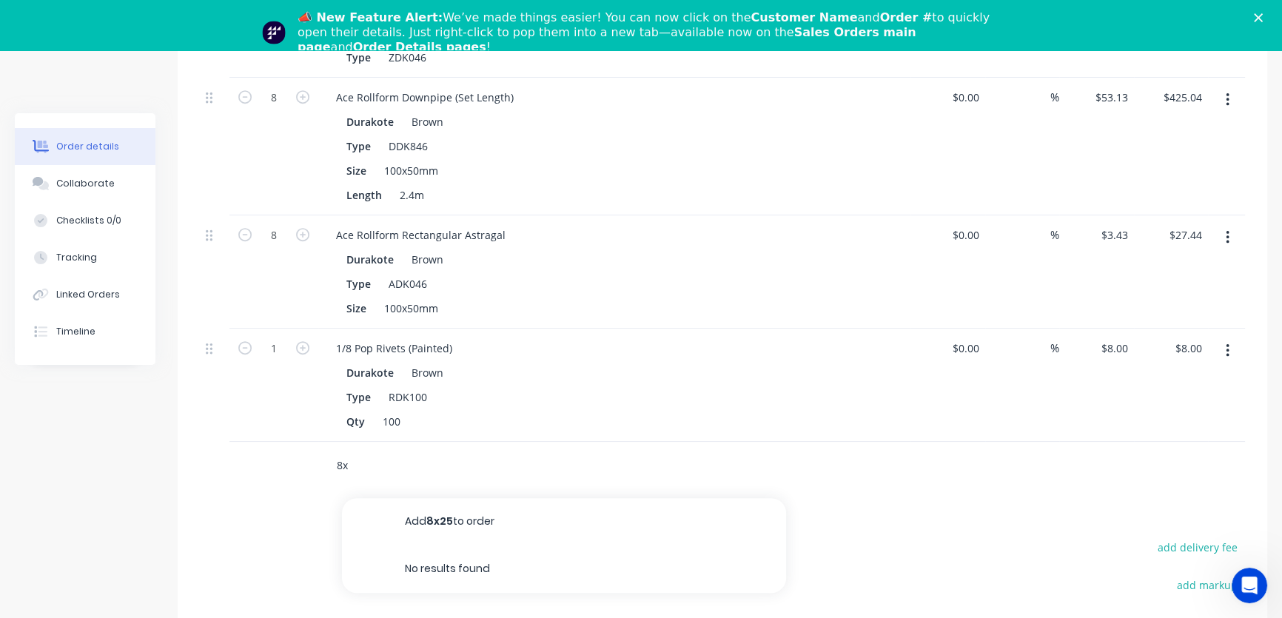
type input "8"
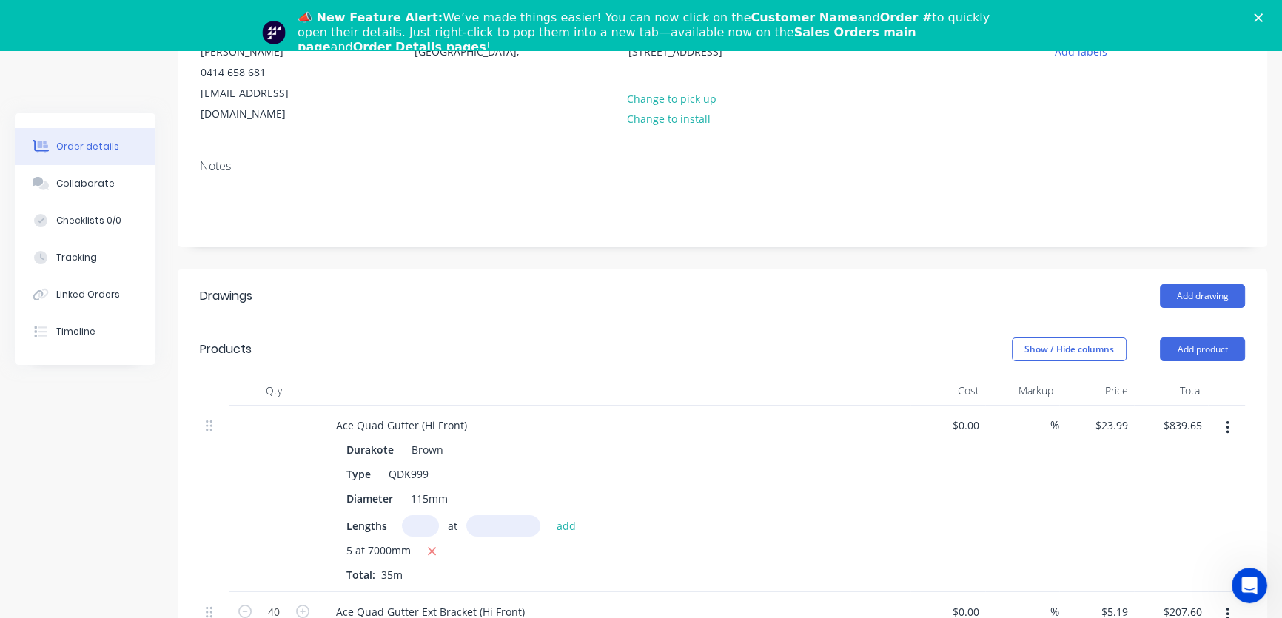
scroll to position [215, 0]
click at [1207, 339] on button "Add product" at bounding box center [1202, 351] width 85 height 24
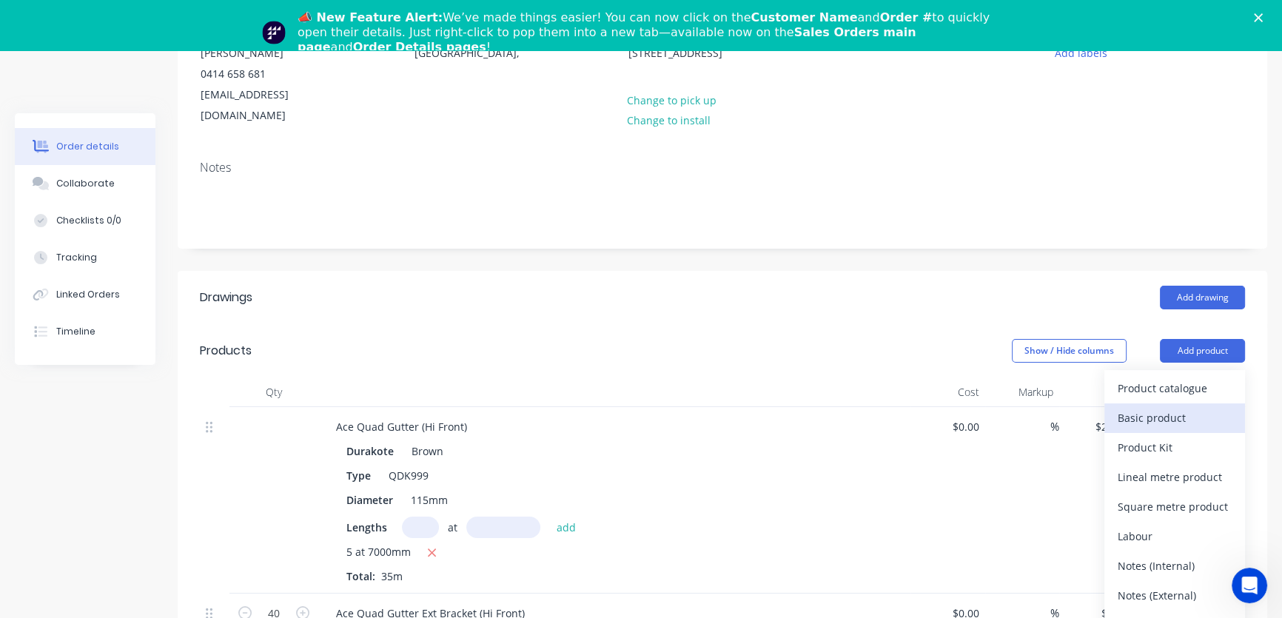
click at [1164, 407] on div "Basic product" at bounding box center [1175, 417] width 114 height 21
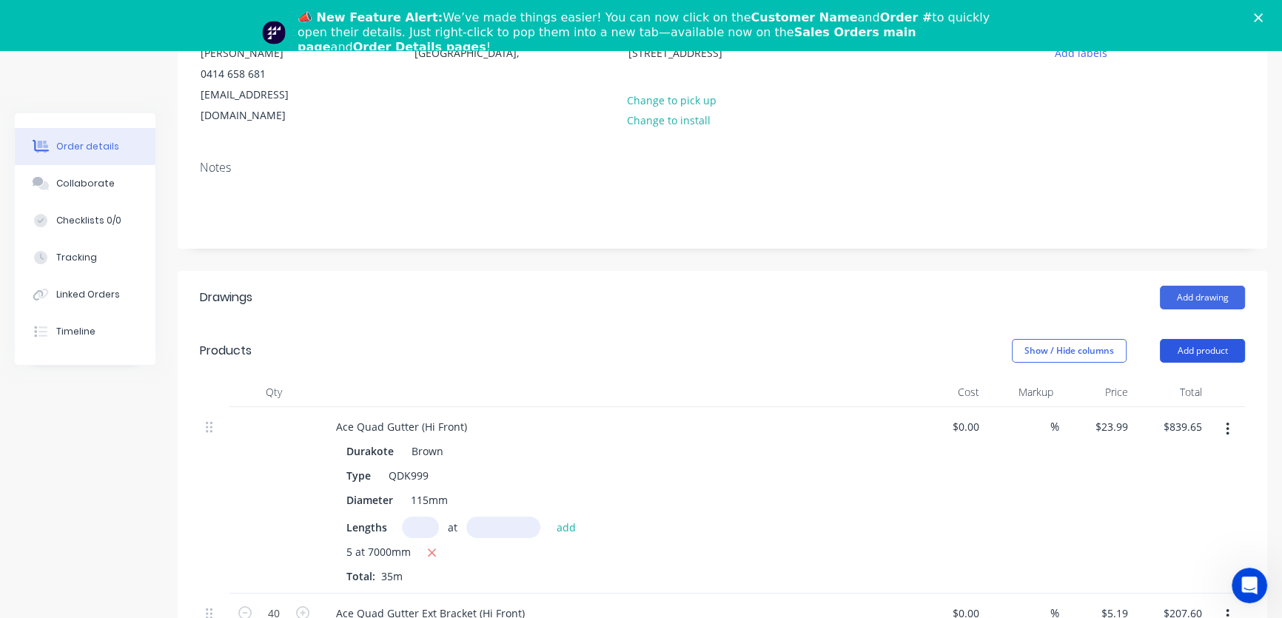
click at [1206, 339] on button "Add product" at bounding box center [1202, 351] width 85 height 24
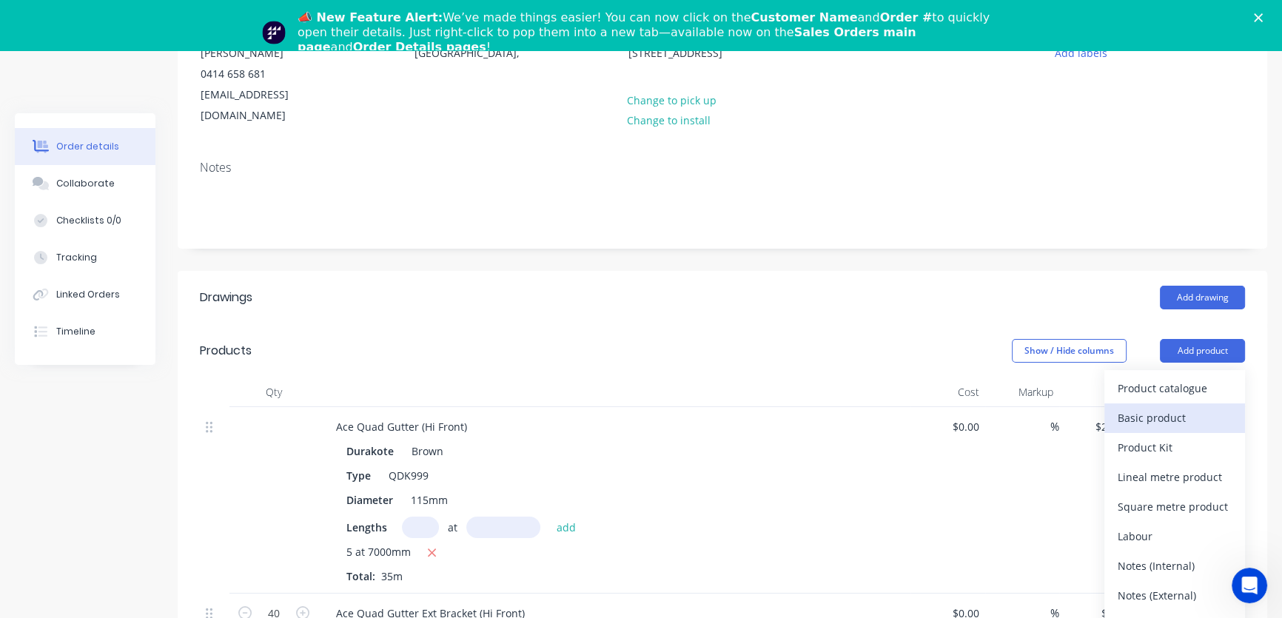
click at [1150, 407] on div "Basic product" at bounding box center [1175, 417] width 114 height 21
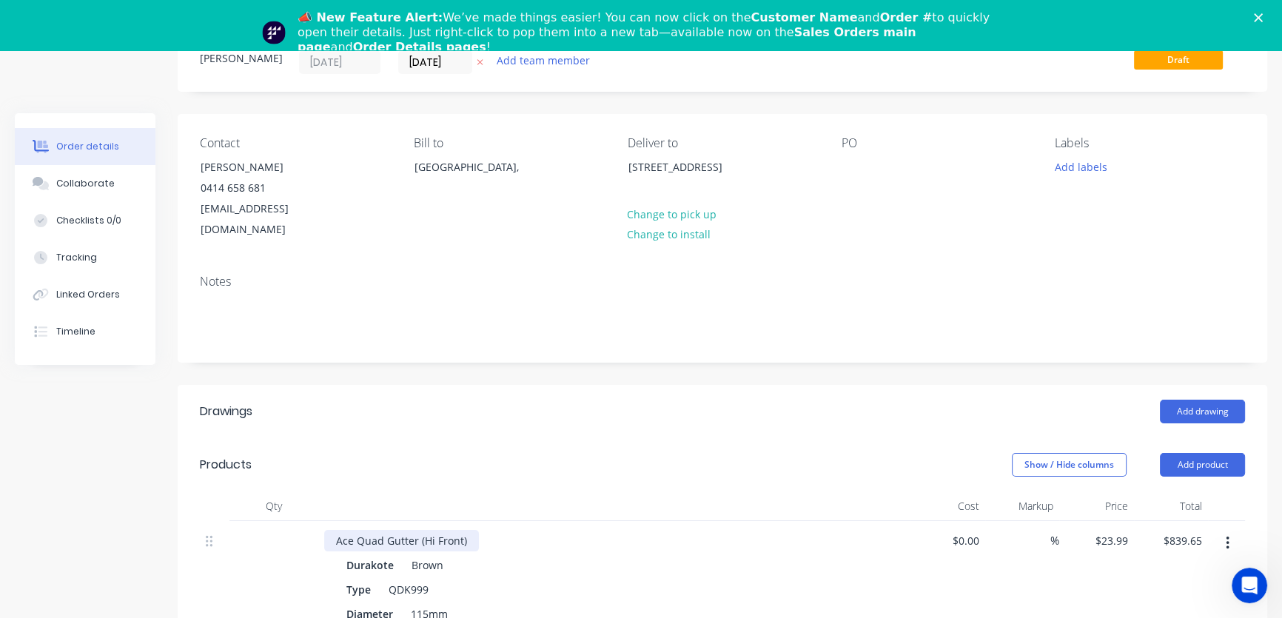
scroll to position [134, 0]
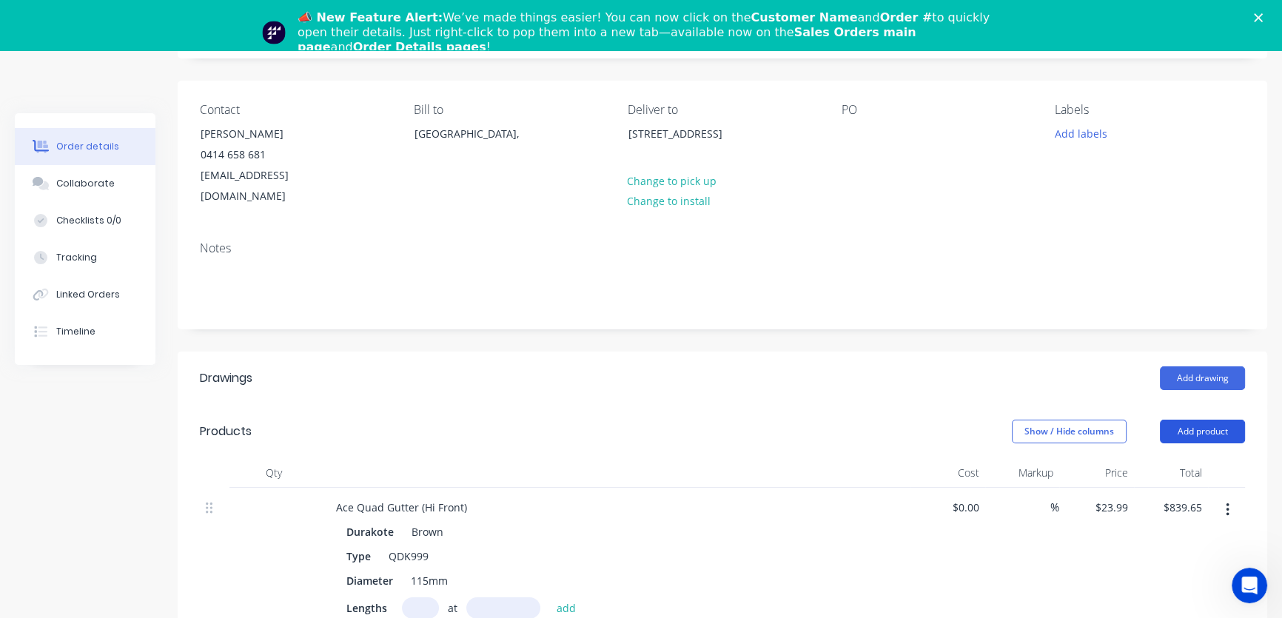
click at [1206, 420] on button "Add product" at bounding box center [1202, 432] width 85 height 24
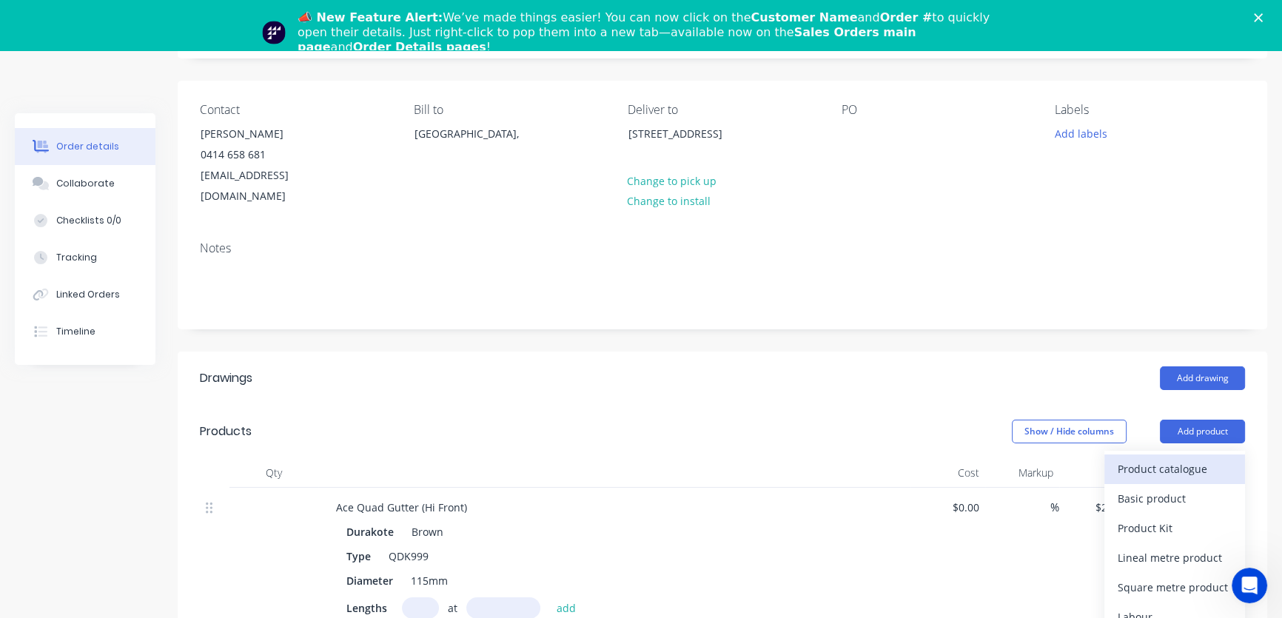
click at [1189, 458] on div "Product catalogue" at bounding box center [1175, 468] width 114 height 21
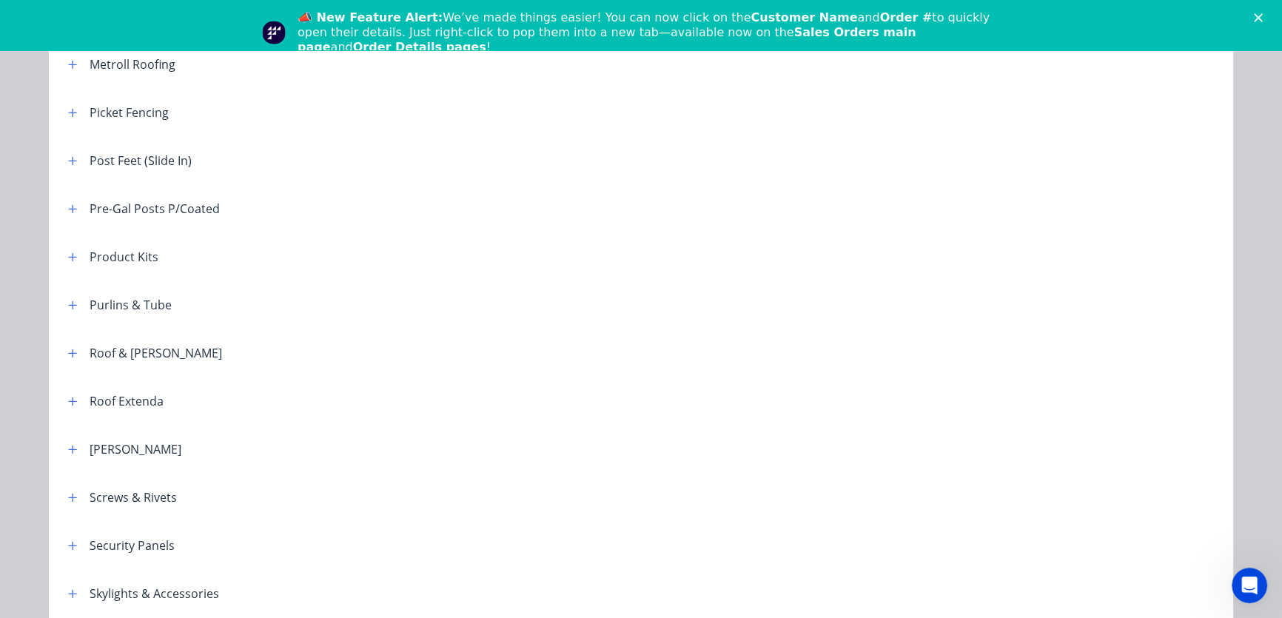
scroll to position [2354, 0]
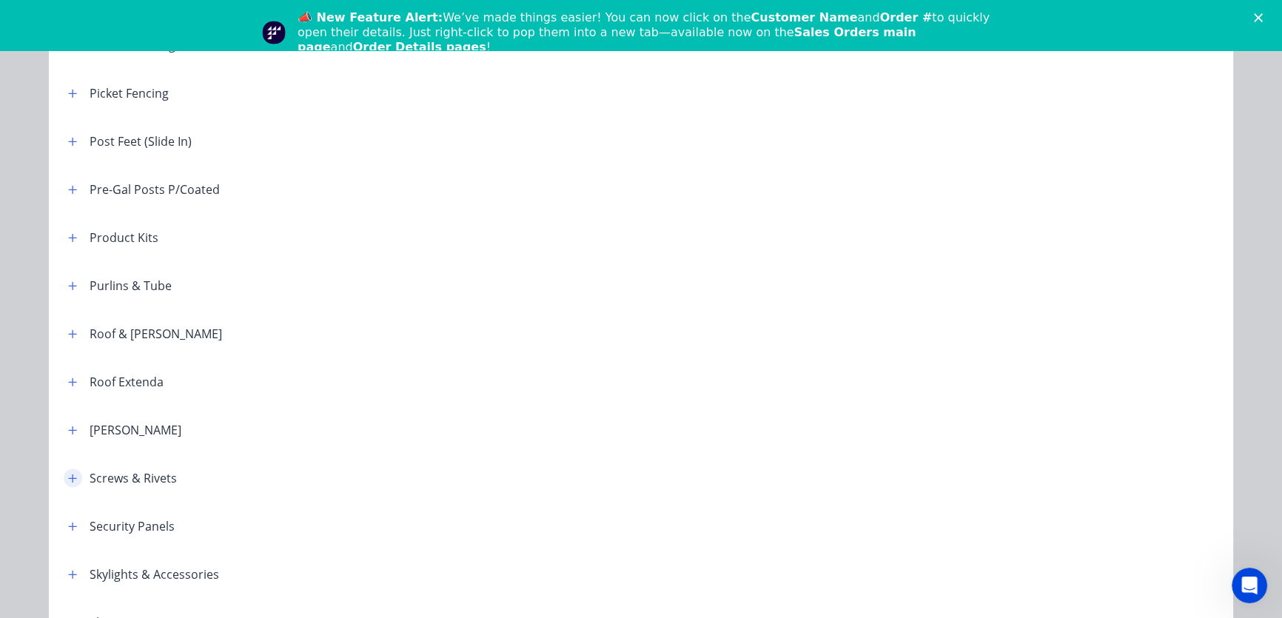
click at [68, 475] on icon "button" at bounding box center [72, 478] width 9 height 10
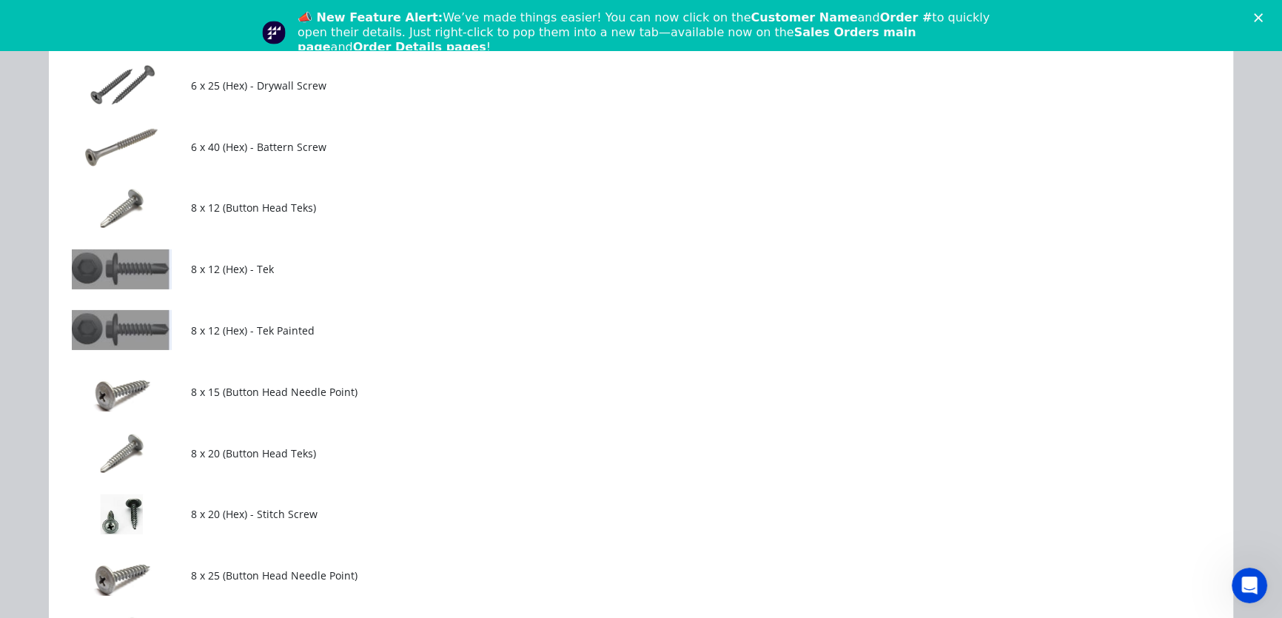
scroll to position [6189, 0]
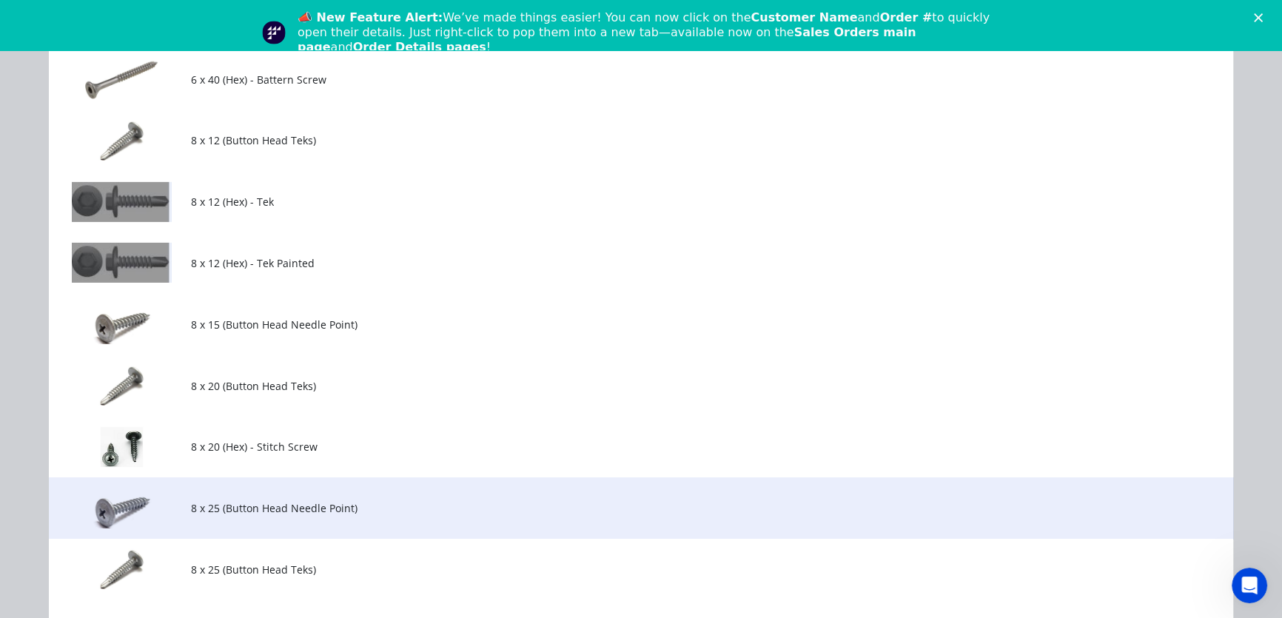
click at [200, 508] on span "8 x 25 (Button Head Needle Point)" at bounding box center [607, 508] width 833 height 16
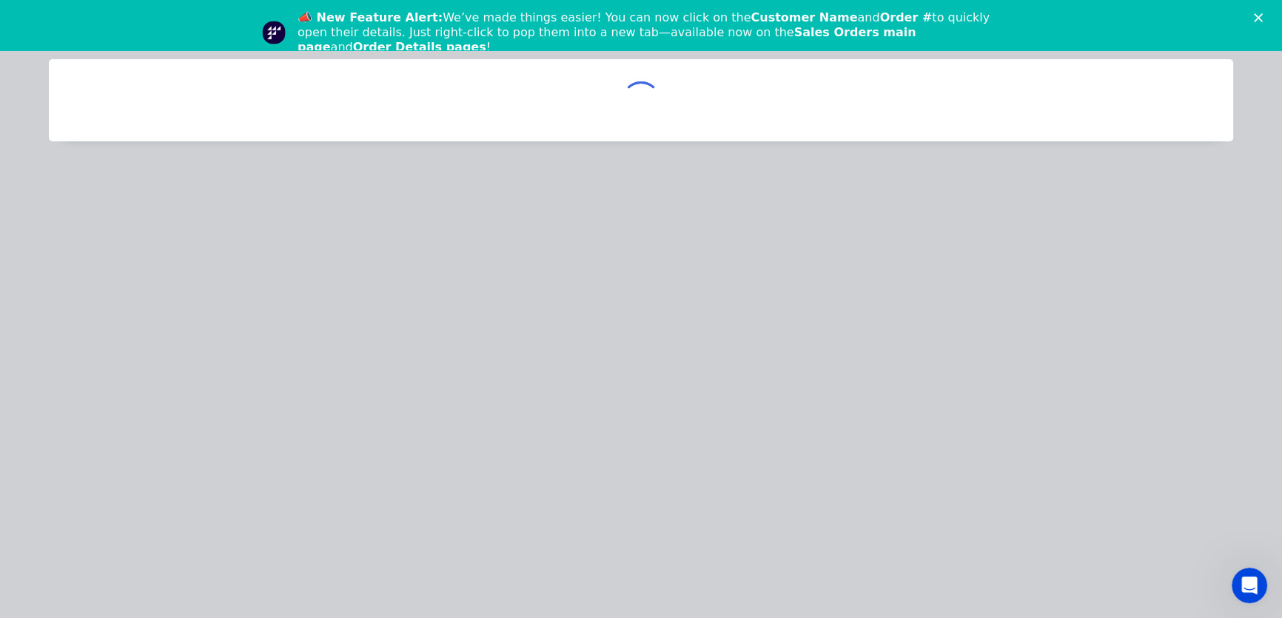
scroll to position [0, 0]
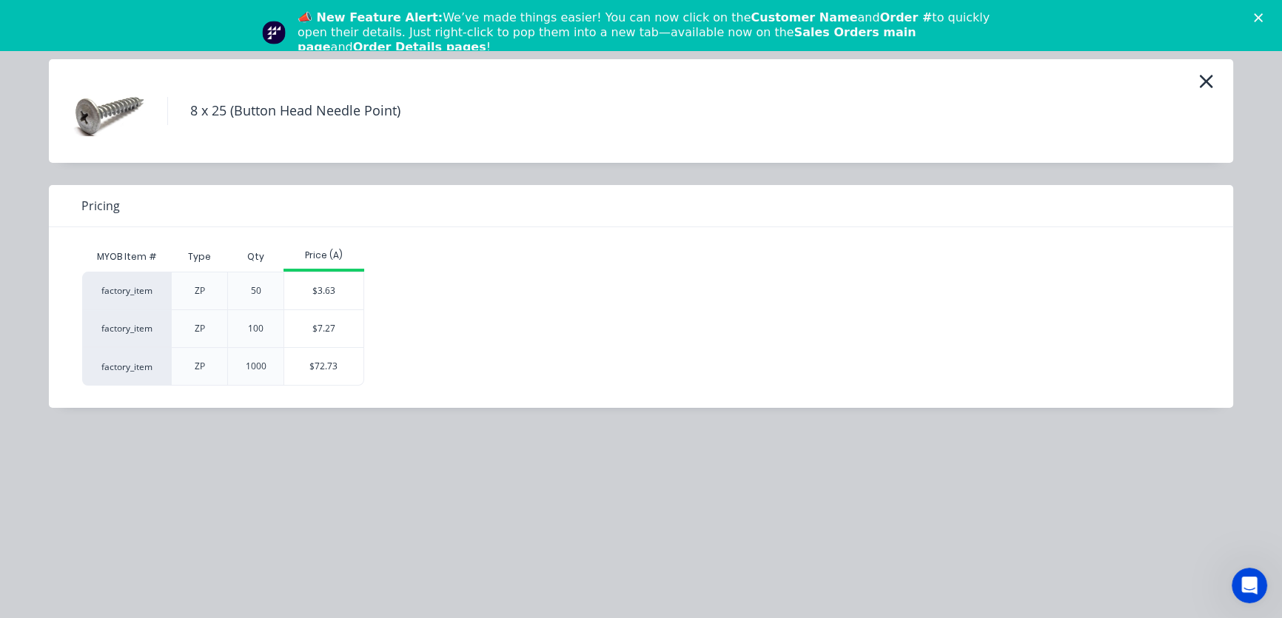
click at [256, 332] on div "100" at bounding box center [256, 328] width 16 height 13
click at [324, 336] on div "$7.27" at bounding box center [323, 328] width 79 height 37
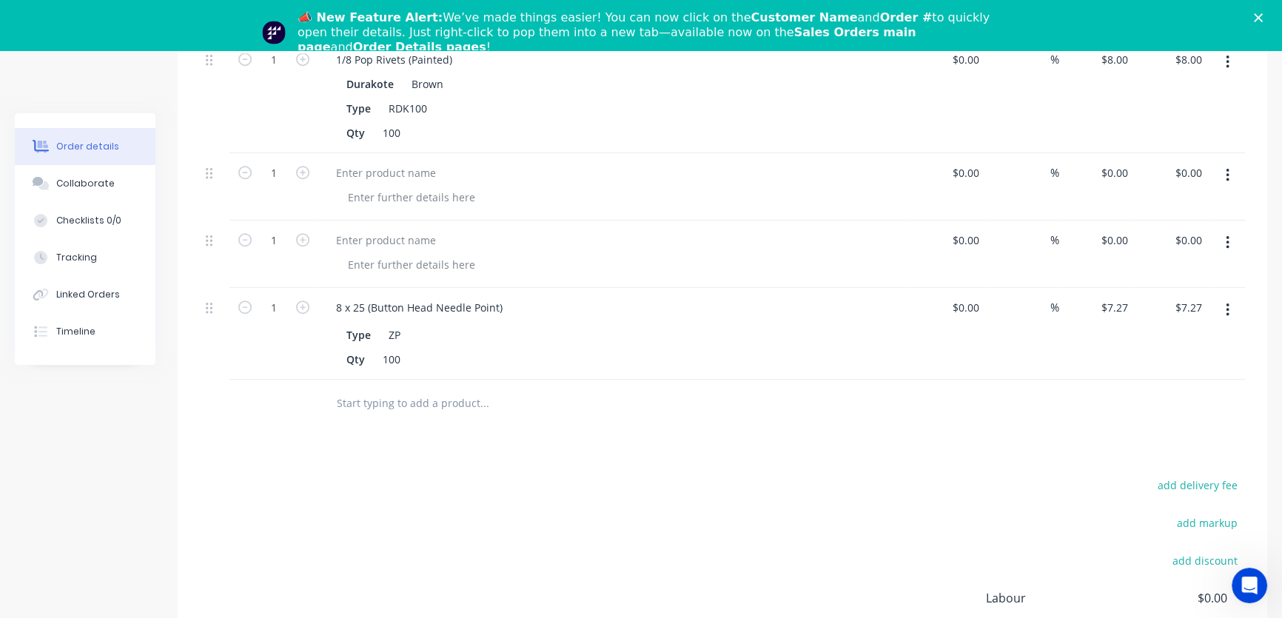
scroll to position [1345, 0]
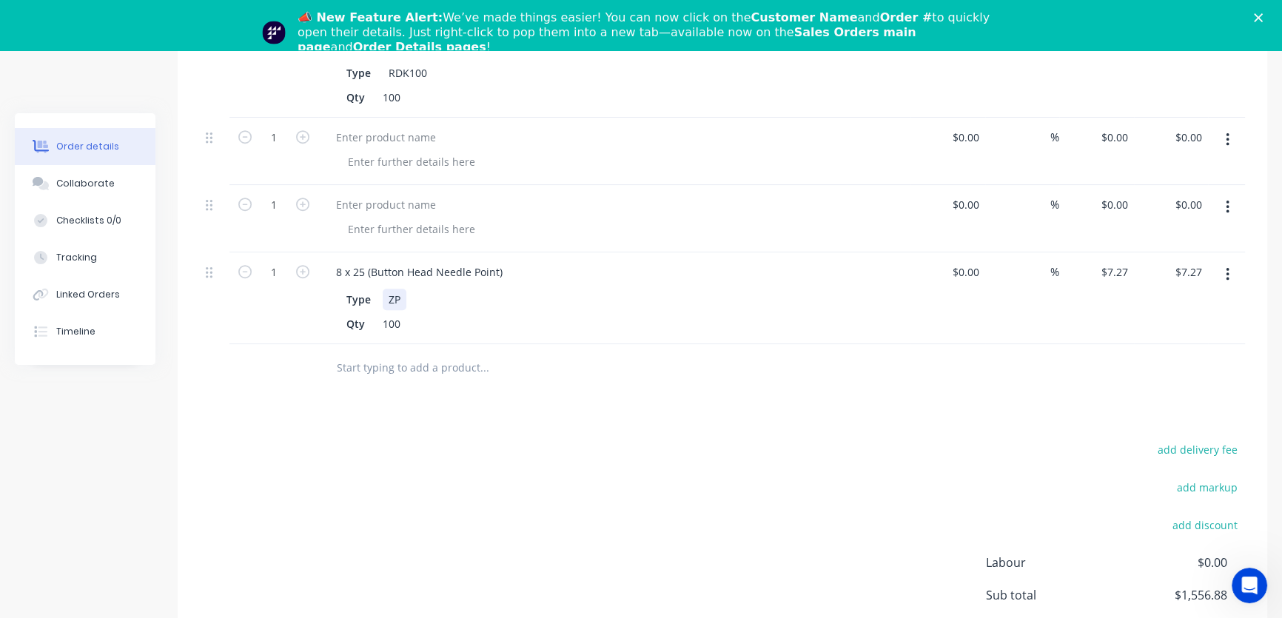
click at [399, 289] on div "ZP" at bounding box center [395, 299] width 24 height 21
click at [389, 289] on div at bounding box center [394, 299] width 22 height 21
drag, startPoint x: 1109, startPoint y: 246, endPoint x: 1082, endPoint y: 252, distance: 27.1
click at [1082, 252] on div "7.27 7.27" at bounding box center [1096, 298] width 75 height 92
click at [1130, 261] on input "7.27" at bounding box center [1120, 271] width 28 height 21
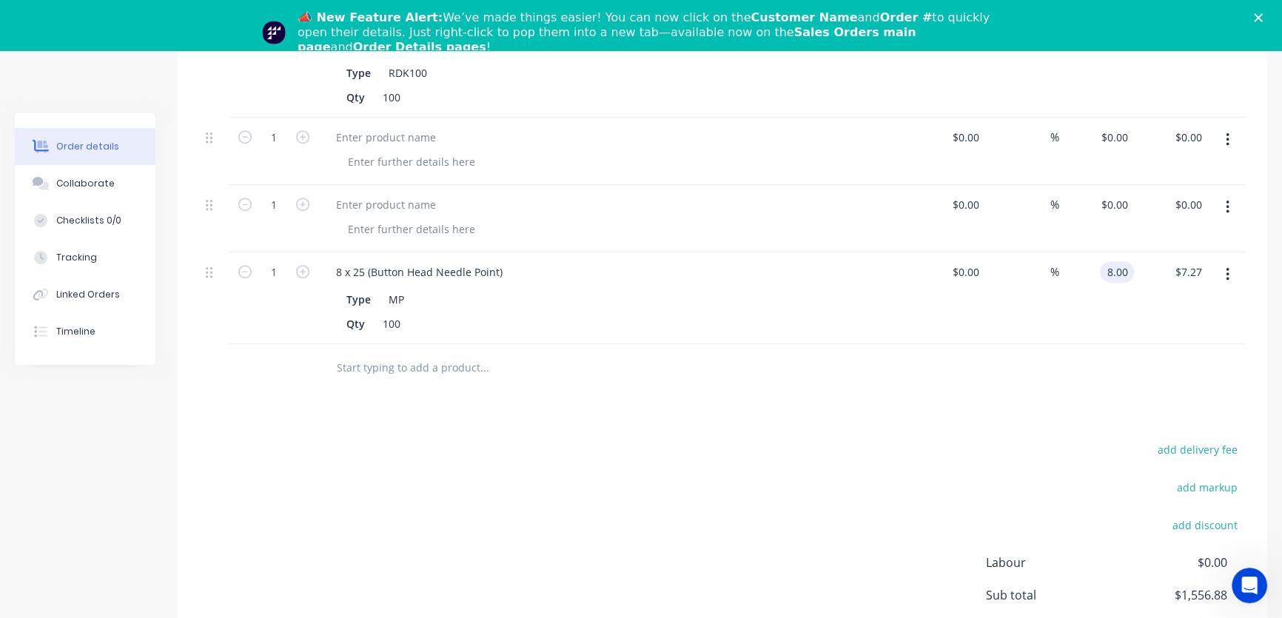
type input "$8.00"
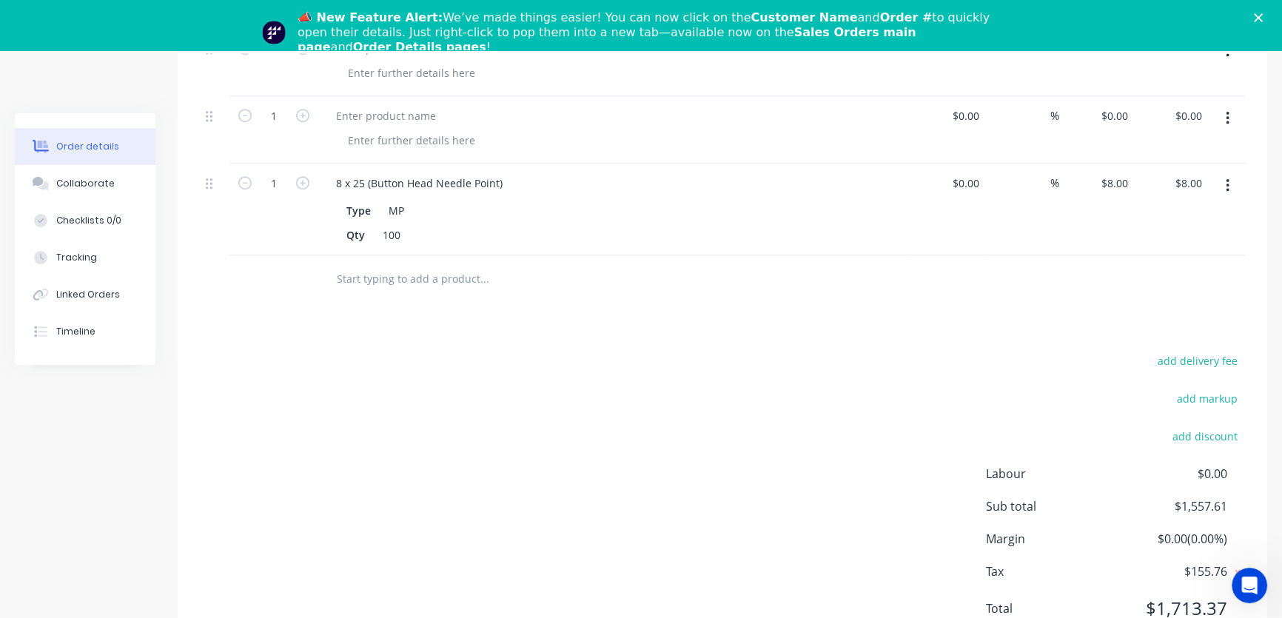
scroll to position [1473, 0]
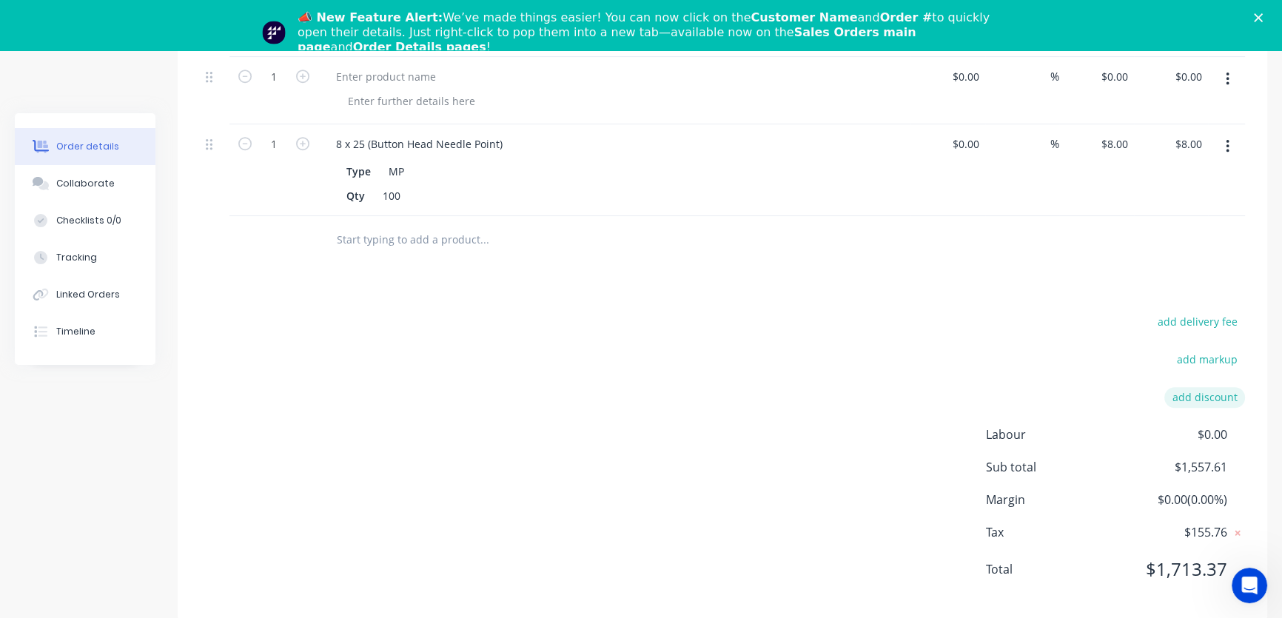
click at [1204, 387] on button "add discount" at bounding box center [1204, 397] width 81 height 20
click at [1172, 391] on input at bounding box center [1187, 402] width 67 height 22
type input "25"
click input "submit" at bounding box center [0, 0] width 0 height 0
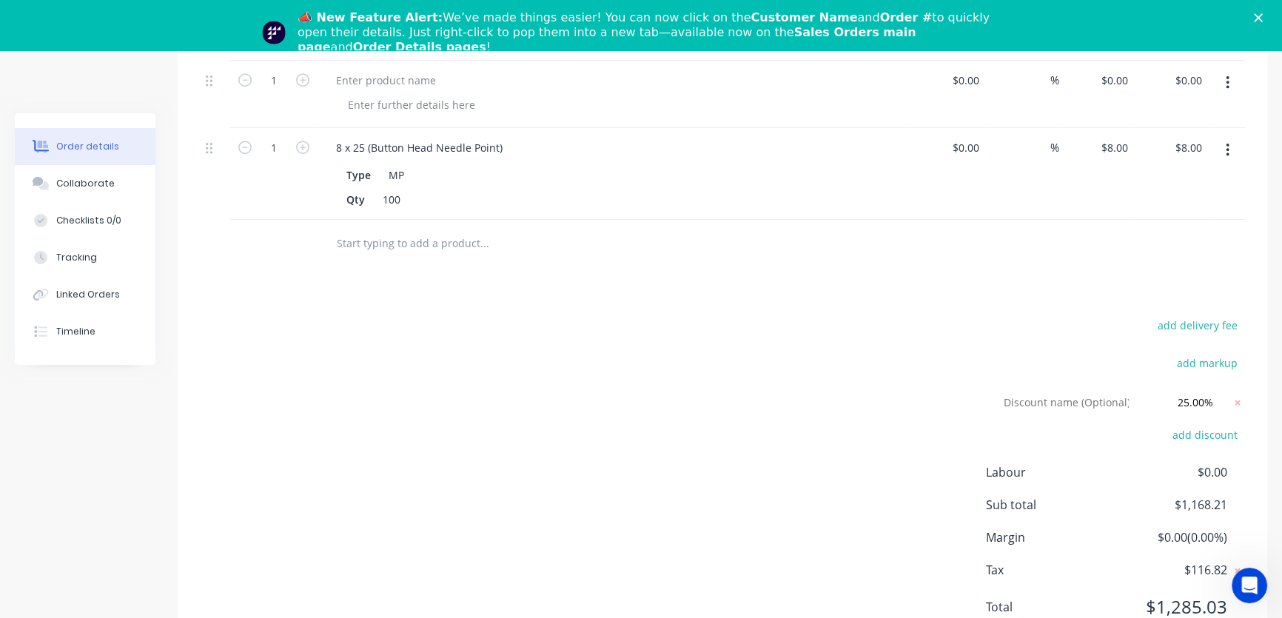
scroll to position [1508, 0]
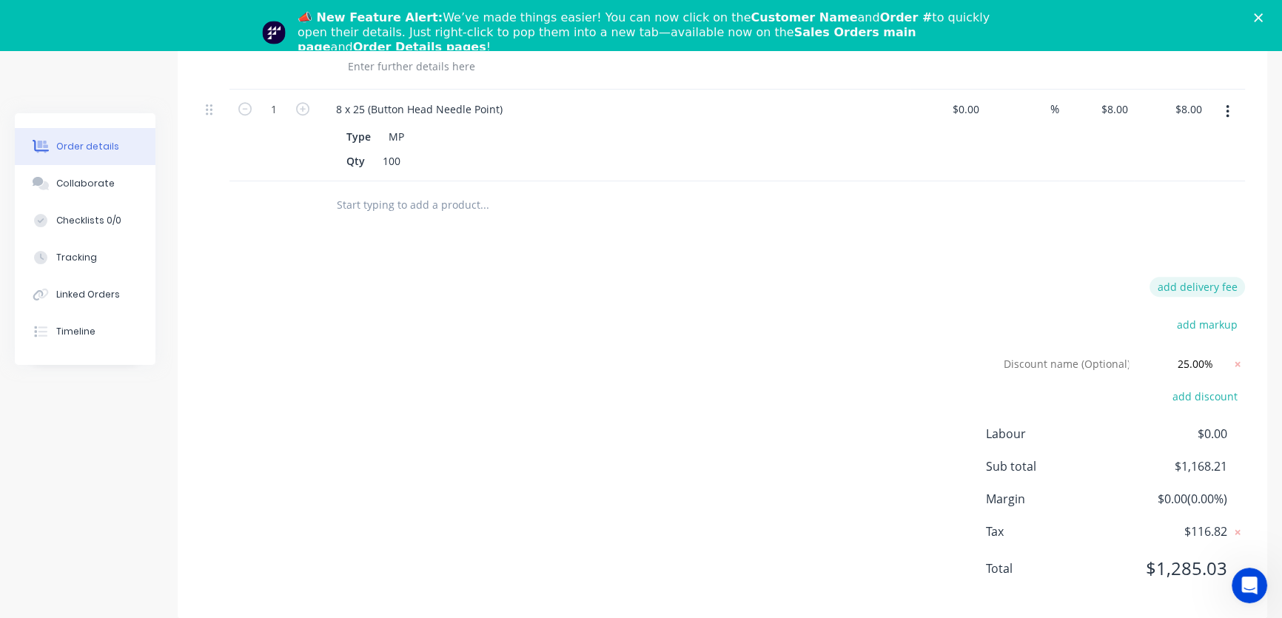
click at [1199, 277] on button "add delivery fee" at bounding box center [1196, 287] width 95 height 20
type input "90"
click input "submit" at bounding box center [0, 0] width 0 height 0
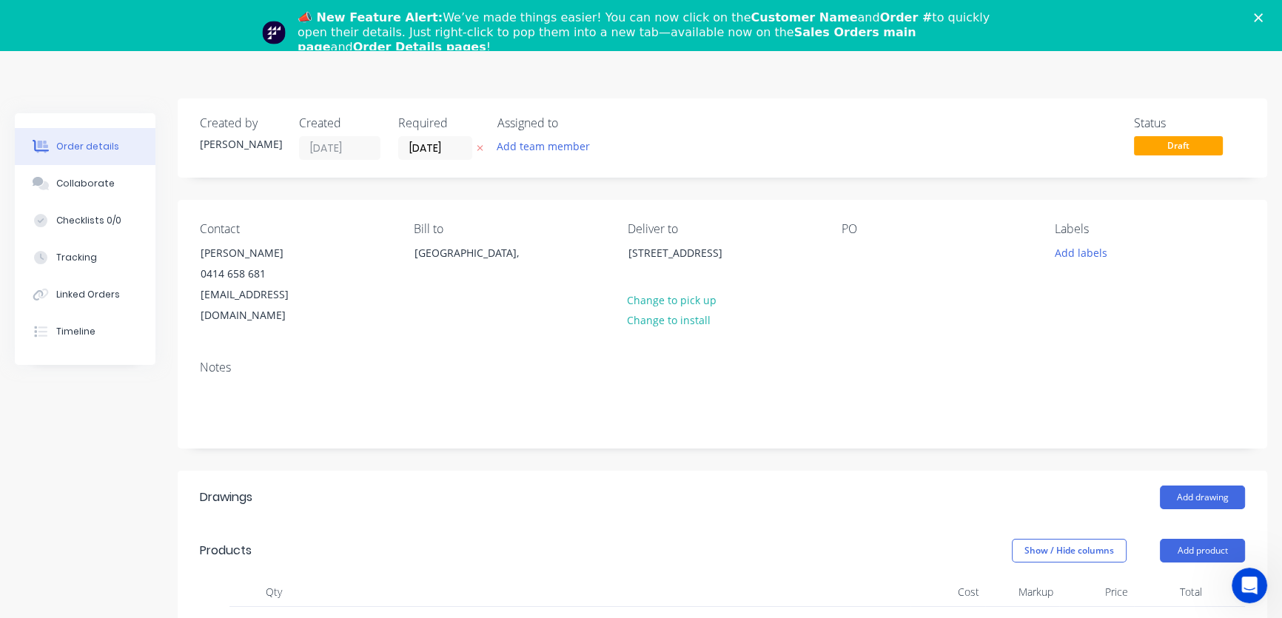
scroll to position [0, 0]
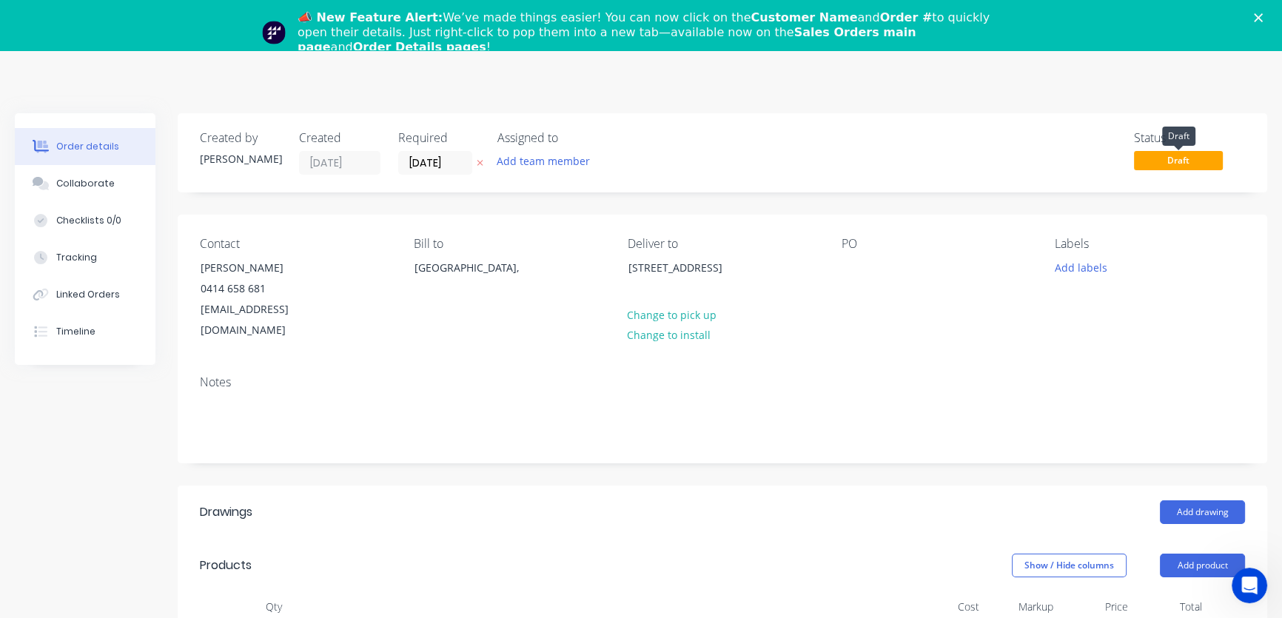
click at [1169, 164] on span "Draft" at bounding box center [1178, 160] width 89 height 19
click at [1163, 163] on span "Draft" at bounding box center [1178, 160] width 89 height 19
click at [1152, 163] on span "Draft" at bounding box center [1178, 160] width 89 height 19
click at [1146, 138] on div "Status" at bounding box center [1189, 138] width 111 height 14
drag, startPoint x: 417, startPoint y: 162, endPoint x: 393, endPoint y: 161, distance: 23.7
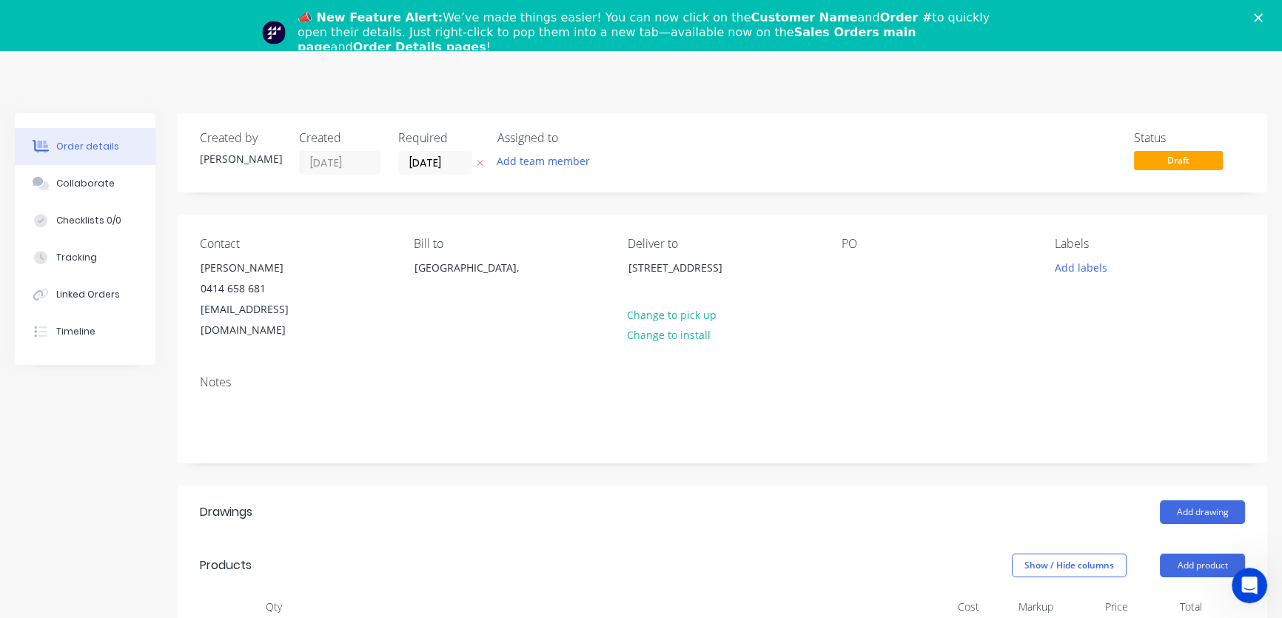
click at [394, 161] on div "Created by [PERSON_NAME] Created [DATE] Required [DATE] Assigned to Add team me…" at bounding box center [423, 153] width 446 height 44
type input "[DATE]"
click at [1173, 169] on div "Status Draft" at bounding box center [1189, 153] width 111 height 44
click at [1169, 161] on span "Draft" at bounding box center [1178, 160] width 89 height 19
click at [1141, 137] on div "Status" at bounding box center [1189, 138] width 111 height 14
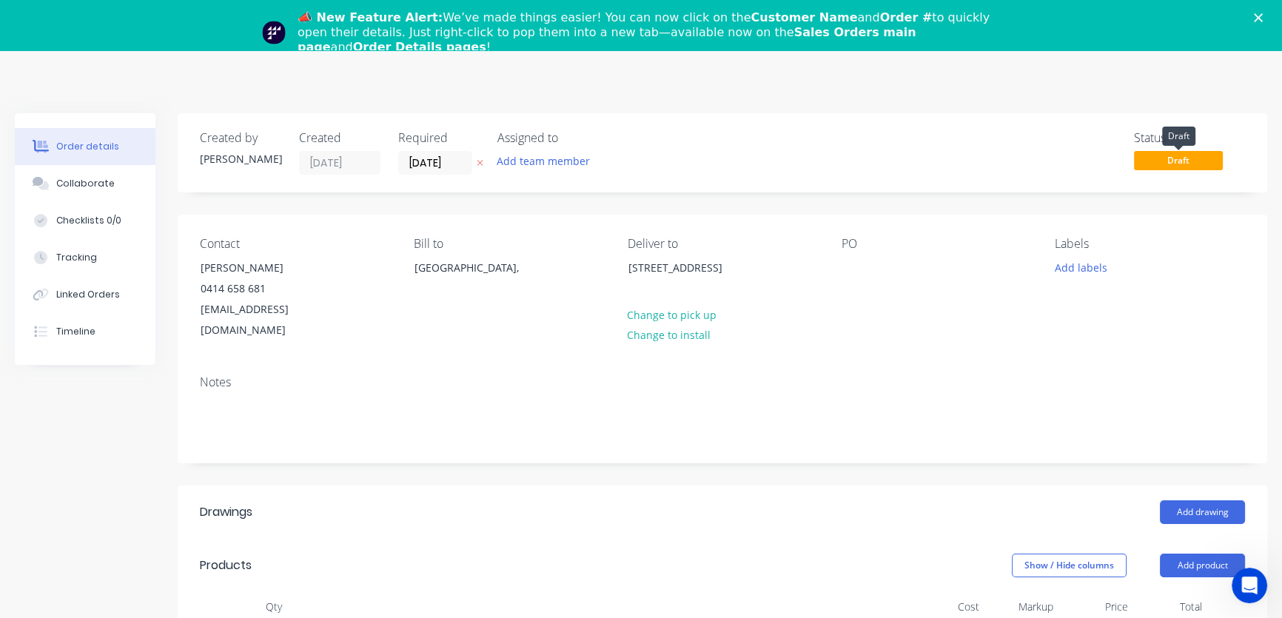
click at [1191, 161] on span "Draft" at bounding box center [1178, 160] width 89 height 19
click at [1182, 161] on span "Draft" at bounding box center [1178, 160] width 89 height 19
drag, startPoint x: 1166, startPoint y: 165, endPoint x: 980, endPoint y: 141, distance: 188.0
click at [978, 141] on div "Status Draft" at bounding box center [944, 153] width 599 height 44
click at [1174, 164] on span "Draft" at bounding box center [1178, 160] width 89 height 19
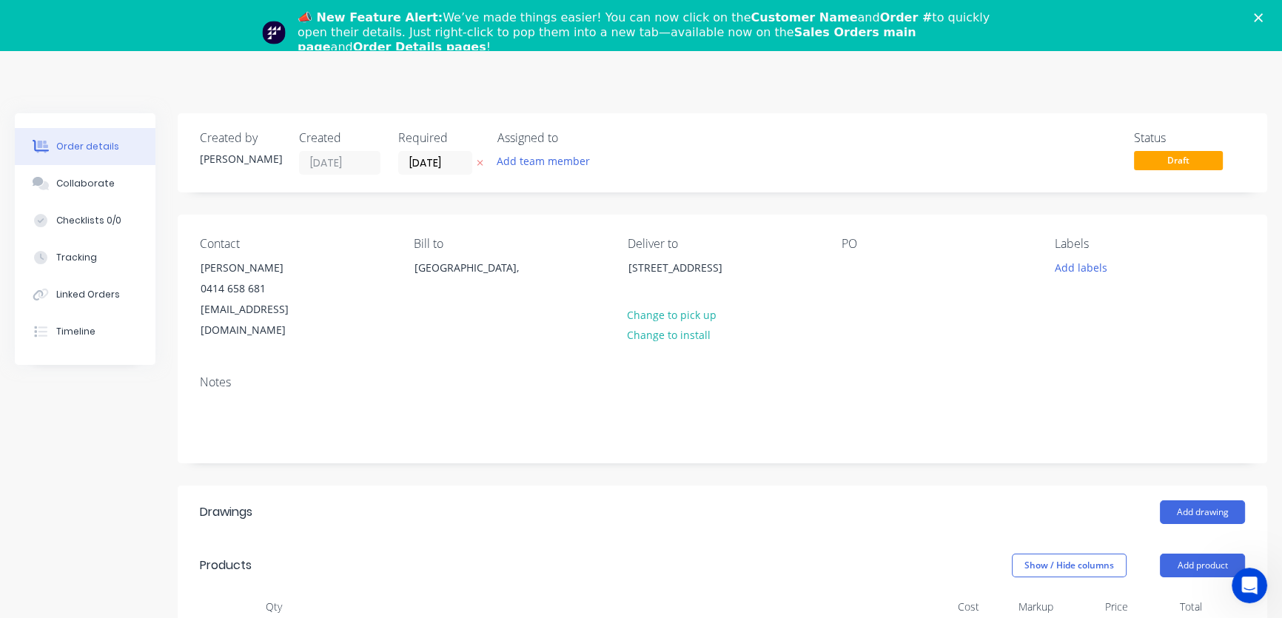
click at [1157, 138] on div "Status" at bounding box center [1189, 138] width 111 height 14
click at [1263, 14] on polygon "Close" at bounding box center [1258, 17] width 9 height 9
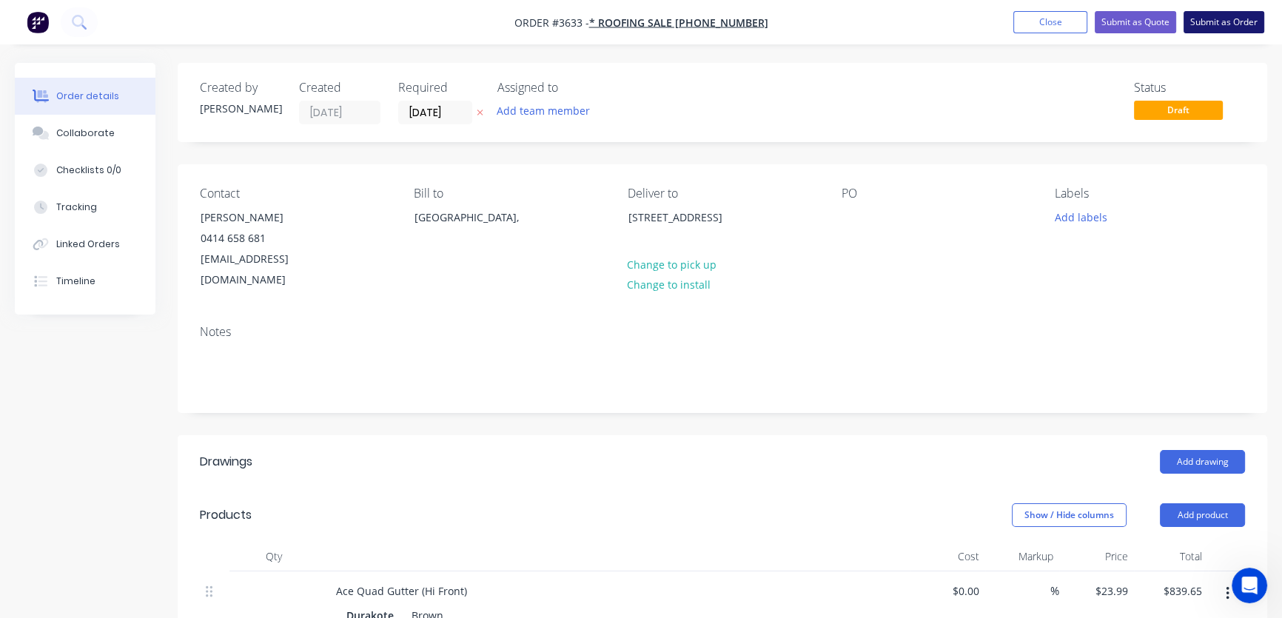
click at [1229, 24] on button "Submit as Order" at bounding box center [1223, 22] width 81 height 22
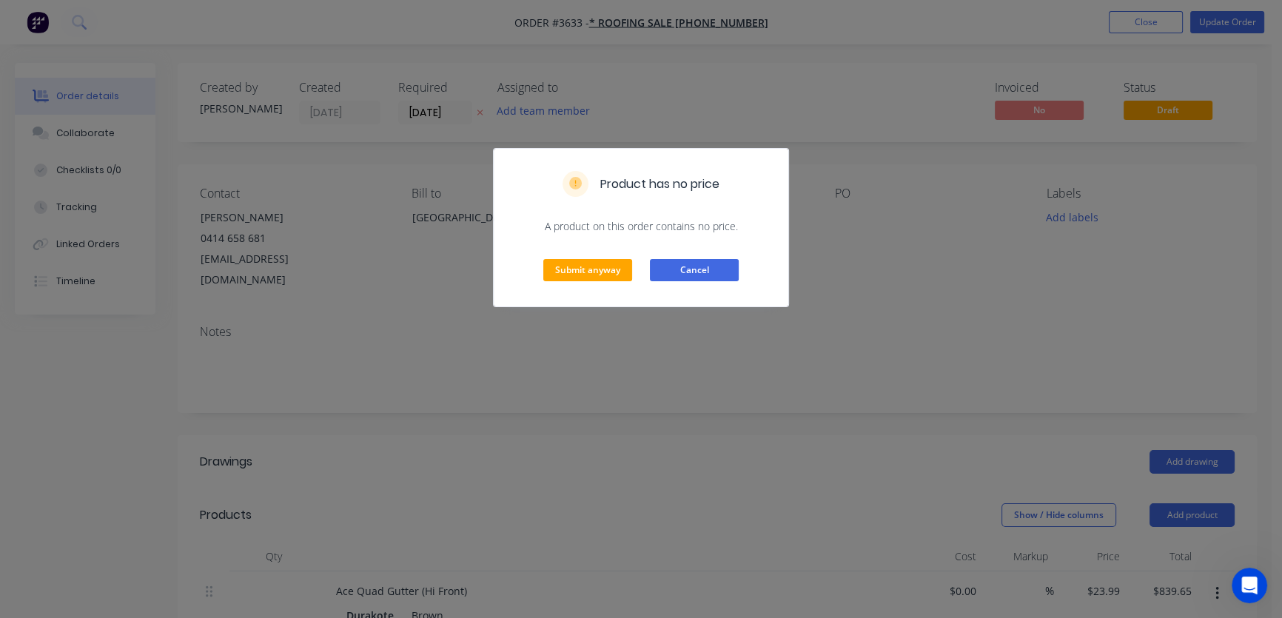
click at [679, 275] on button "Cancel" at bounding box center [694, 270] width 89 height 22
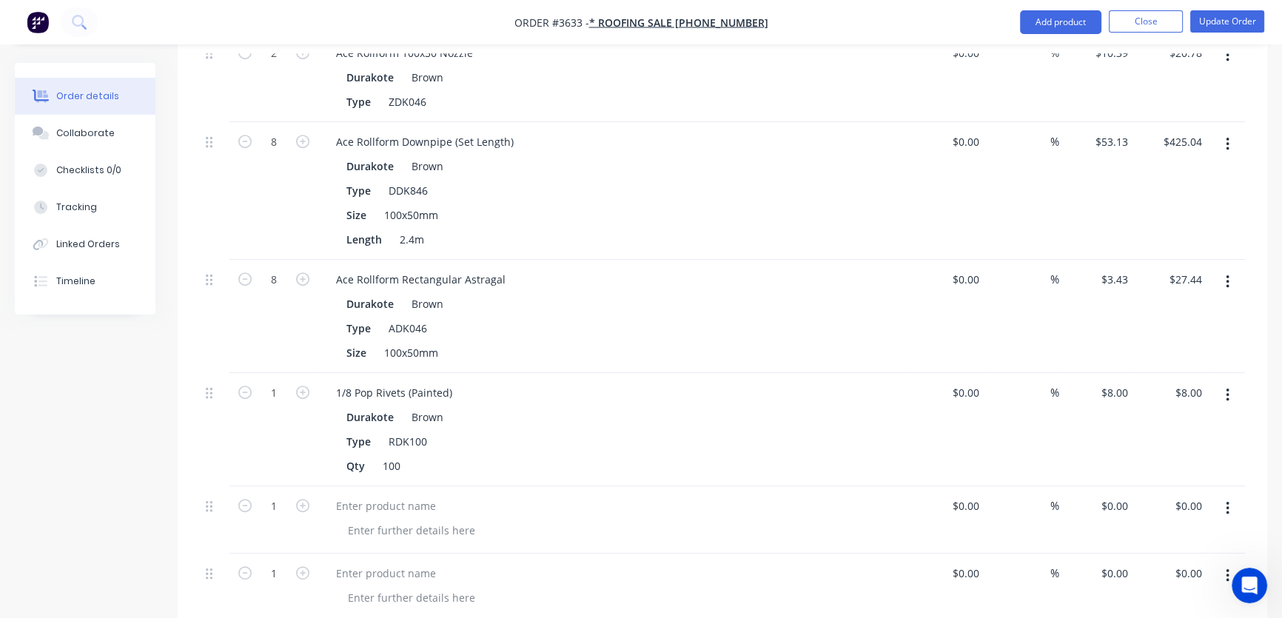
scroll to position [1009, 0]
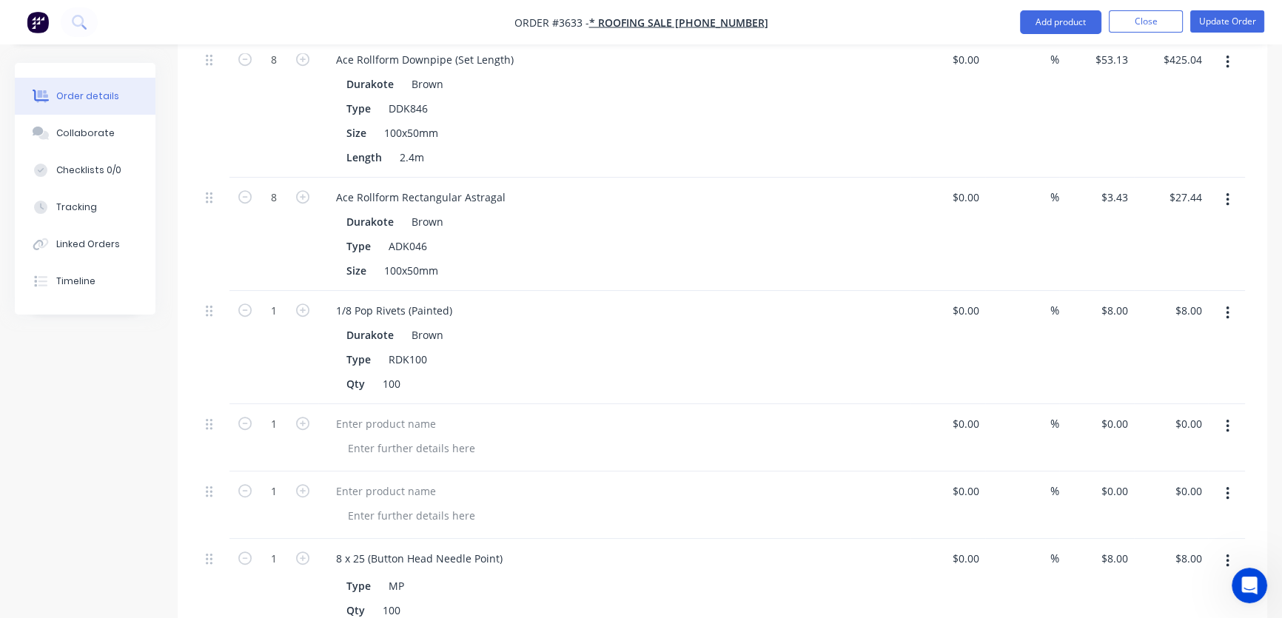
click at [1224, 413] on button "button" at bounding box center [1227, 426] width 35 height 27
click at [1140, 514] on div "Delete" at bounding box center [1175, 524] width 114 height 21
drag, startPoint x: 1229, startPoint y: 406, endPoint x: 1154, endPoint y: 431, distance: 79.1
click at [1154, 431] on div "$0.00 $0.00" at bounding box center [1171, 437] width 75 height 67
drag, startPoint x: 1226, startPoint y: 400, endPoint x: 1155, endPoint y: 436, distance: 79.1
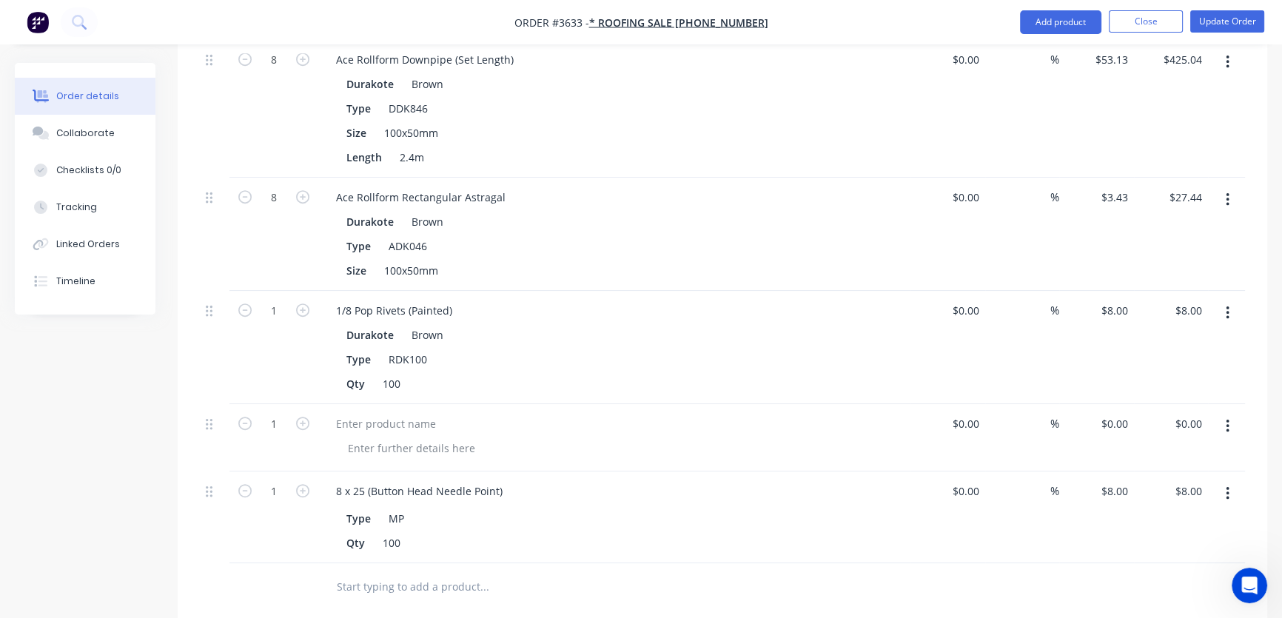
drag, startPoint x: 1155, startPoint y: 436, endPoint x: 1223, endPoint y: 403, distance: 74.8
click at [1223, 413] on button "button" at bounding box center [1227, 426] width 35 height 27
drag, startPoint x: 1143, startPoint y: 500, endPoint x: 1155, endPoint y: 485, distance: 19.5
click at [1144, 514] on div "Delete" at bounding box center [1175, 524] width 114 height 21
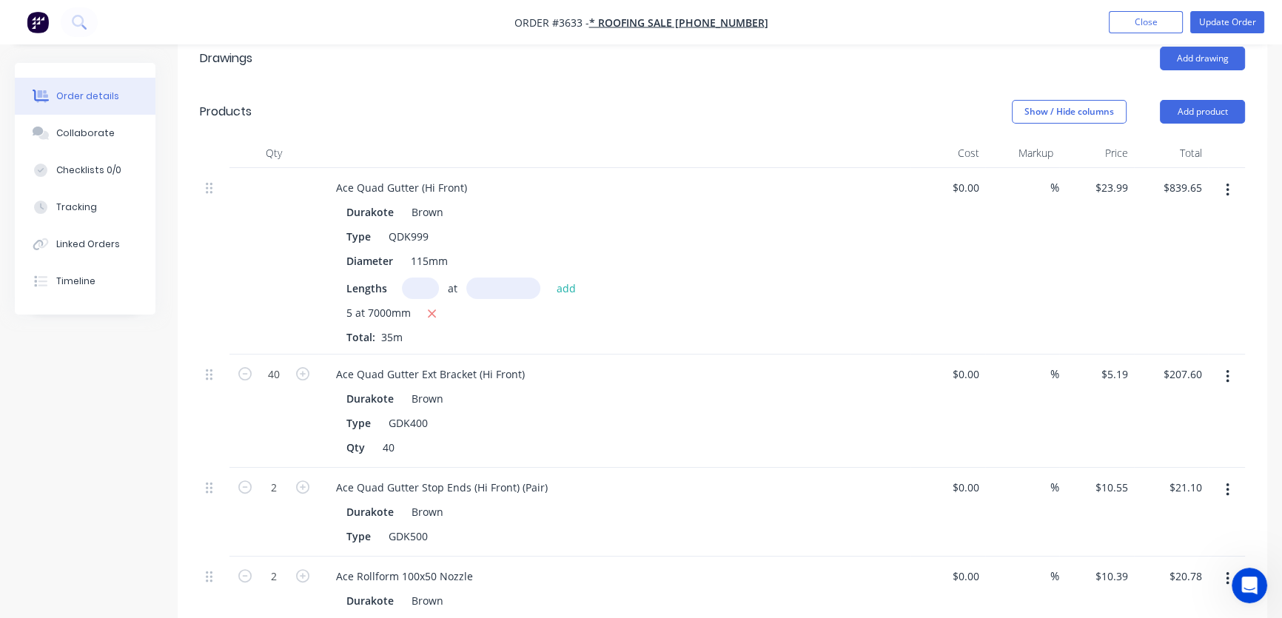
scroll to position [0, 0]
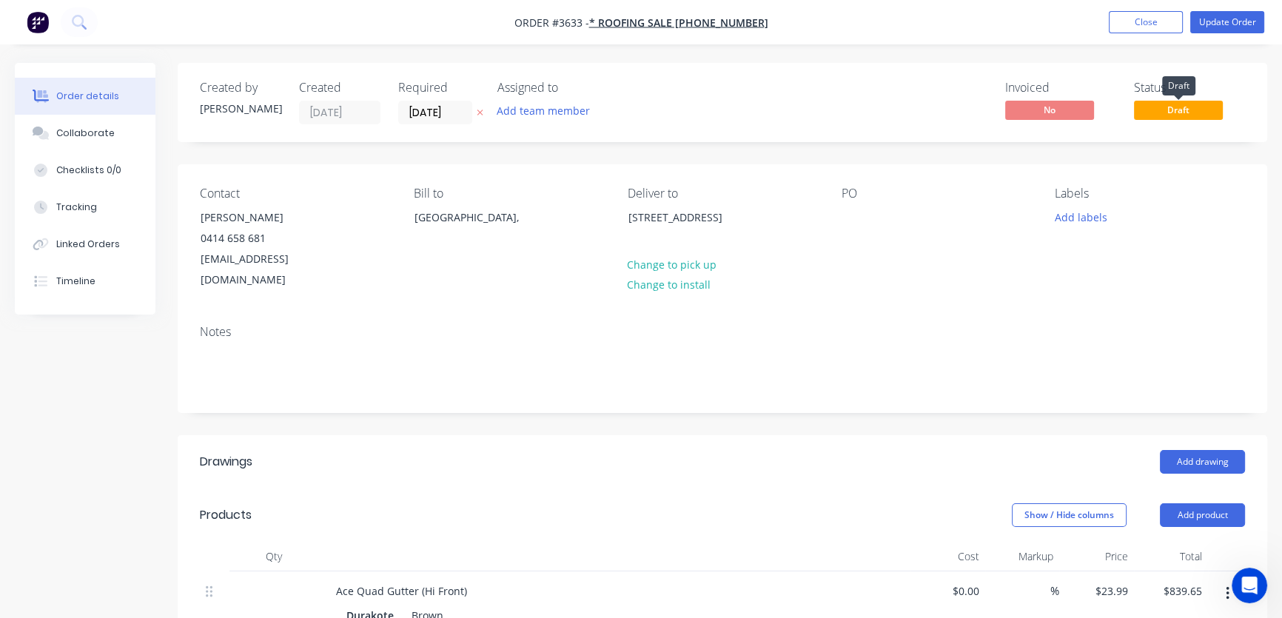
click at [1177, 112] on span "Draft" at bounding box center [1178, 110] width 89 height 19
click at [1234, 22] on button "Update Order" at bounding box center [1227, 22] width 74 height 22
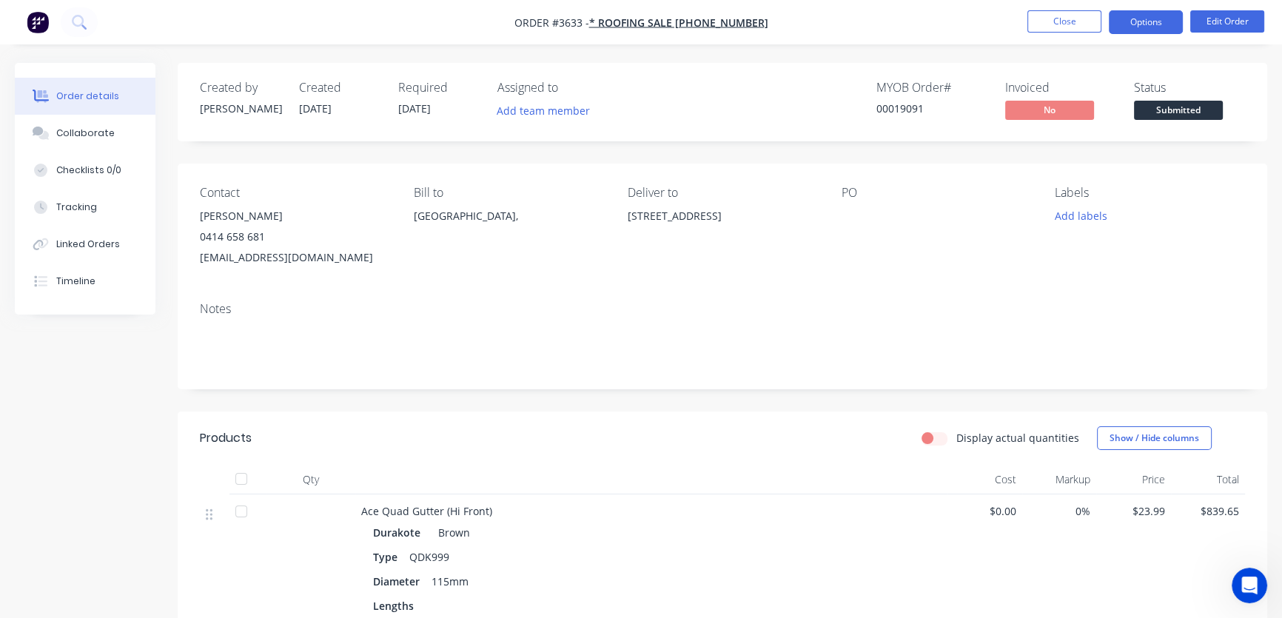
click at [1157, 22] on button "Options" at bounding box center [1146, 22] width 74 height 24
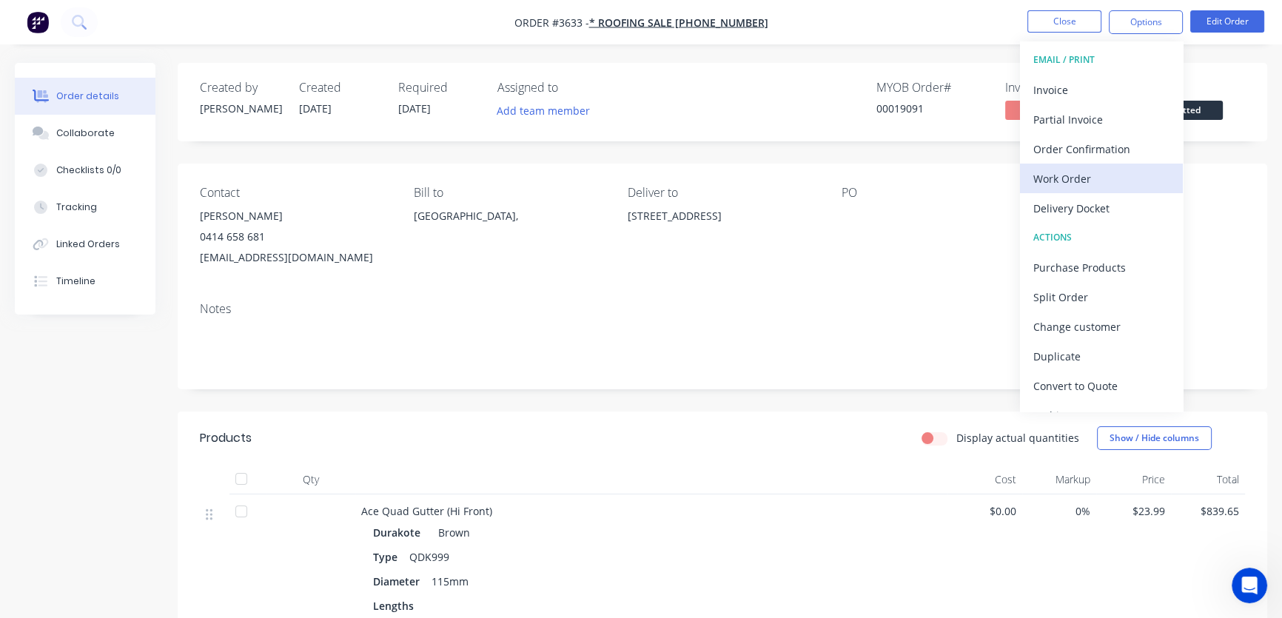
click at [1072, 177] on div "Work Order" at bounding box center [1101, 178] width 136 height 21
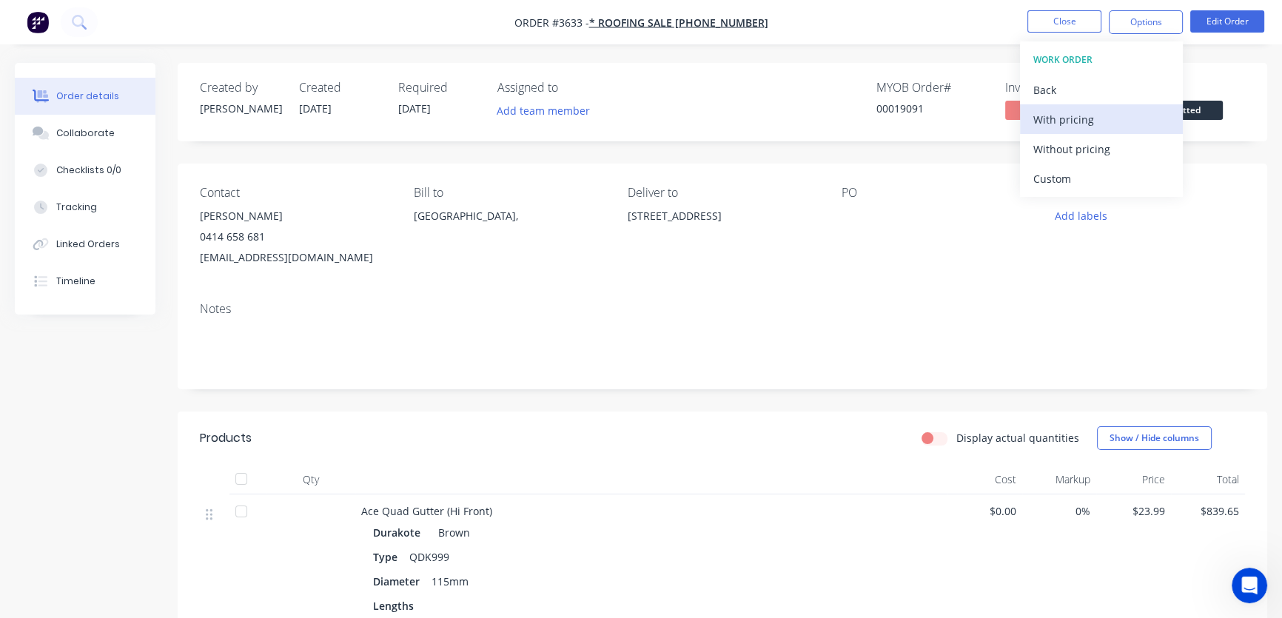
click at [1066, 116] on div "With pricing" at bounding box center [1101, 119] width 136 height 21
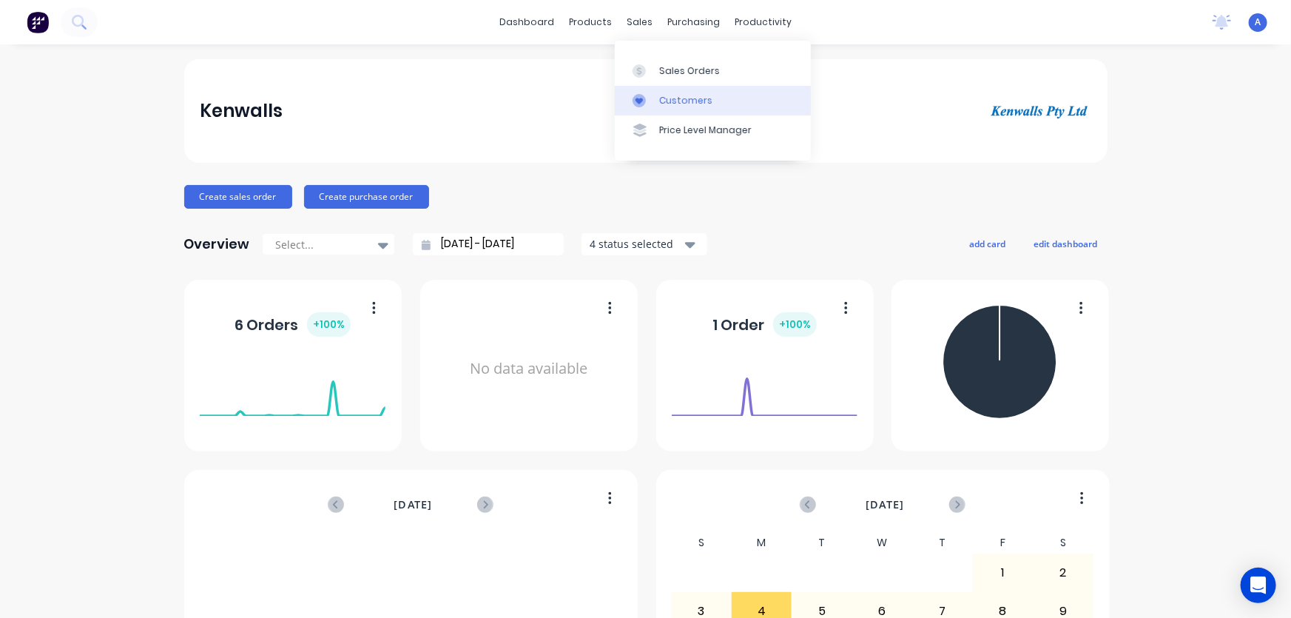
click at [690, 98] on div "Customers" at bounding box center [685, 100] width 53 height 13
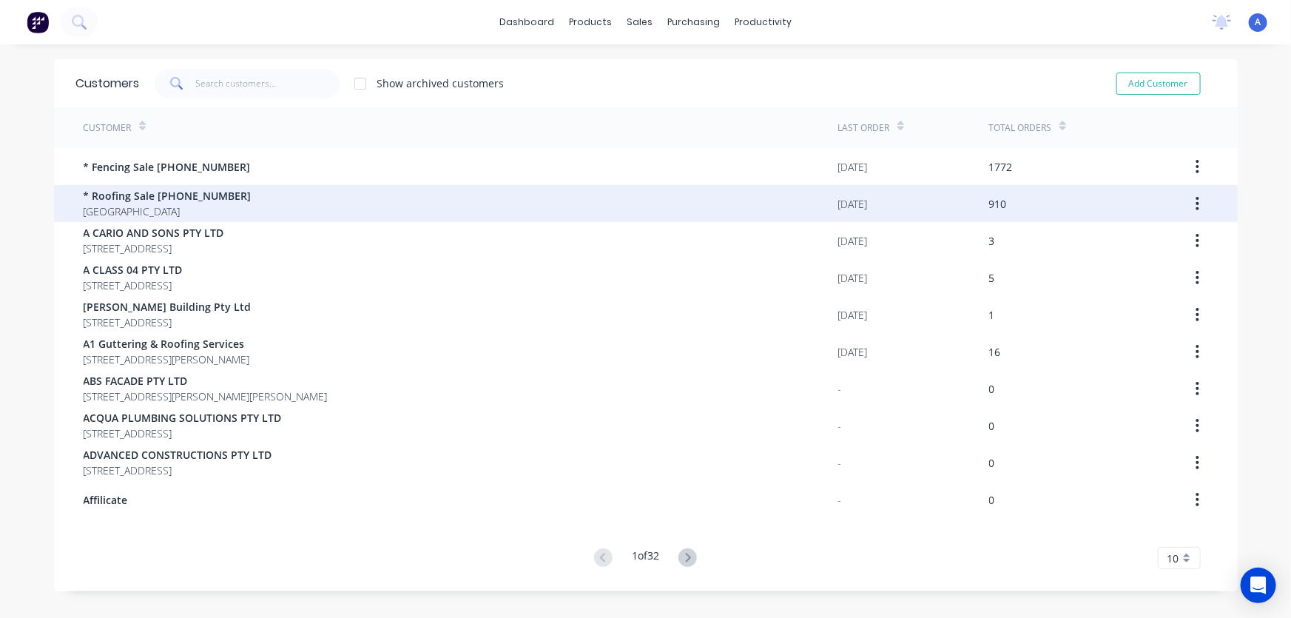
click at [175, 200] on span "* Roofing Sale [PHONE_NUMBER]" at bounding box center [168, 196] width 168 height 16
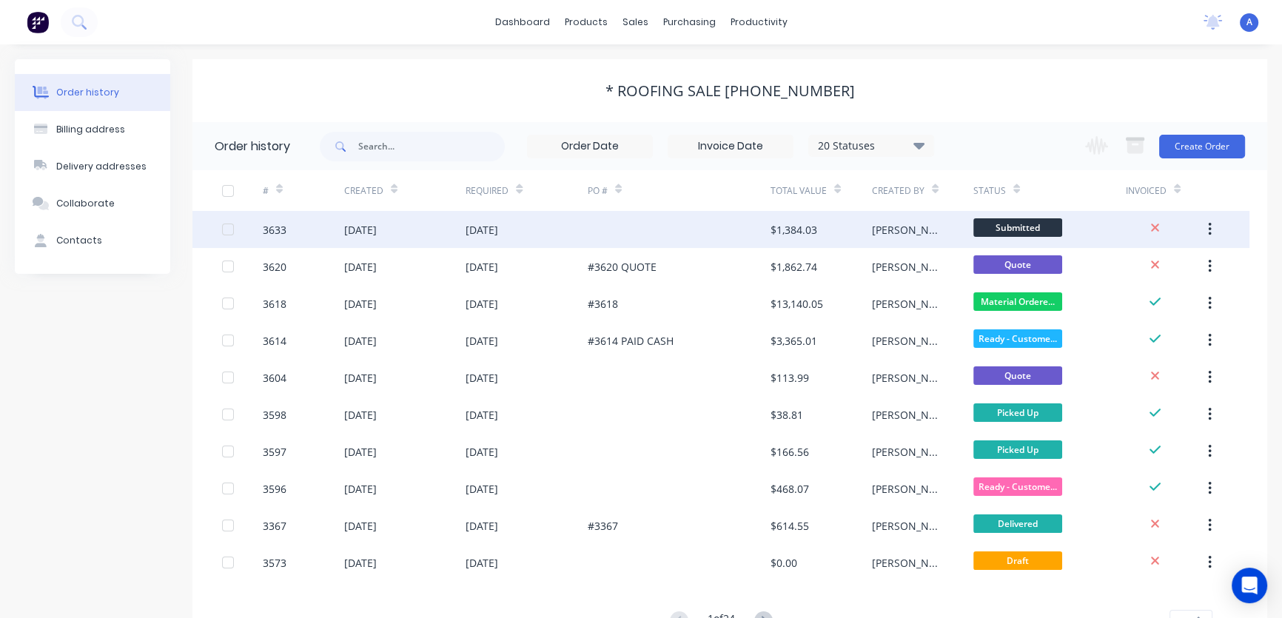
click at [599, 236] on div at bounding box center [679, 229] width 183 height 37
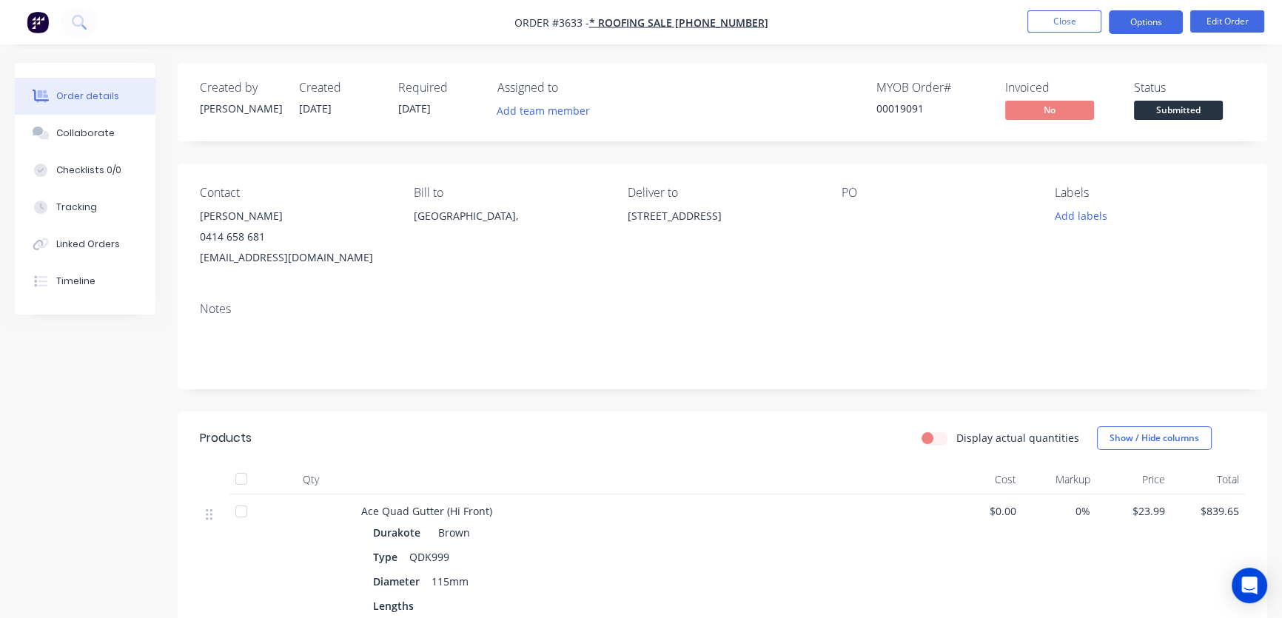
click at [1133, 26] on button "Options" at bounding box center [1146, 22] width 74 height 24
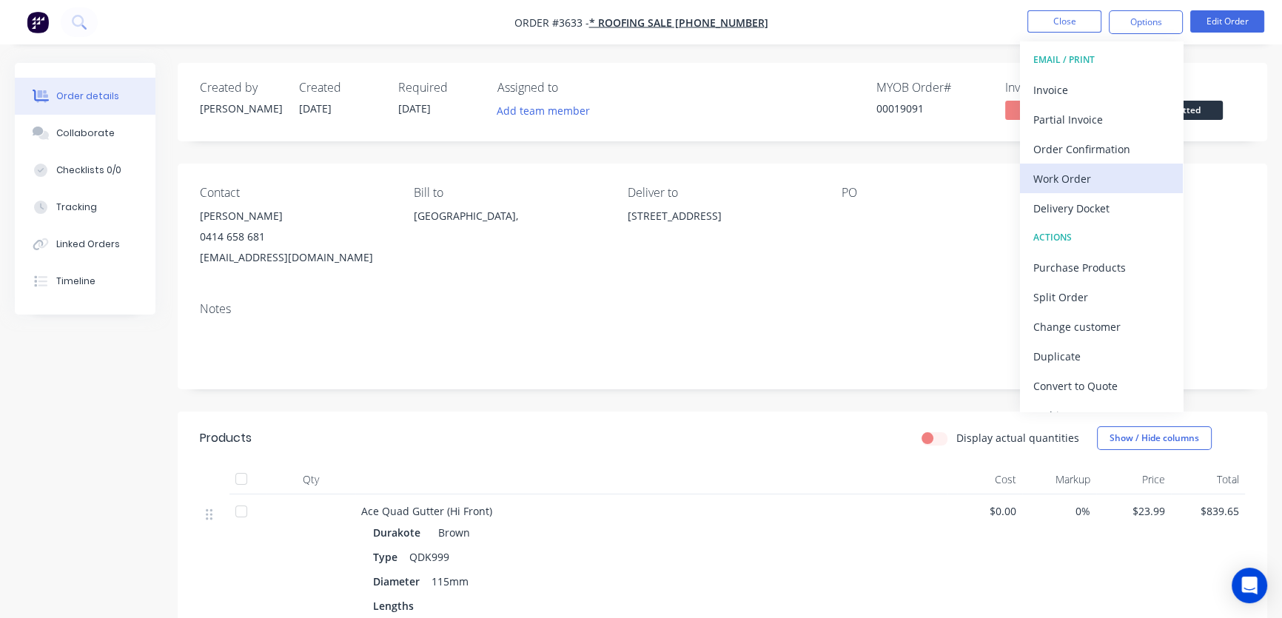
click at [1066, 178] on div "Work Order" at bounding box center [1101, 178] width 136 height 21
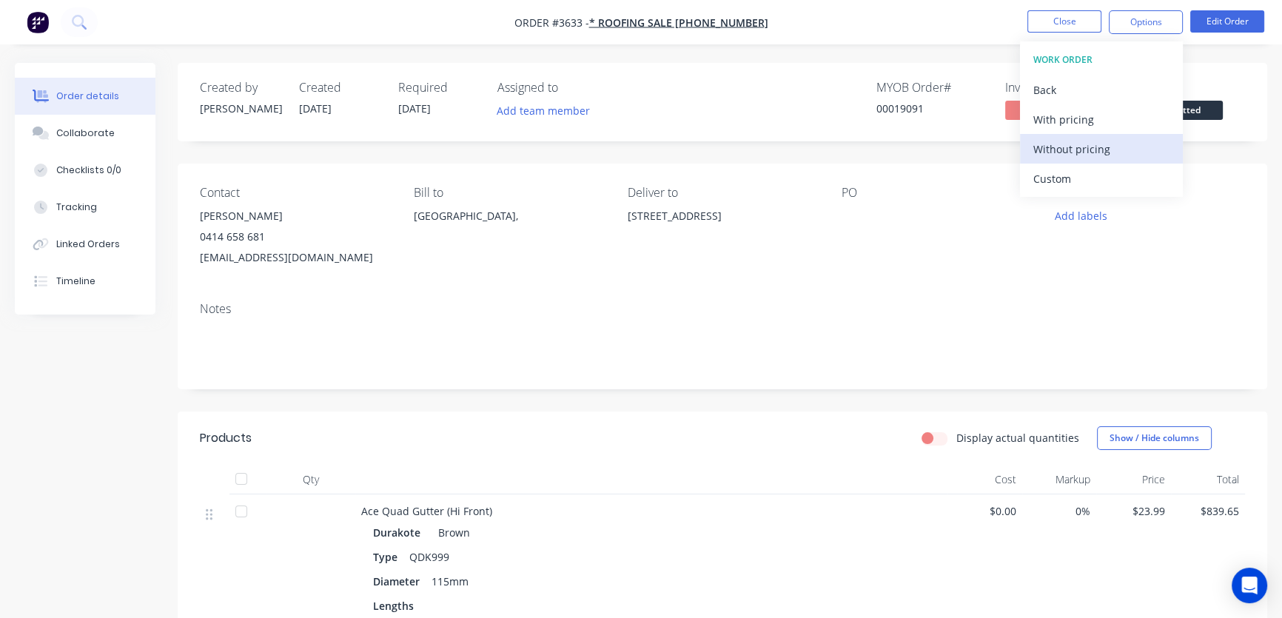
click at [1078, 149] on div "Without pricing" at bounding box center [1101, 148] width 136 height 21
